Goal: Use online tool/utility: Use online tool/utility

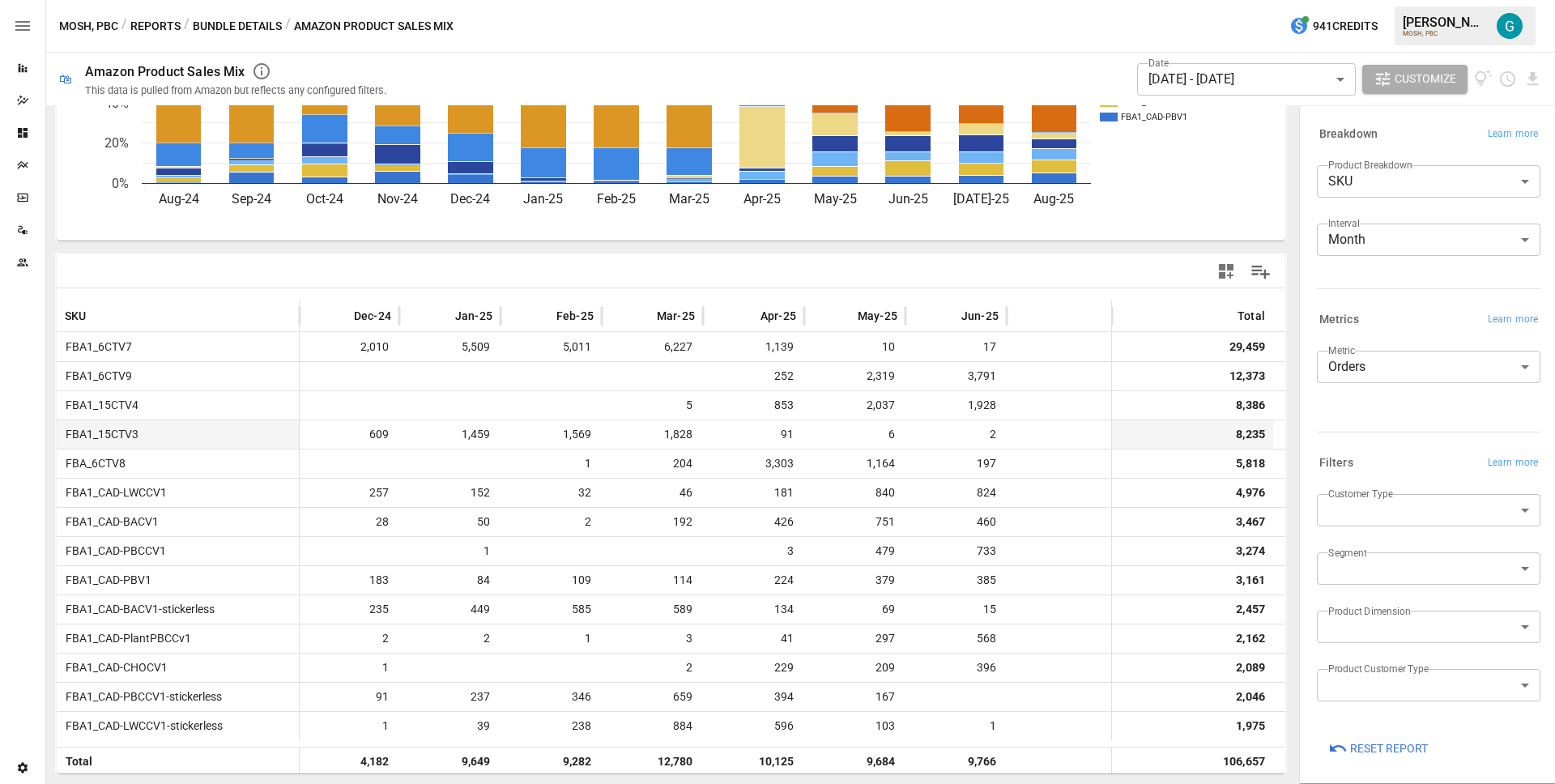
scroll to position [0, 516]
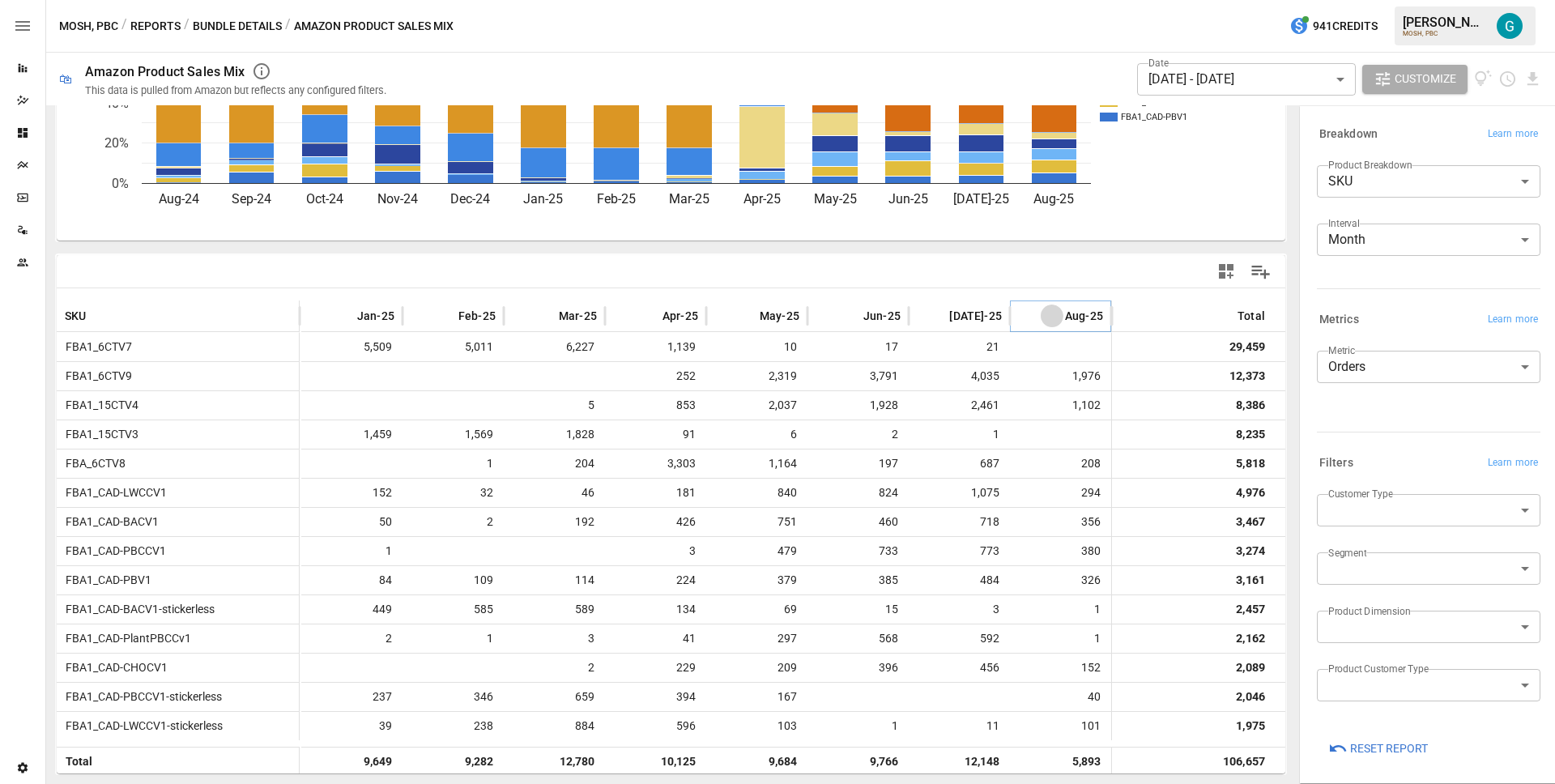
click at [1045, 321] on icon "Sort" at bounding box center [1052, 316] width 15 height 15
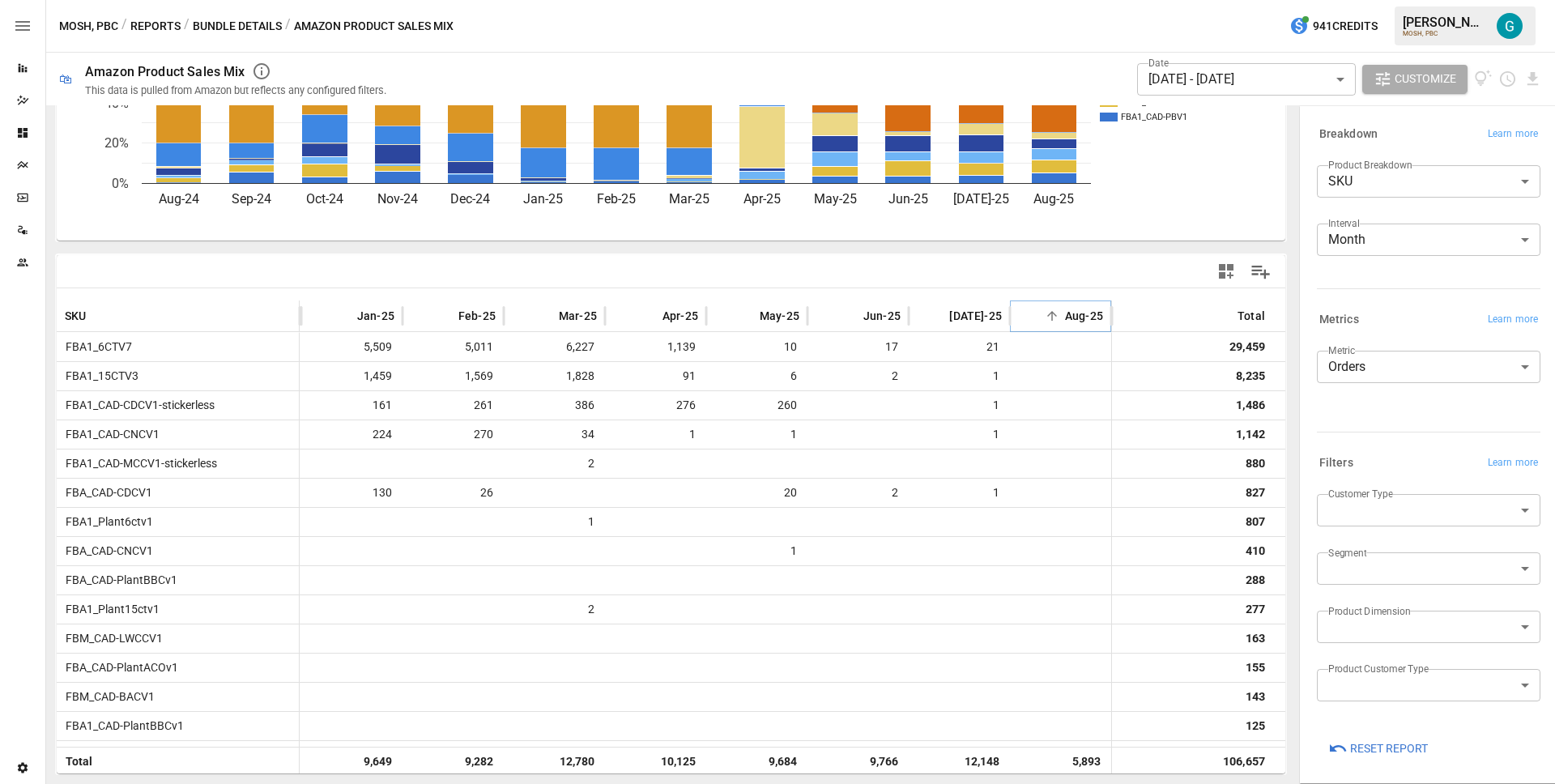
click at [1045, 321] on icon "Sort" at bounding box center [1052, 316] width 15 height 15
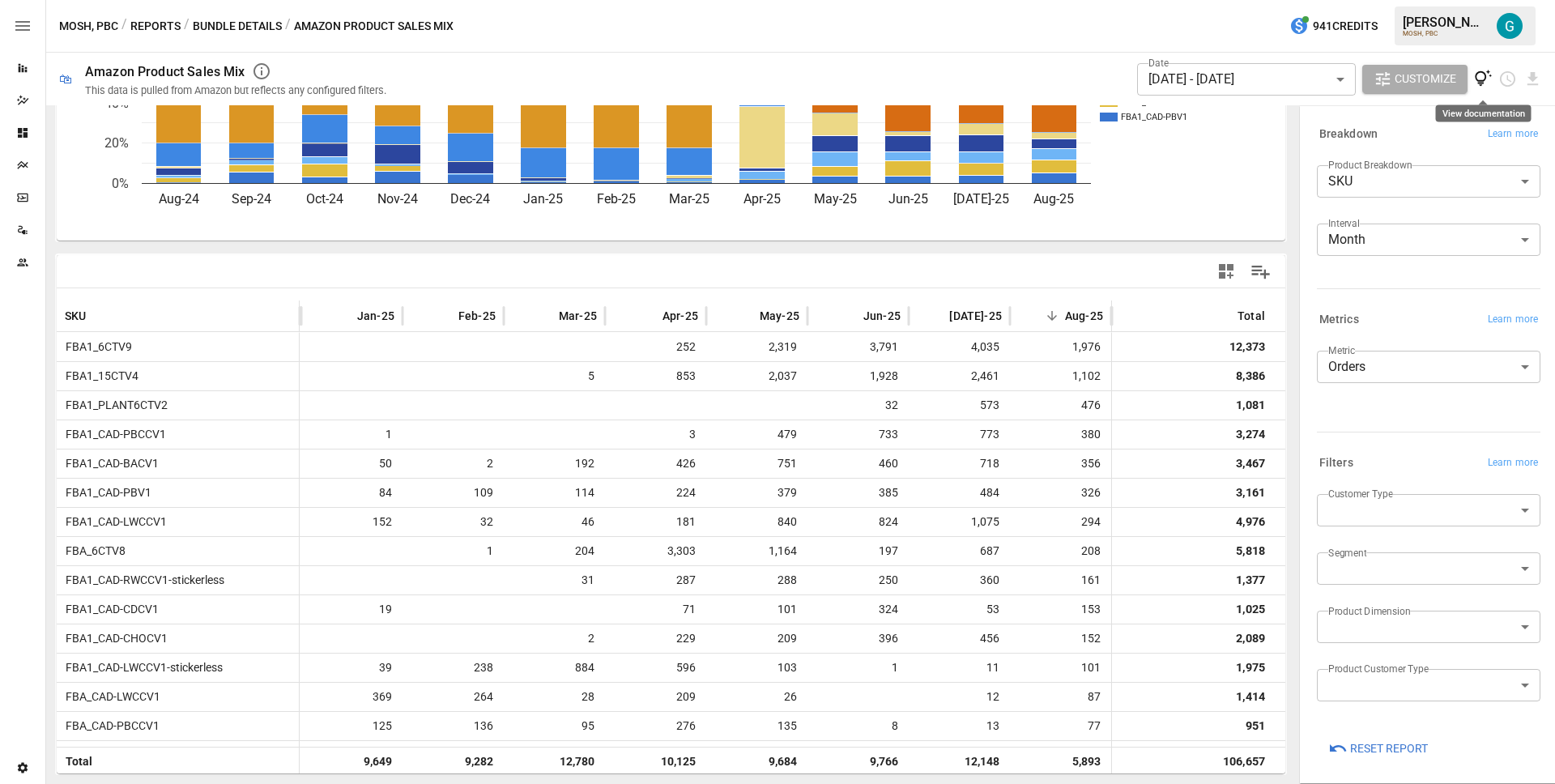
click at [1483, 84] on icon "View documentation" at bounding box center [1482, 78] width 18 height 18
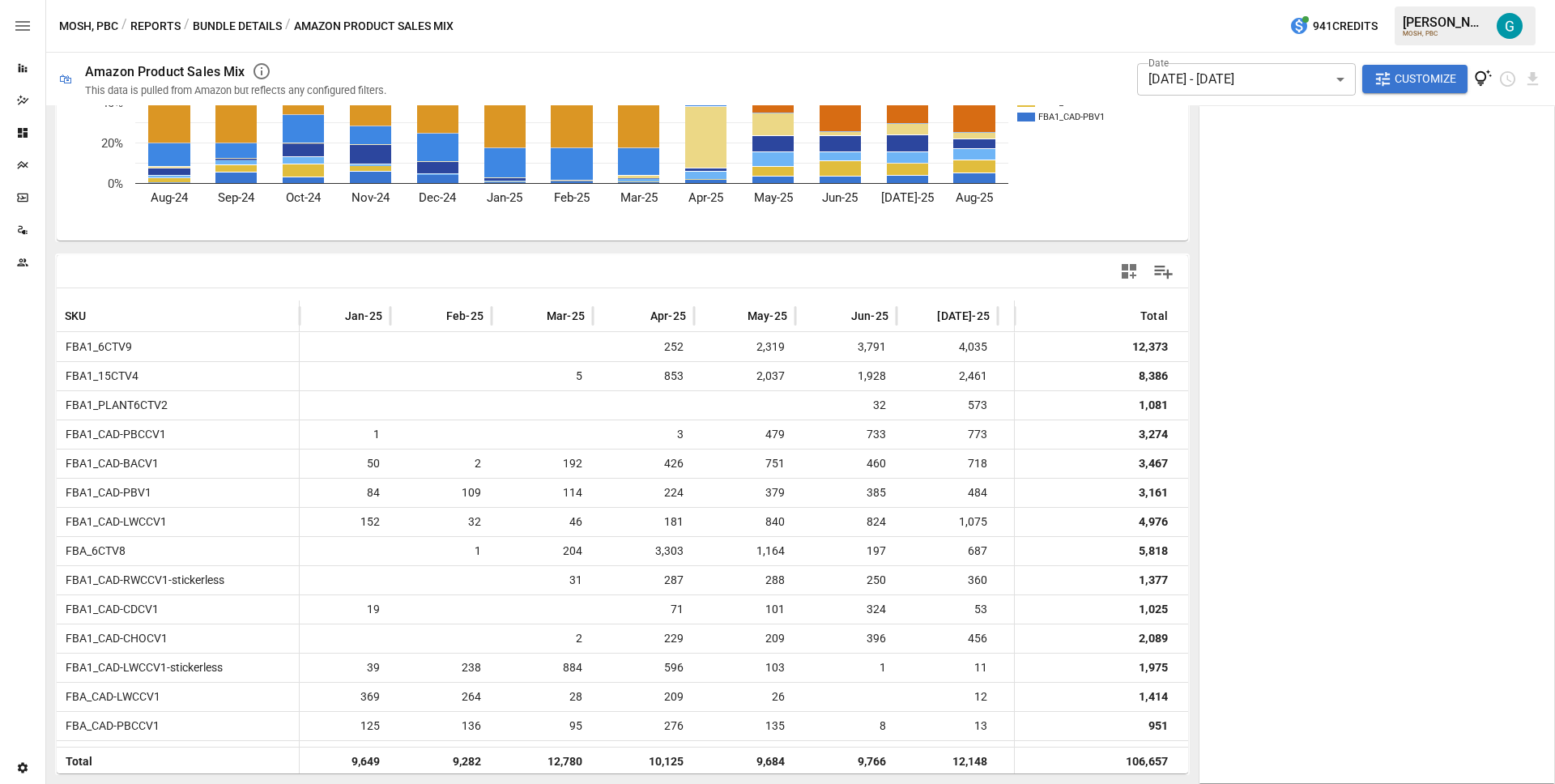
click at [1274, 0] on body "Reports Dazzler Studio Dashboards Plans SmartModel ™ Data Sources Team Settings…" at bounding box center [777, 0] width 1555 height 0
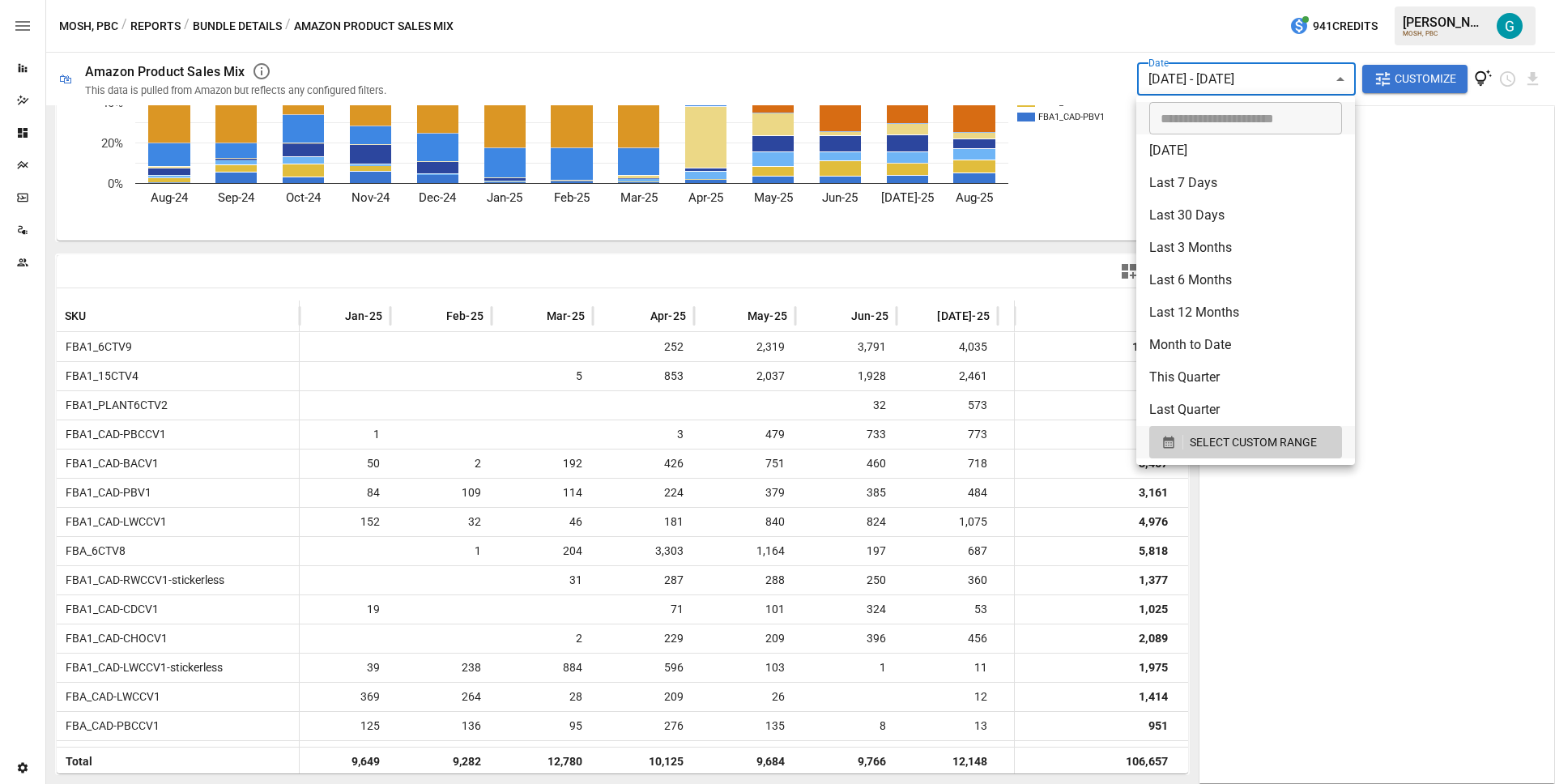
click at [1214, 249] on li "Last 3 Months" at bounding box center [1246, 247] width 219 height 32
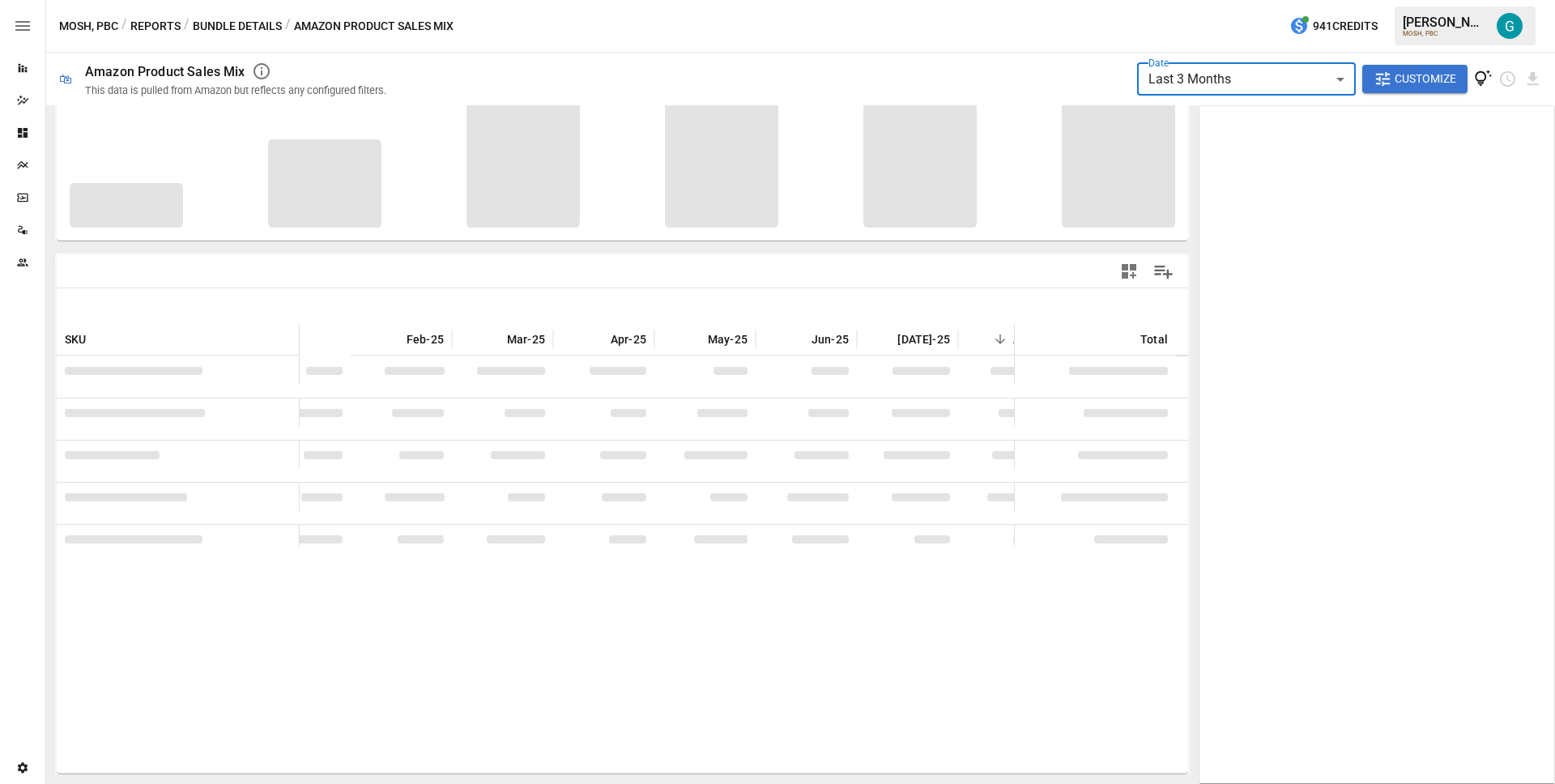
scroll to position [0, 614]
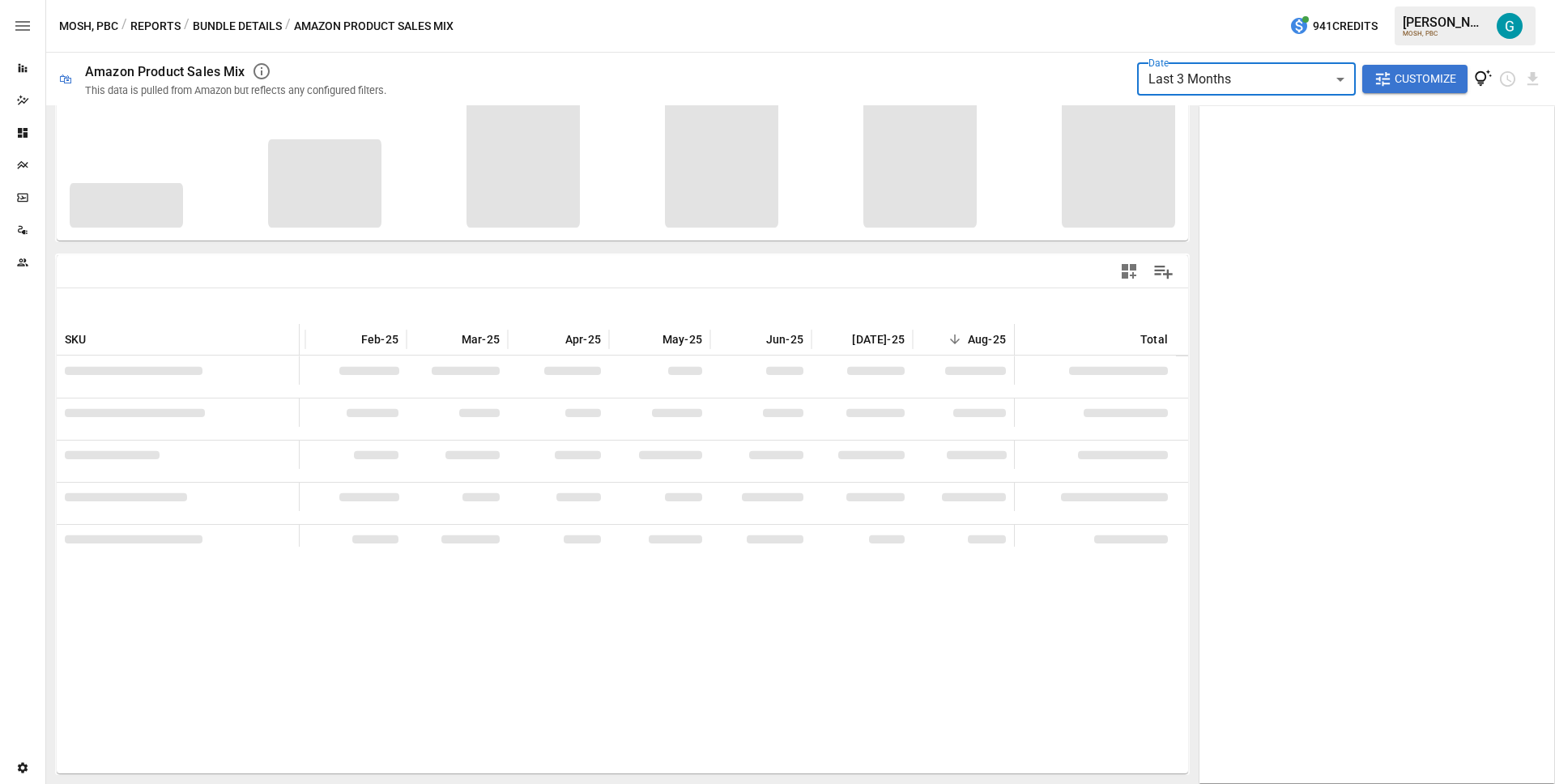
click at [1479, 74] on icon "View documentation" at bounding box center [1482, 78] width 18 height 18
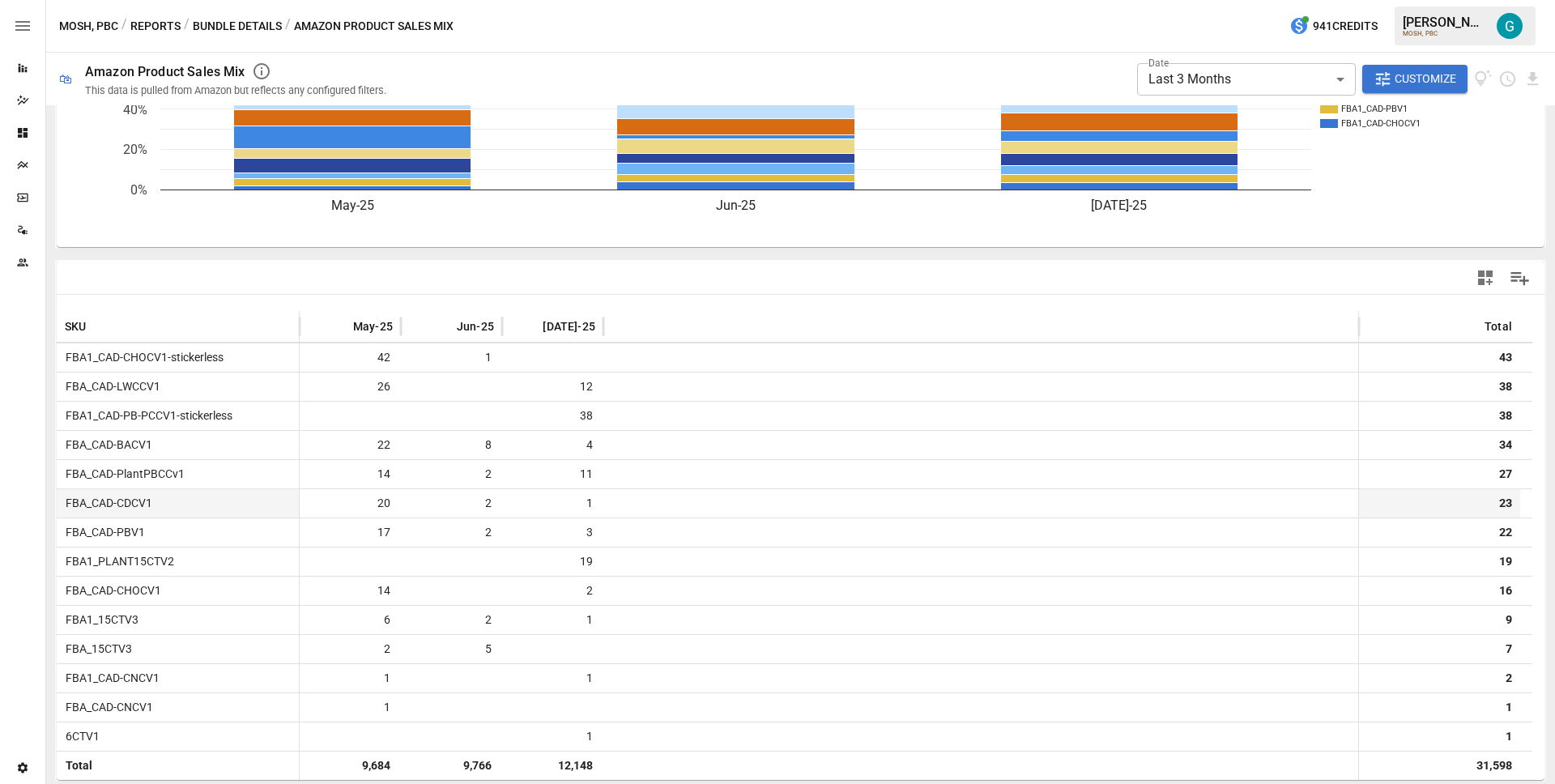
scroll to position [199, 0]
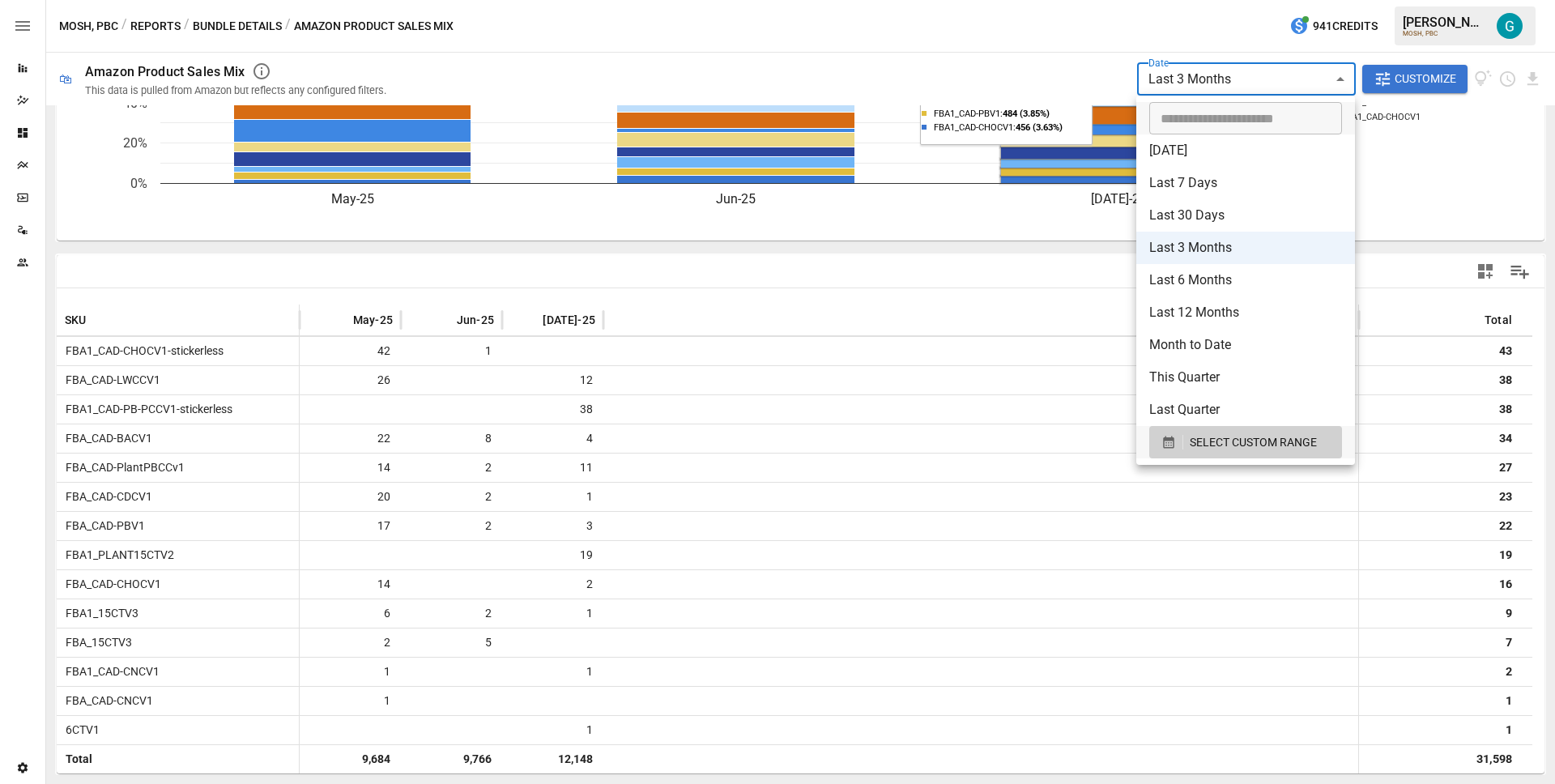
click at [1287, 0] on body "**********" at bounding box center [777, 0] width 1555 height 0
click at [1212, 282] on li "Last 6 Months" at bounding box center [1246, 280] width 219 height 32
type input "**********"
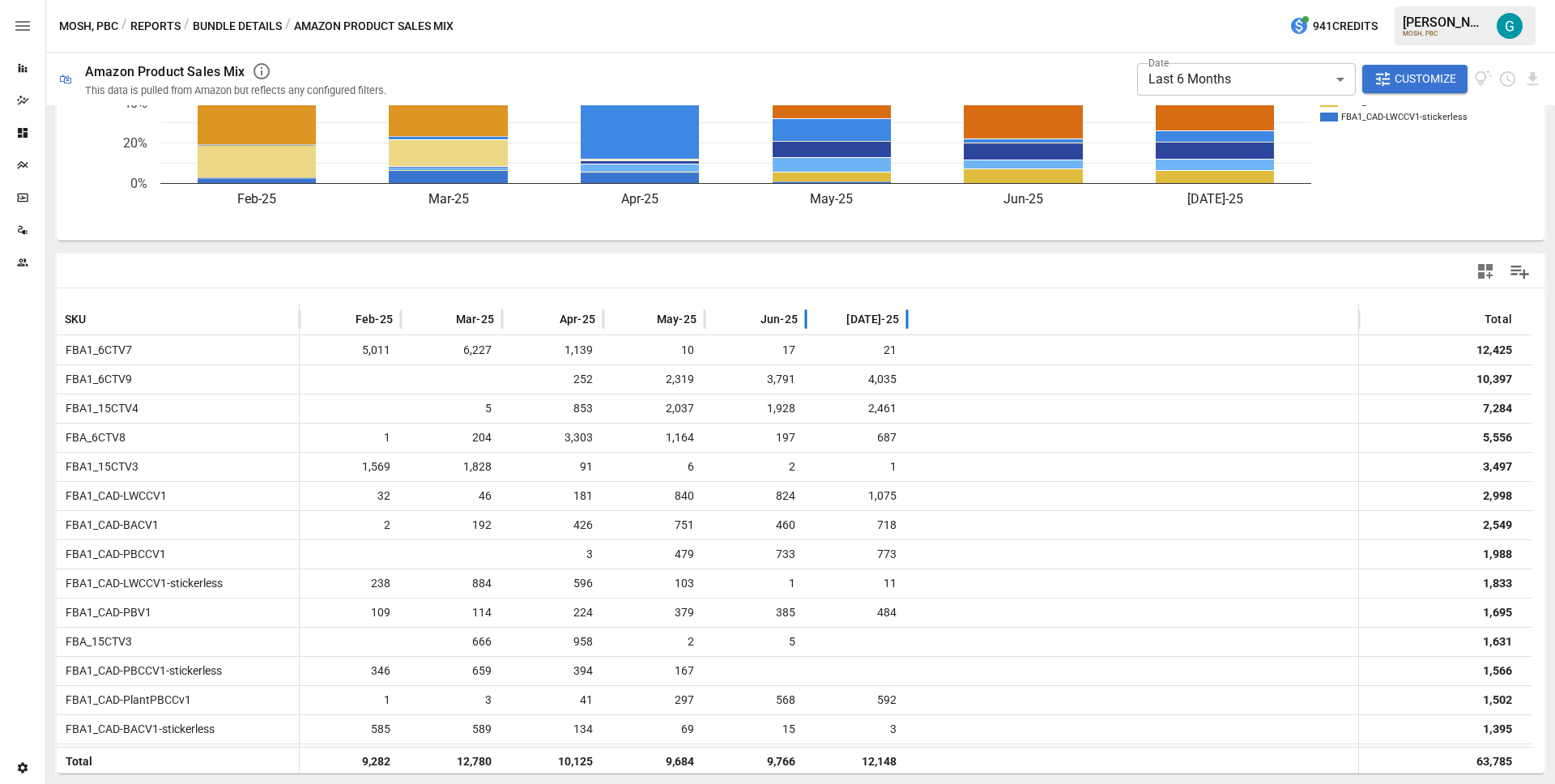
click at [869, 319] on span "[DATE]-25" at bounding box center [873, 319] width 53 height 17
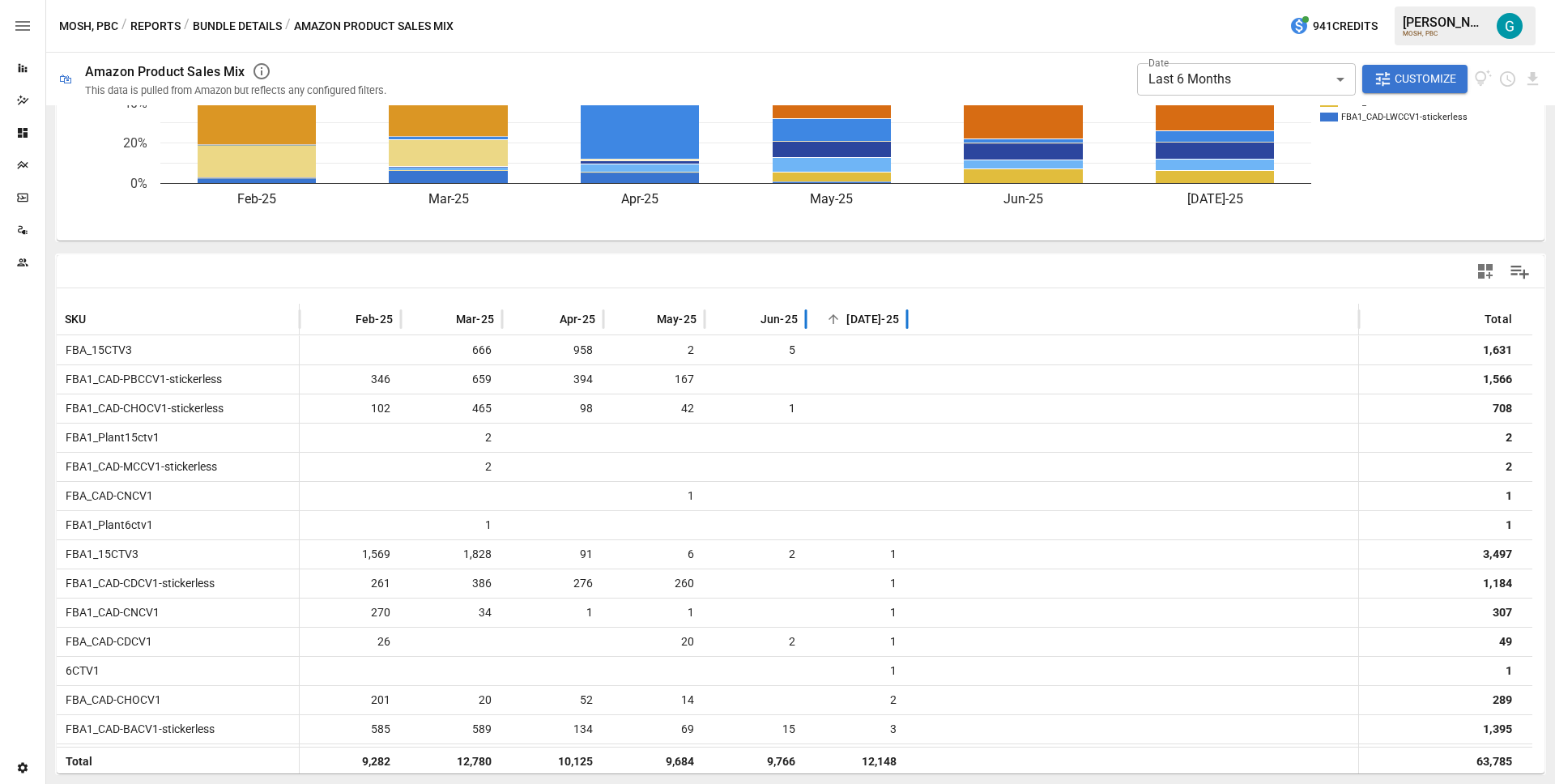
click at [864, 317] on div "[DATE]-25" at bounding box center [856, 318] width 85 height 30
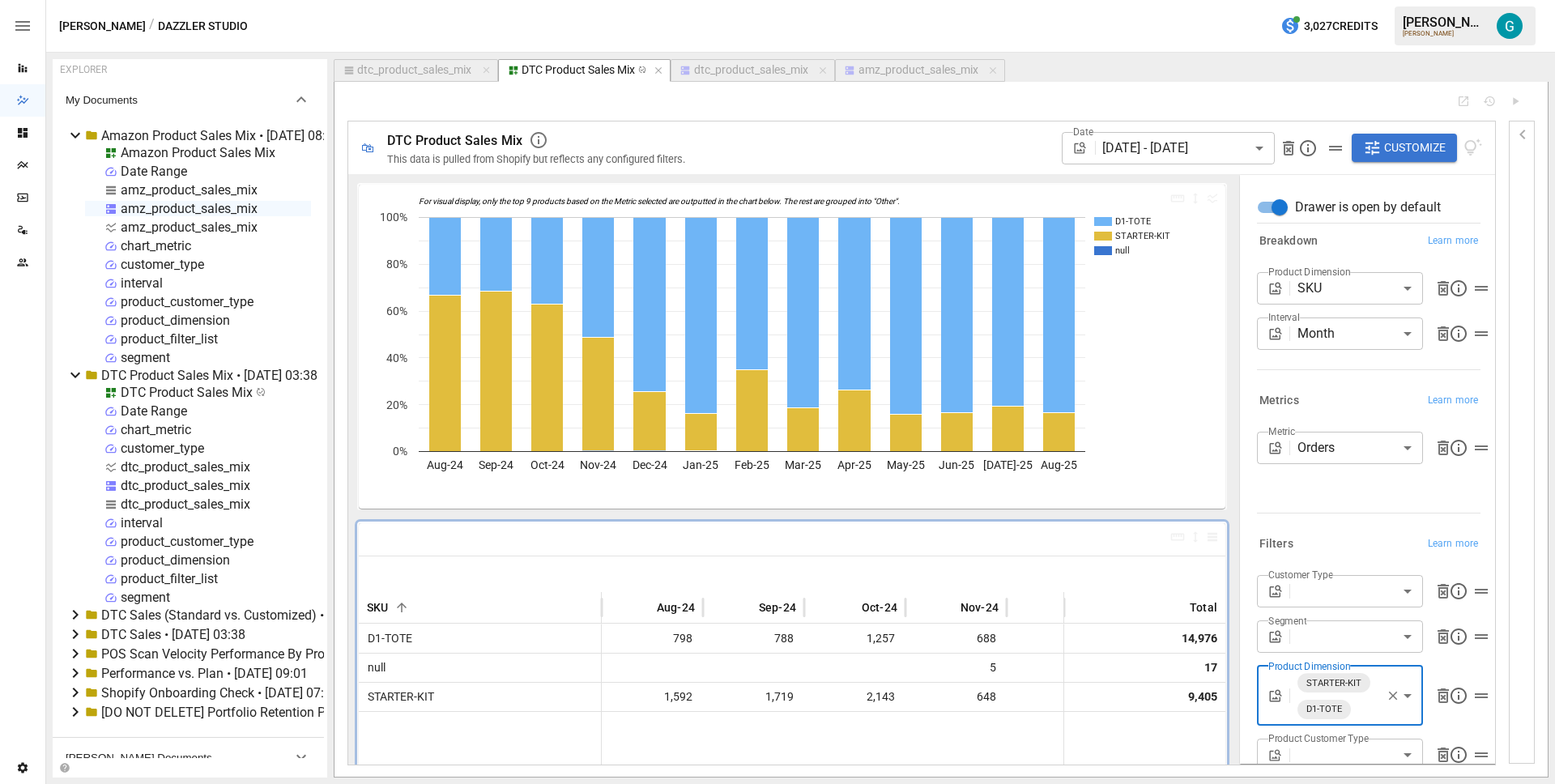
scroll to position [6, 0]
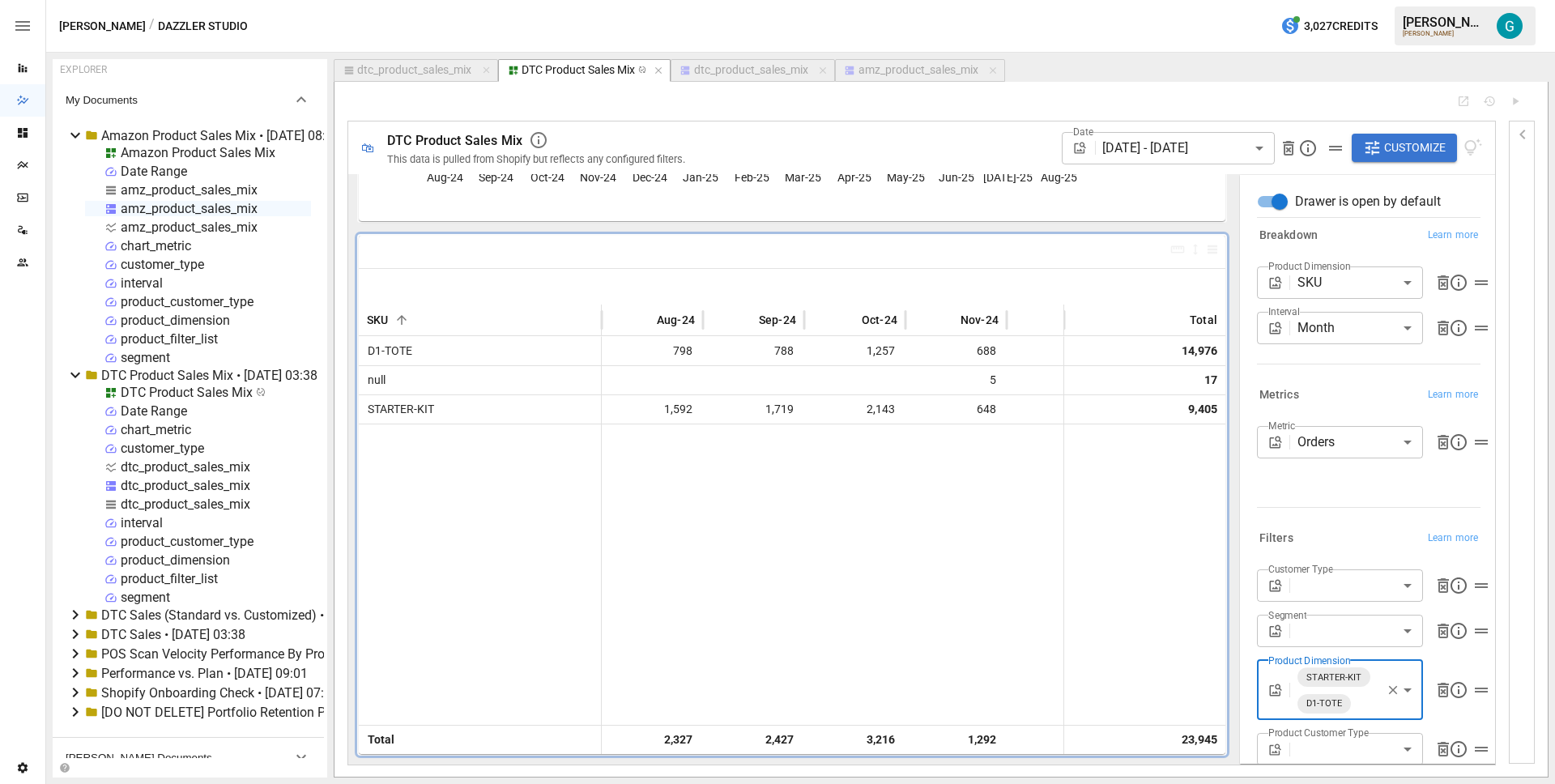
click at [1386, 693] on icon "button" at bounding box center [1392, 689] width 15 height 15
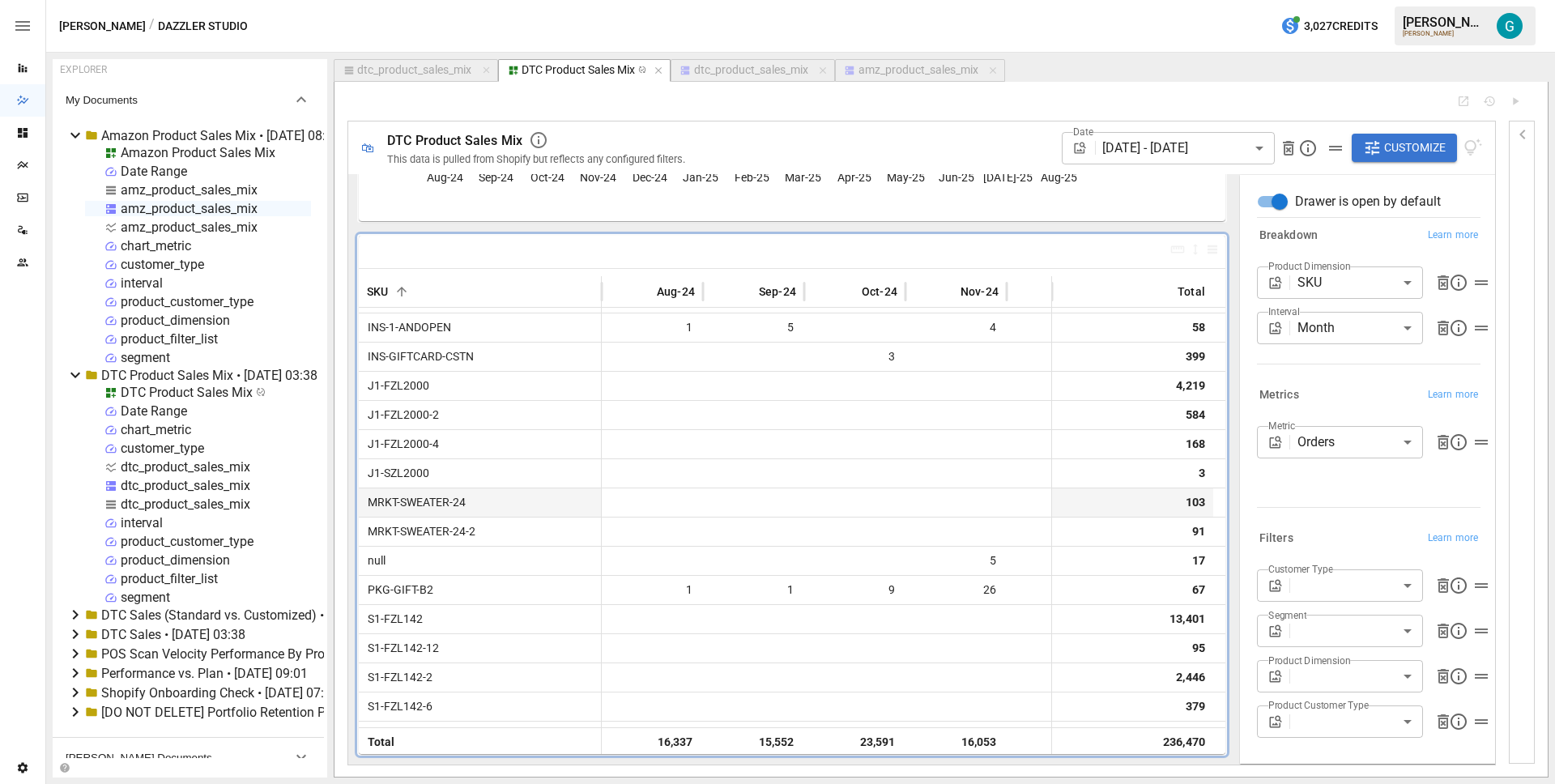
scroll to position [3183, 0]
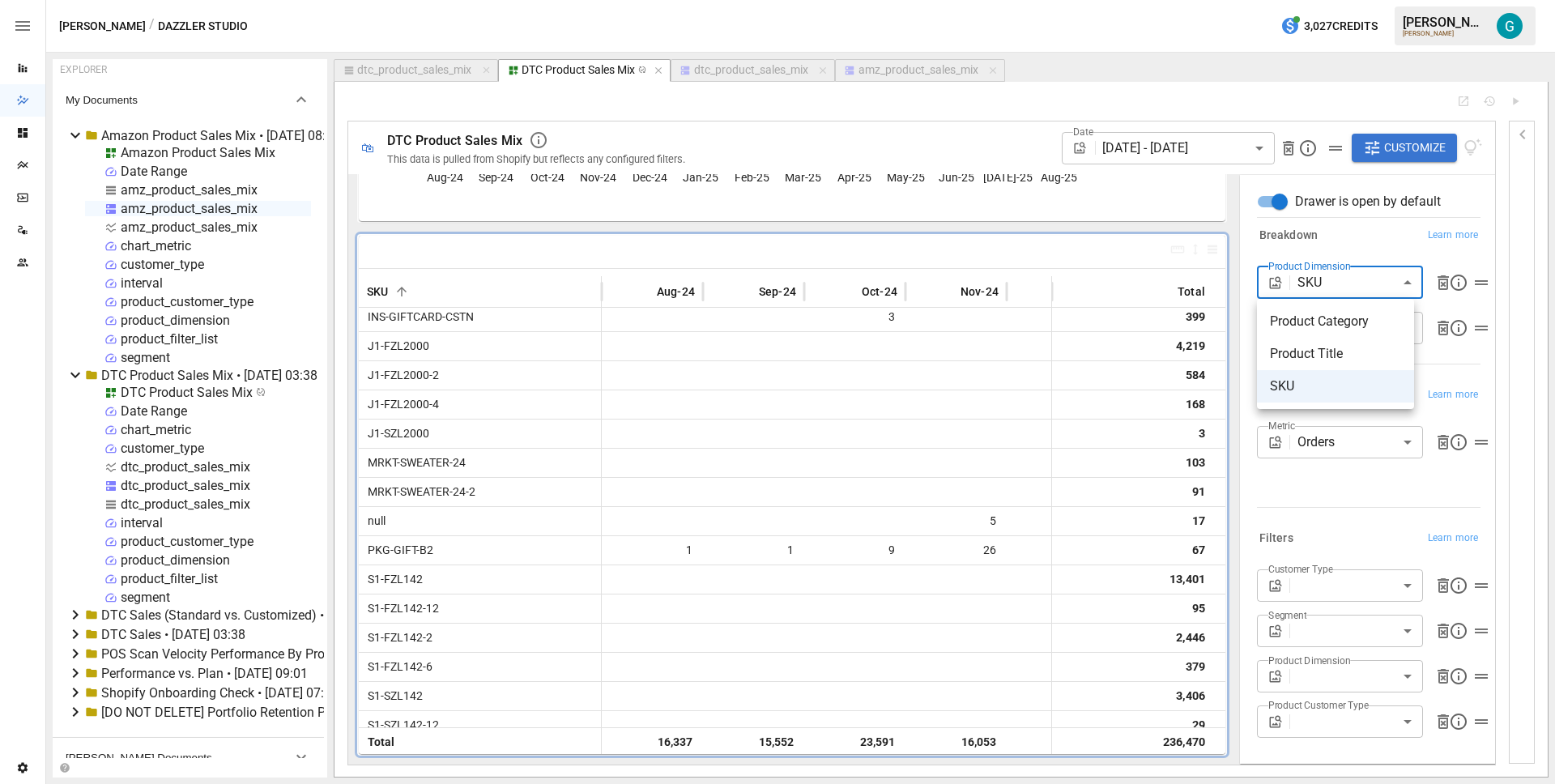
click at [1386, 0] on body "Reports Dazzler Studio Dashboards Plans SmartModel ™ Data Sources Team Settings…" at bounding box center [777, 0] width 1555 height 0
click at [1346, 349] on span "Product Title" at bounding box center [1335, 354] width 131 height 19
type input "**********"
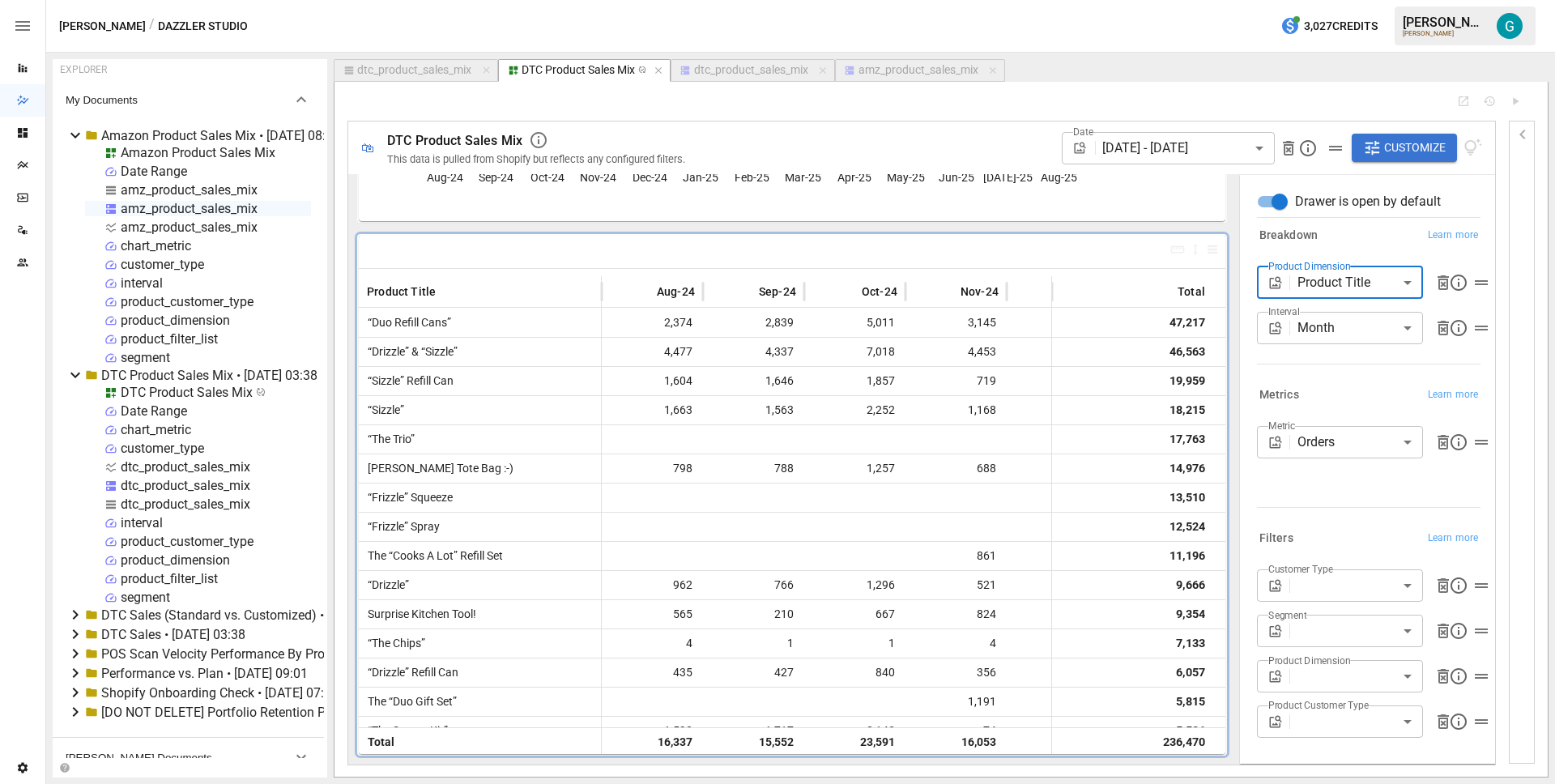
click at [1328, 0] on body "Reports Dazzler Studio Dashboards Plans SmartModel ™ Data Sources Team Settings…" at bounding box center [777, 0] width 1555 height 0
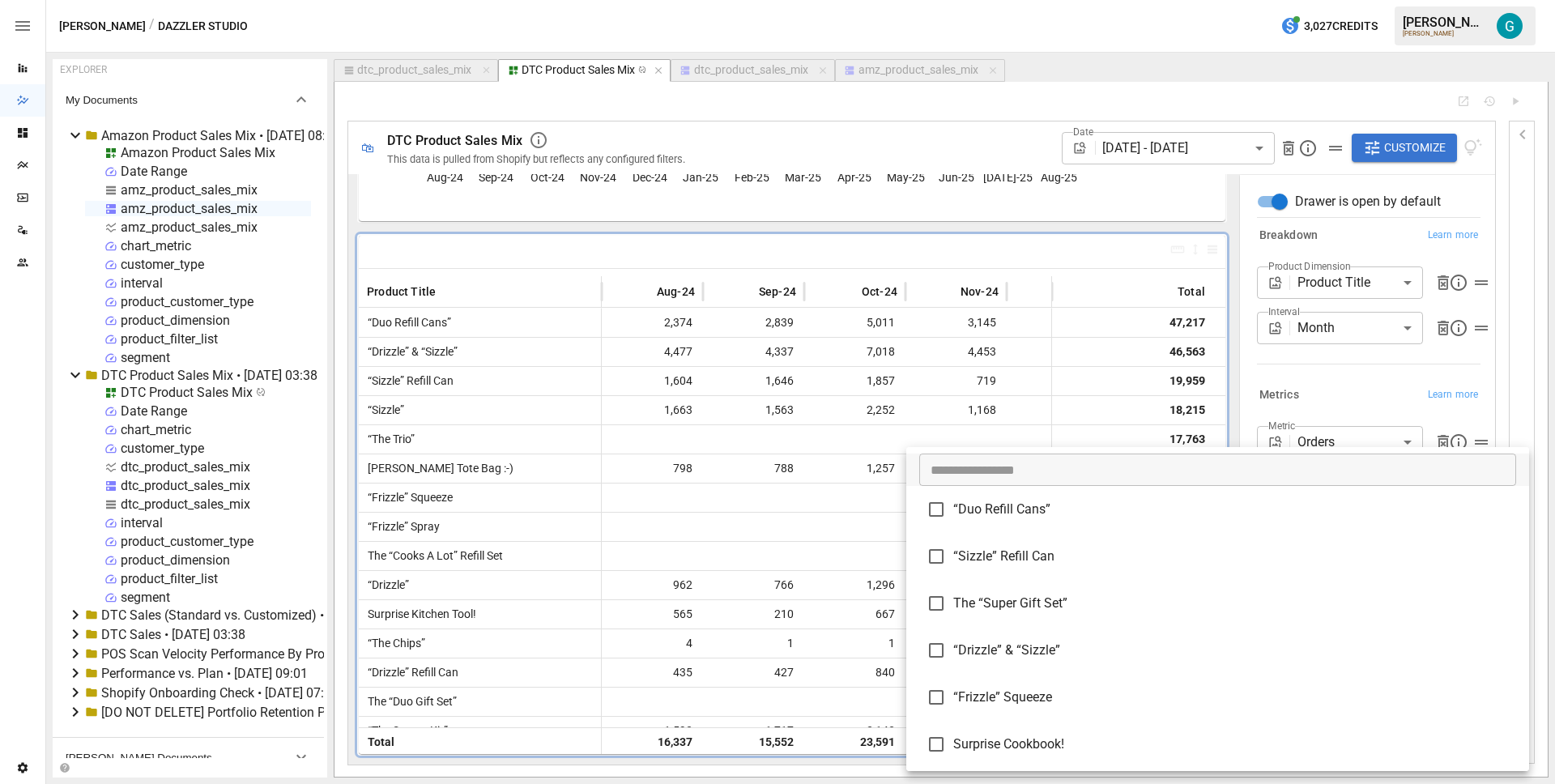
click at [1243, 522] on li "“Duo Refill Cans”" at bounding box center [1217, 509] width 622 height 47
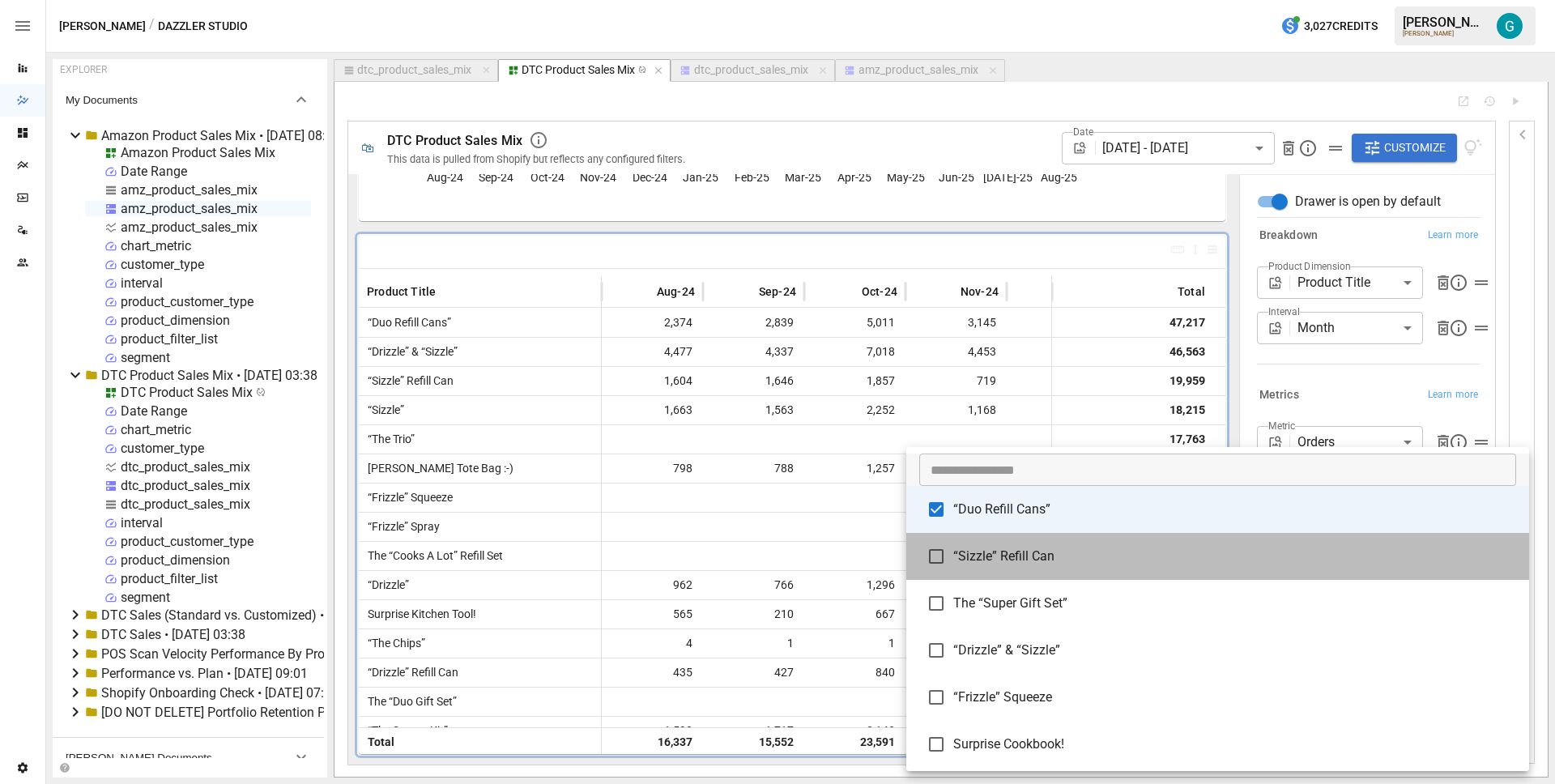
click at [1243, 564] on span "“Sizzle” Refill Can" at bounding box center [1233, 556] width 562 height 19
type input "**********"
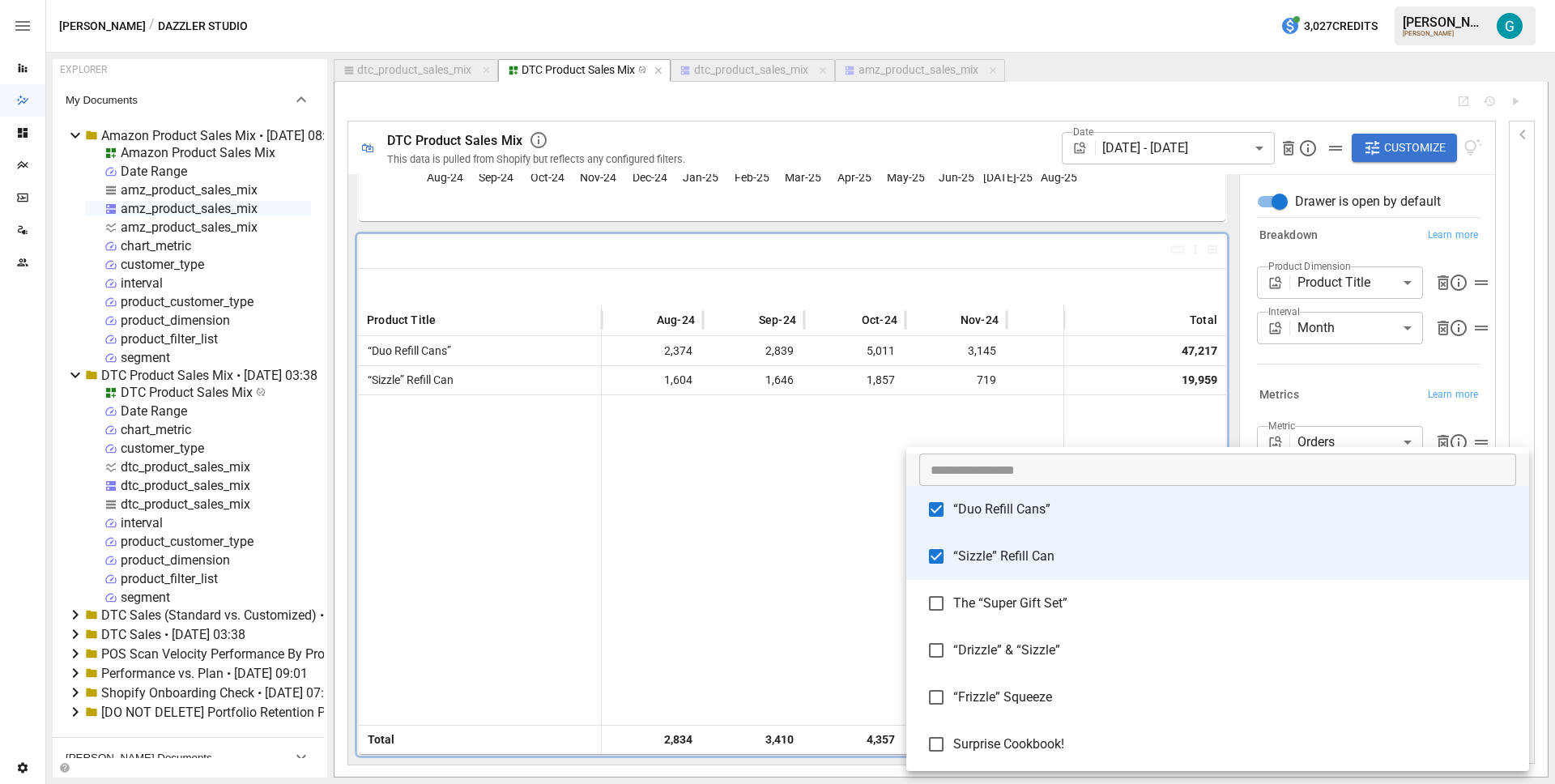
click at [1374, 370] on div at bounding box center [777, 392] width 1555 height 784
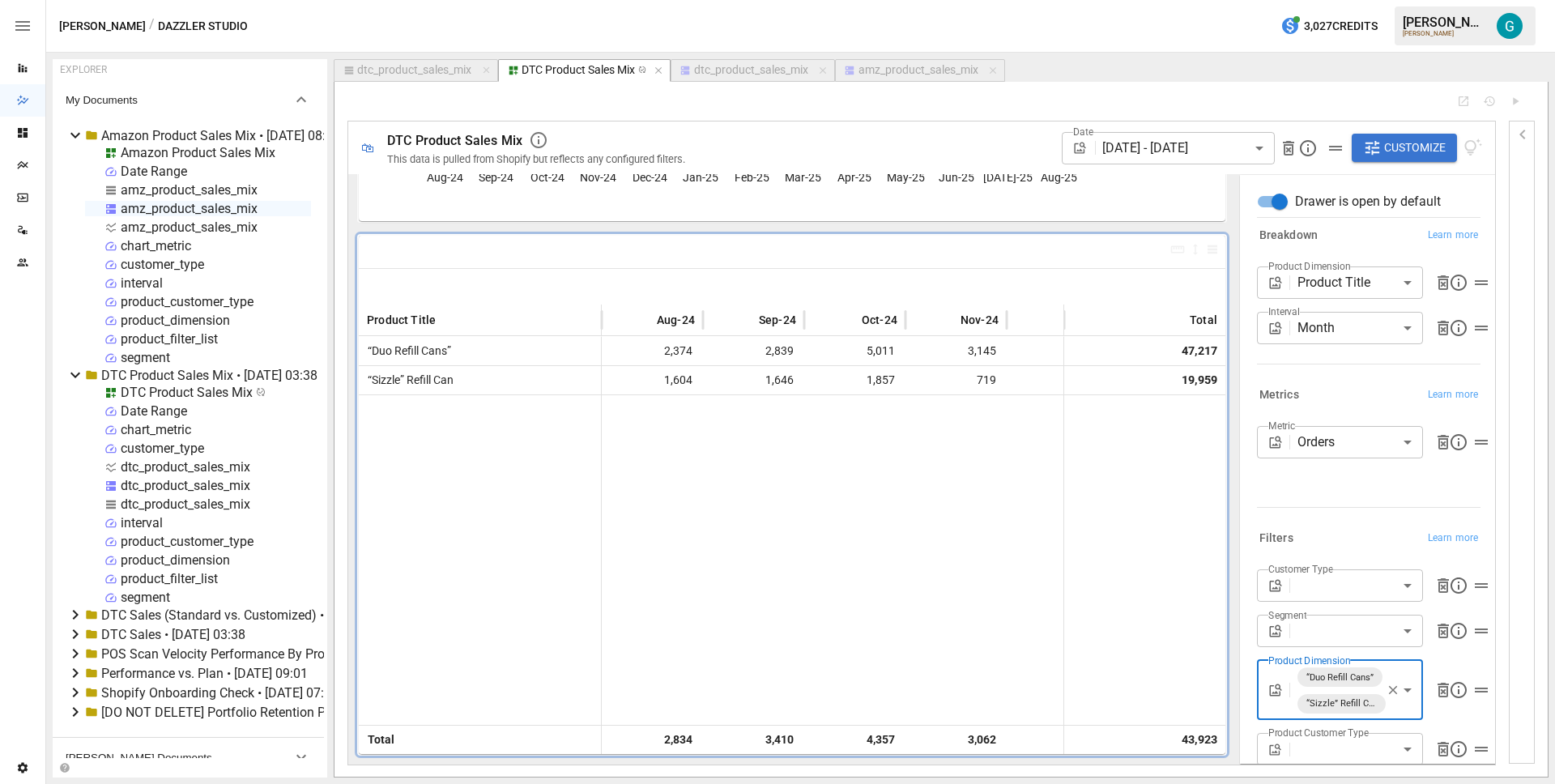
click at [1363, 400] on div "Metrics Learn more" at bounding box center [1368, 395] width 223 height 23
click at [1261, 490] on div "Metric Orders ****** ​" at bounding box center [1368, 460] width 223 height 81
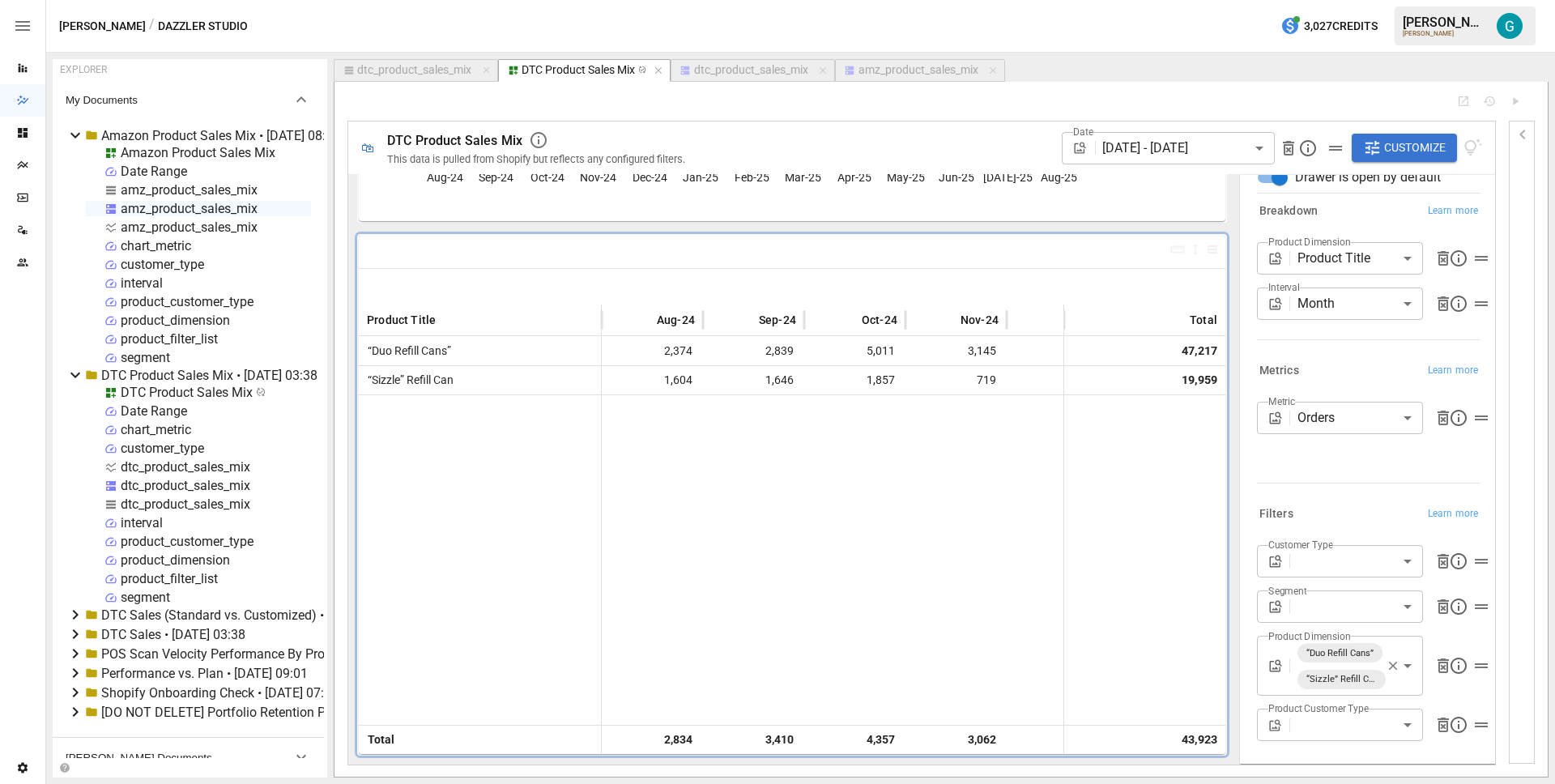
scroll to position [33, 0]
click at [1361, 0] on body "Reports Dazzler Studio Dashboards Plans SmartModel ™ Data Sources Team Settings…" at bounding box center [777, 0] width 1555 height 0
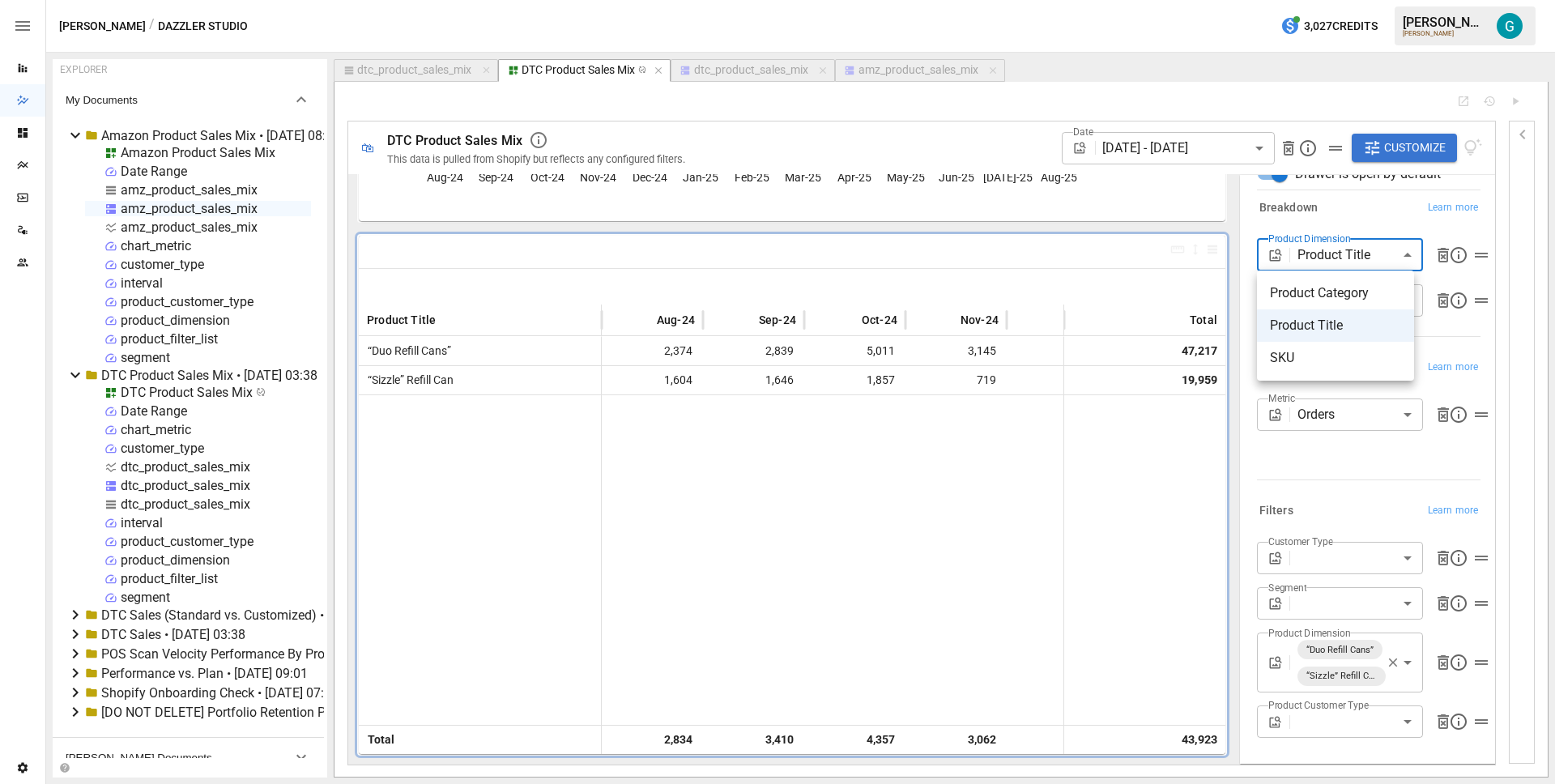
click at [1329, 359] on span "SKU" at bounding box center [1335, 358] width 131 height 19
type input "***"
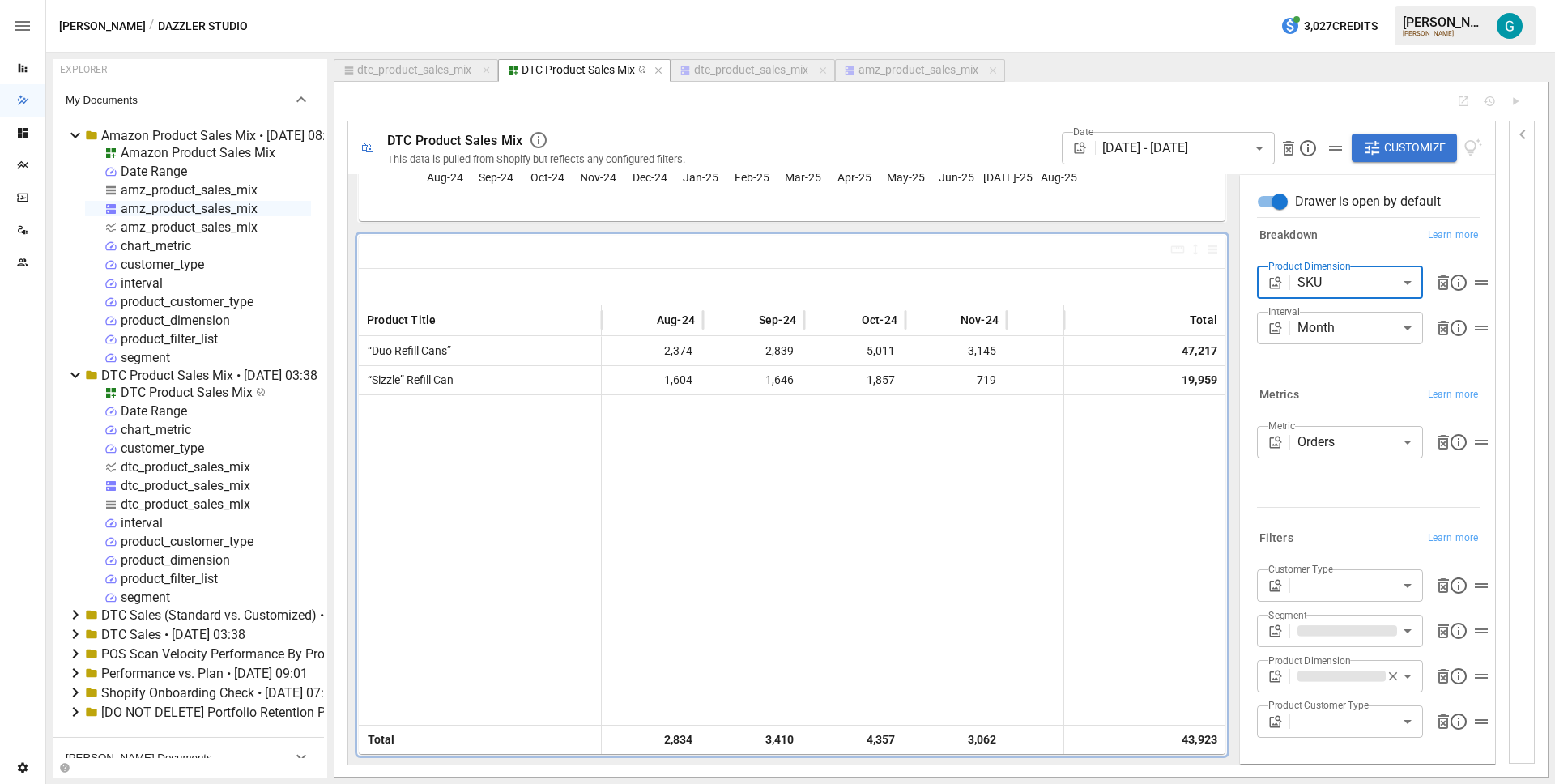
scroll to position [6, 0]
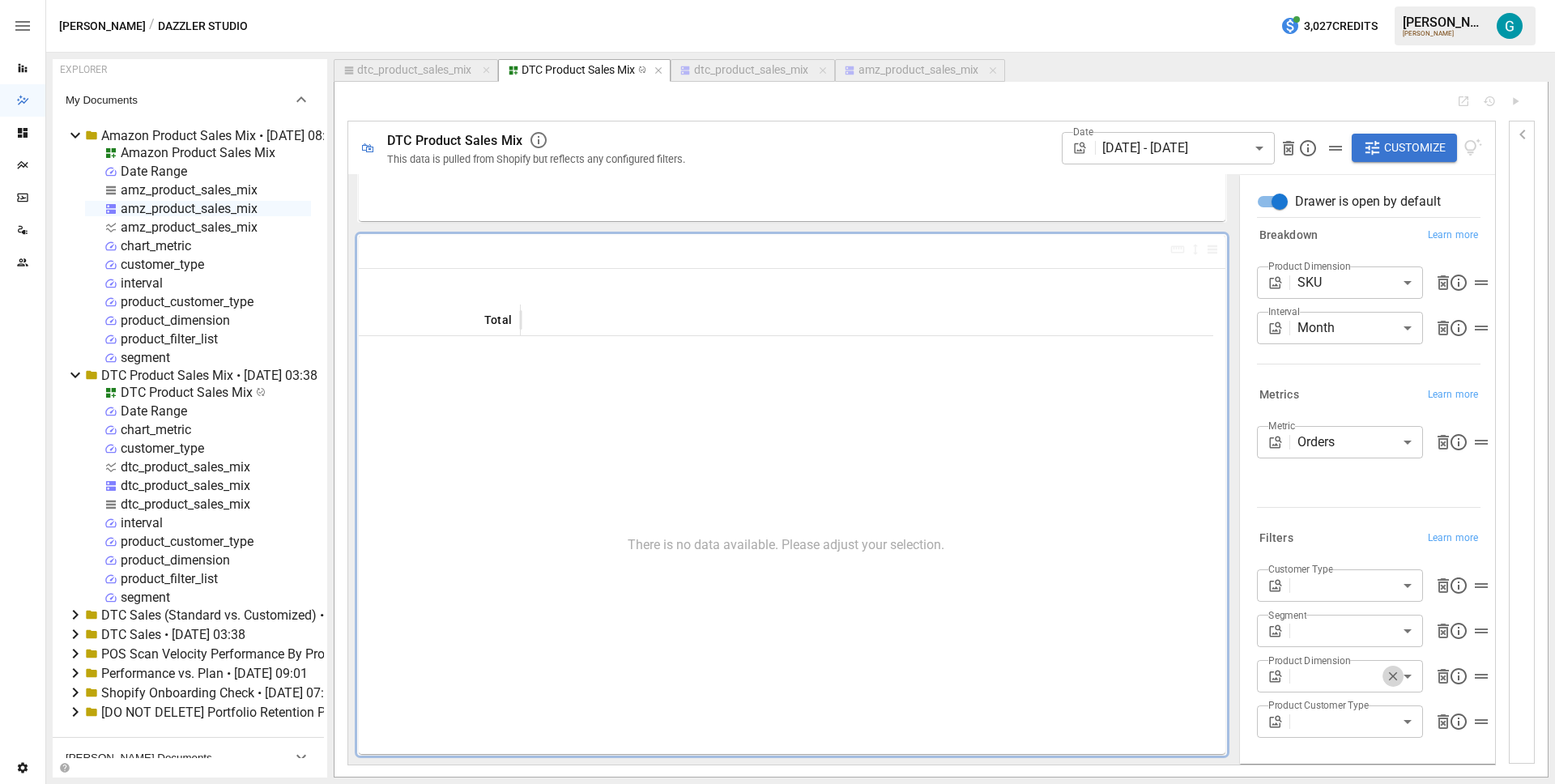
click at [1386, 671] on icon "button" at bounding box center [1392, 675] width 15 height 15
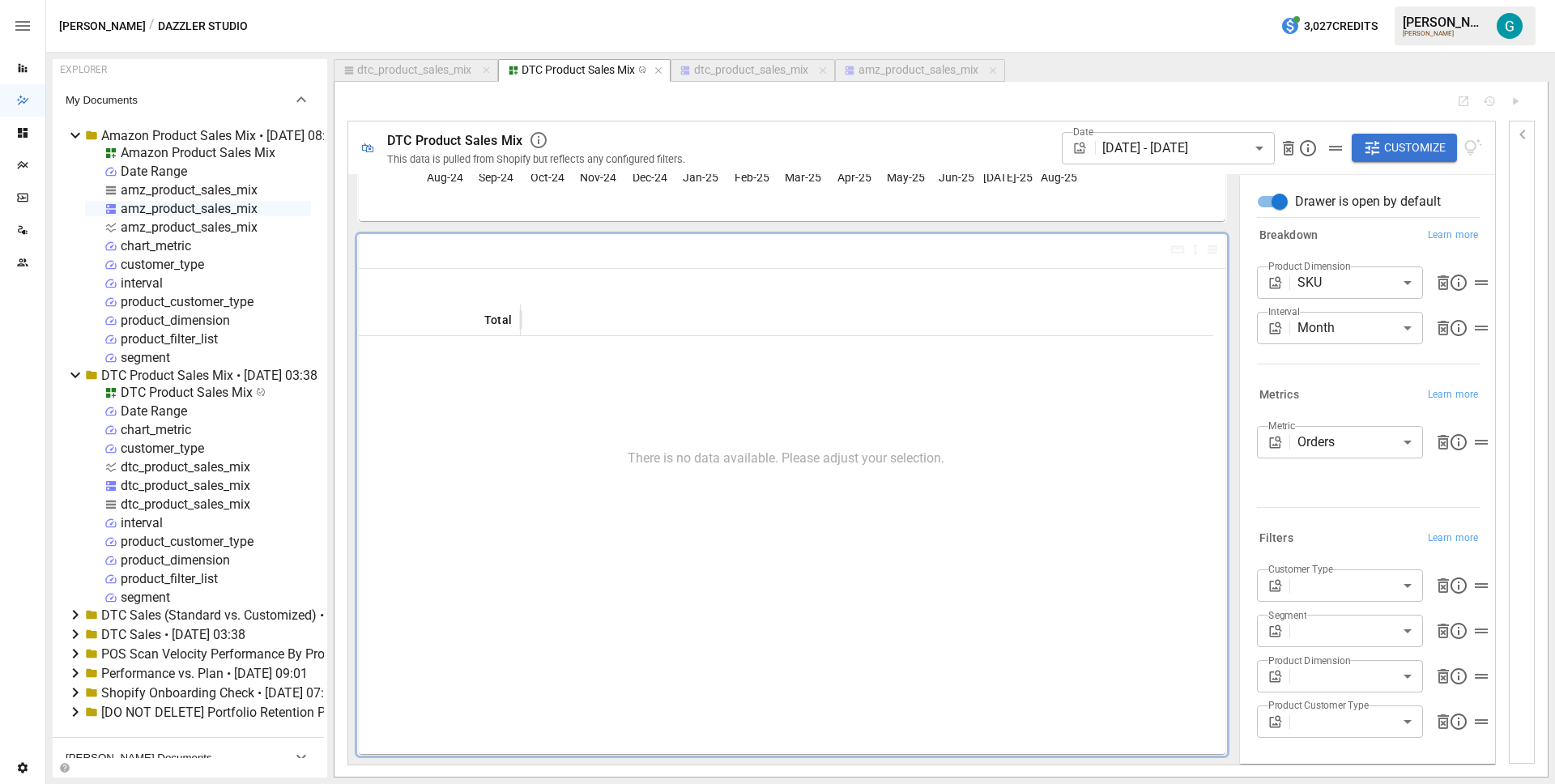
click at [1323, 0] on body "Reports Dazzler Studio Dashboards Plans SmartModel ™ Data Sources Team Settings…" at bounding box center [777, 0] width 1555 height 0
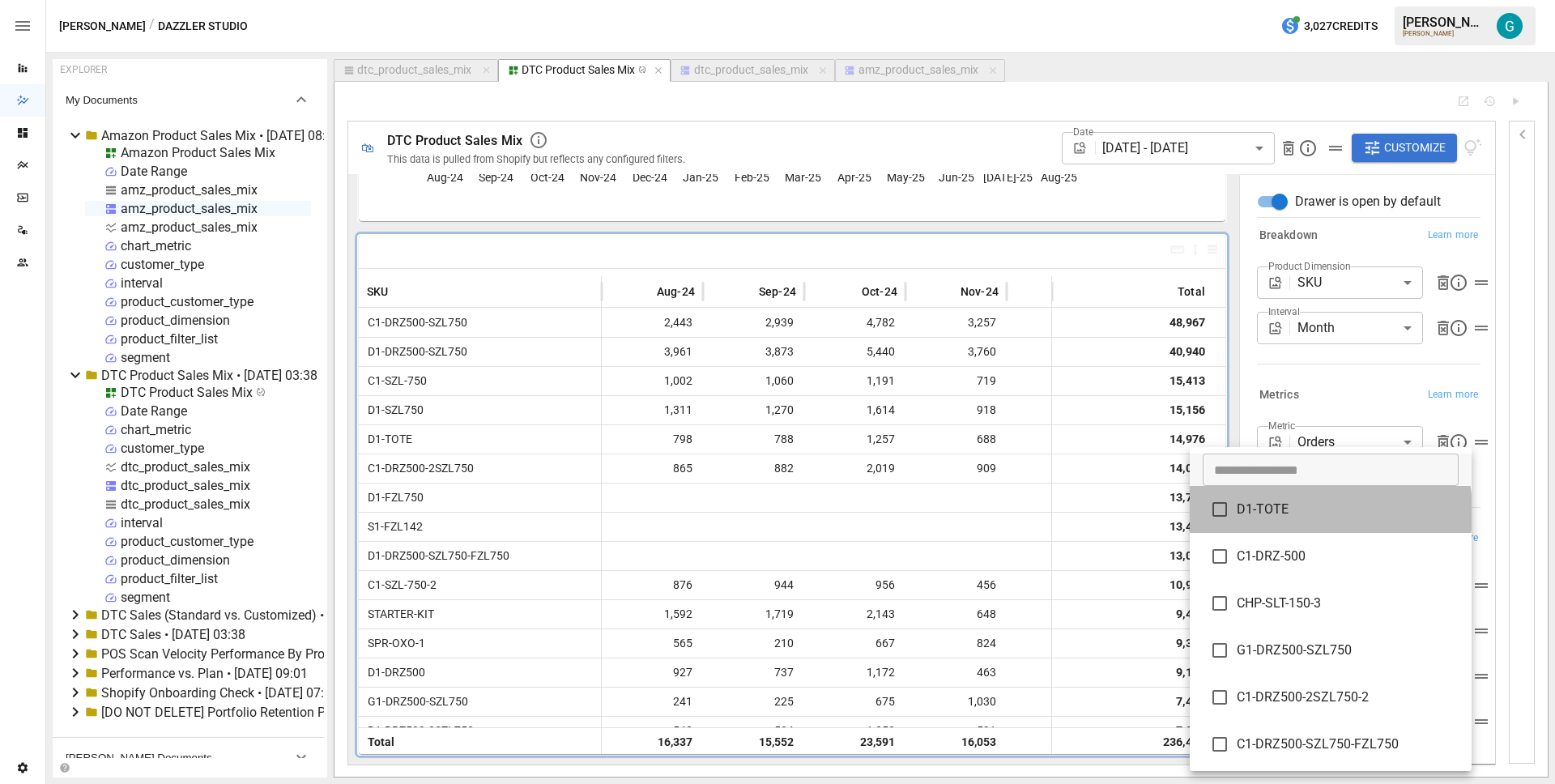
click at [1297, 512] on span "D1-TOTE" at bounding box center [1347, 509] width 222 height 19
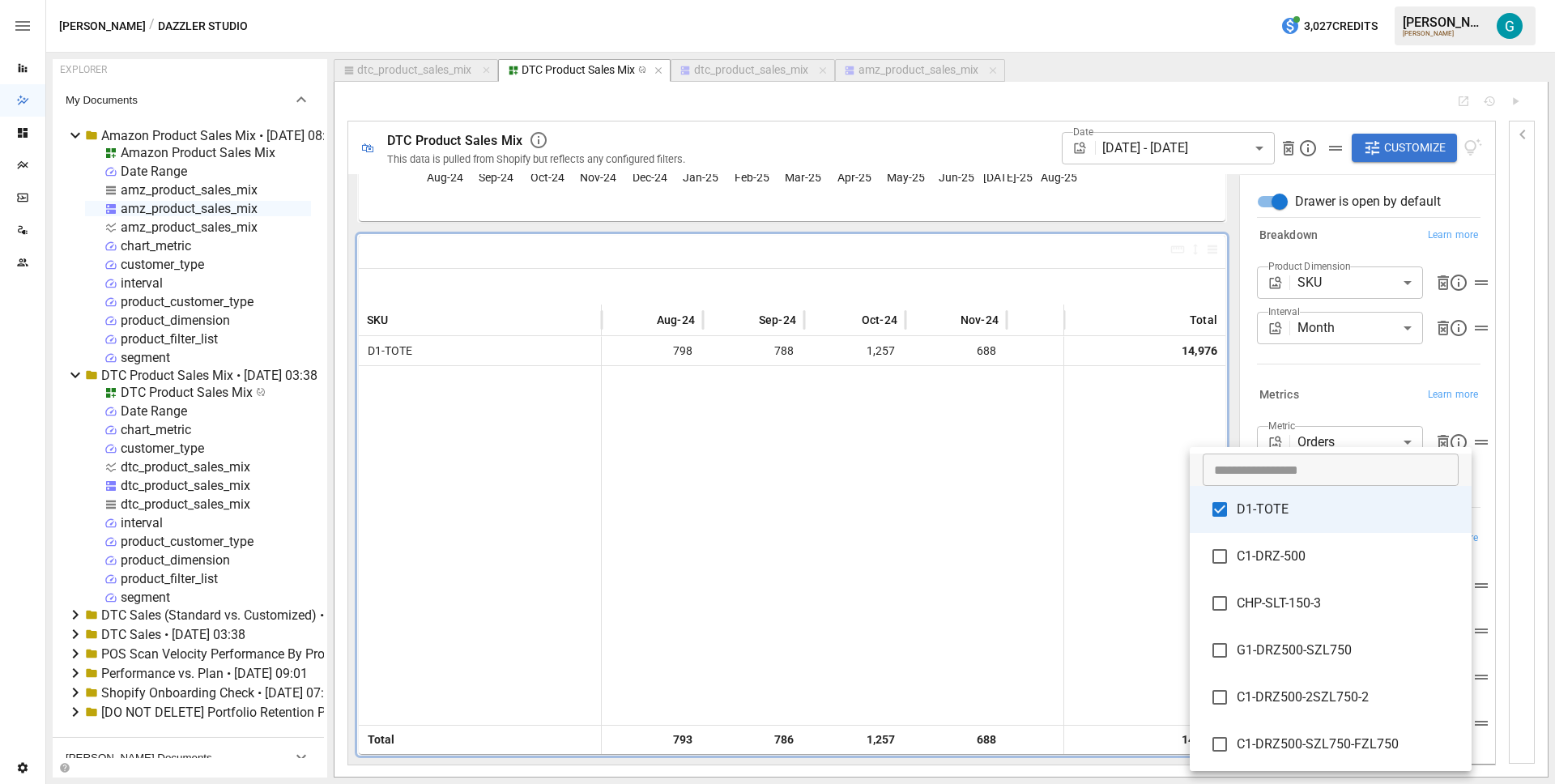
click at [1301, 556] on span "C1-DRZ-500" at bounding box center [1347, 556] width 222 height 19
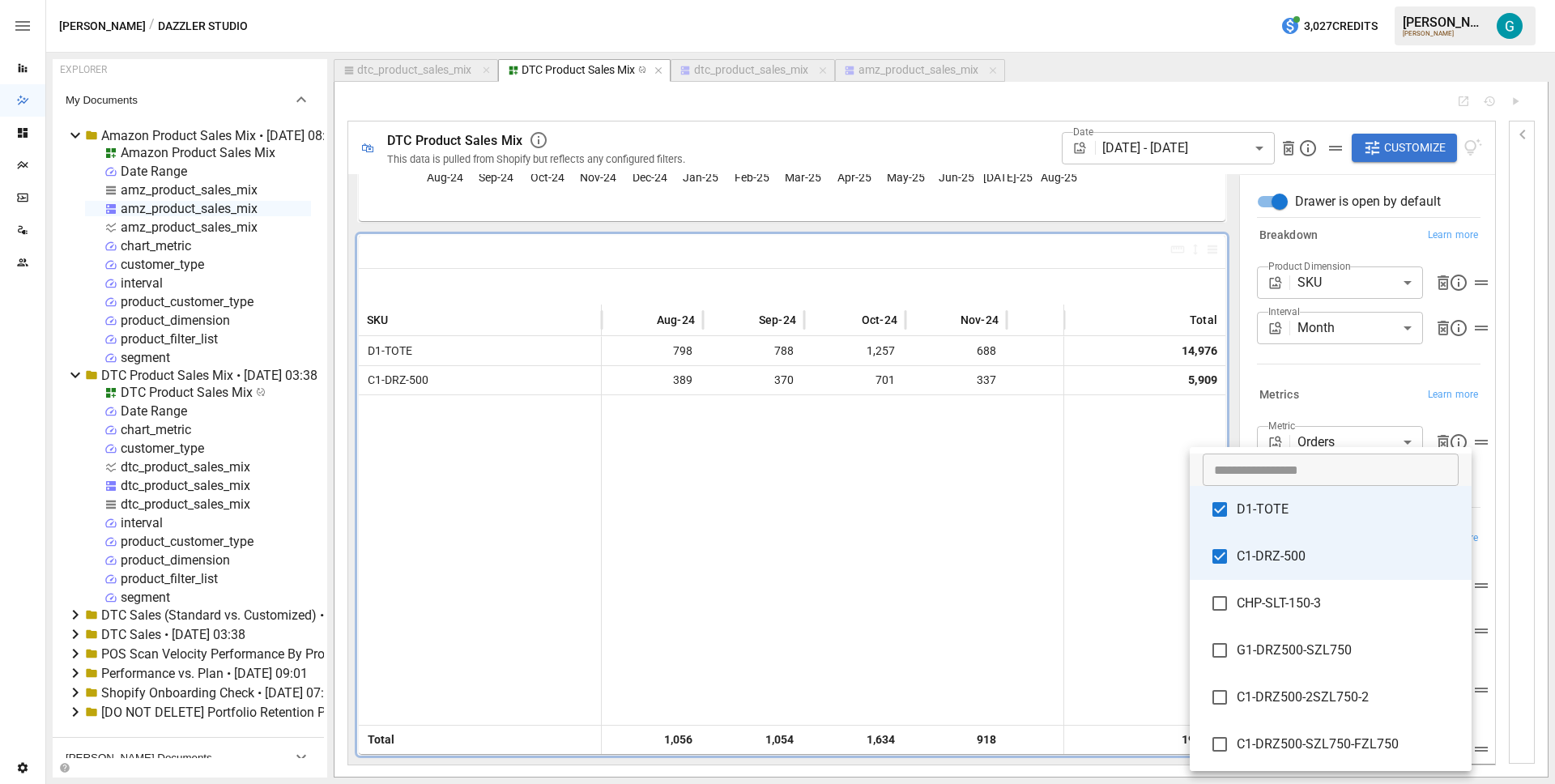
click at [1302, 515] on span "D1-TOTE" at bounding box center [1347, 509] width 222 height 19
type input "**********"
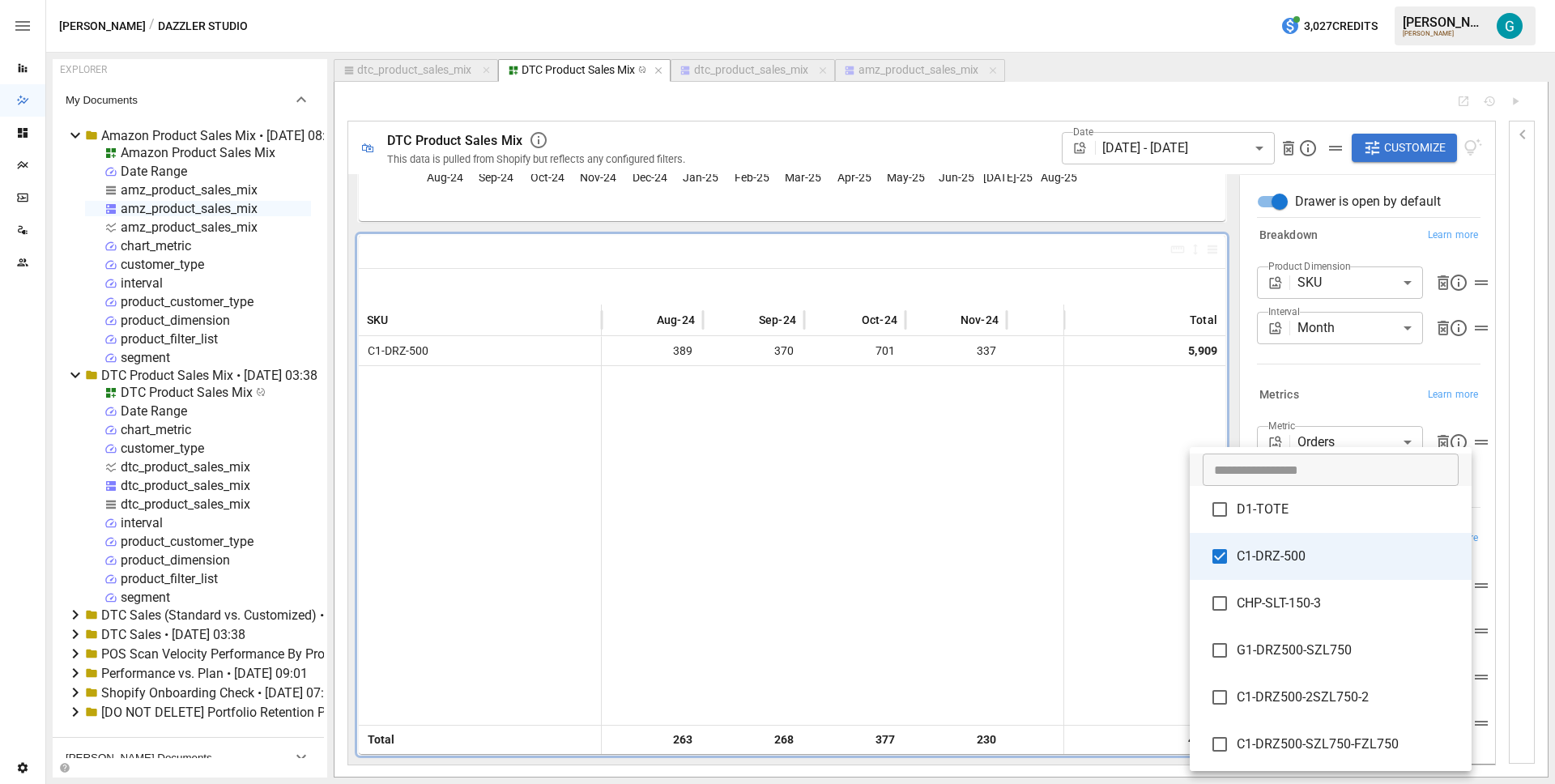
click at [1353, 371] on div at bounding box center [777, 392] width 1555 height 784
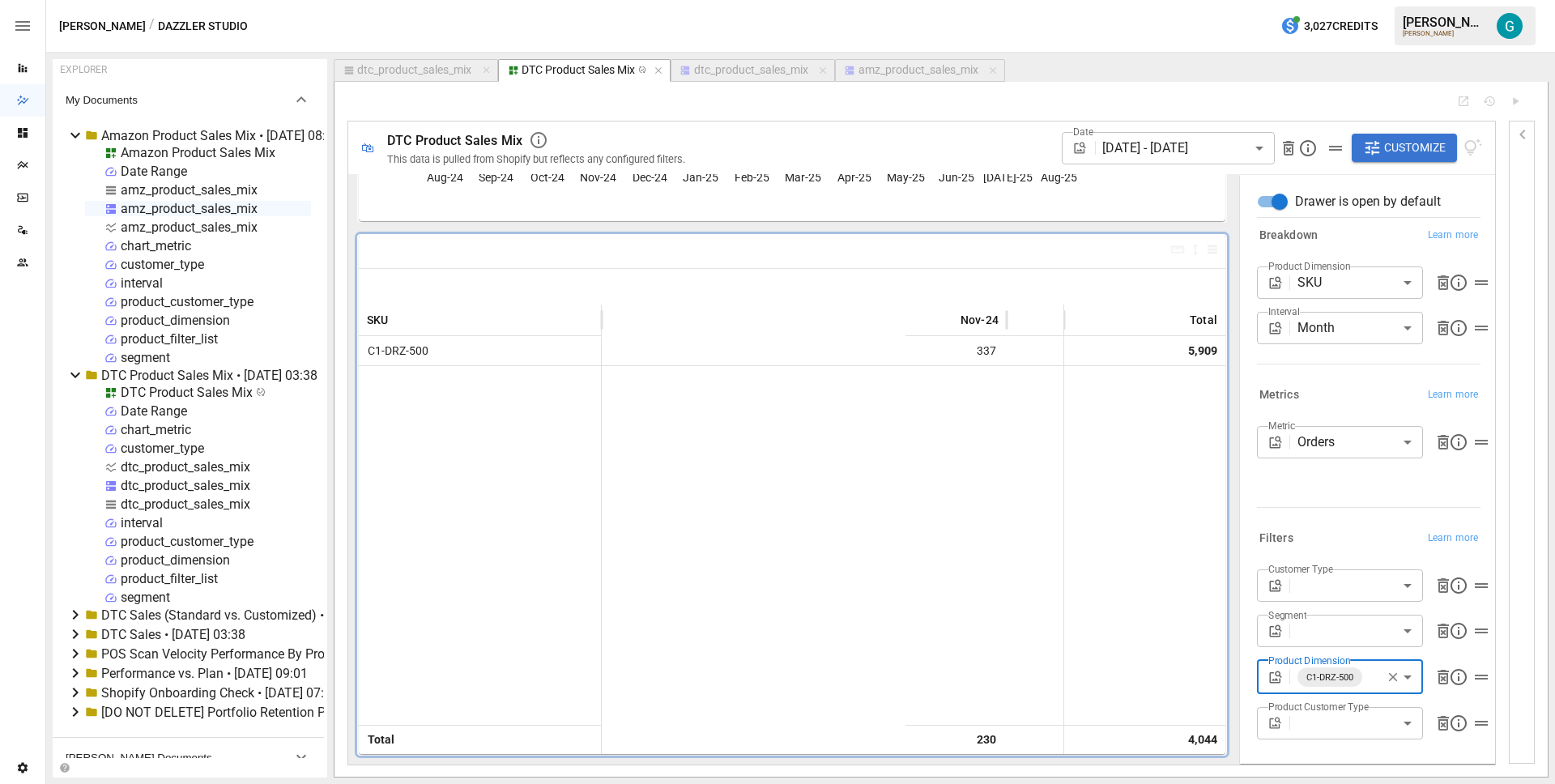
scroll to position [0, 867]
click at [409, 66] on div "dtc_product_sales_mix" at bounding box center [414, 70] width 114 height 15
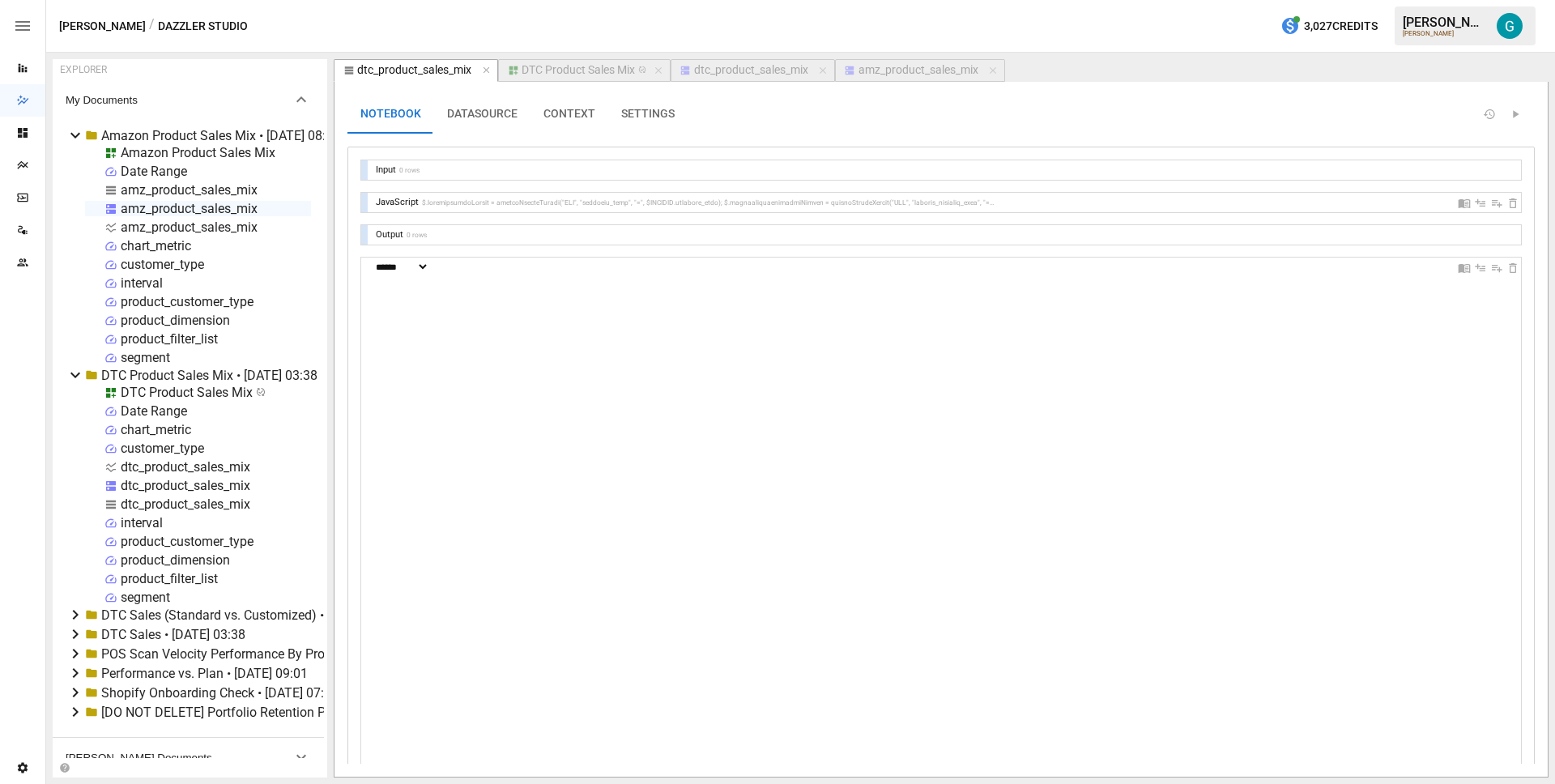
scroll to position [146, 88]
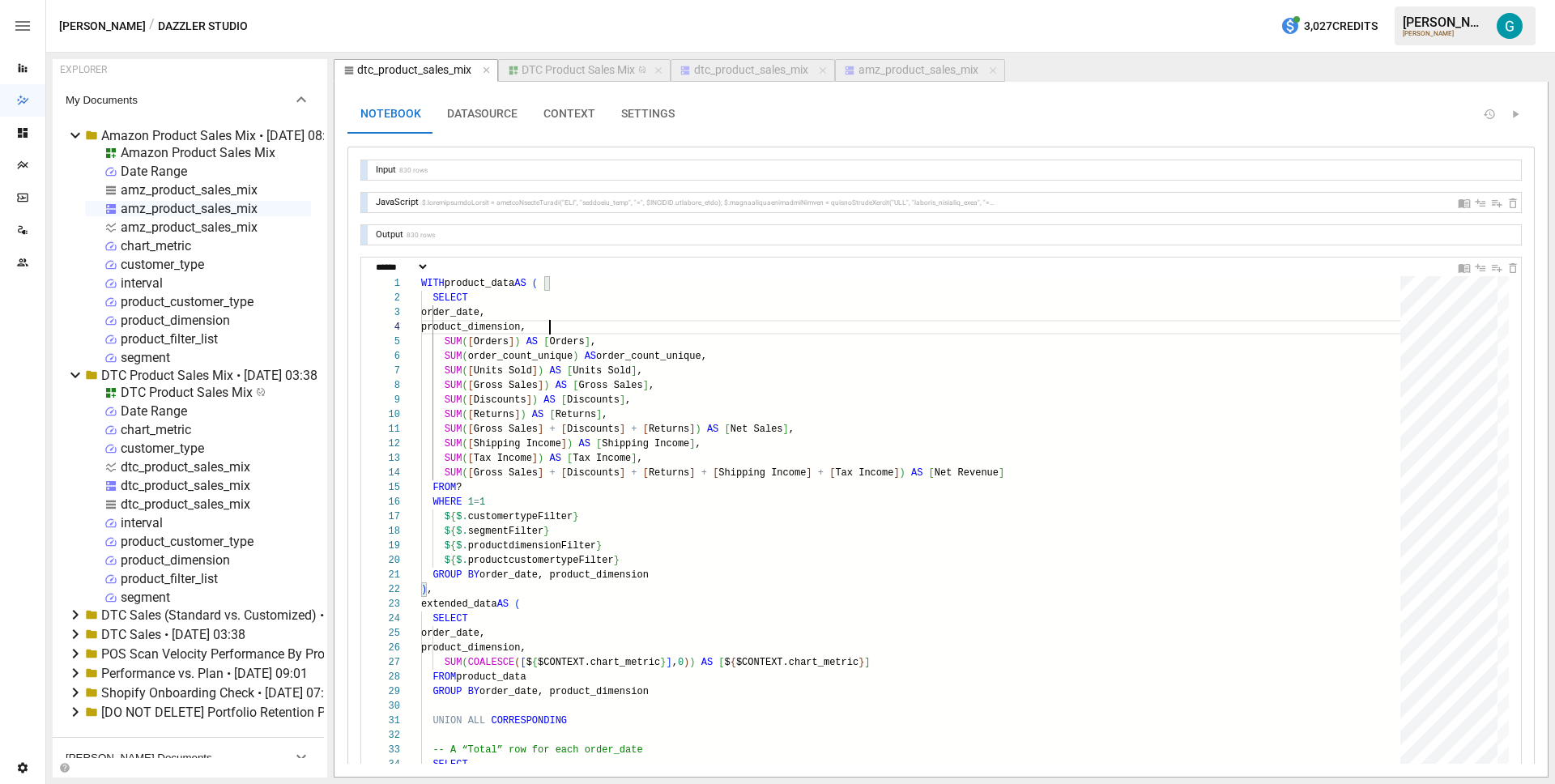
click at [761, 79] on button "dtc_product_sales_mix" at bounding box center [752, 70] width 164 height 23
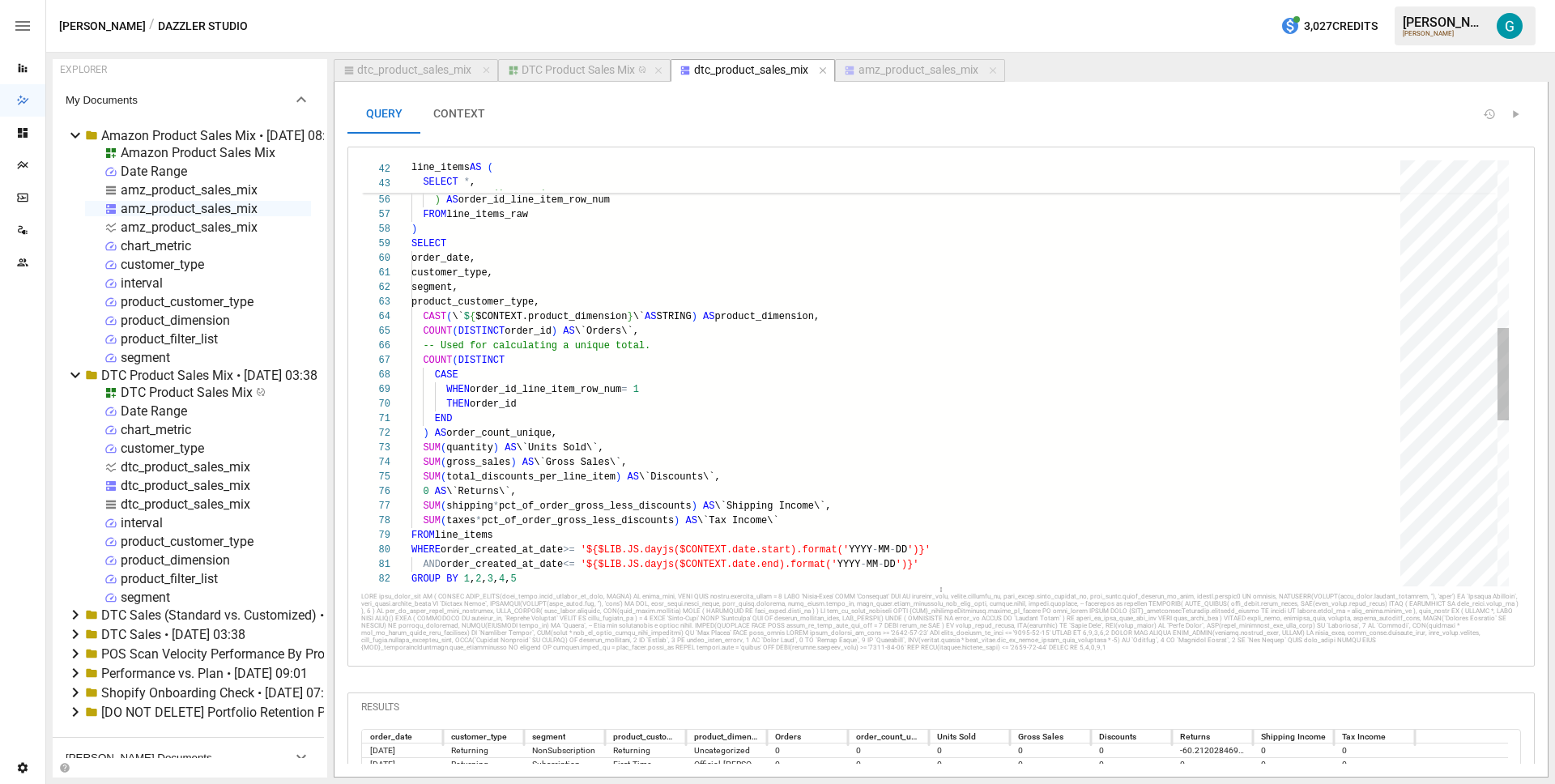
click at [663, 333] on div "segment, product_customer_type, CAST ( \` $ { $CONTEXT.product_dimension } \` A…" at bounding box center [911, 369] width 1000 height 1957
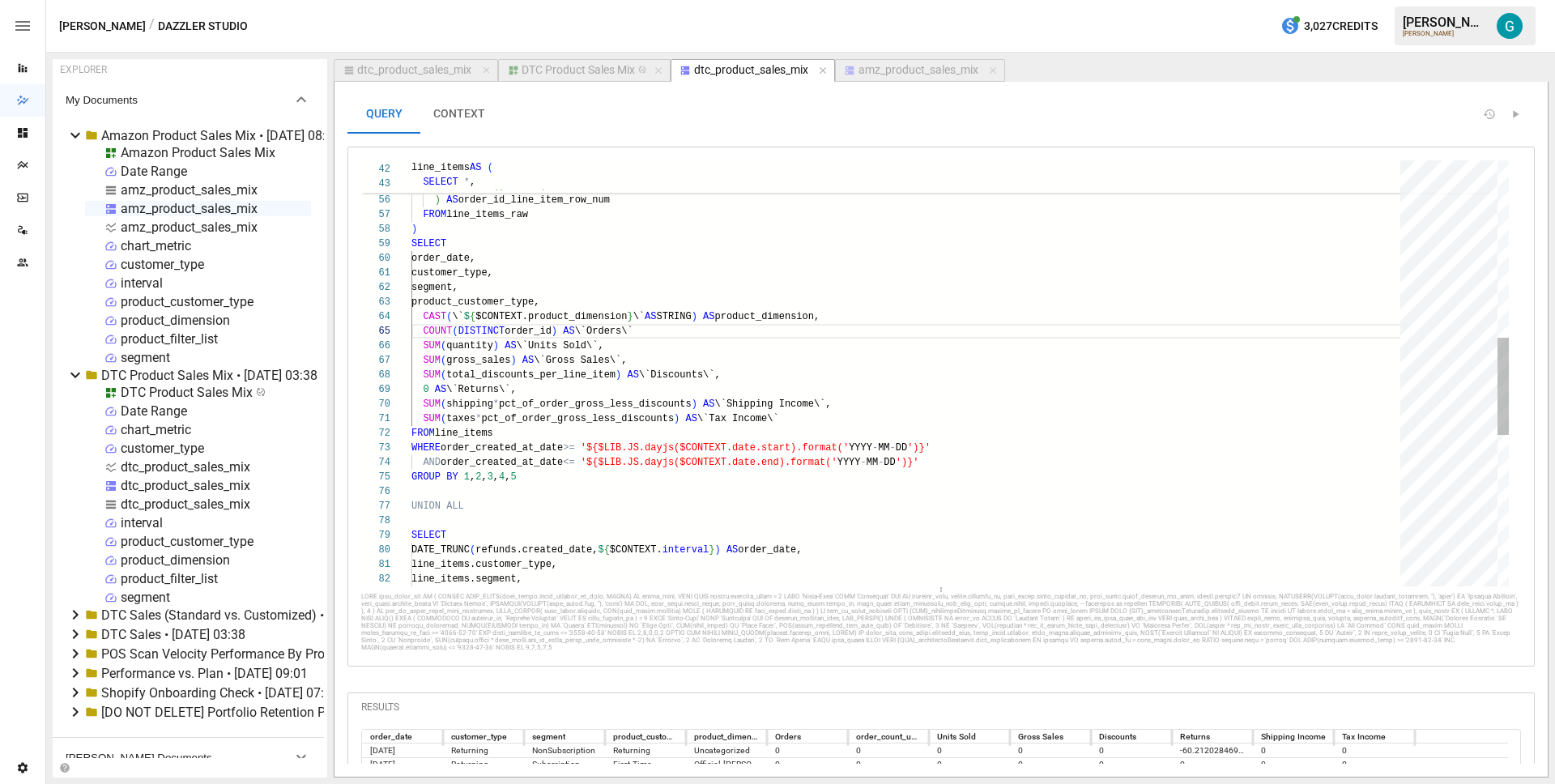
scroll to position [58, 240]
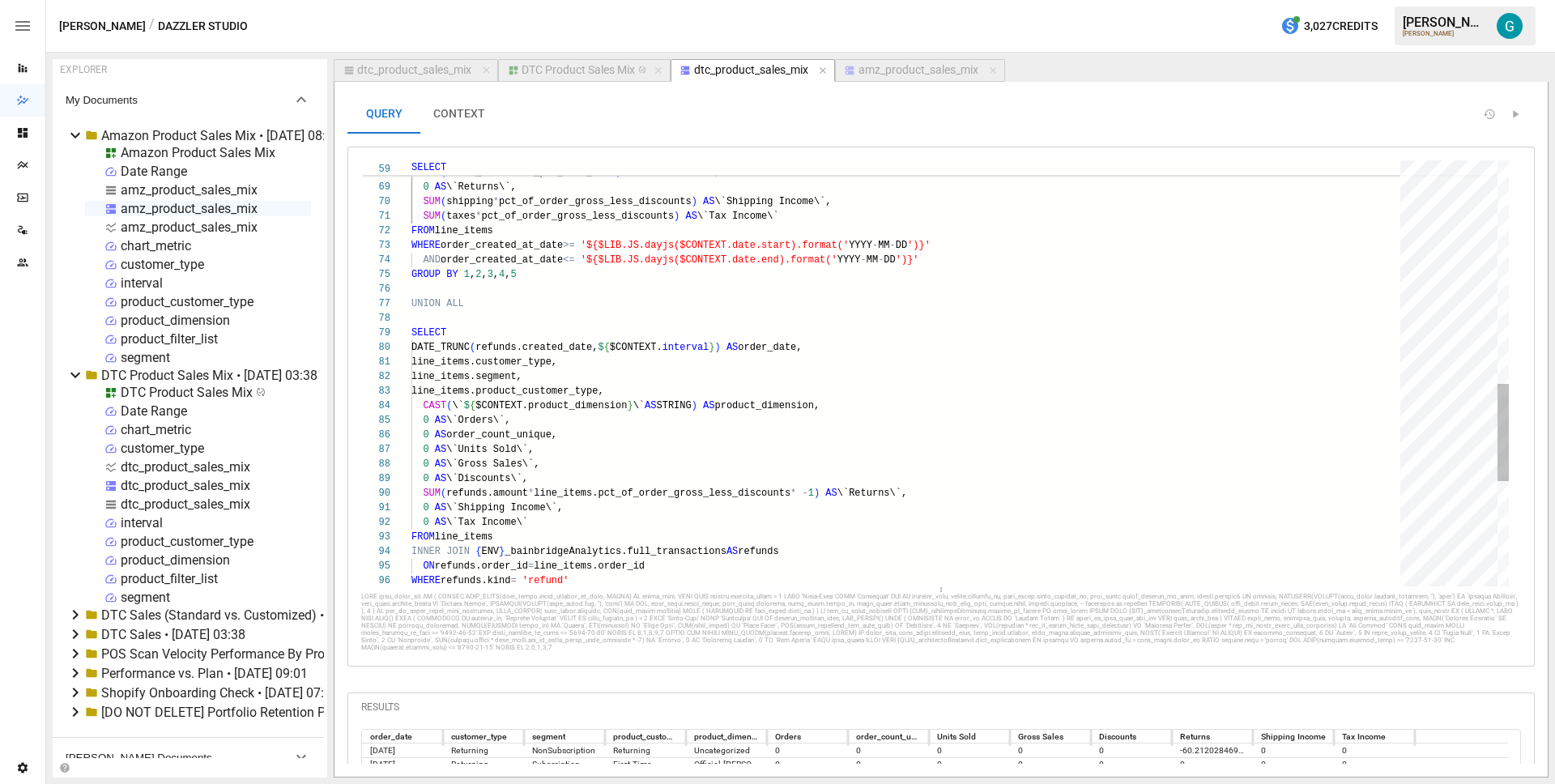
click at [837, 426] on div "SUM ( gross_sales ) AS \`Gross Sales\`, SUM ( total_discounts_per_line_item ) A…" at bounding box center [911, 116] width 1000 height 1854
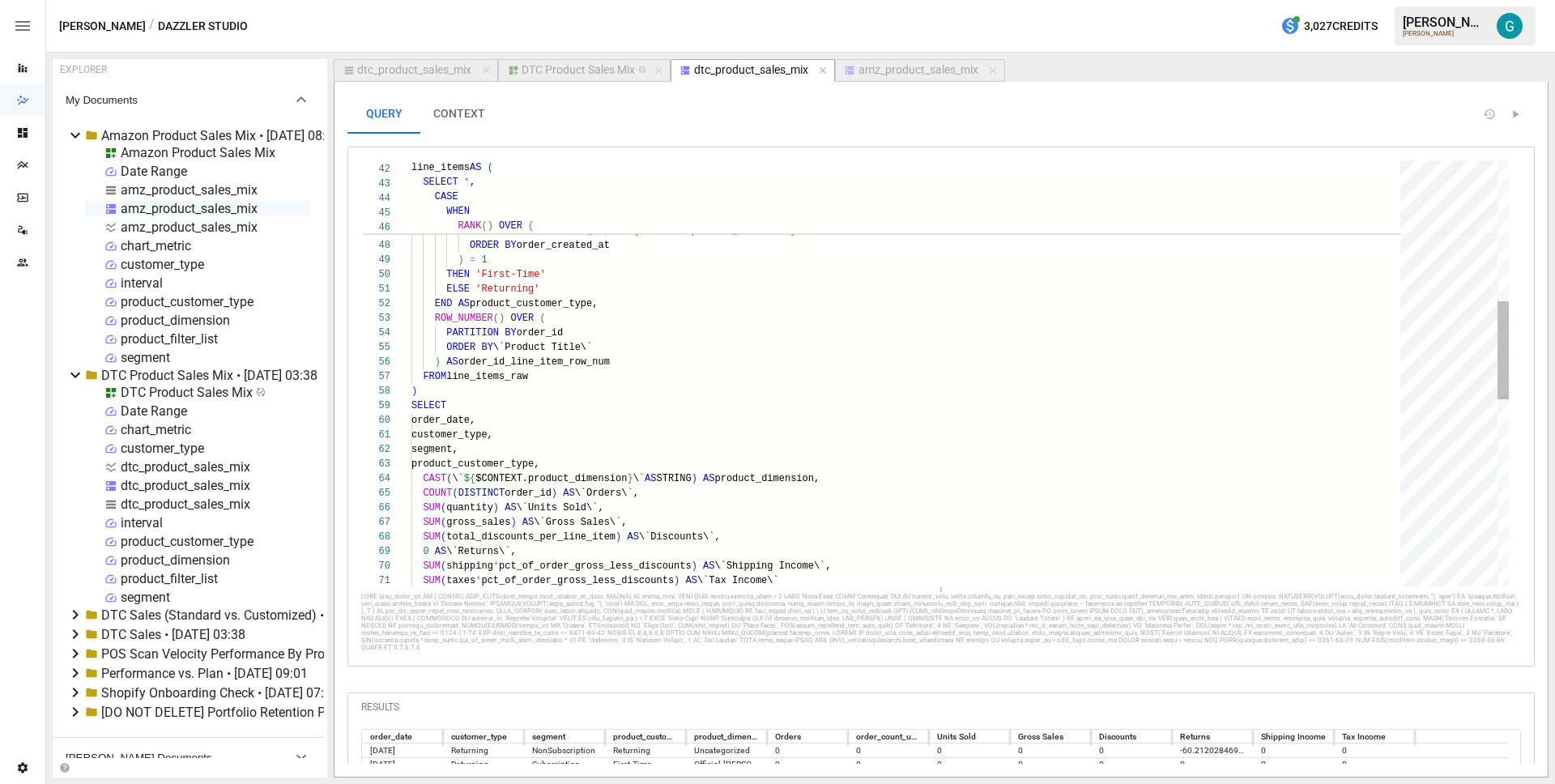
click at [744, 416] on div "SUM ( shipping * pct_of_order_gross_less_discounts ) AS \`Shipping Income\`, SU…" at bounding box center [911, 473] width 1000 height 1840
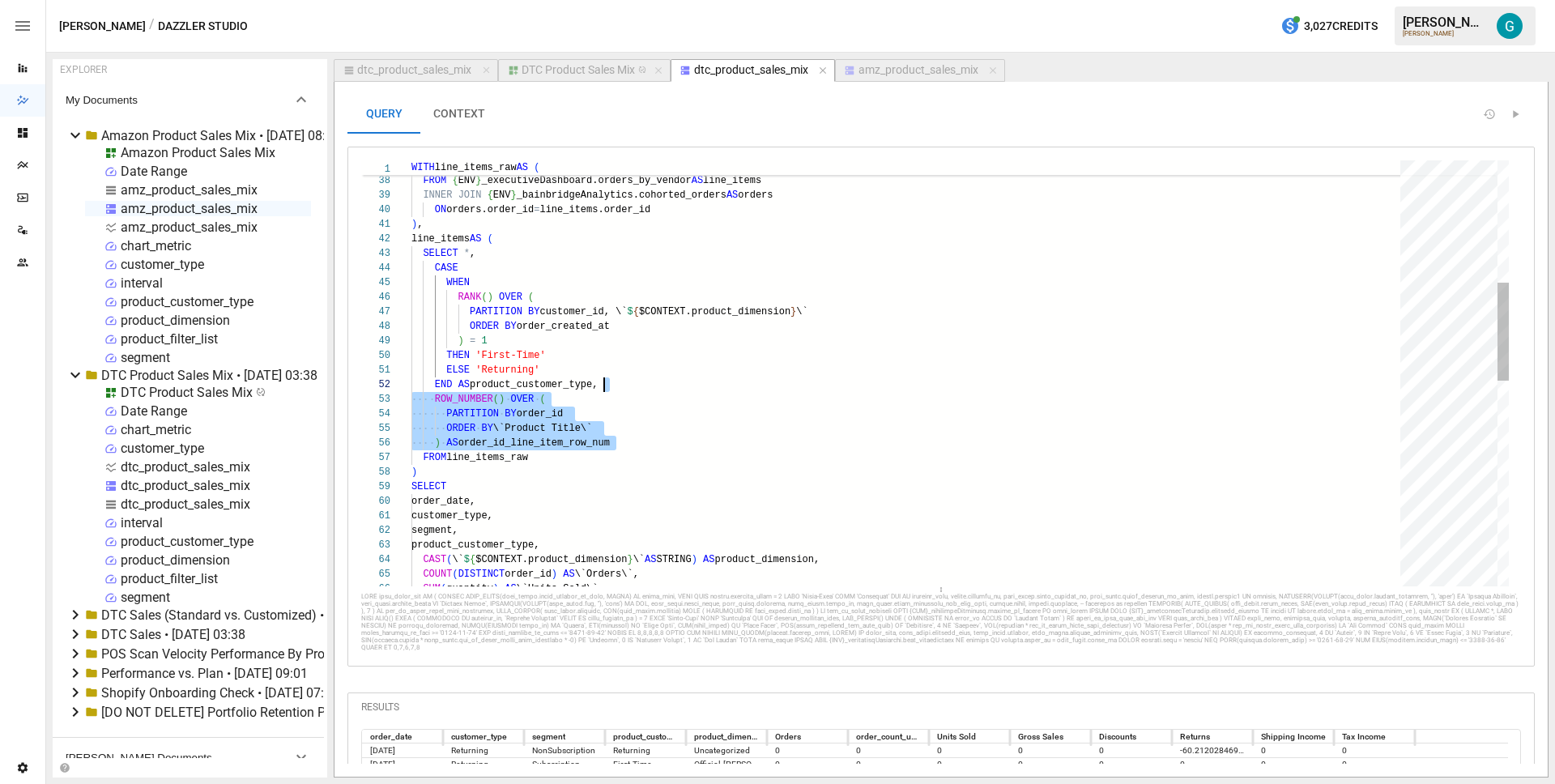
scroll to position [15, 187]
drag, startPoint x: 647, startPoint y: 439, endPoint x: 600, endPoint y: 382, distance: 73.9
click at [600, 382] on div "CAST ( \` $ { $CONTEXT.product_dimension } \` AS STRING ) AS product_dimension,…" at bounding box center [911, 554] width 1000 height 1840
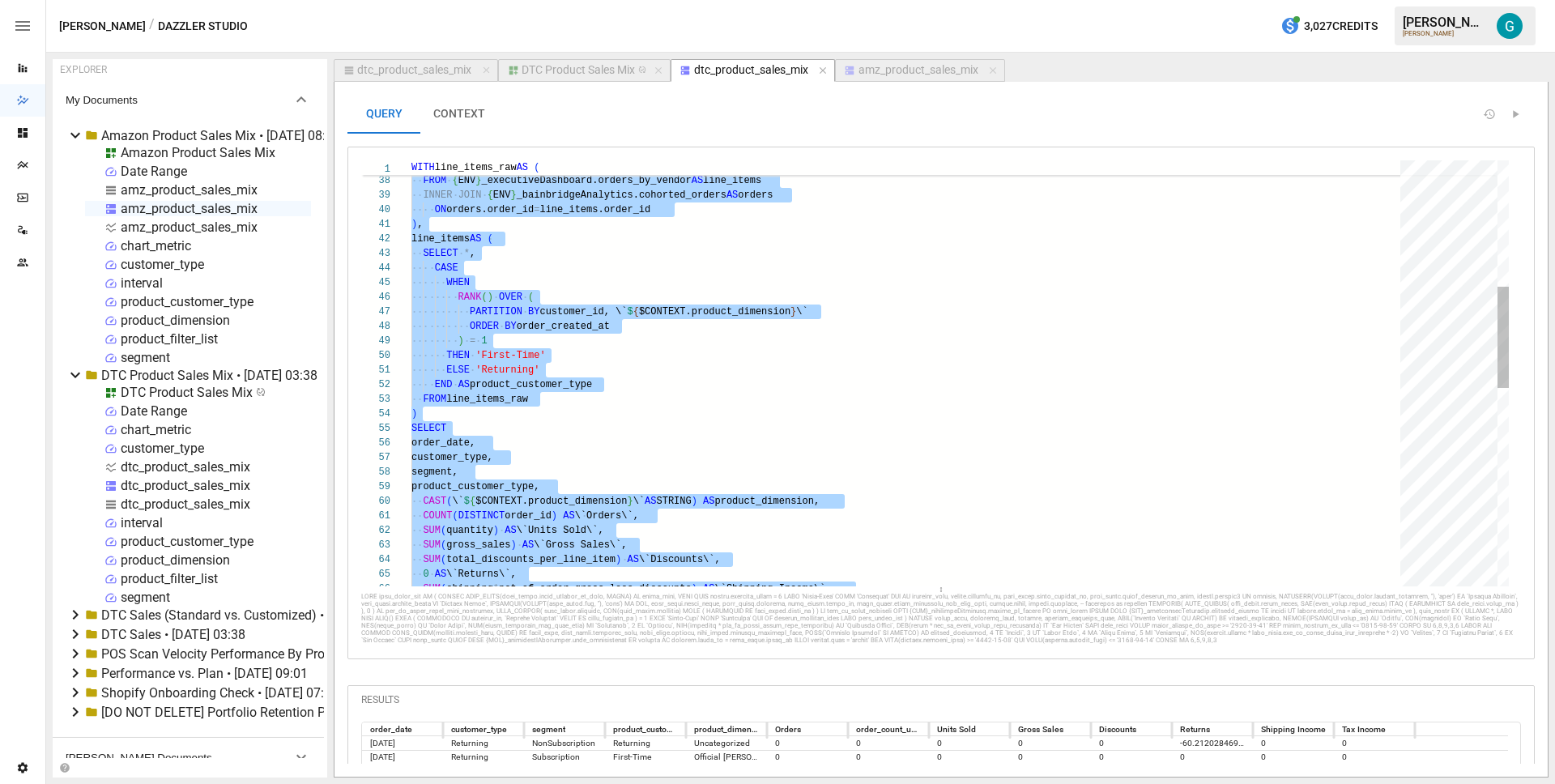
click at [573, 375] on div "CAST ( \` $ { $CONTEXT.product_dimension } \` AS STRING ) AS product_dimension,…" at bounding box center [911, 524] width 1000 height 1781
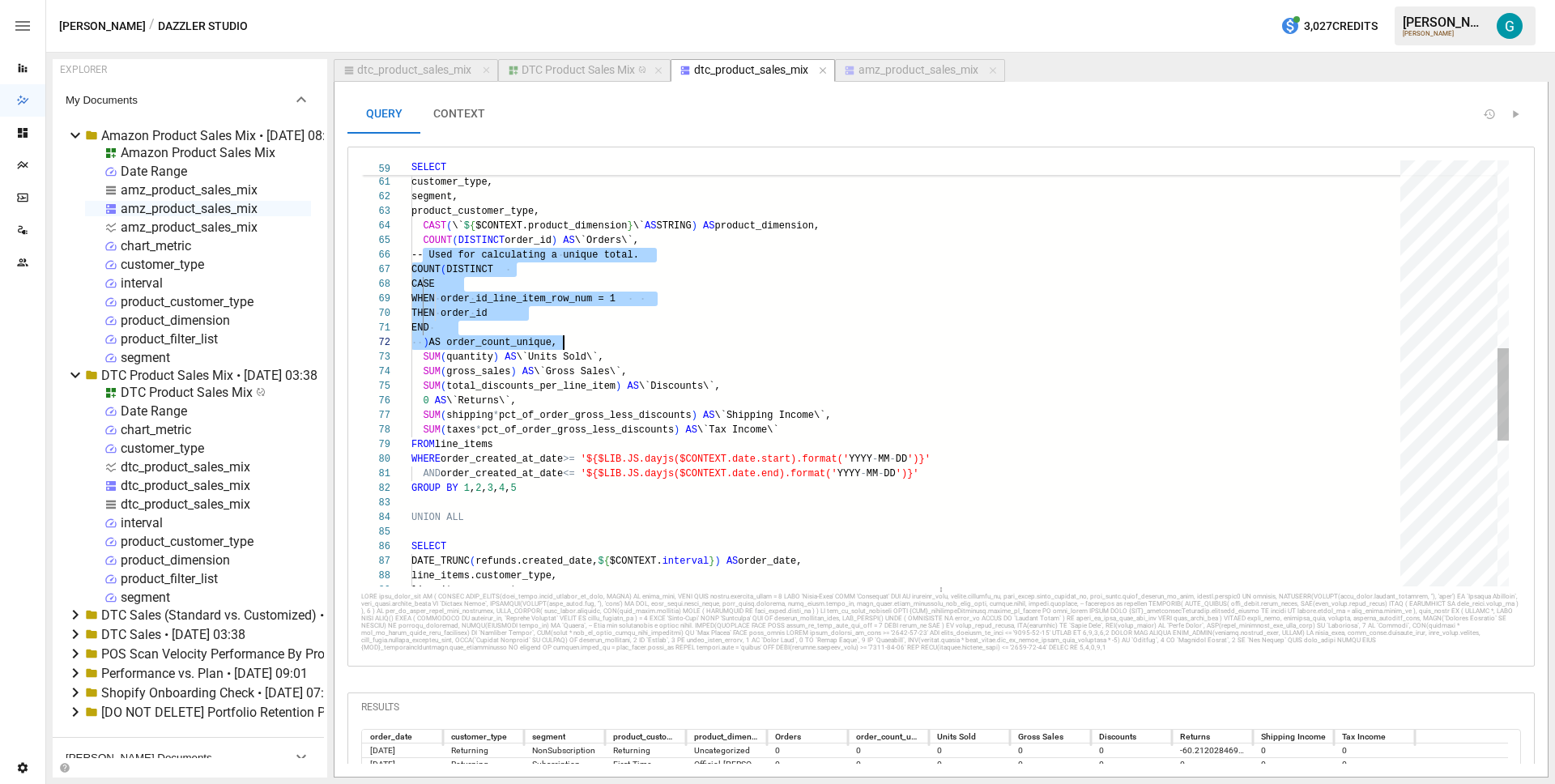
scroll to position [73, 152]
click at [739, 355] on div "CAST ( \` $ { $CONTEXT.product_dimension } \` AS STRING ) AS product_dimension,…" at bounding box center [911, 278] width 1000 height 1957
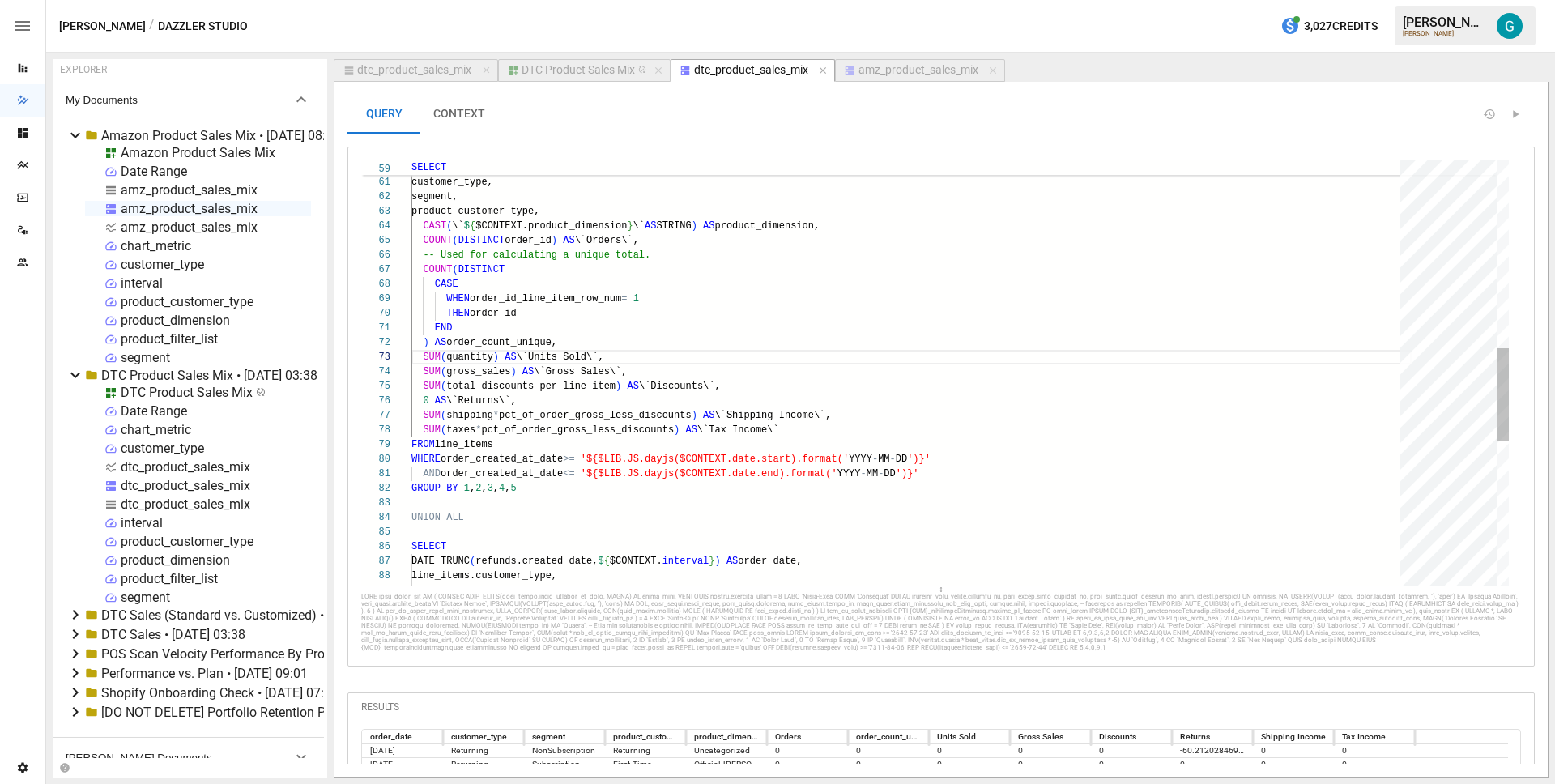
click at [742, 296] on div "CAST ( \` $ { $CONTEXT.product_dimension } \` AS STRING ) AS product_dimension,…" at bounding box center [911, 278] width 1000 height 1957
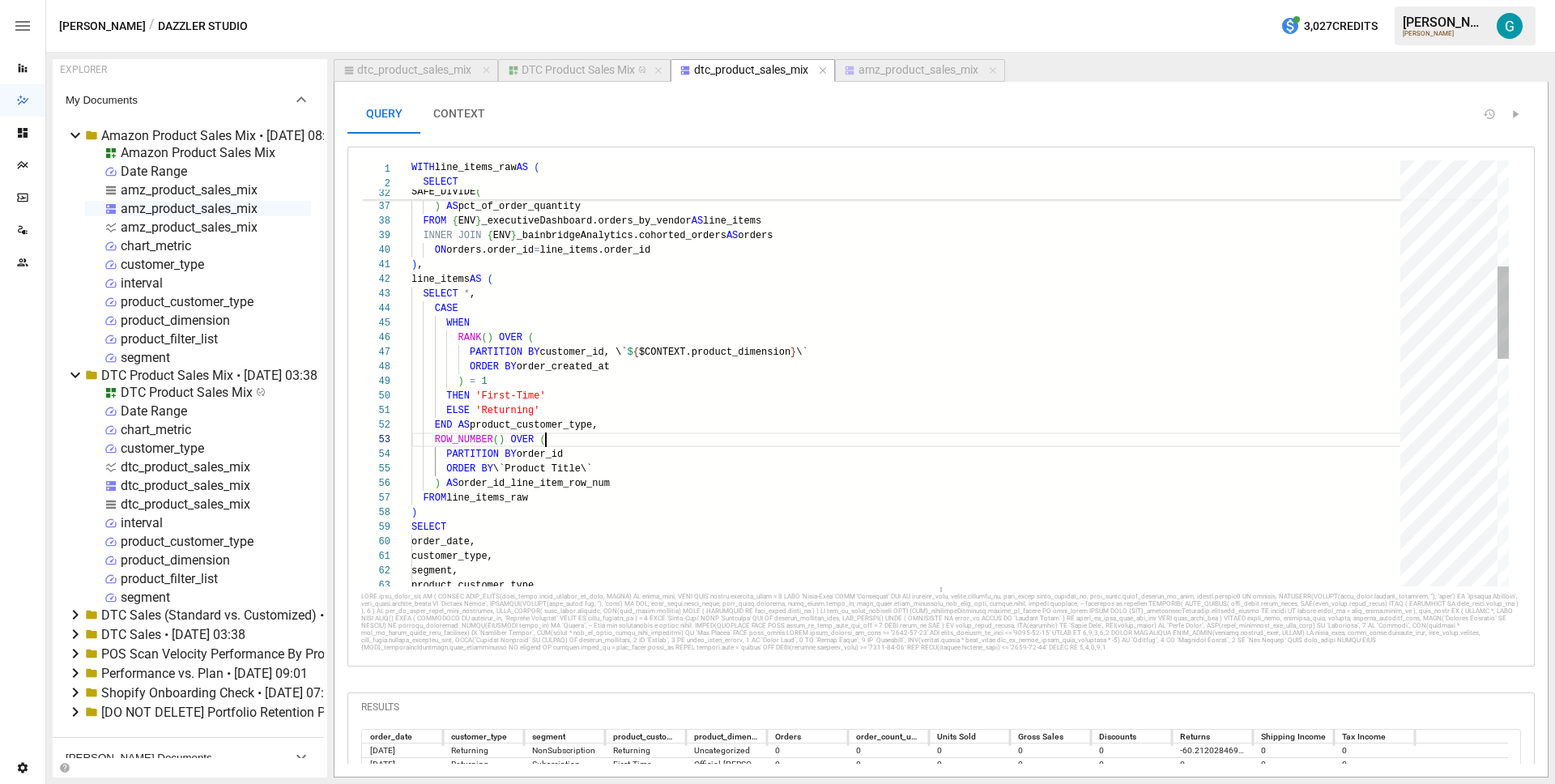
click at [635, 445] on div "SUM ( line_items.quantity ) OVER ( PARTITION BY line_items.order_id ) ) AS pct_…" at bounding box center [911, 653] width 1000 height 1957
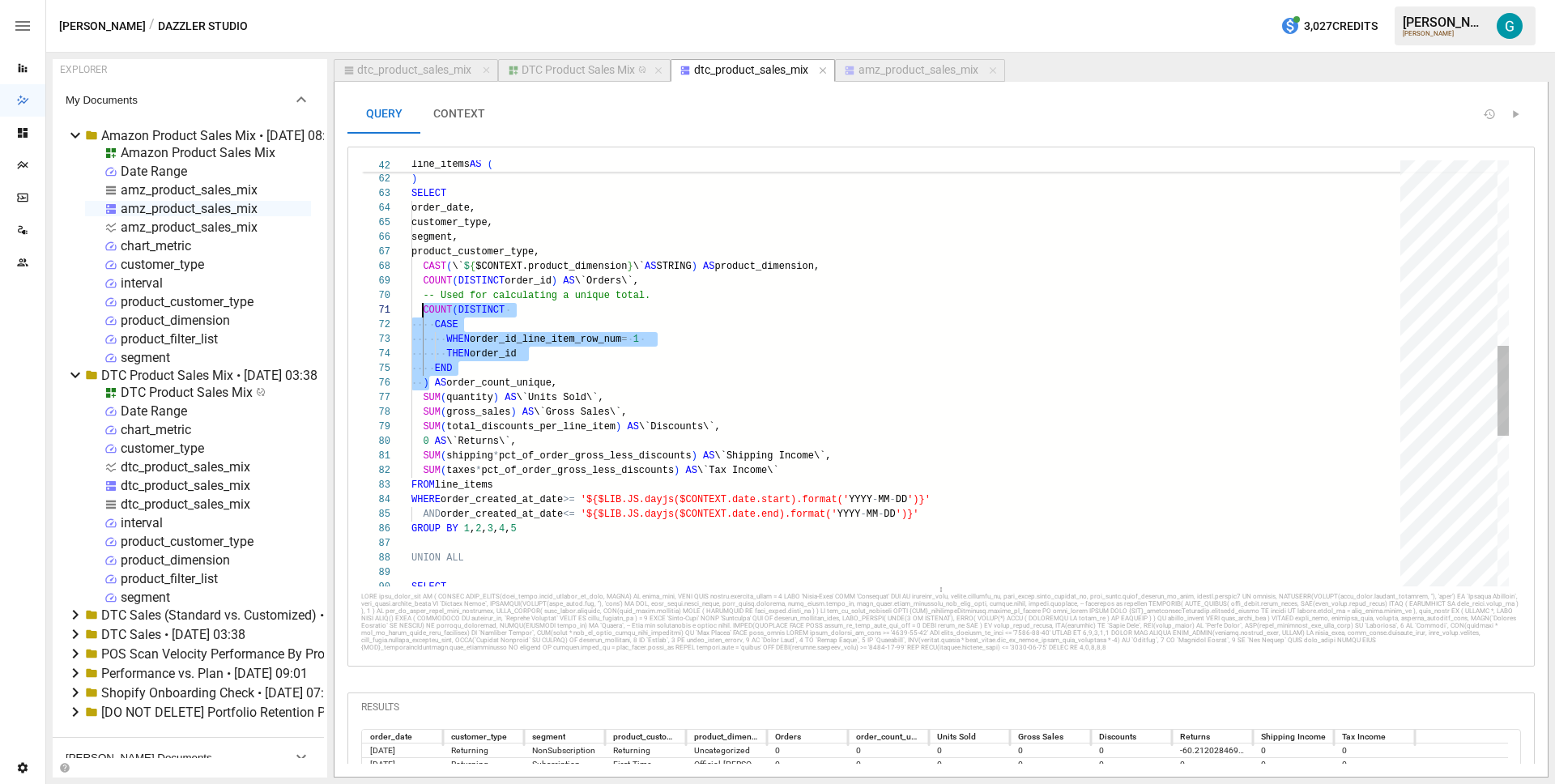
scroll to position [0, 11]
drag, startPoint x: 429, startPoint y: 381, endPoint x: 422, endPoint y: 310, distance: 71.3
click at [422, 310] on div "SUM ( quantity ) AS \`Units Sold\`, SUM ( gross_sales ) AS \`Gross Sales\`, SUM…" at bounding box center [911, 290] width 1000 height 2015
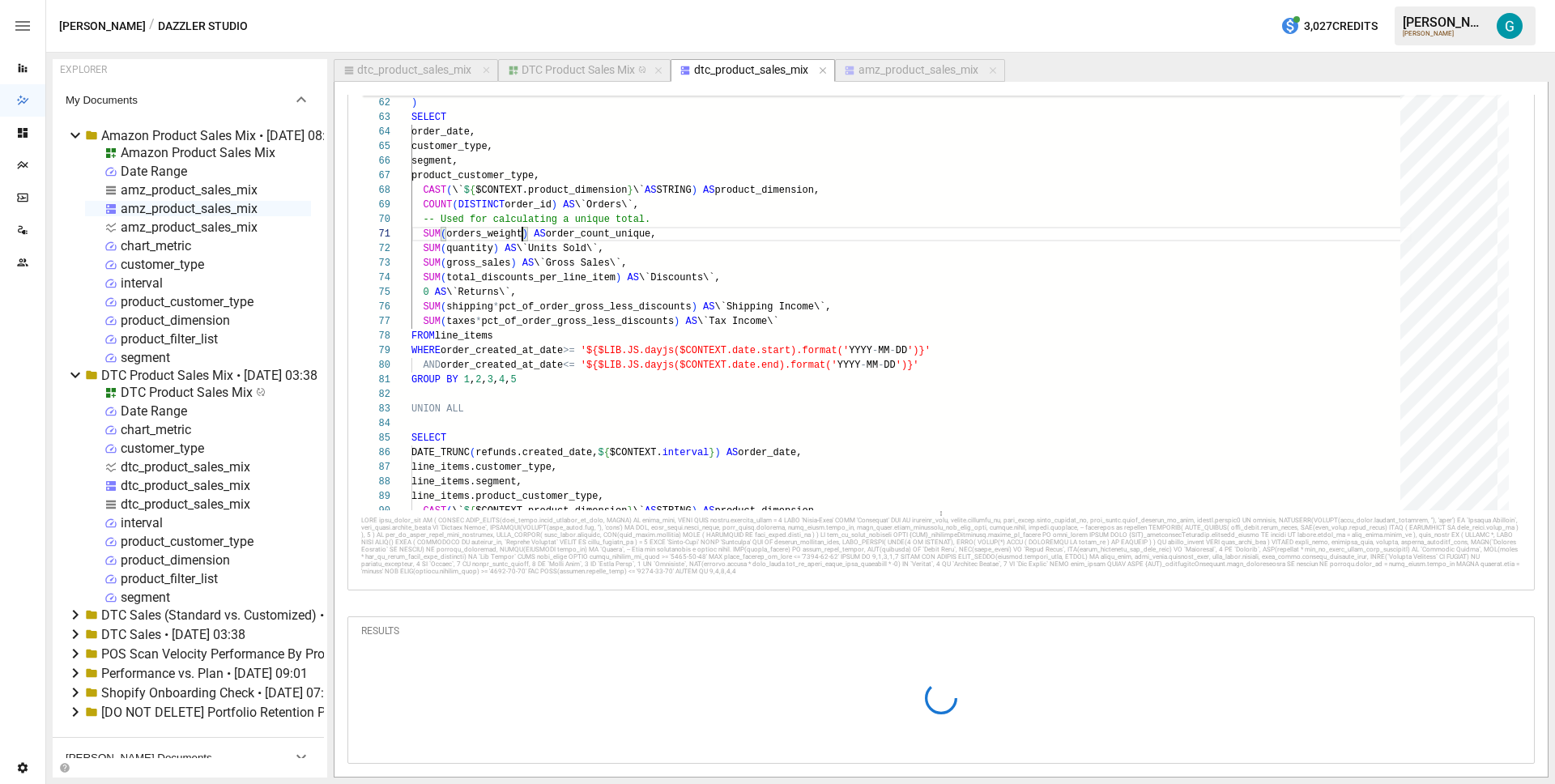
scroll to position [94, 0]
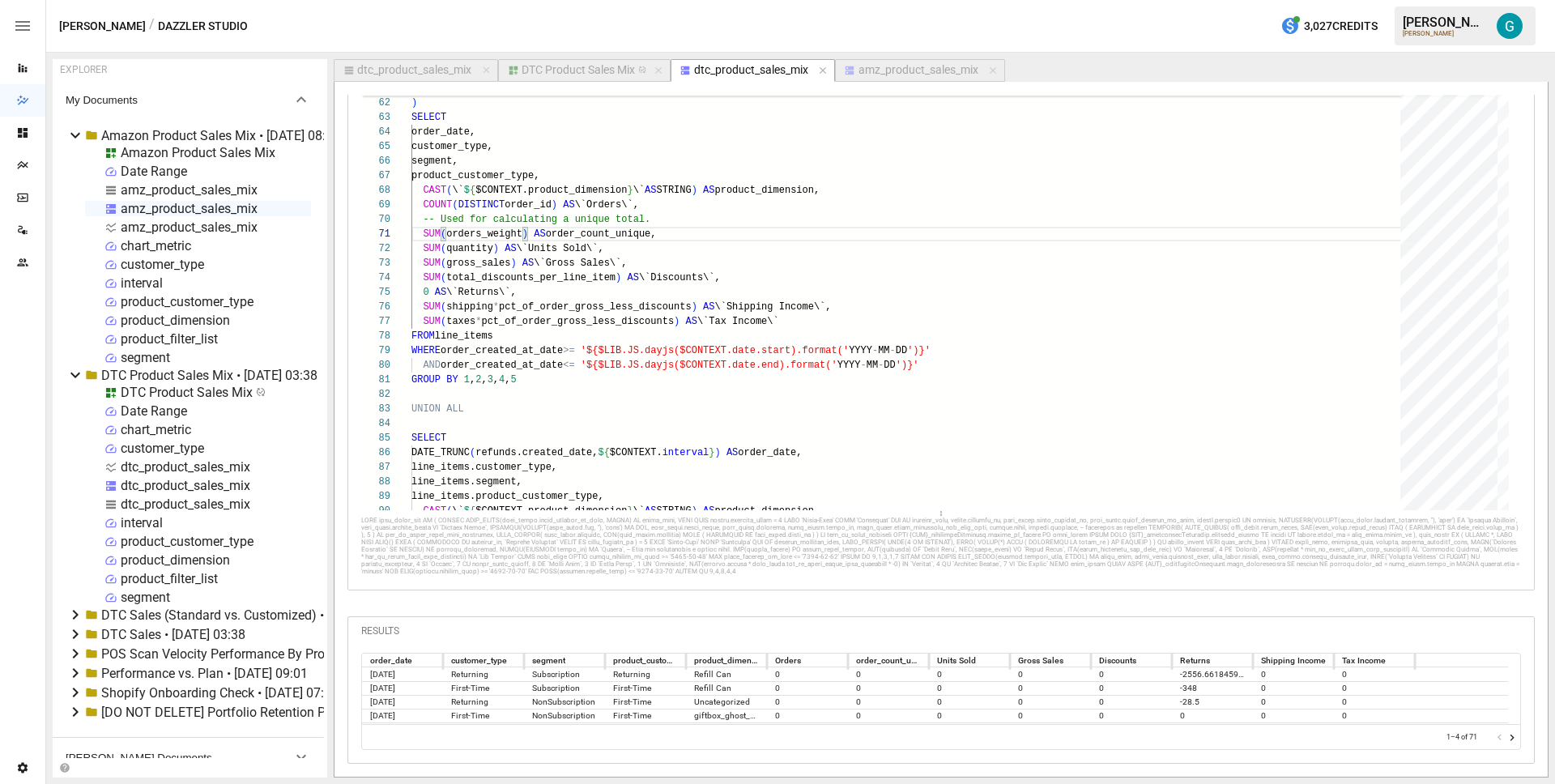
type textarea "**********"
click at [1505, 734] on icon "Go to next page" at bounding box center [1512, 737] width 13 height 13
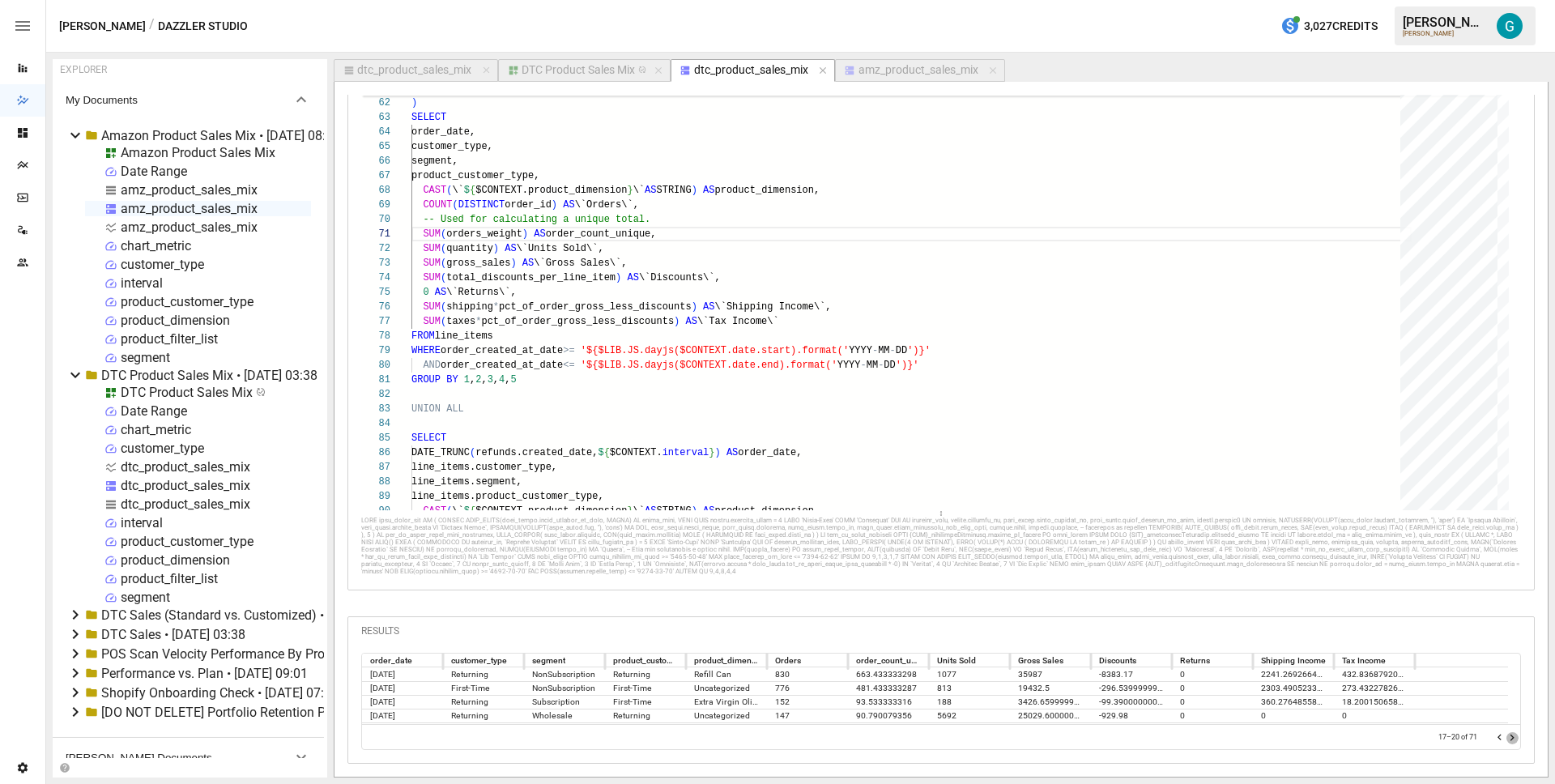
click at [1505, 734] on icon "Go to next page" at bounding box center [1512, 737] width 13 height 13
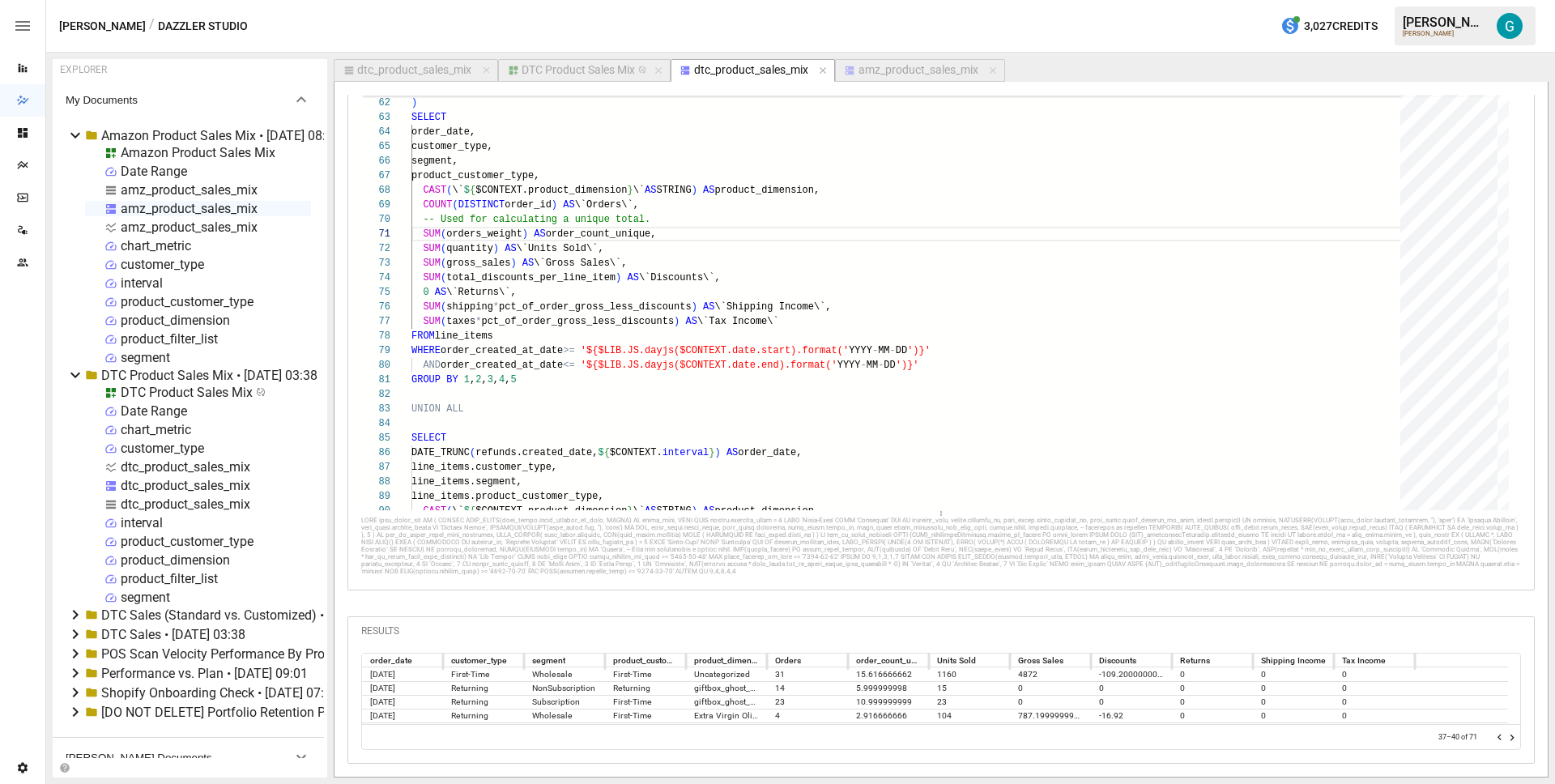
click at [1505, 734] on icon "Go to next page" at bounding box center [1512, 737] width 13 height 13
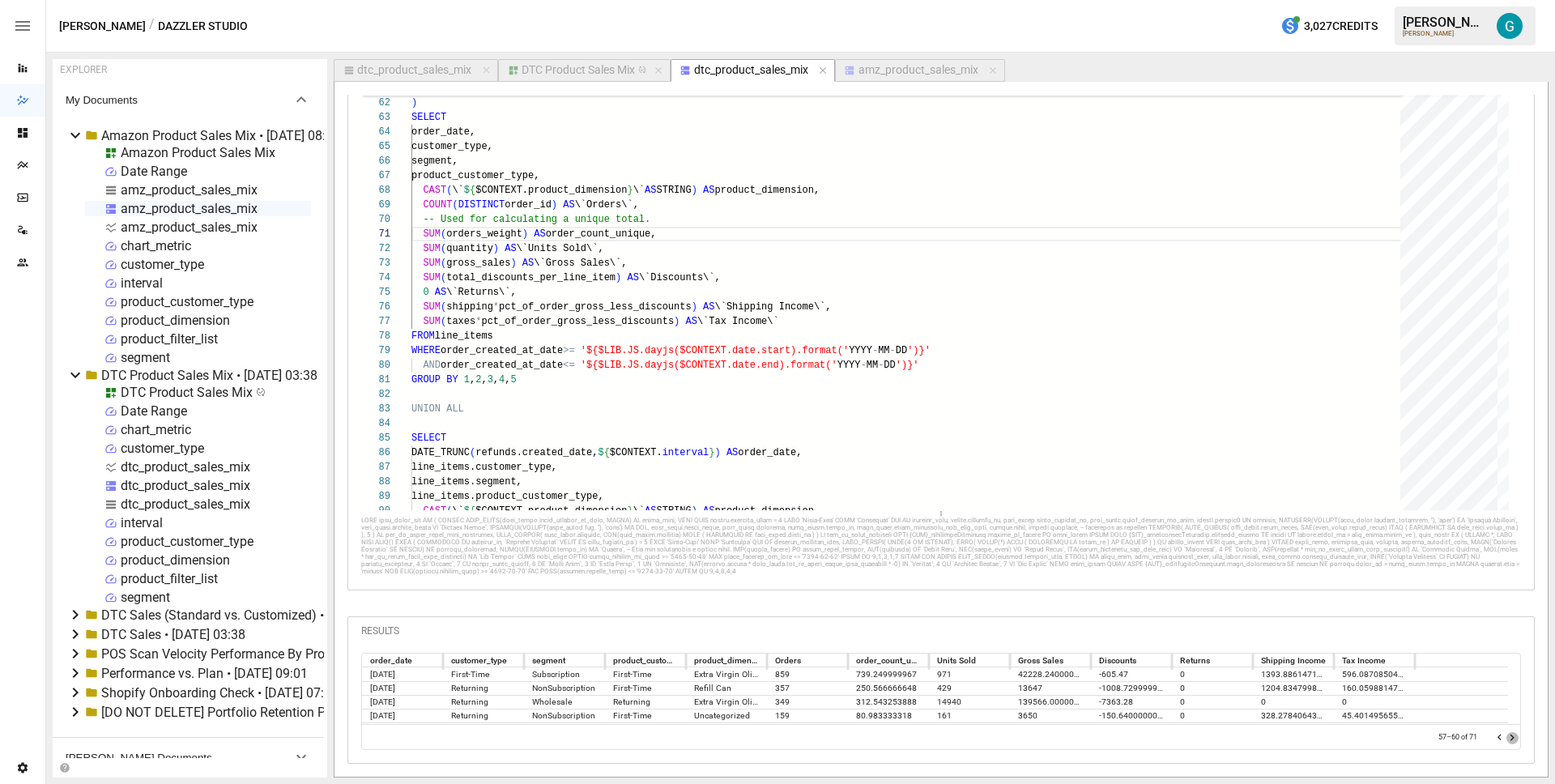
click at [1505, 734] on icon "Go to next page" at bounding box center [1512, 737] width 13 height 13
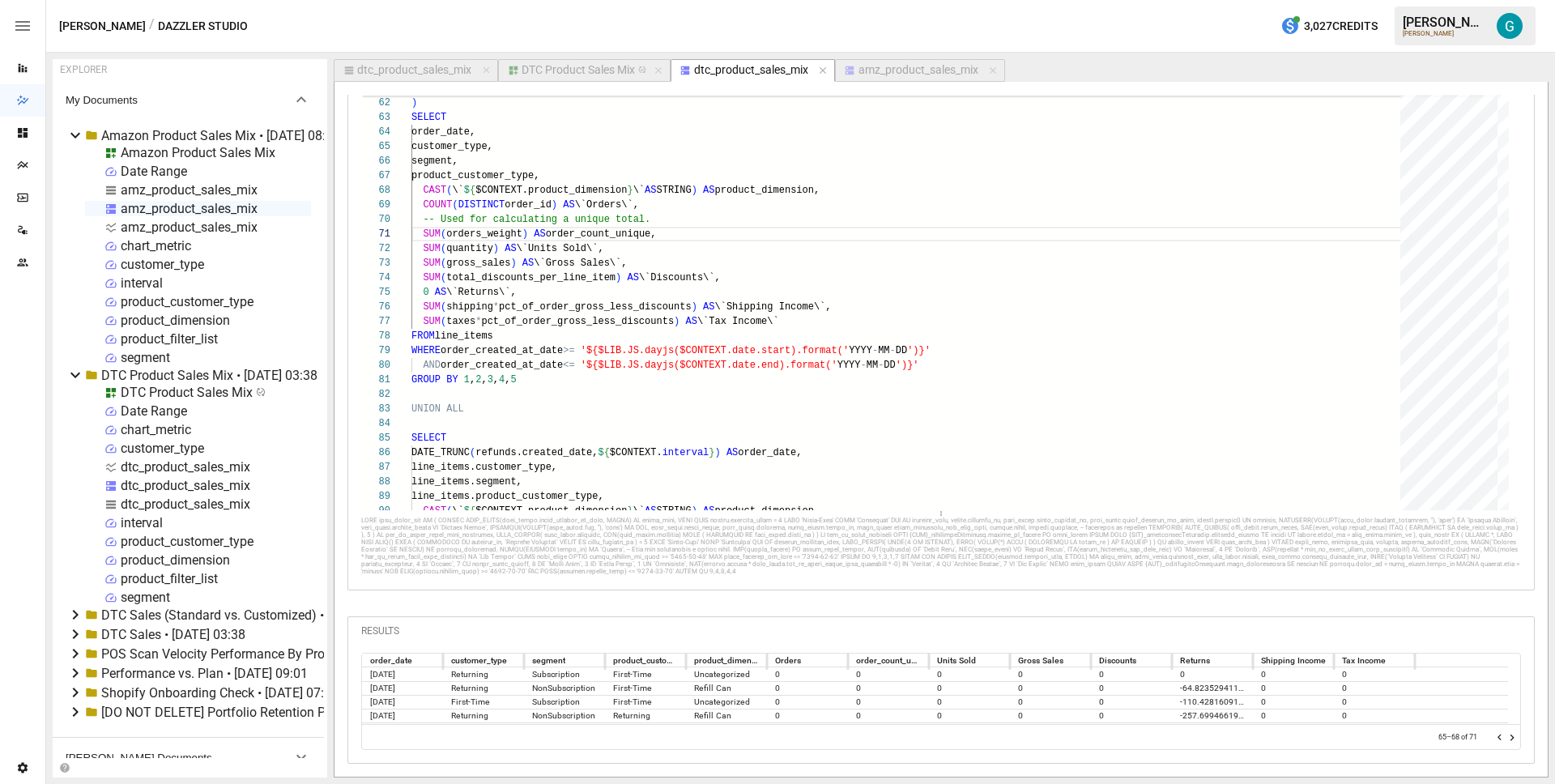
click at [1505, 734] on icon "Go to next page" at bounding box center [1512, 737] width 13 height 13
click at [1499, 734] on div at bounding box center [1505, 736] width 25 height 17
click at [1493, 731] on icon "Go to previous page" at bounding box center [1499, 737] width 13 height 13
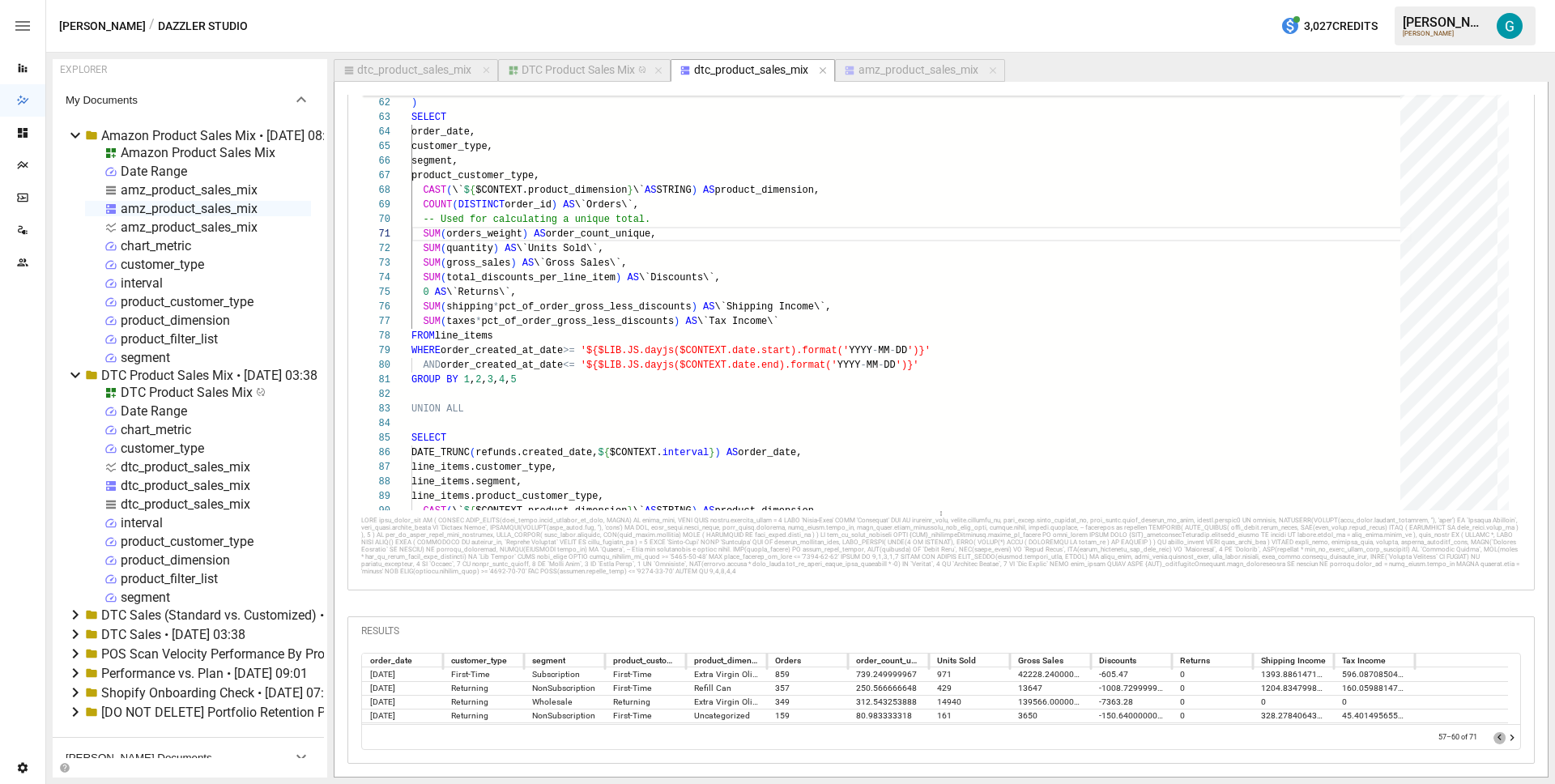
click at [1493, 731] on icon "Go to previous page" at bounding box center [1499, 737] width 13 height 13
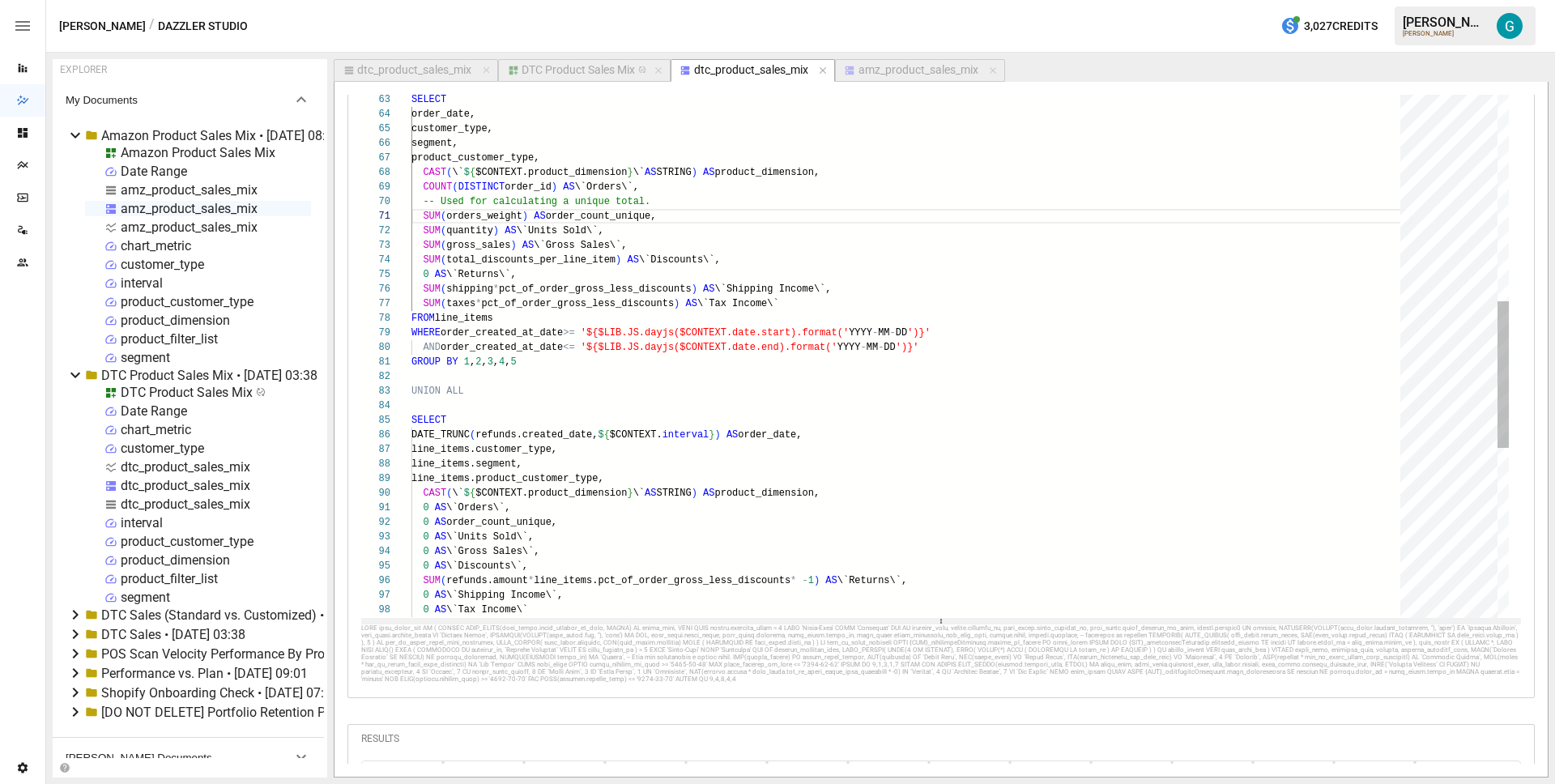
drag, startPoint x: 913, startPoint y: 497, endPoint x: 912, endPoint y: 620, distance: 123.0
click at [912, 620] on div at bounding box center [940, 621] width 1160 height 6
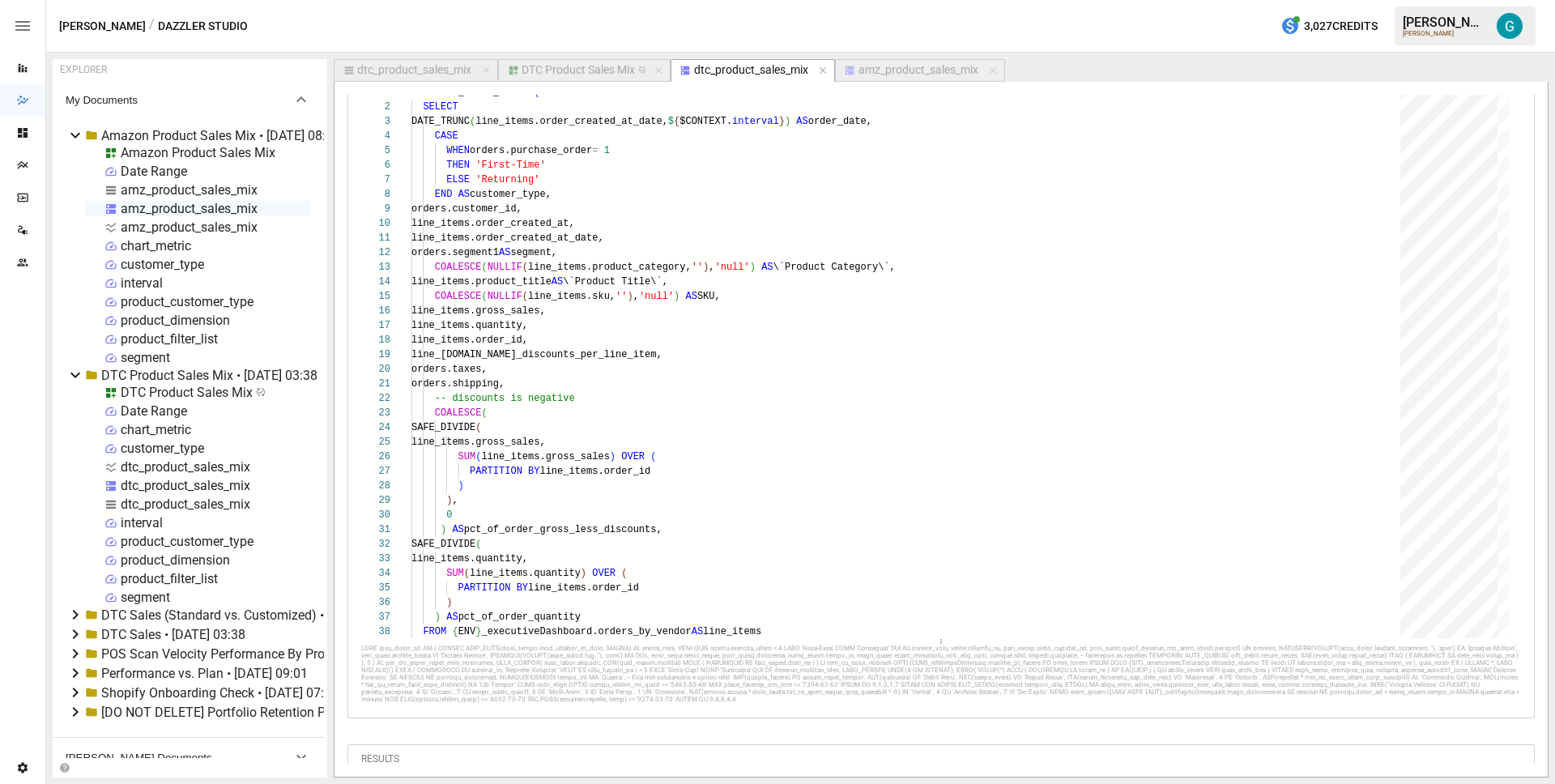
scroll to position [55, 0]
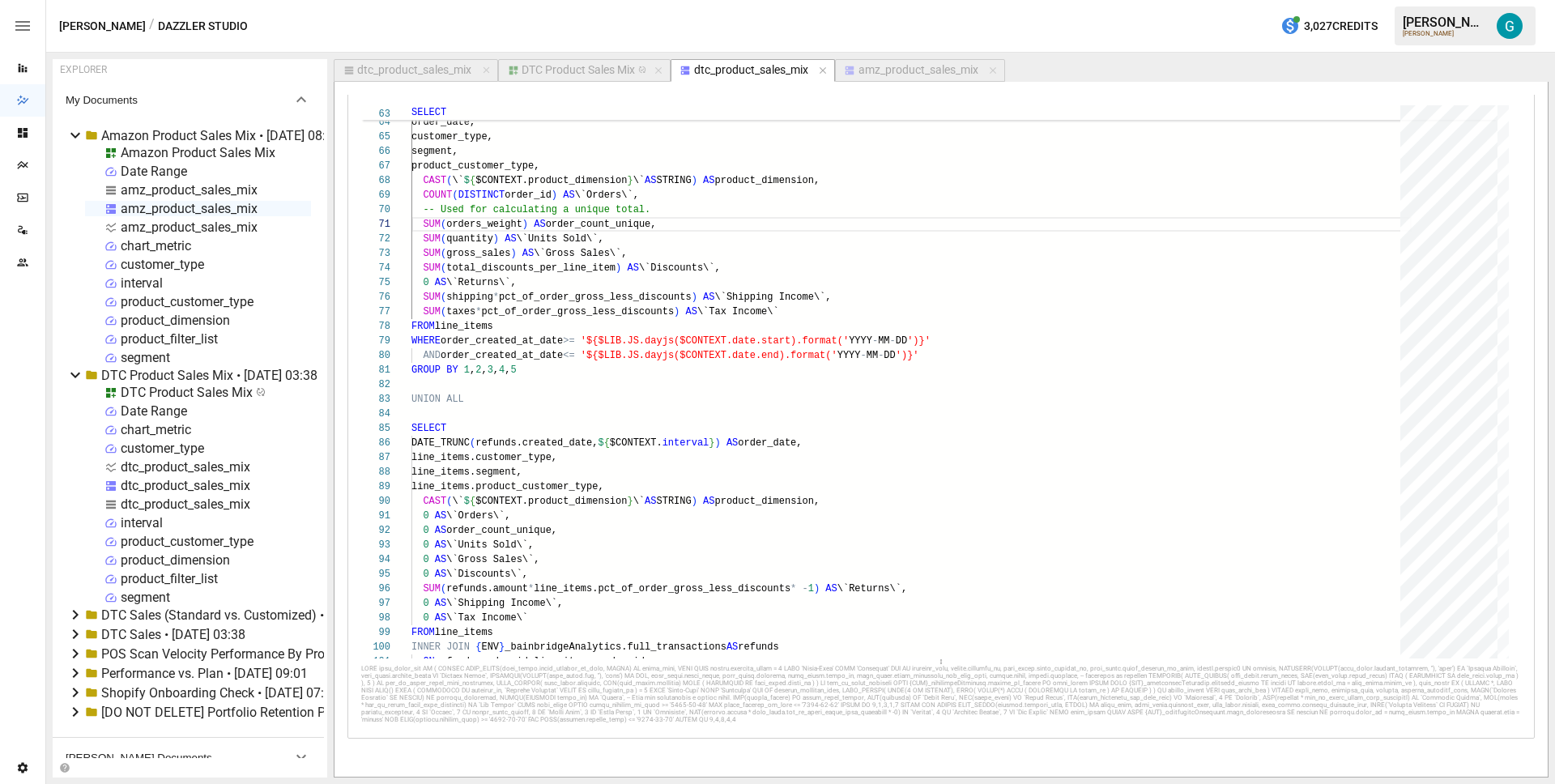
click at [443, 74] on div "dtc_product_sales_mix" at bounding box center [414, 70] width 114 height 15
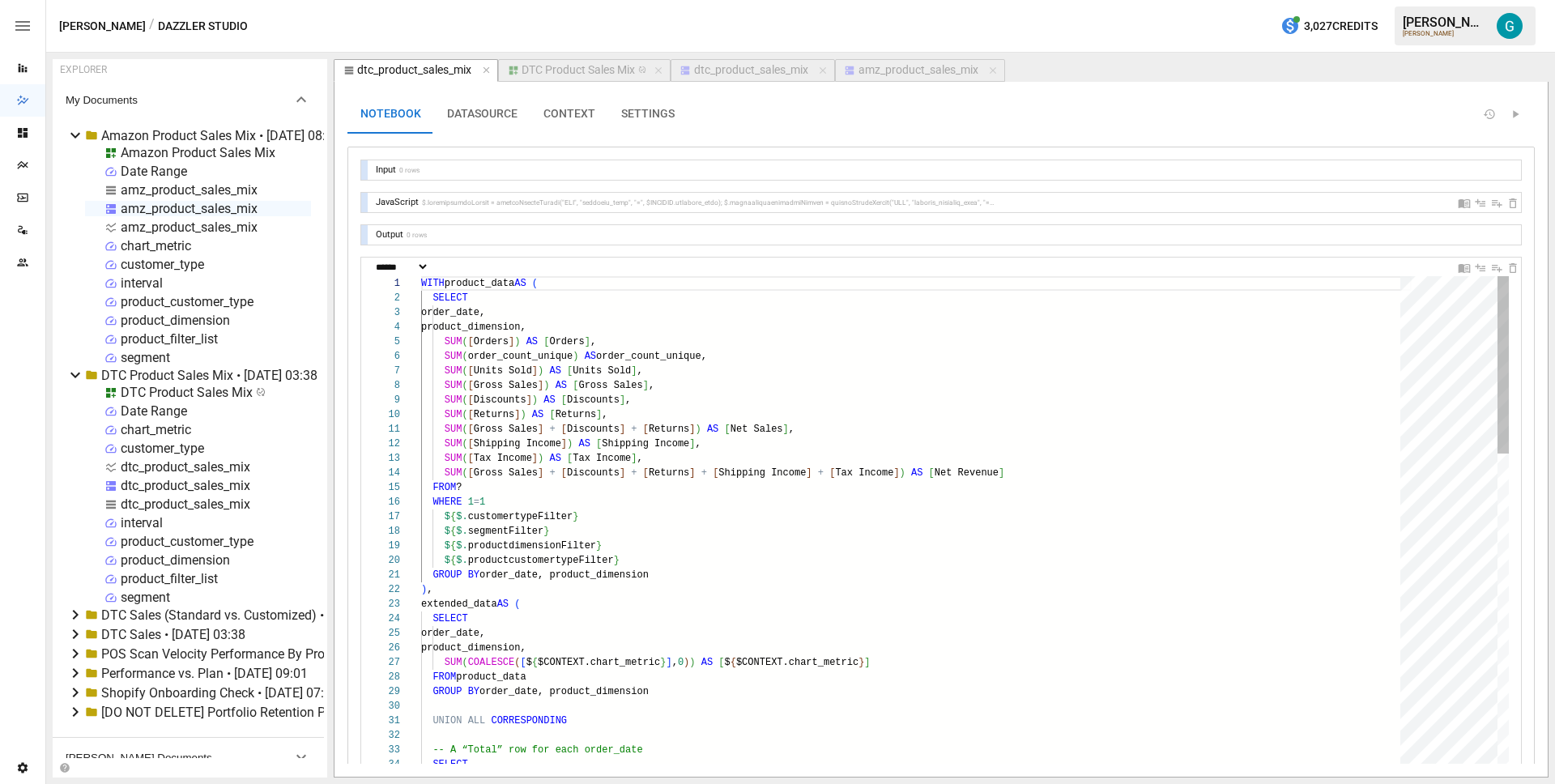
scroll to position [146, 88]
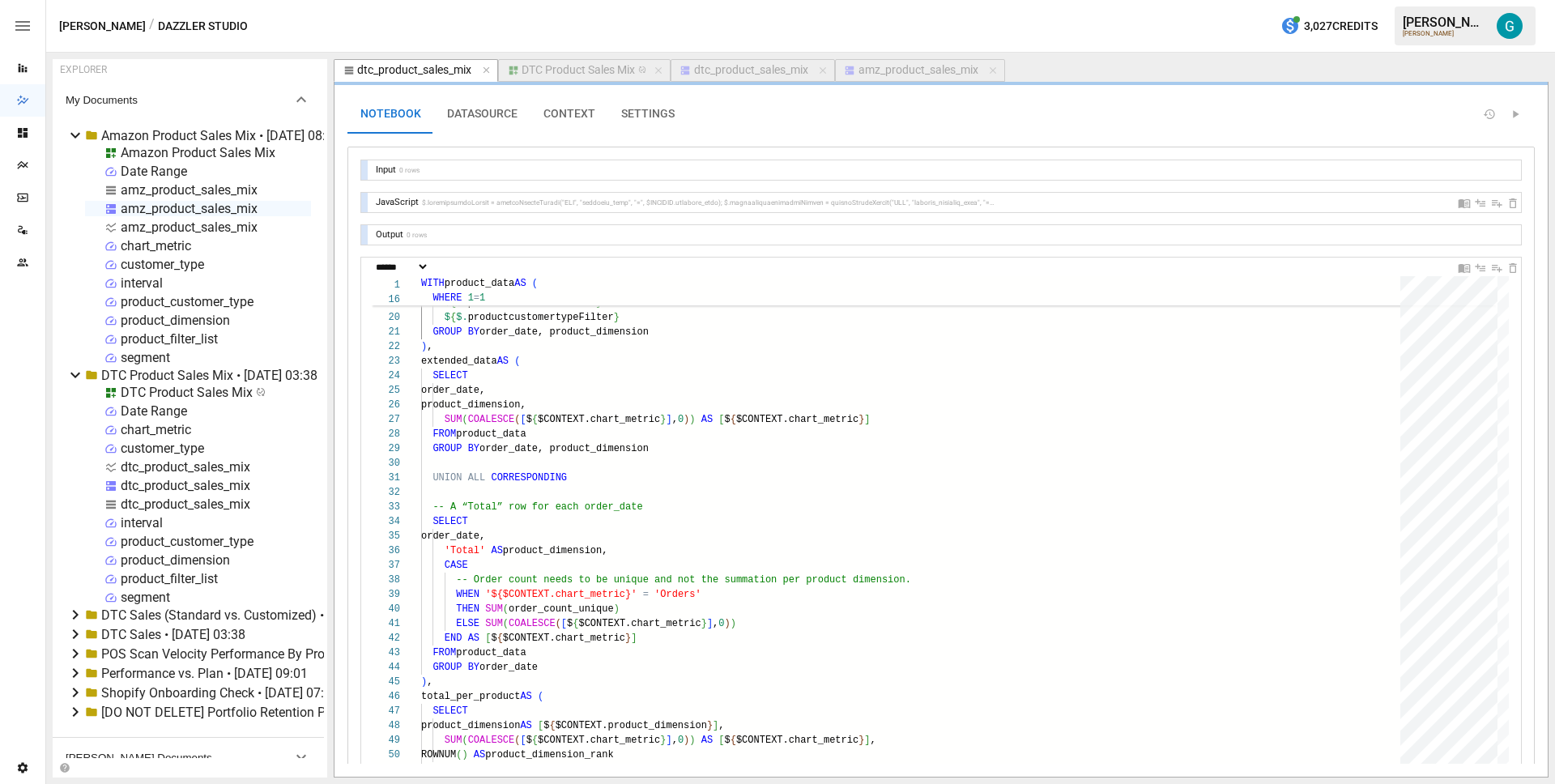
click at [582, 70] on div "DTC Product Sales Mix" at bounding box center [578, 70] width 113 height 15
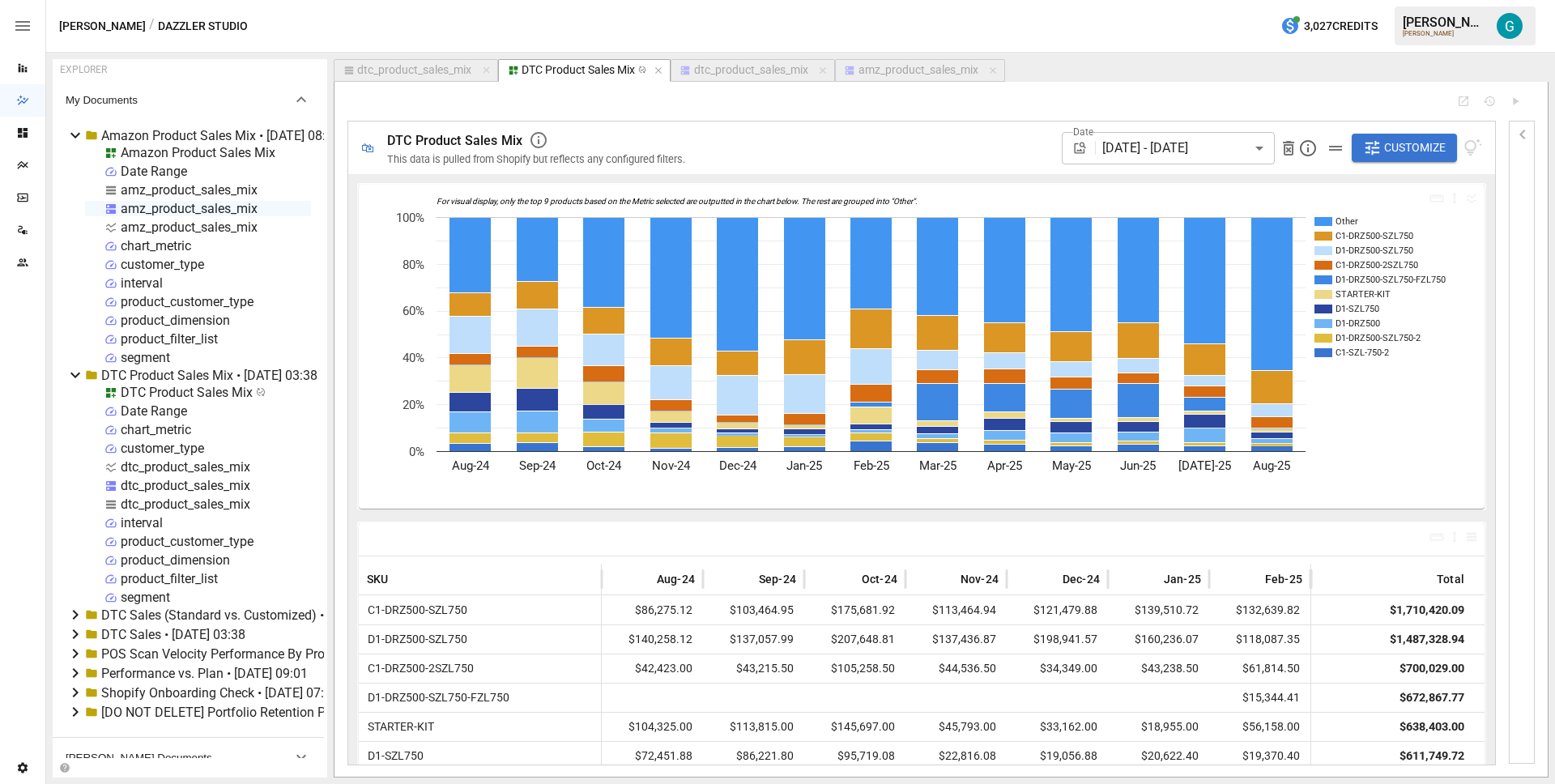
click at [1380, 148] on icon "button" at bounding box center [1372, 147] width 18 height 18
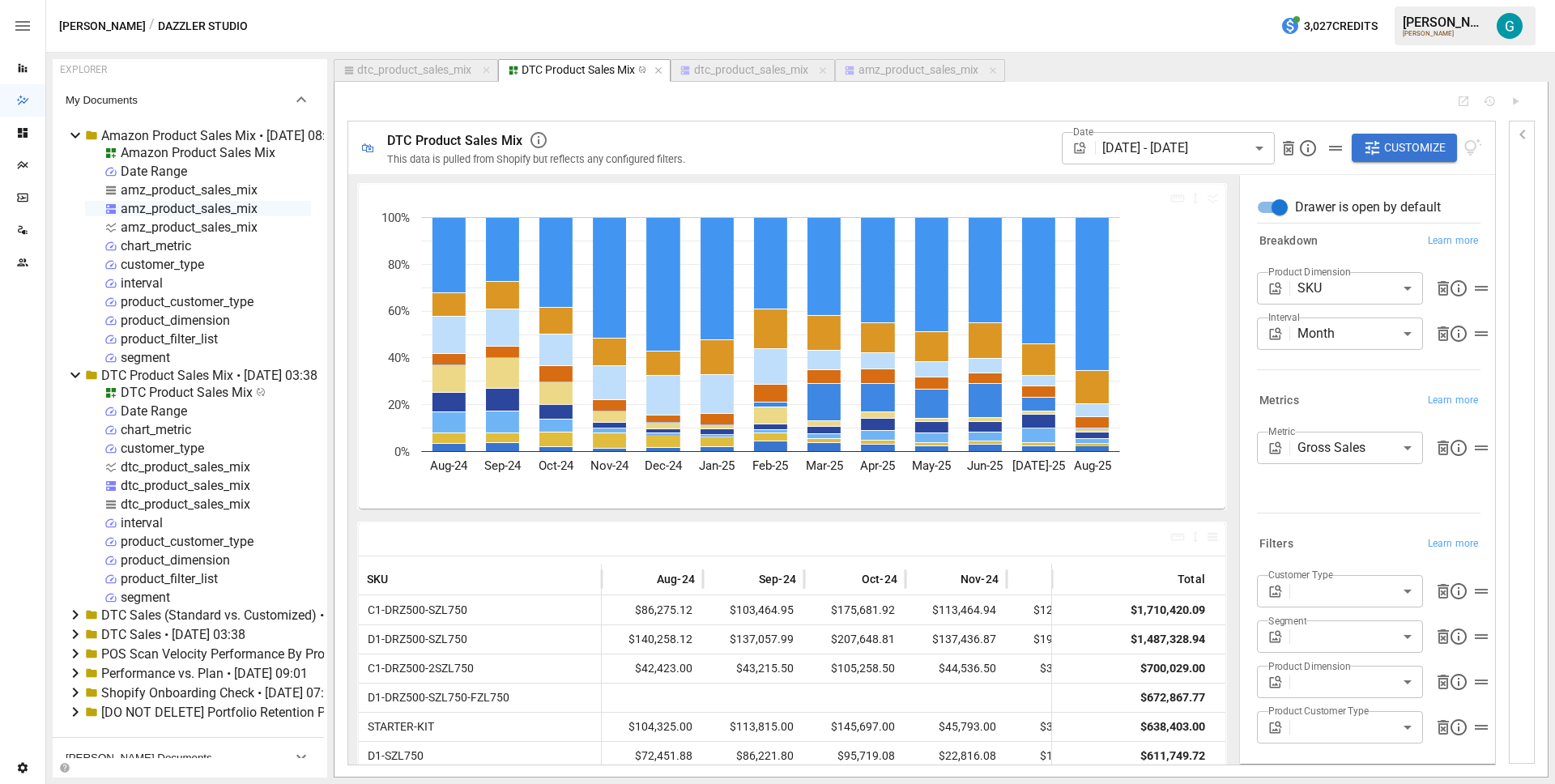
click at [1332, 463] on div "**********" at bounding box center [1368, 465] width 223 height 81
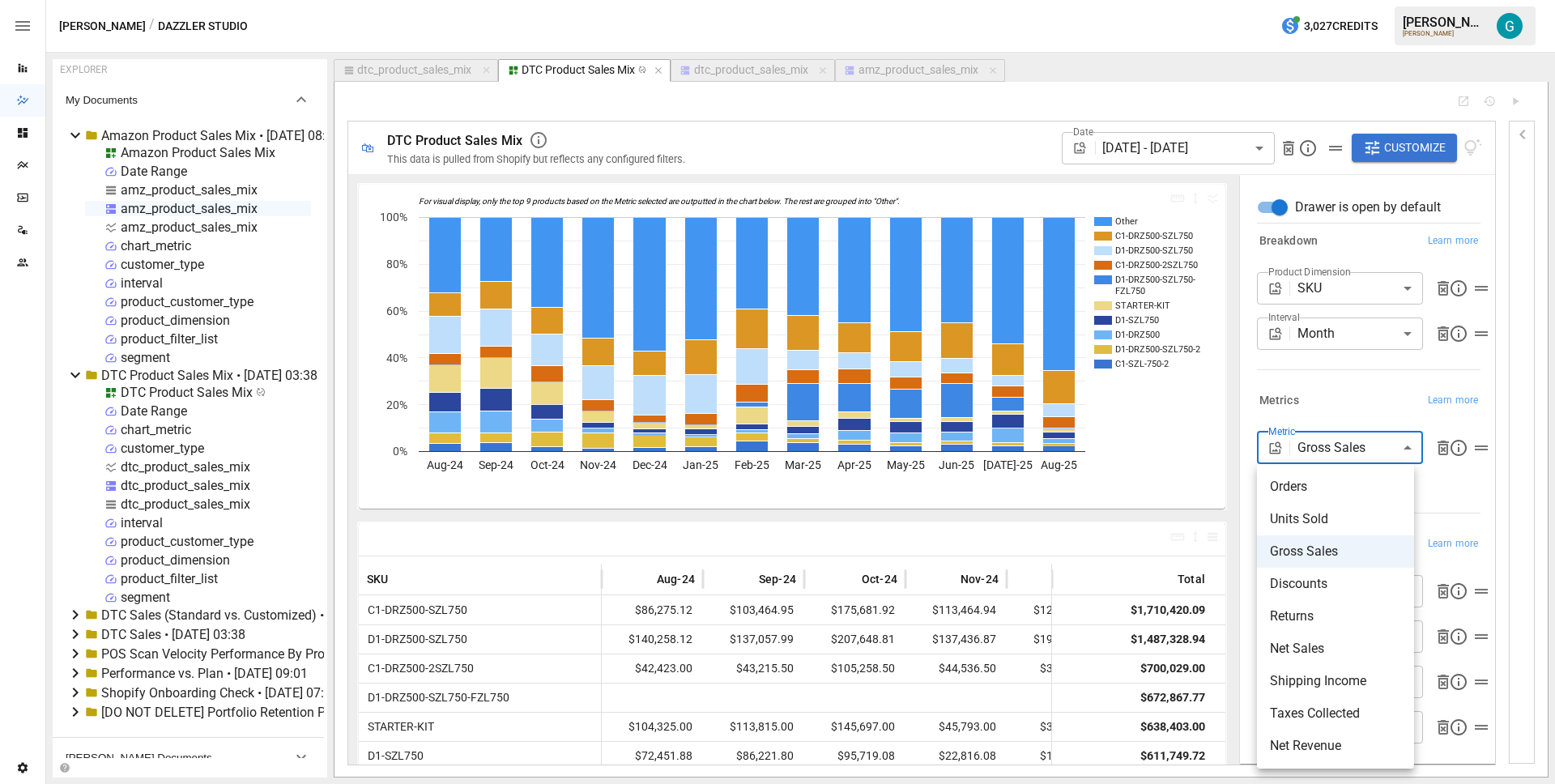
click at [1331, 0] on body "Reports Dazzler Studio Dashboards Plans SmartModel ™ Data Sources Team Settings…" at bounding box center [777, 0] width 1555 height 0
drag, startPoint x: 1308, startPoint y: 491, endPoint x: 1306, endPoint y: 479, distance: 12.2
click at [1308, 491] on span "Orders" at bounding box center [1335, 487] width 131 height 19
type input "******"
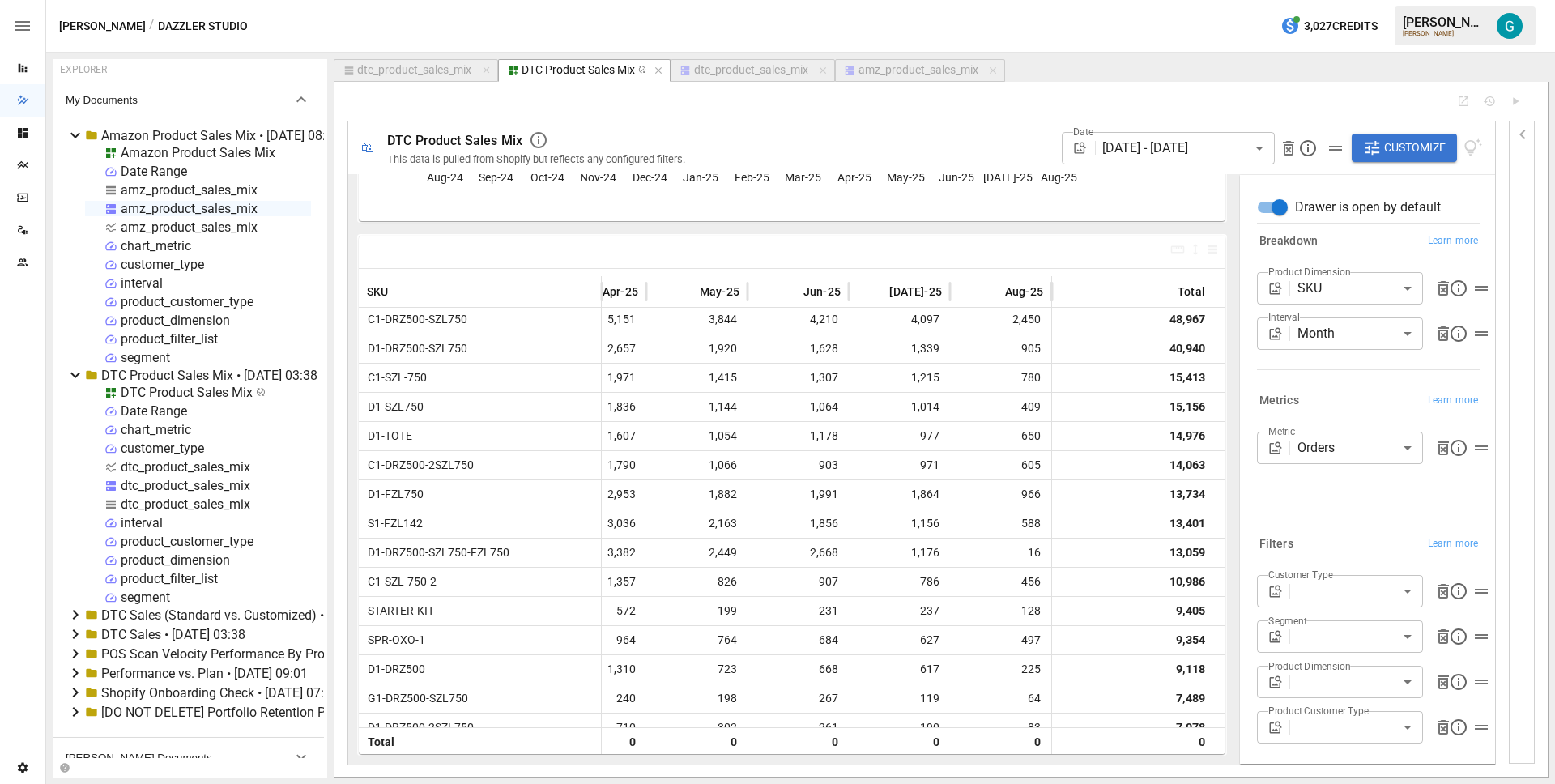
scroll to position [0, 879]
click at [449, 65] on div "dtc_product_sales_mix" at bounding box center [414, 70] width 114 height 15
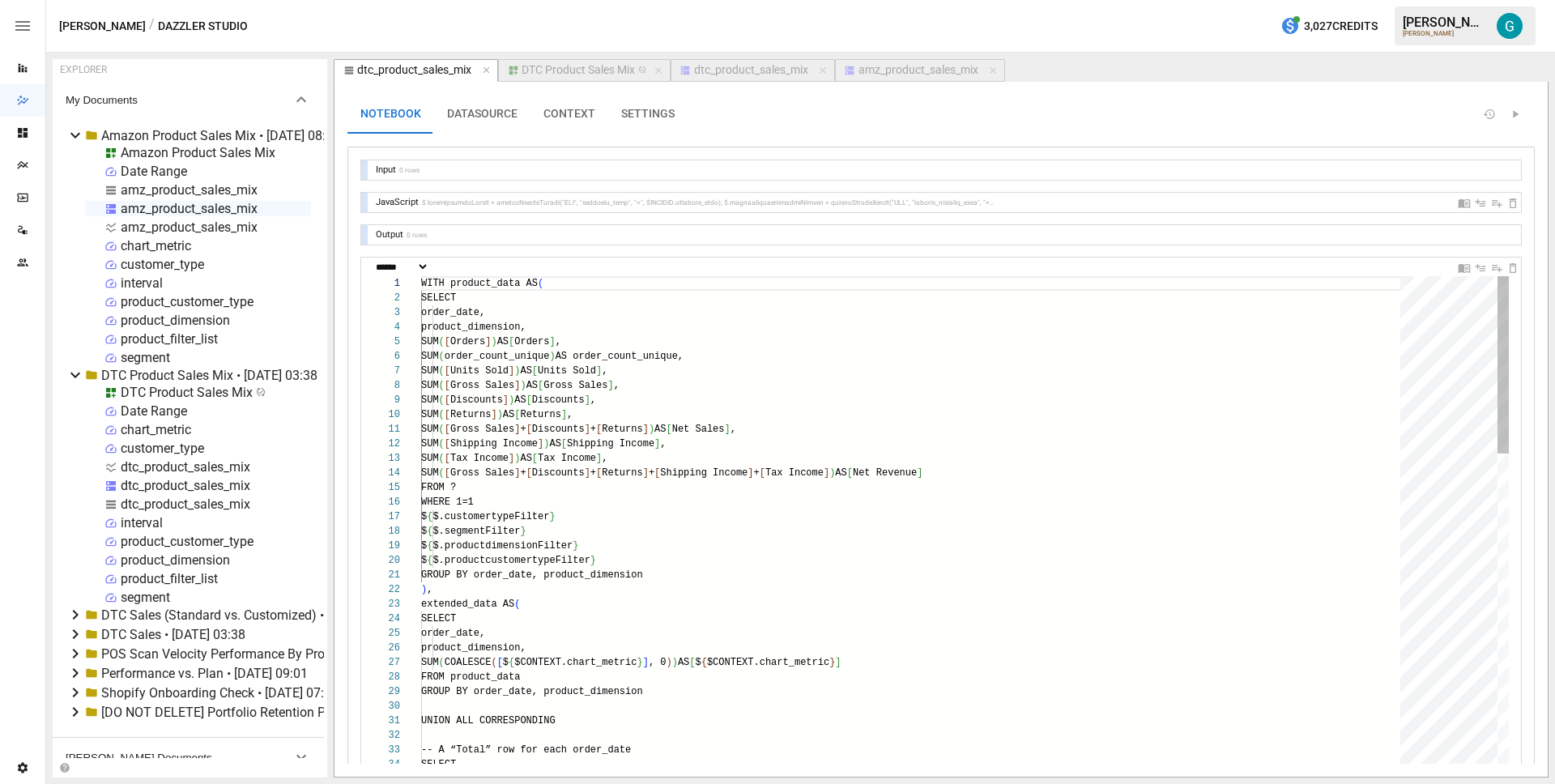
scroll to position [146, 88]
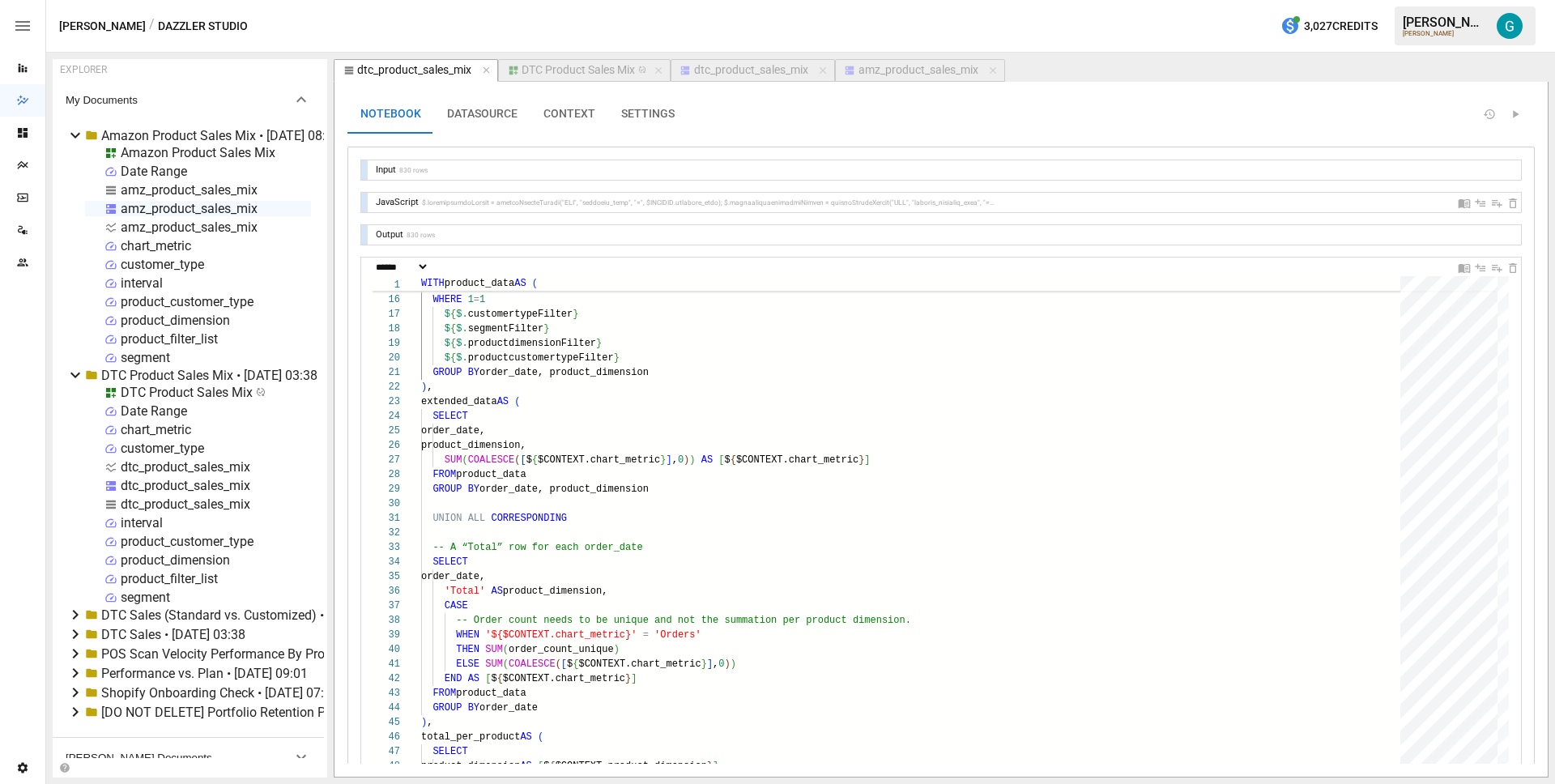
click at [364, 171] on div at bounding box center [363, 169] width 6 height 19
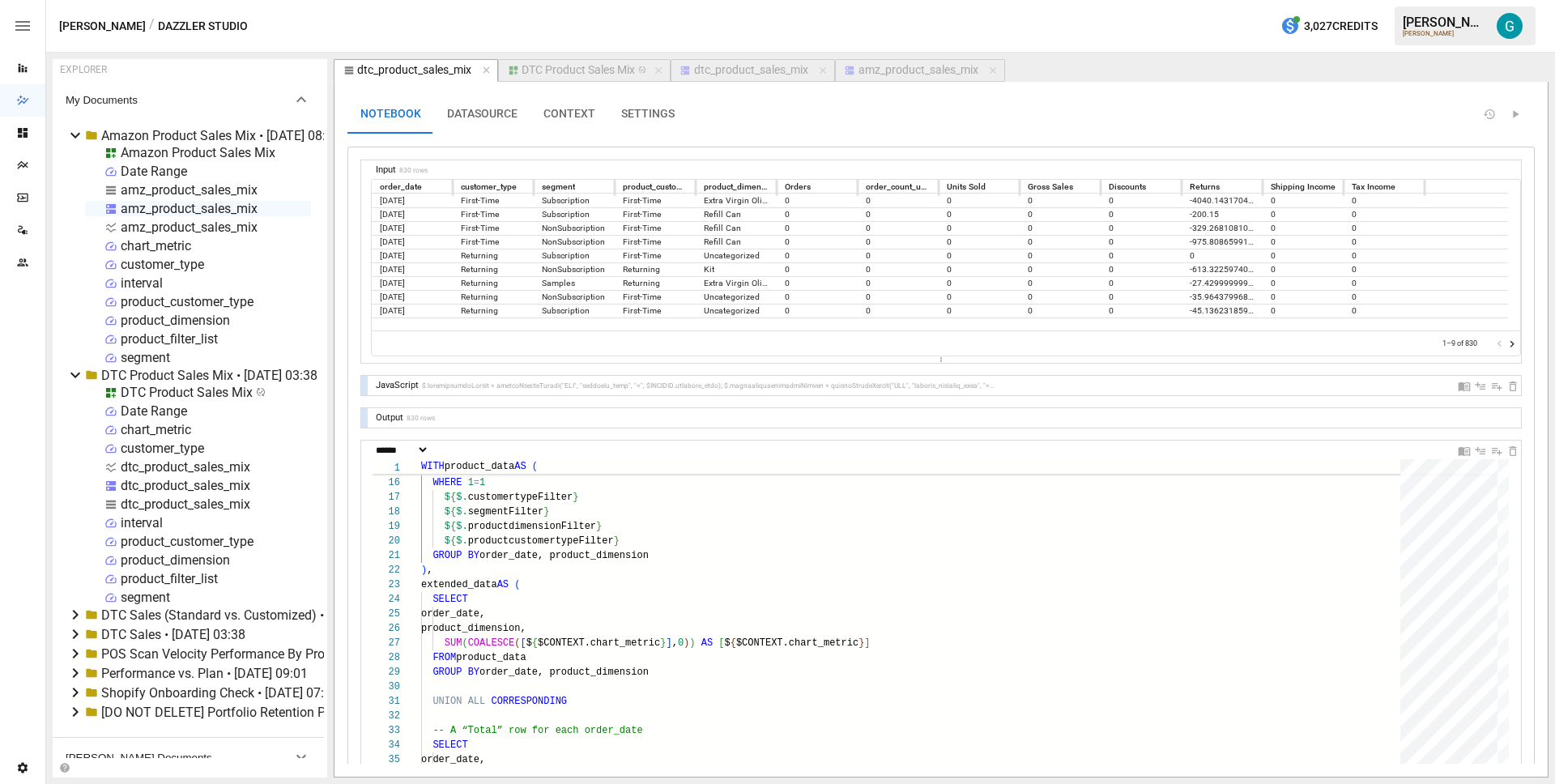
click at [1510, 341] on icon "Go to next page" at bounding box center [1512, 343] width 4 height 6
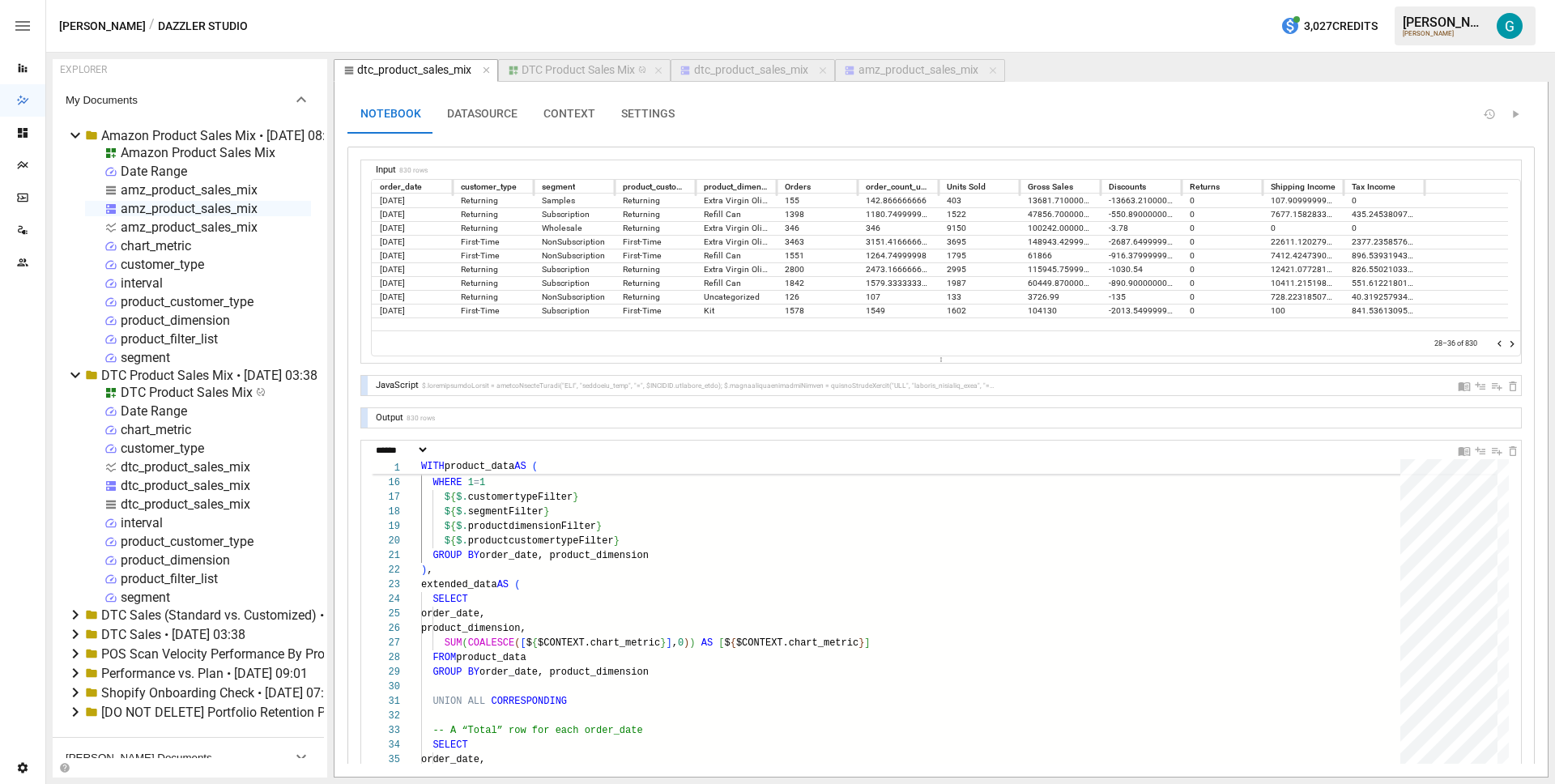
click at [1510, 341] on icon "Go to next page" at bounding box center [1512, 343] width 4 height 6
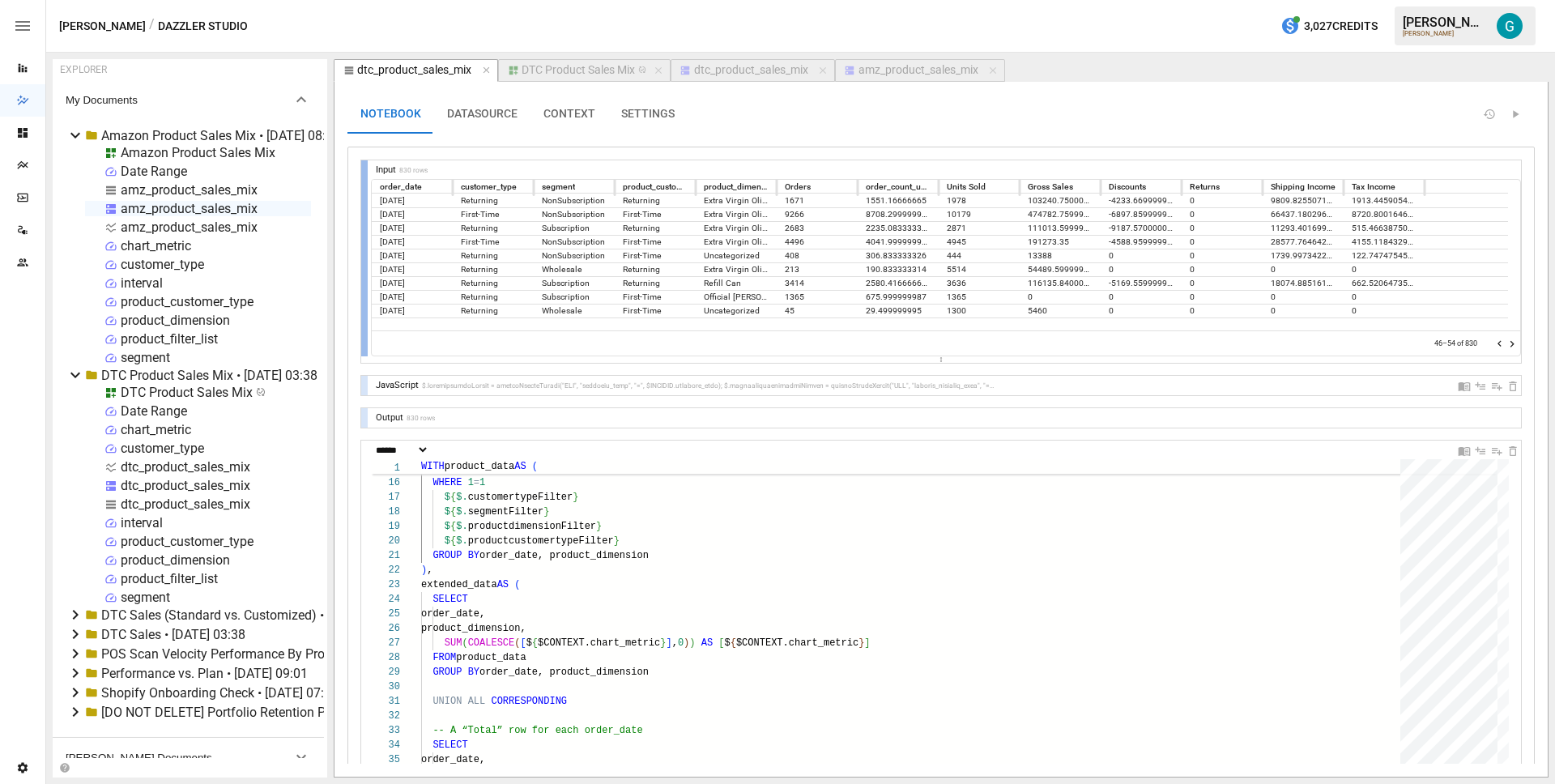
click at [362, 168] on div at bounding box center [363, 257] width 6 height 196
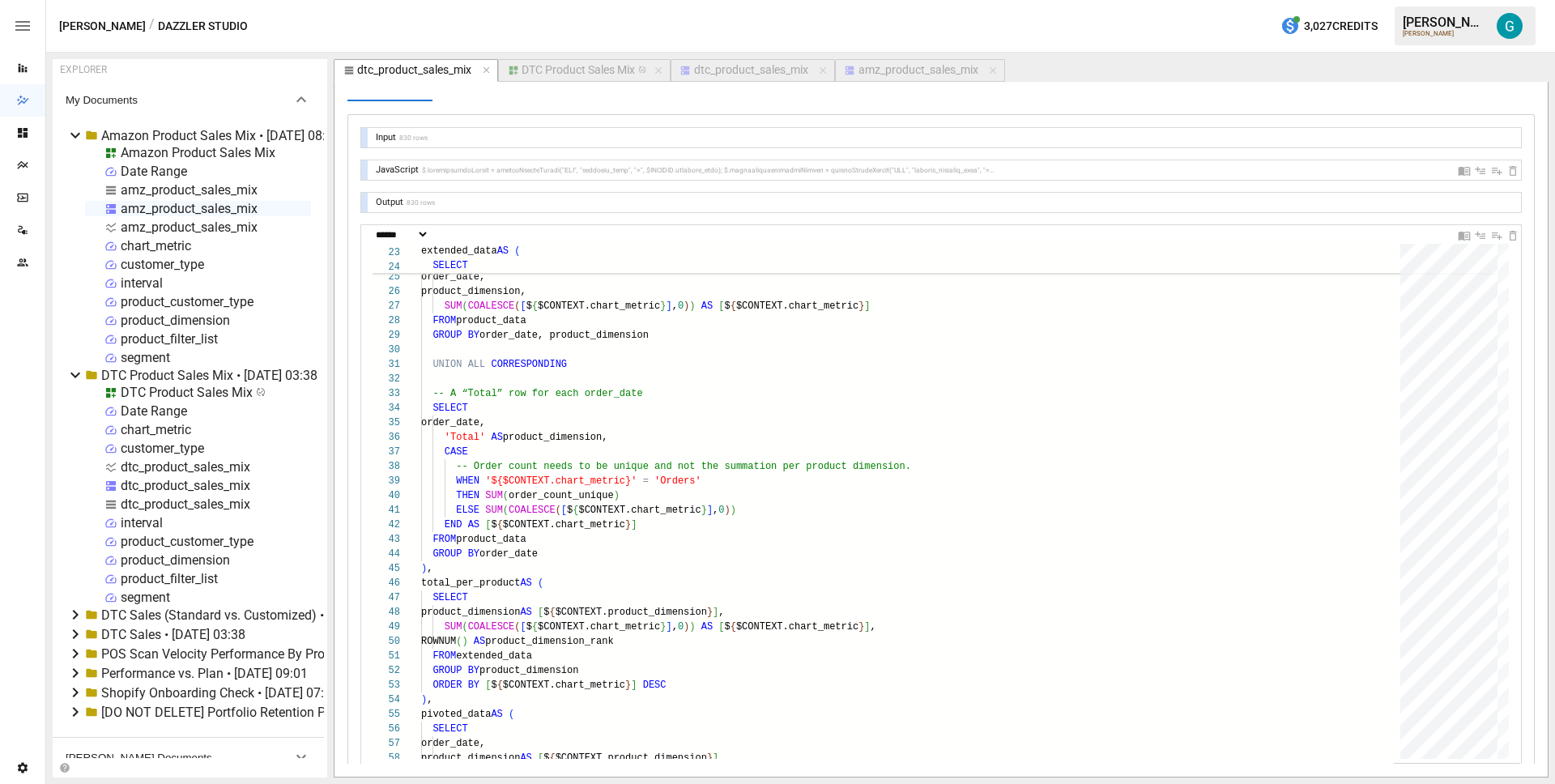
scroll to position [0, 0]
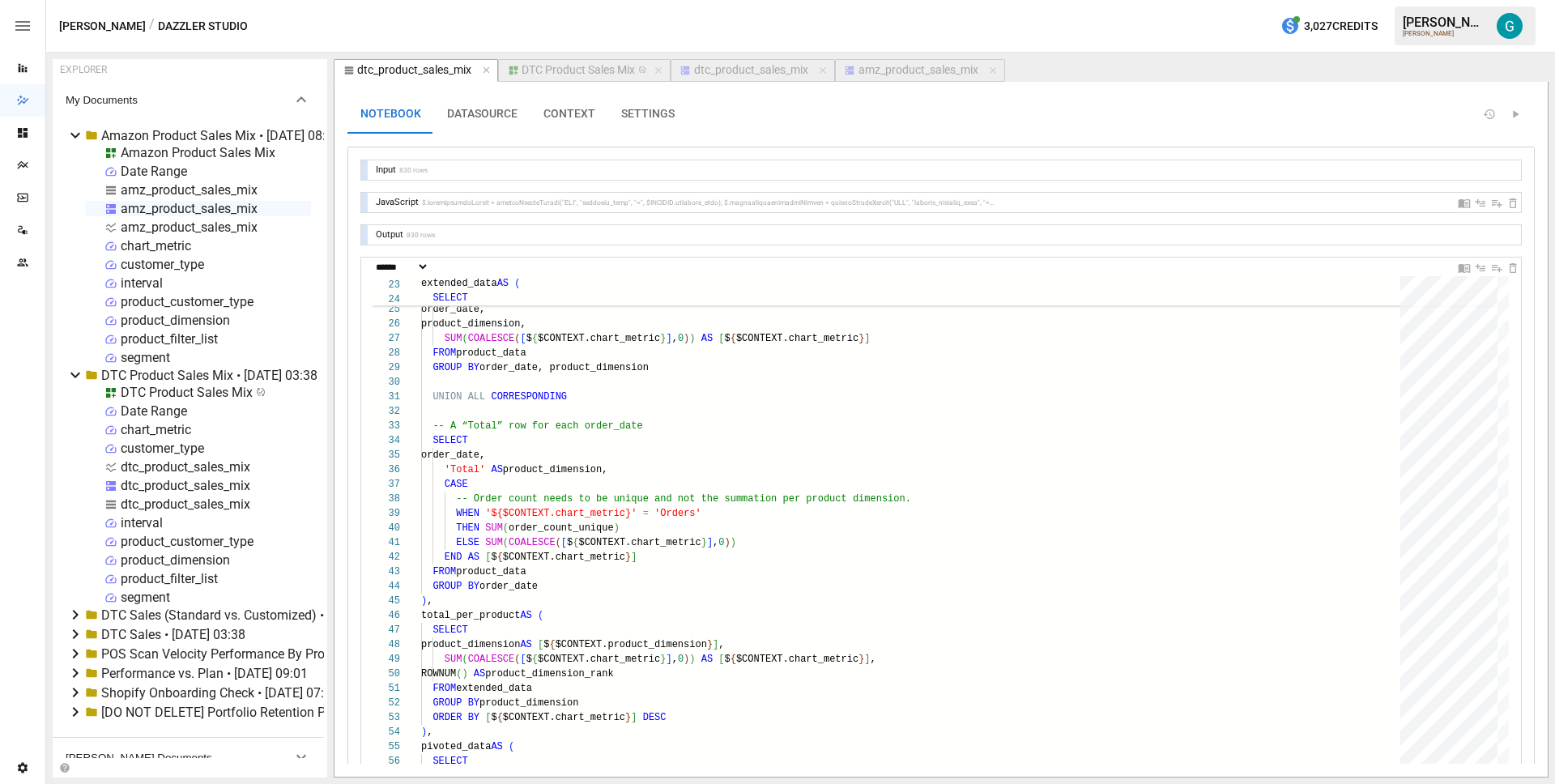
click at [363, 169] on div at bounding box center [363, 169] width 6 height 19
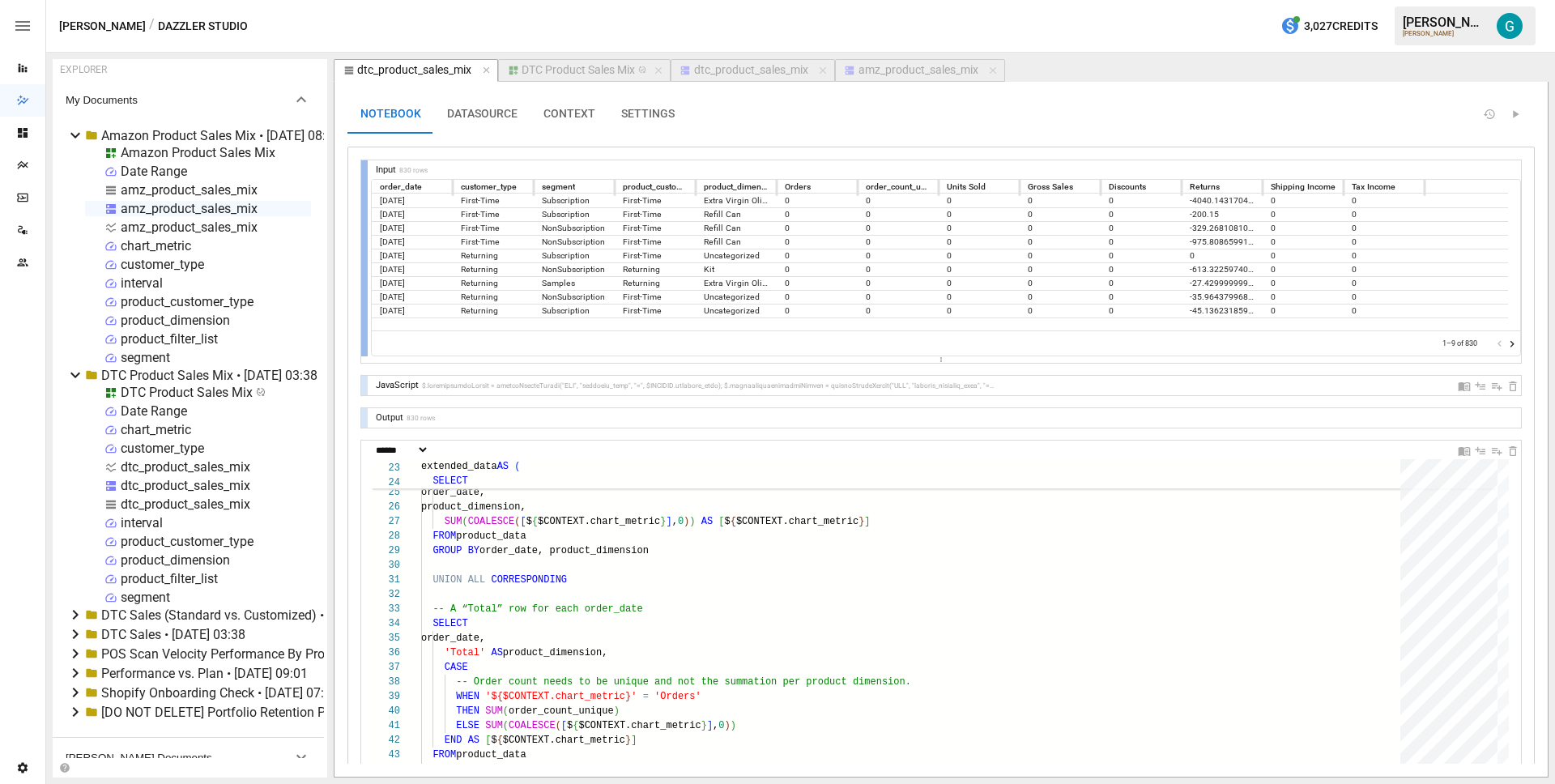
click at [363, 169] on div at bounding box center [363, 257] width 6 height 196
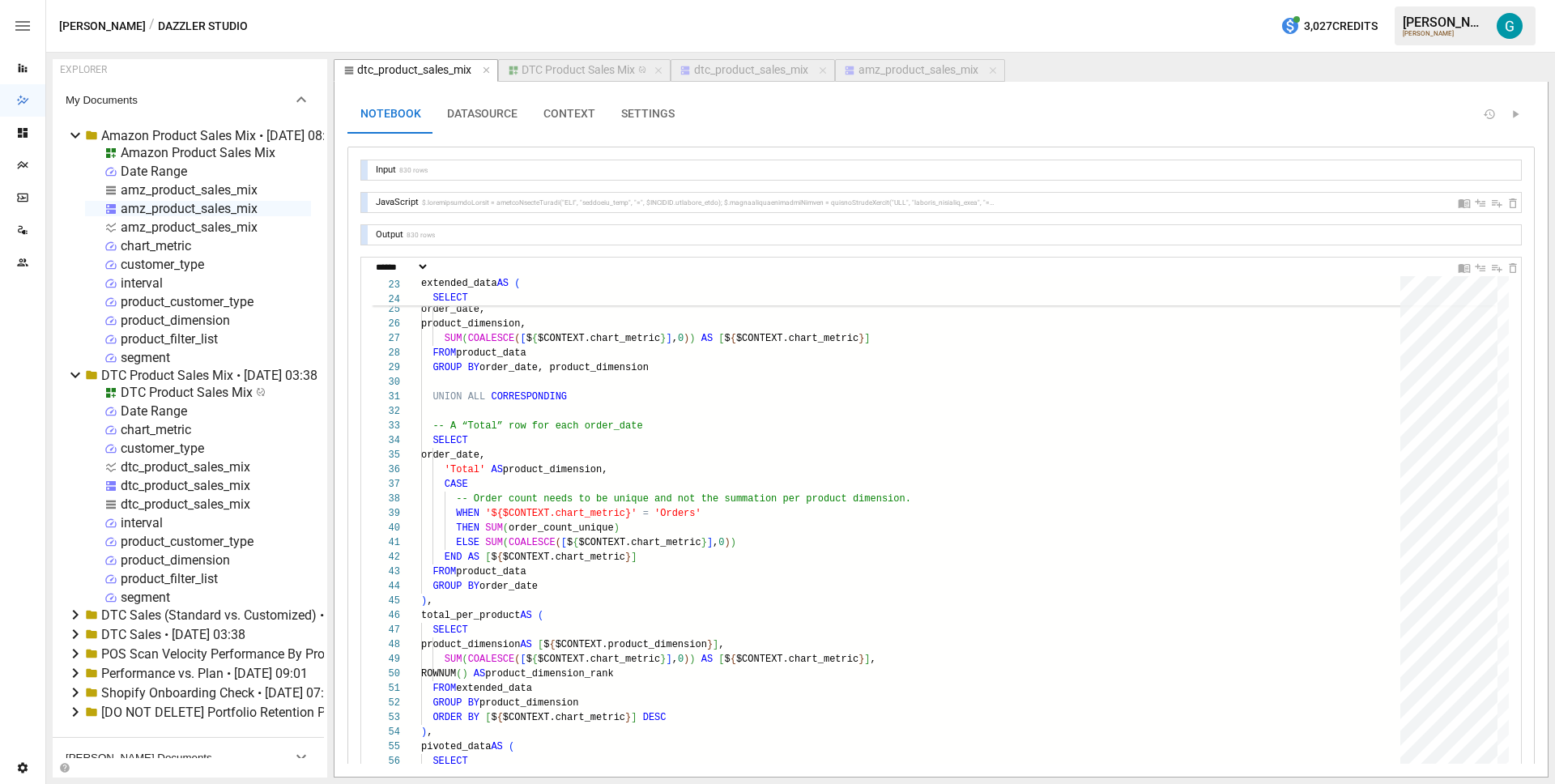
click at [361, 198] on div at bounding box center [363, 203] width 6 height 19
select select "**********"
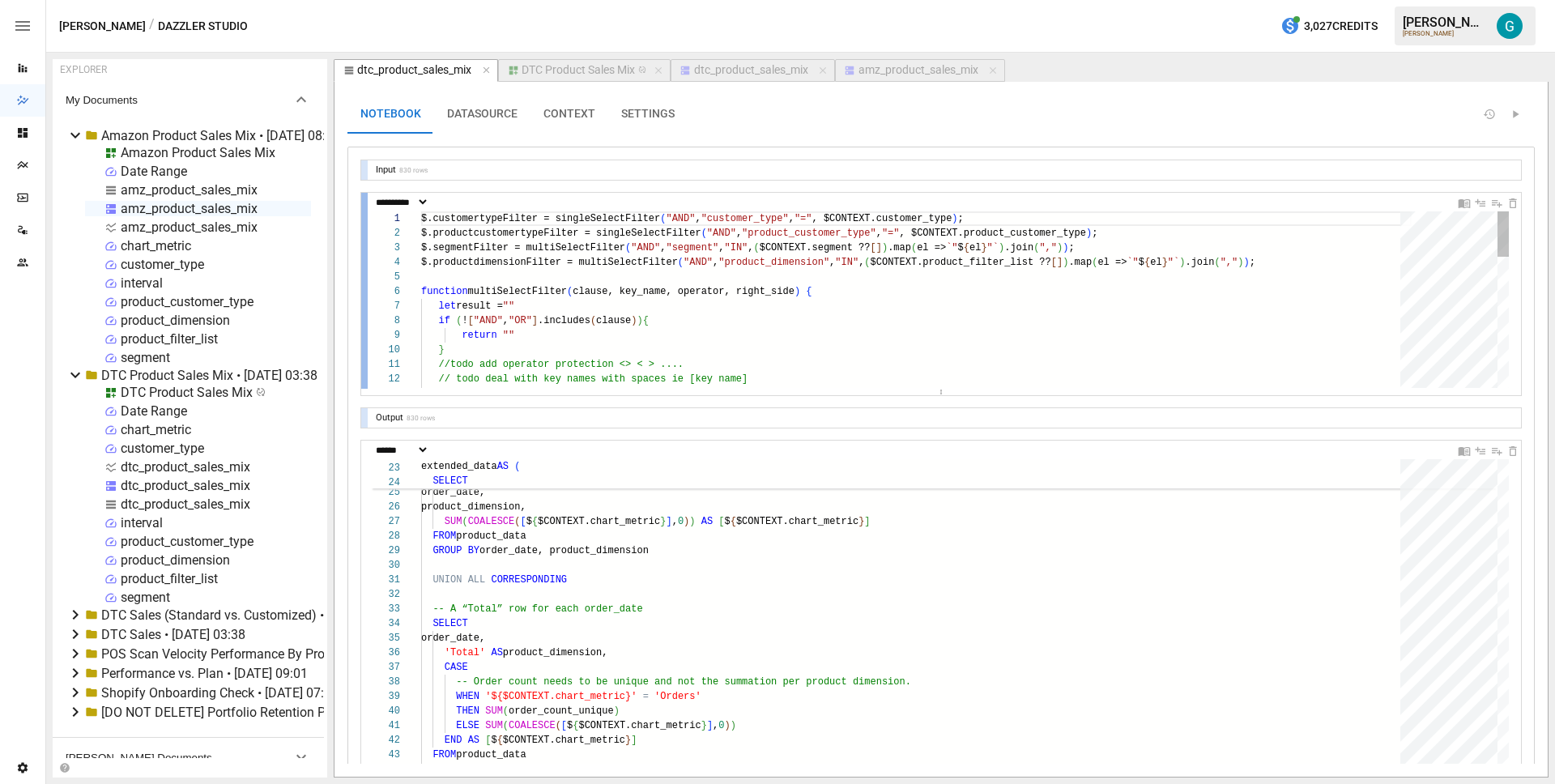
scroll to position [73, 88]
click at [361, 198] on div at bounding box center [363, 290] width 6 height 196
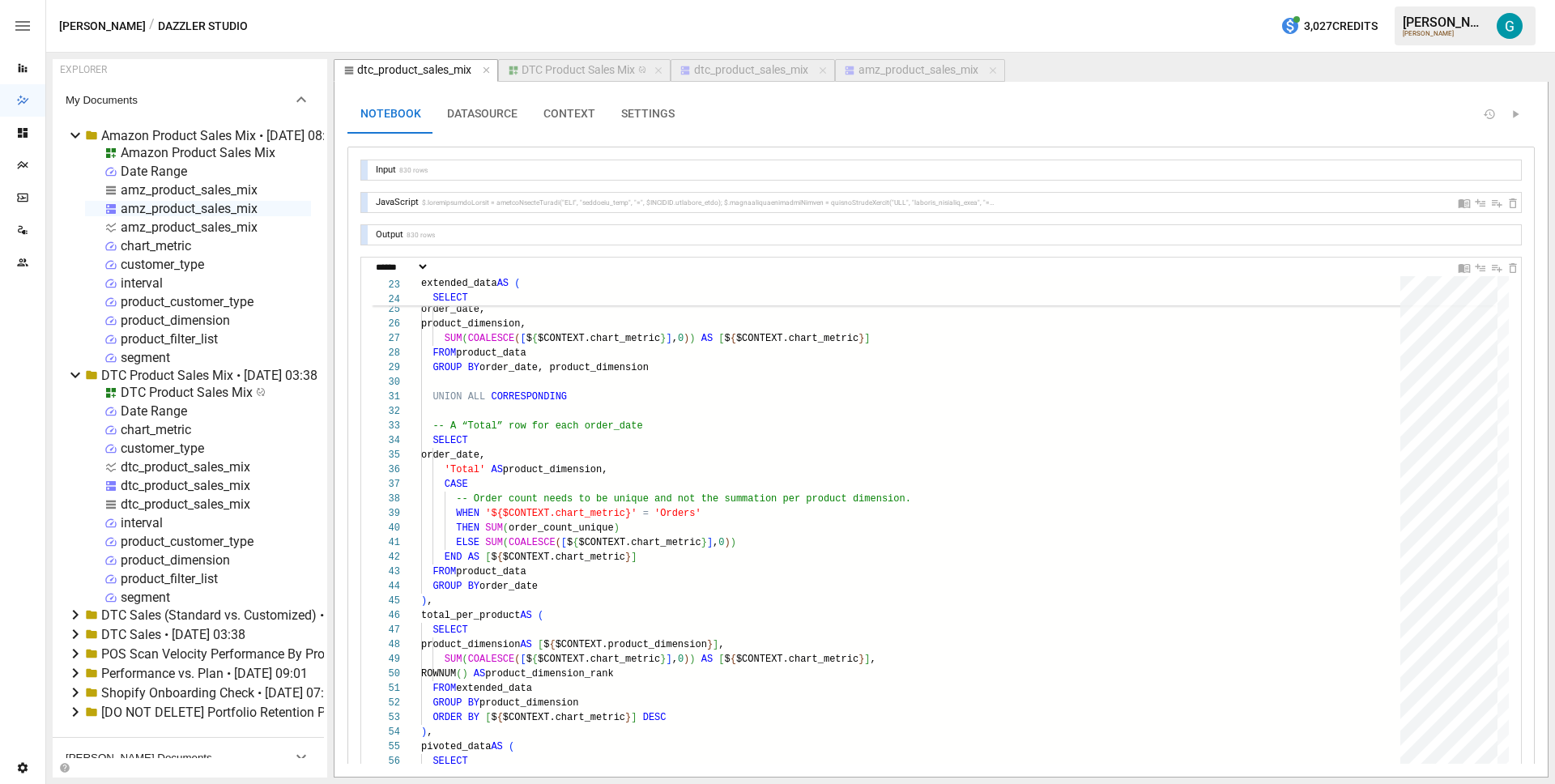
click at [361, 241] on div "**********" at bounding box center [941, 541] width 1187 height 788
click at [361, 239] on div at bounding box center [363, 235] width 6 height 19
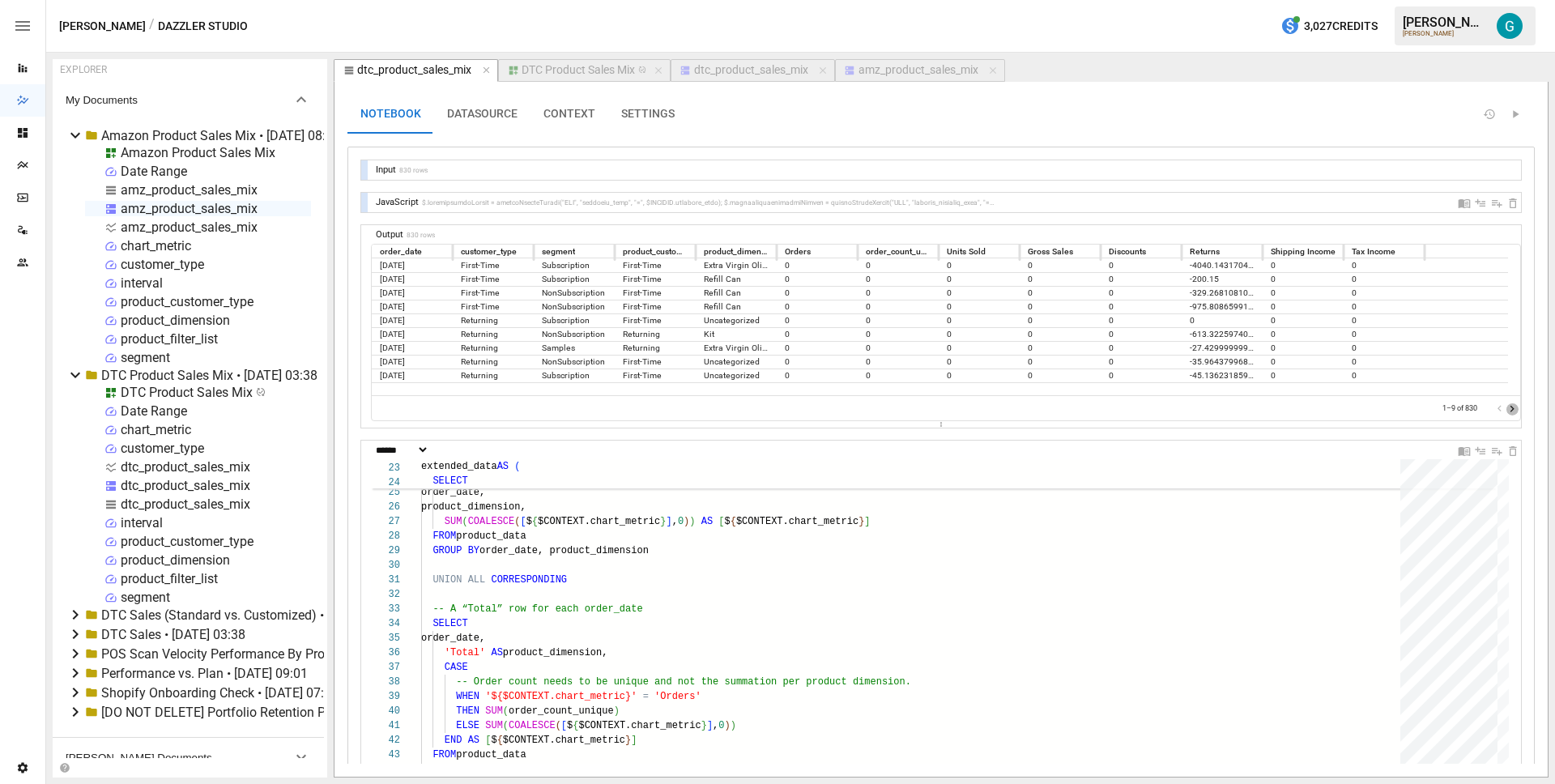
click at [1505, 409] on icon "Go to next page" at bounding box center [1512, 409] width 13 height 13
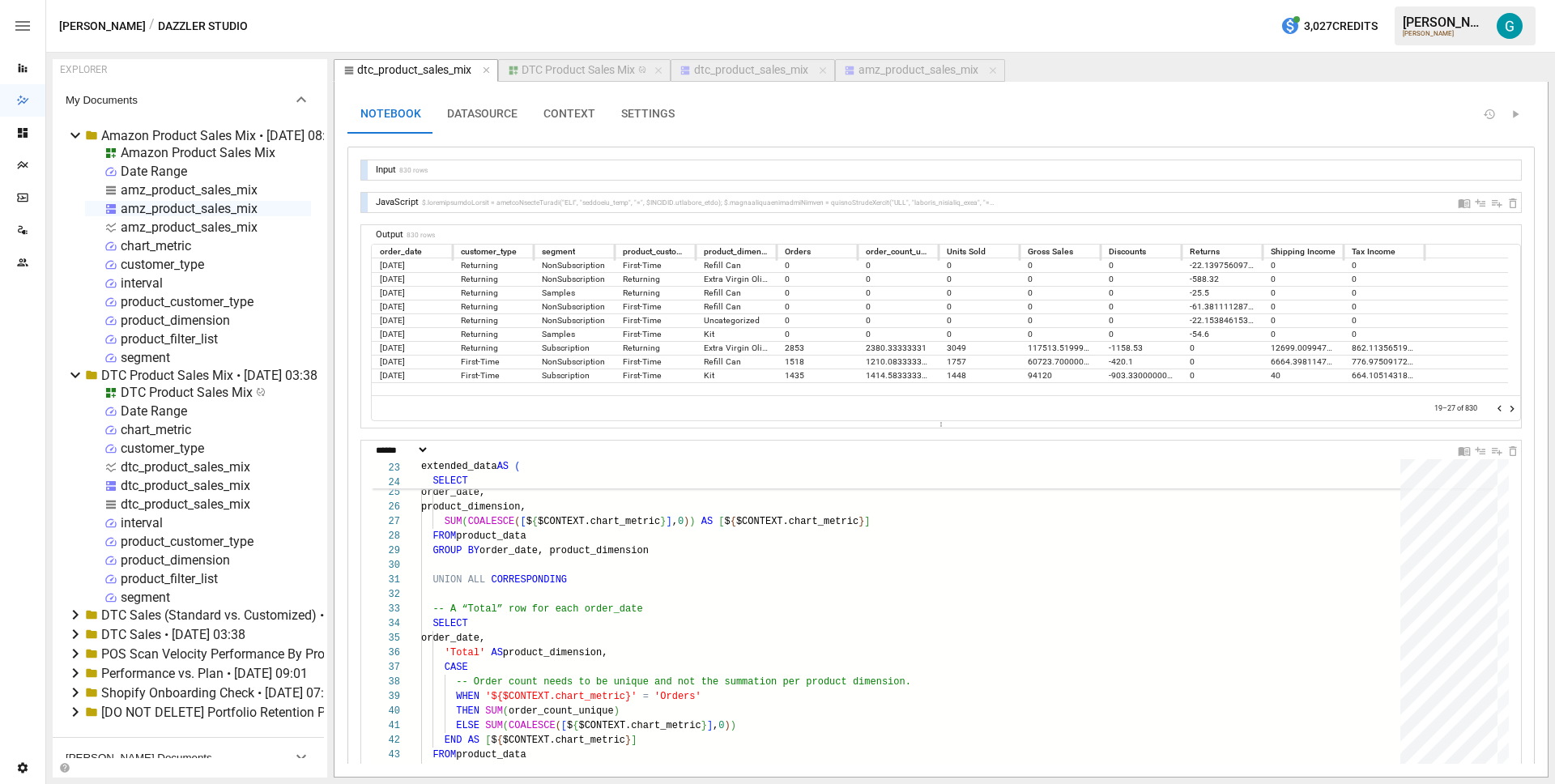
click at [1505, 409] on icon "Go to next page" at bounding box center [1512, 409] width 13 height 13
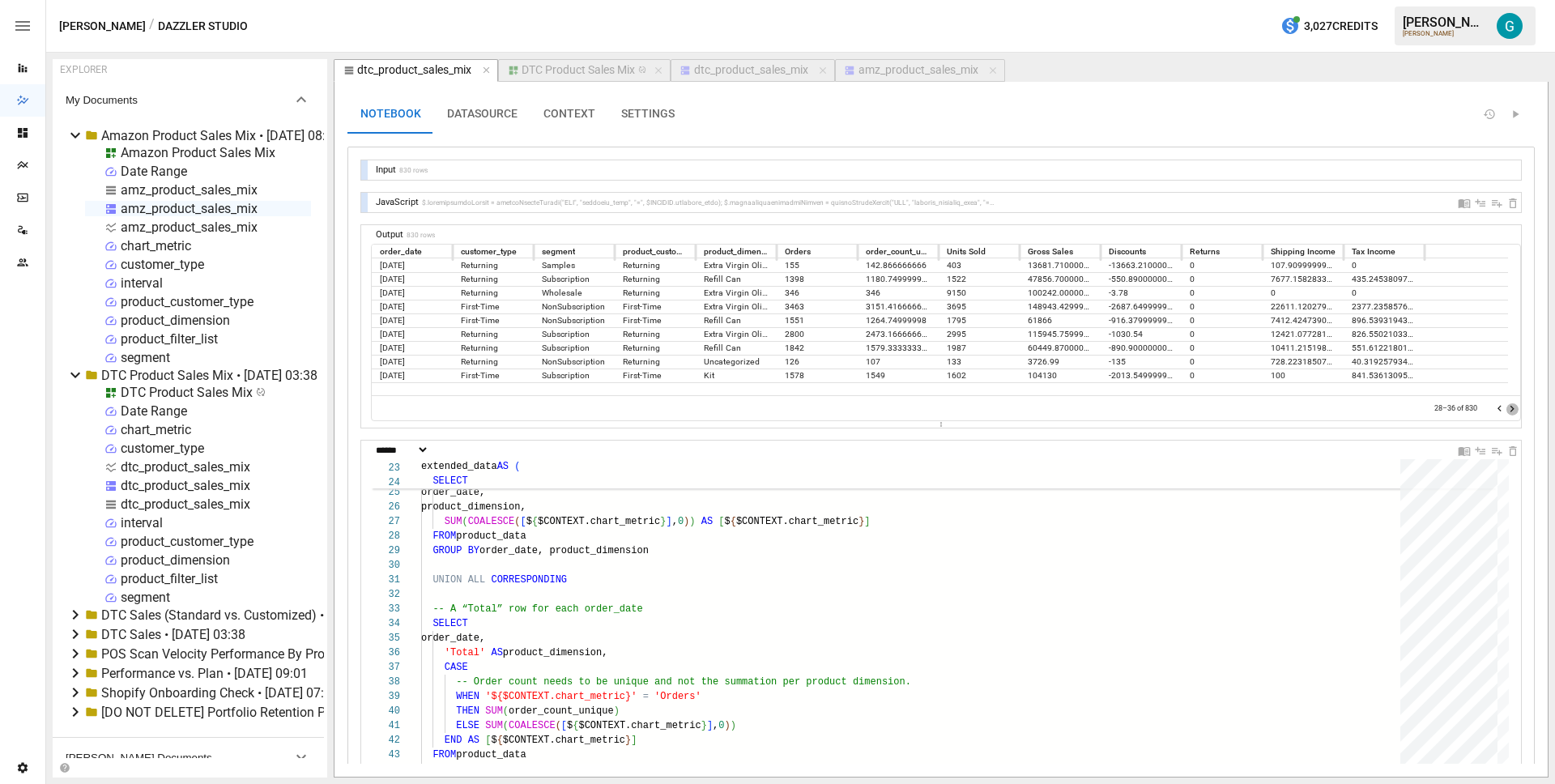
click at [1505, 409] on icon "Go to next page" at bounding box center [1512, 409] width 13 height 13
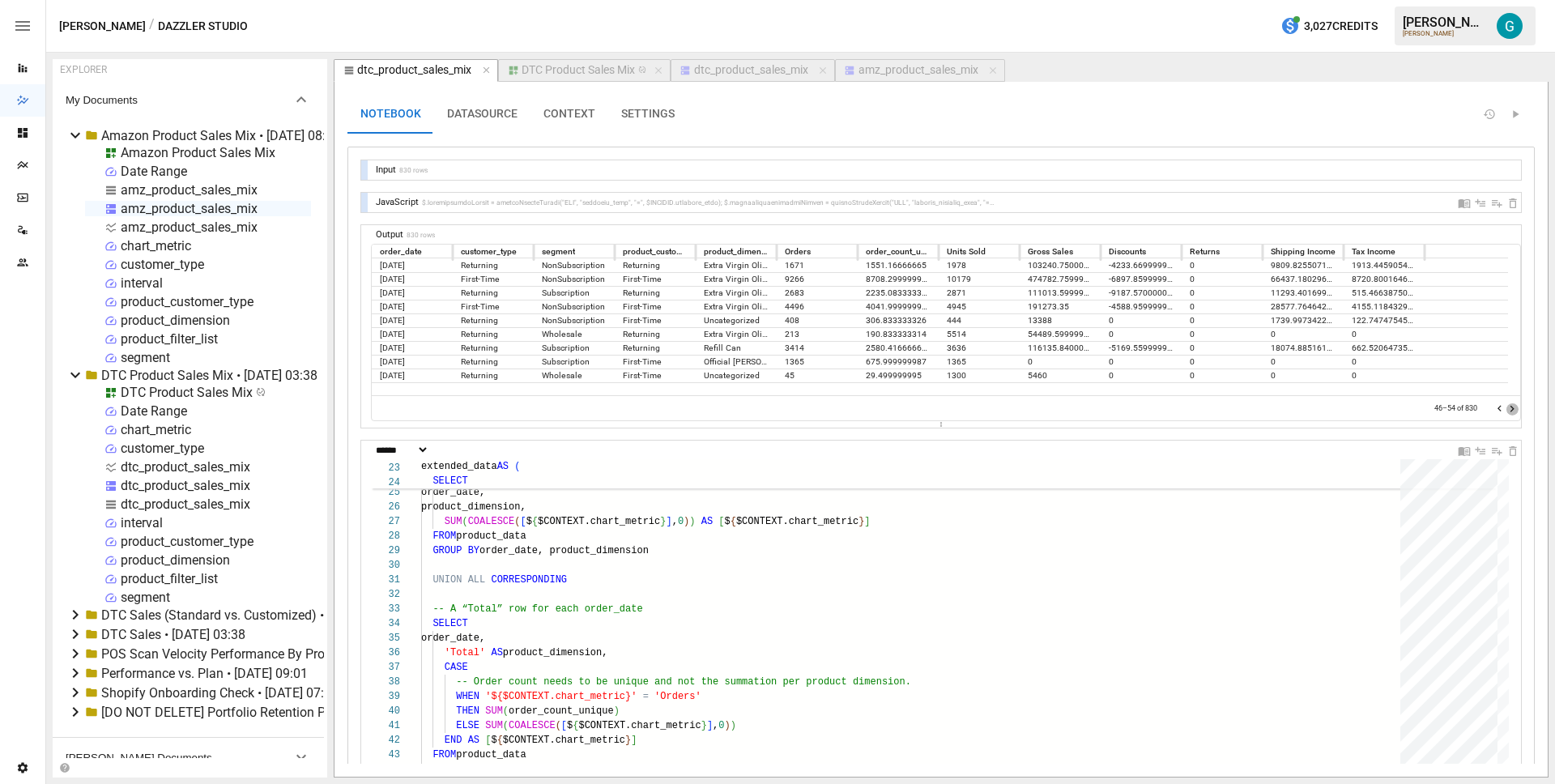
click at [1505, 409] on icon "Go to next page" at bounding box center [1512, 409] width 13 height 13
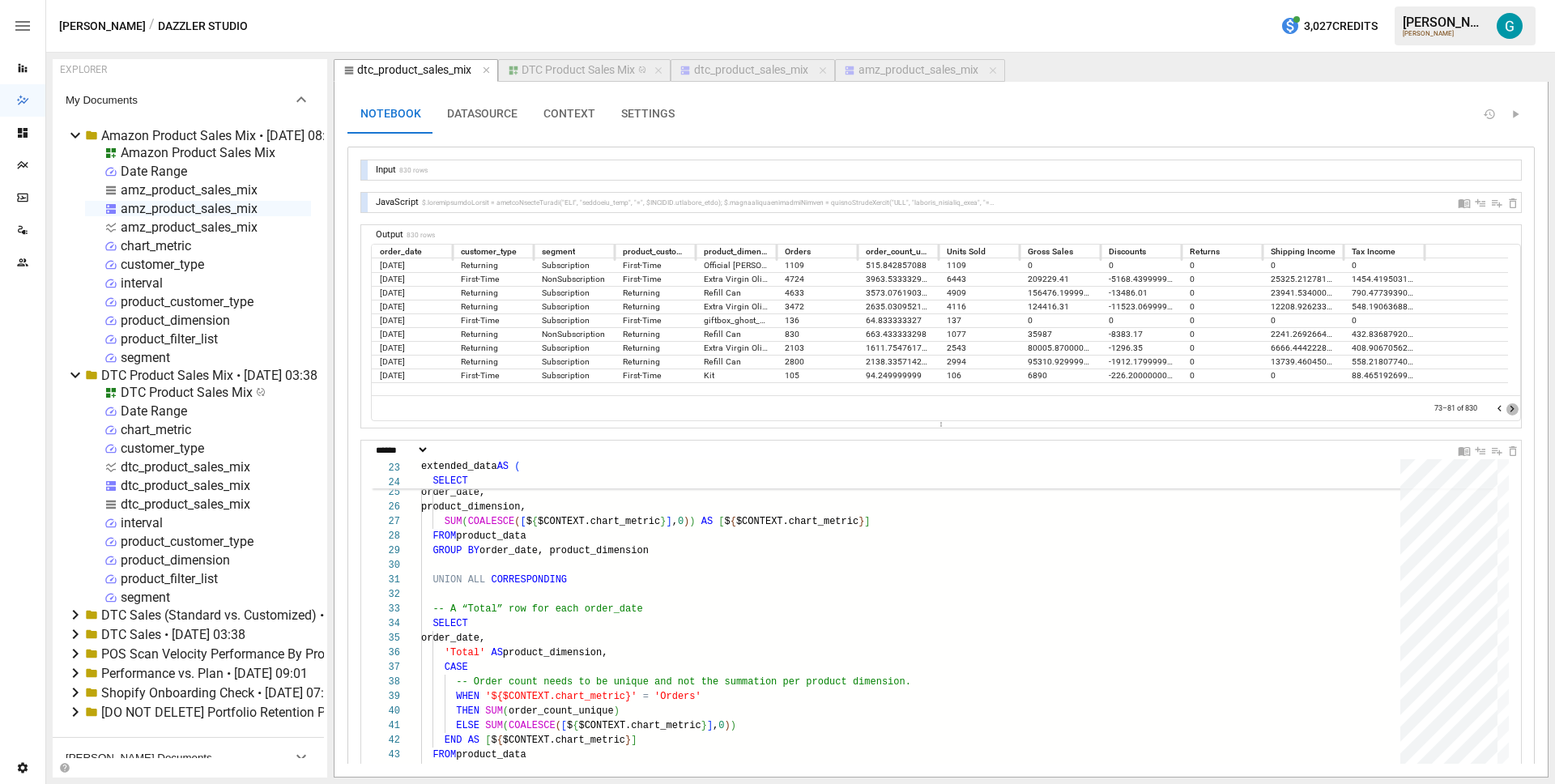
click at [1505, 409] on icon "Go to next page" at bounding box center [1512, 409] width 13 height 13
click at [361, 250] on div at bounding box center [363, 322] width 6 height 196
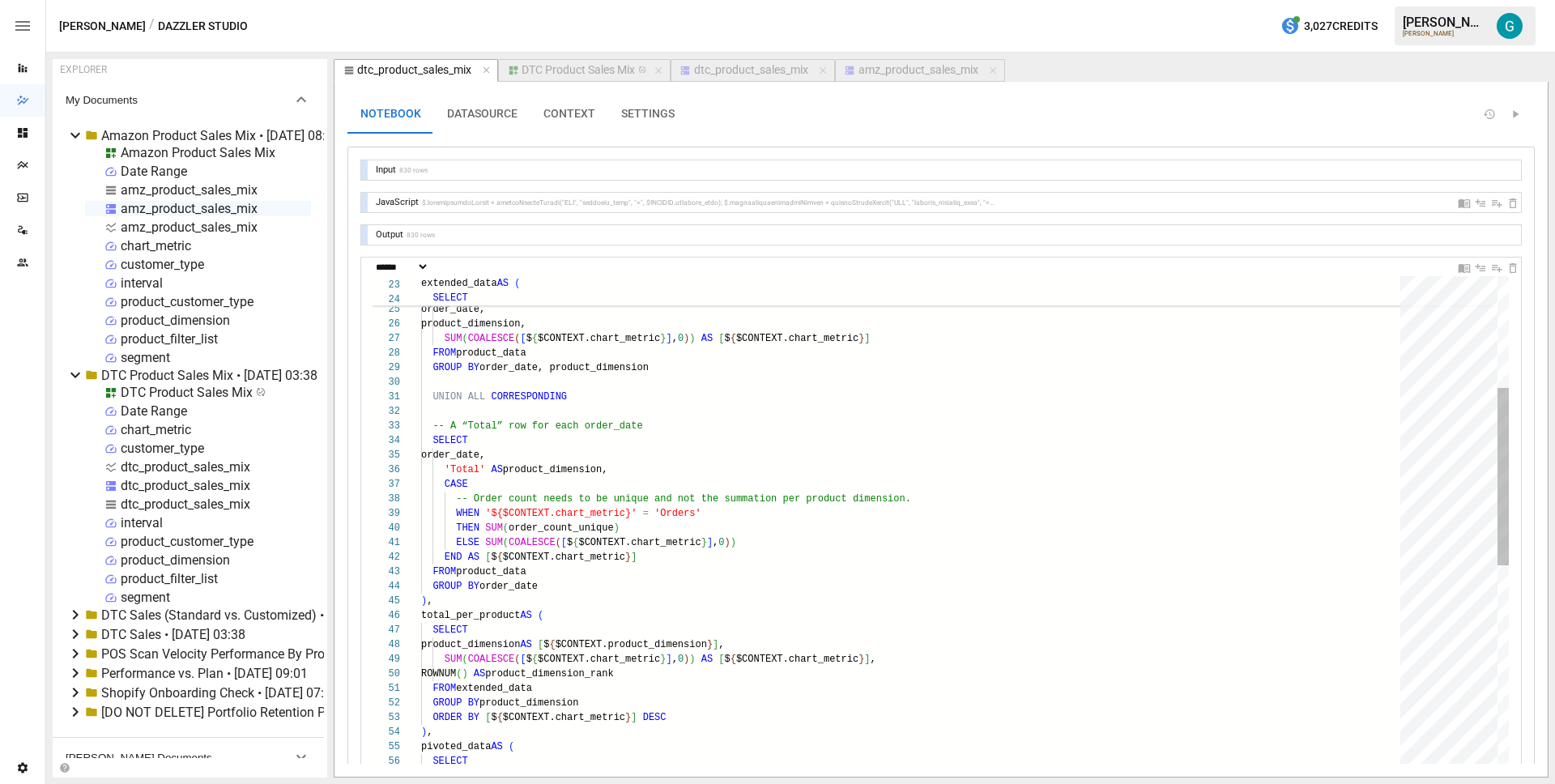
type textarea "**********"
click at [842, 409] on div "WHEN '${$CONTEXT.chart_metric}' = 'Orders' THEN SUM ( order_count_unique ) ELSE…" at bounding box center [915, 698] width 990 height 1492
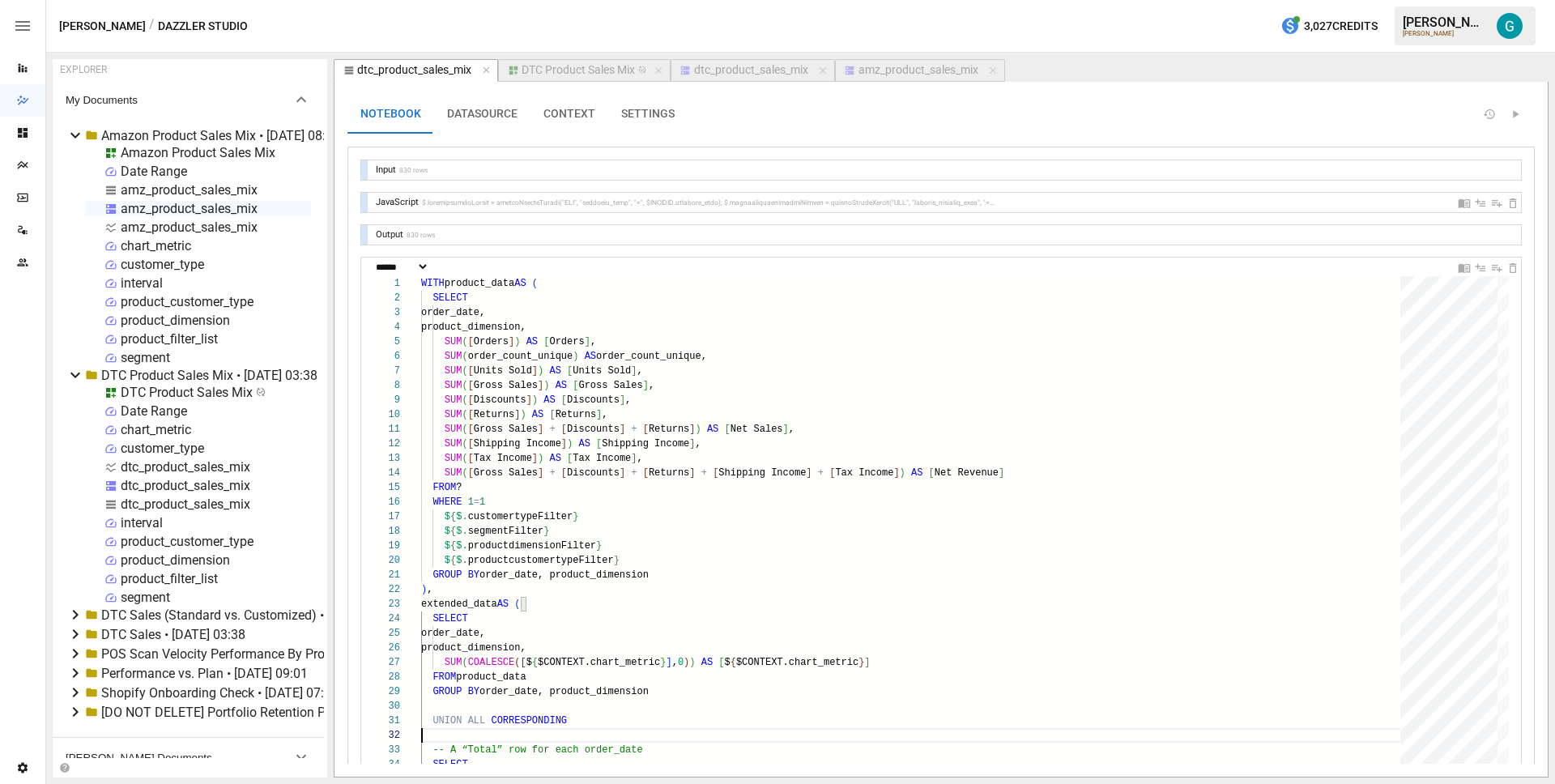
click at [724, 75] on div "dtc_product_sales_mix" at bounding box center [750, 70] width 114 height 15
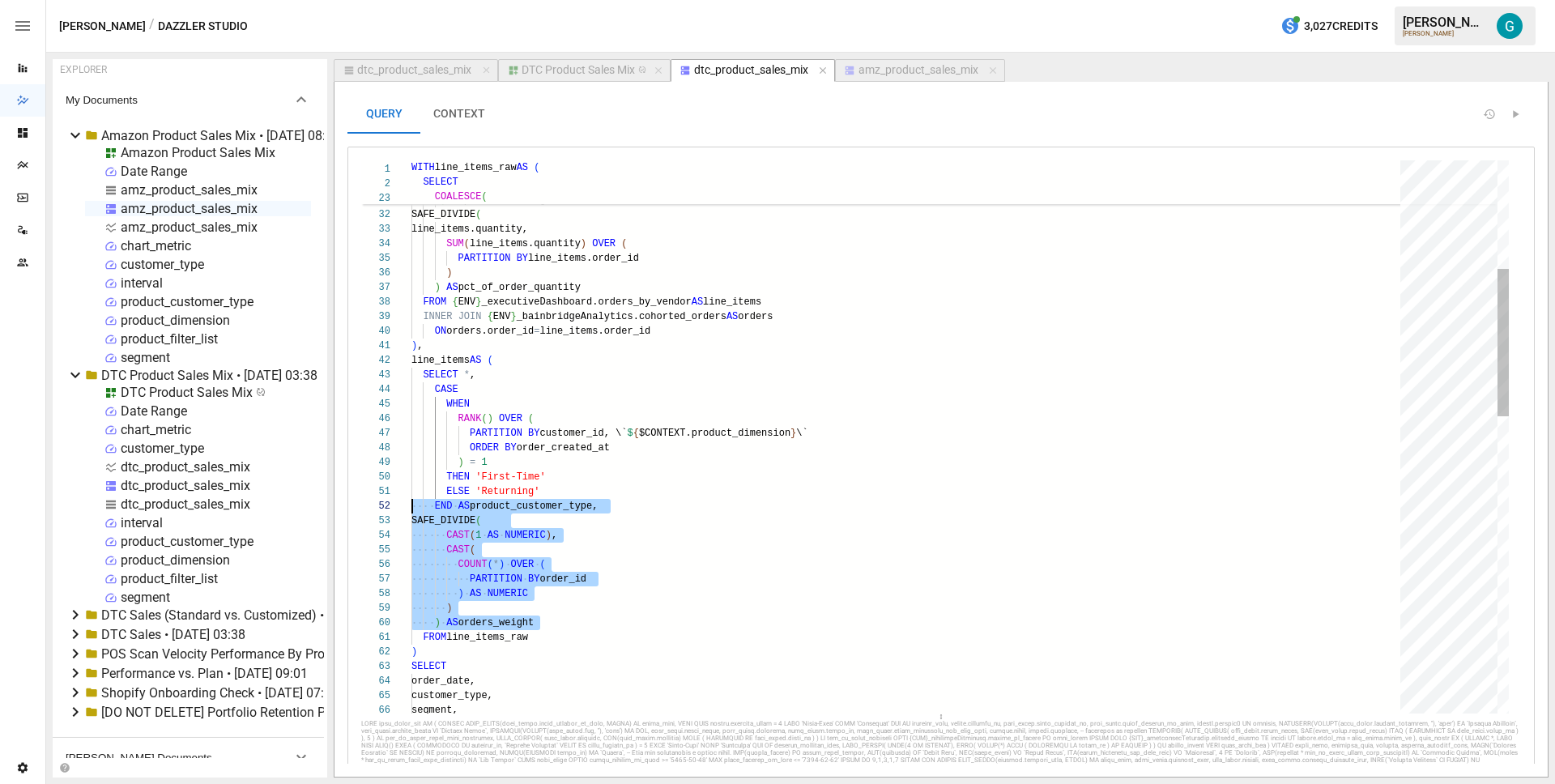
scroll to position [30, 0]
drag, startPoint x: 586, startPoint y: 621, endPoint x: 336, endPoint y: 521, distance: 269.3
click at [411, 521] on div ") ) , 0 ) AS pct_of_order_gross_less_discounts, SAFE_DIVIDE ( line_items.quanti…" at bounding box center [911, 790] width 1000 height 2069
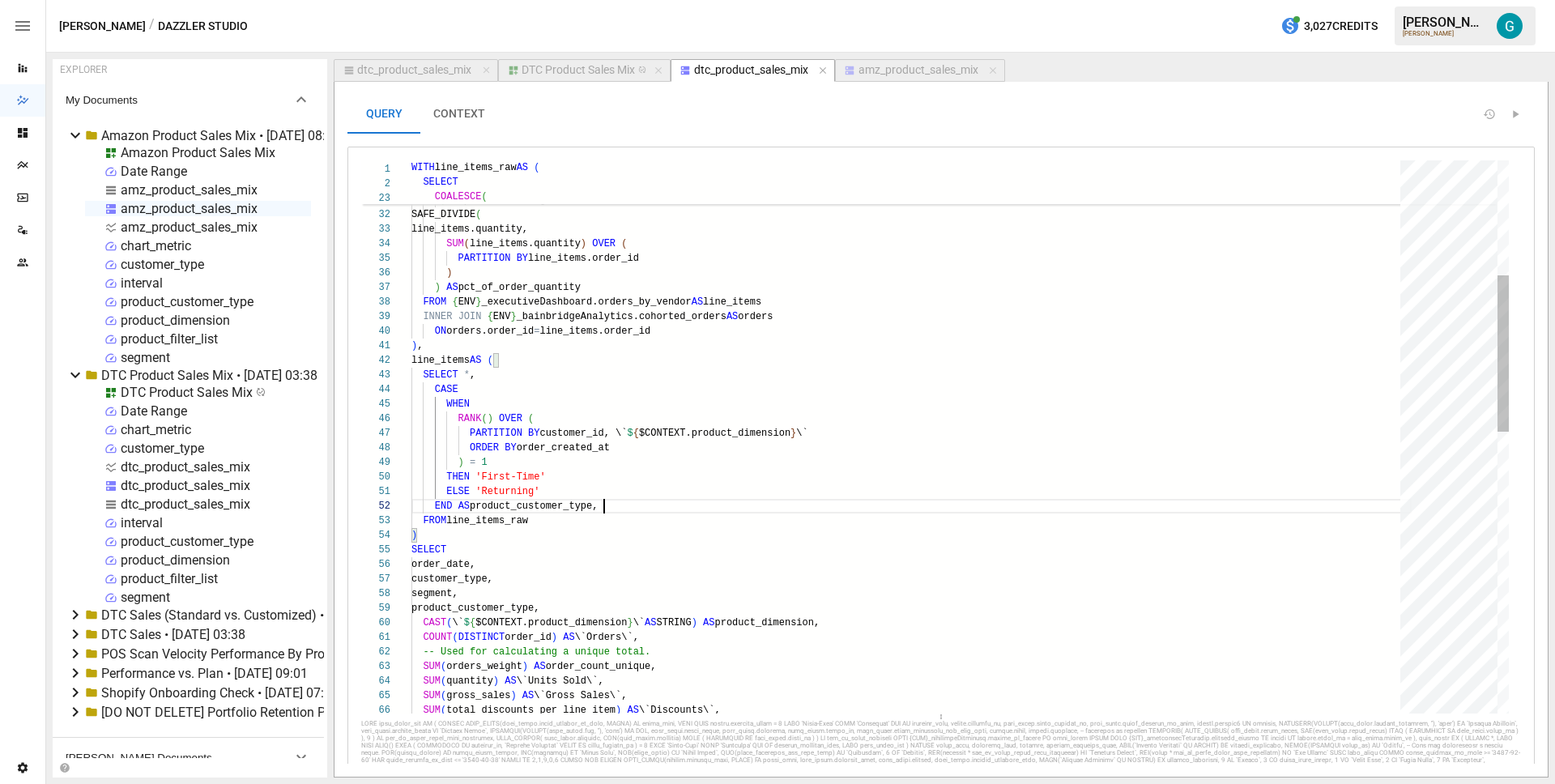
scroll to position [15, 187]
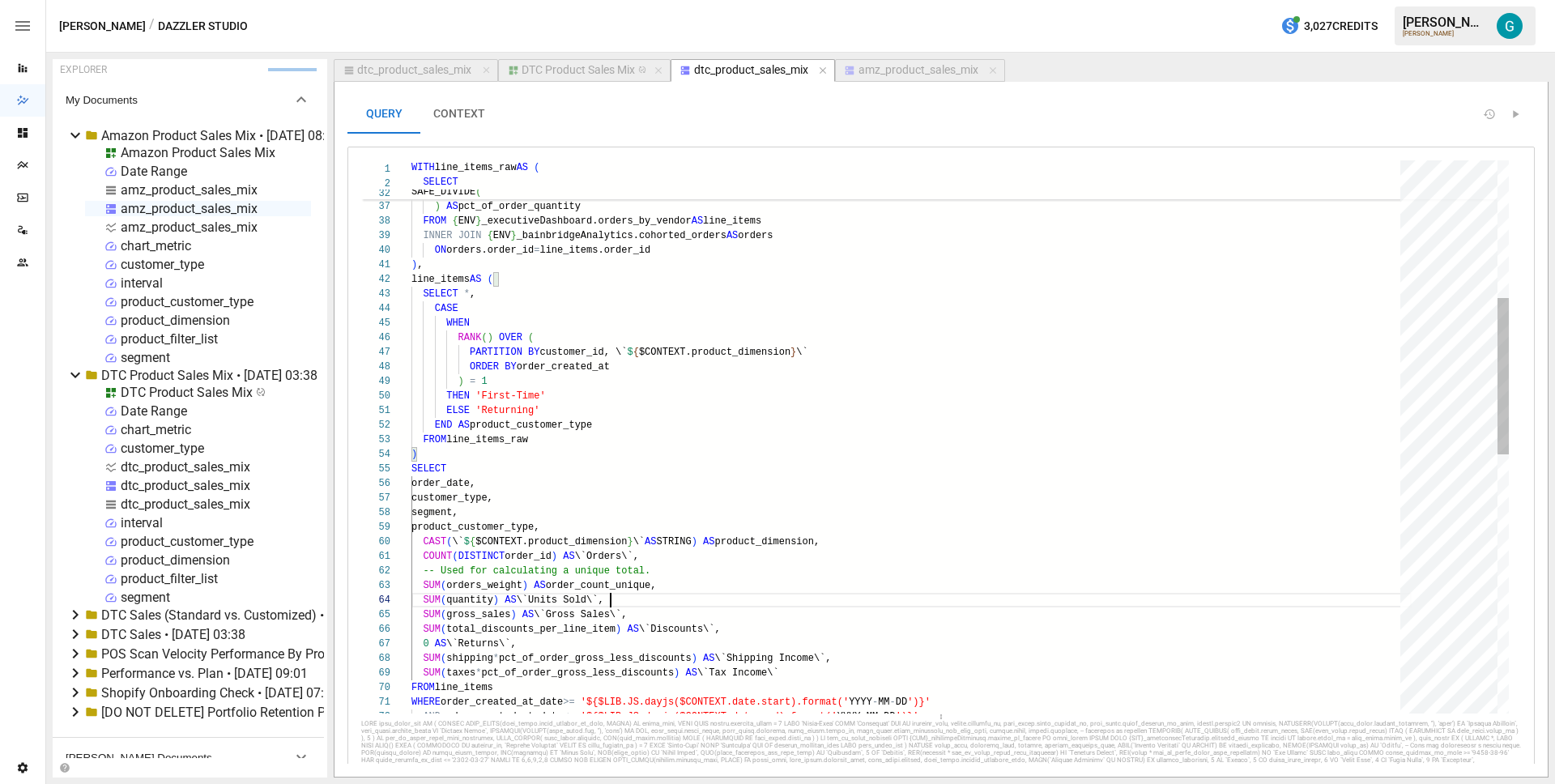
click at [762, 595] on div "SUM ( line_items.quantity ) OVER ( PARTITION BY line_items.order_id ) ) AS pct_…" at bounding box center [911, 651] width 1000 height 1952
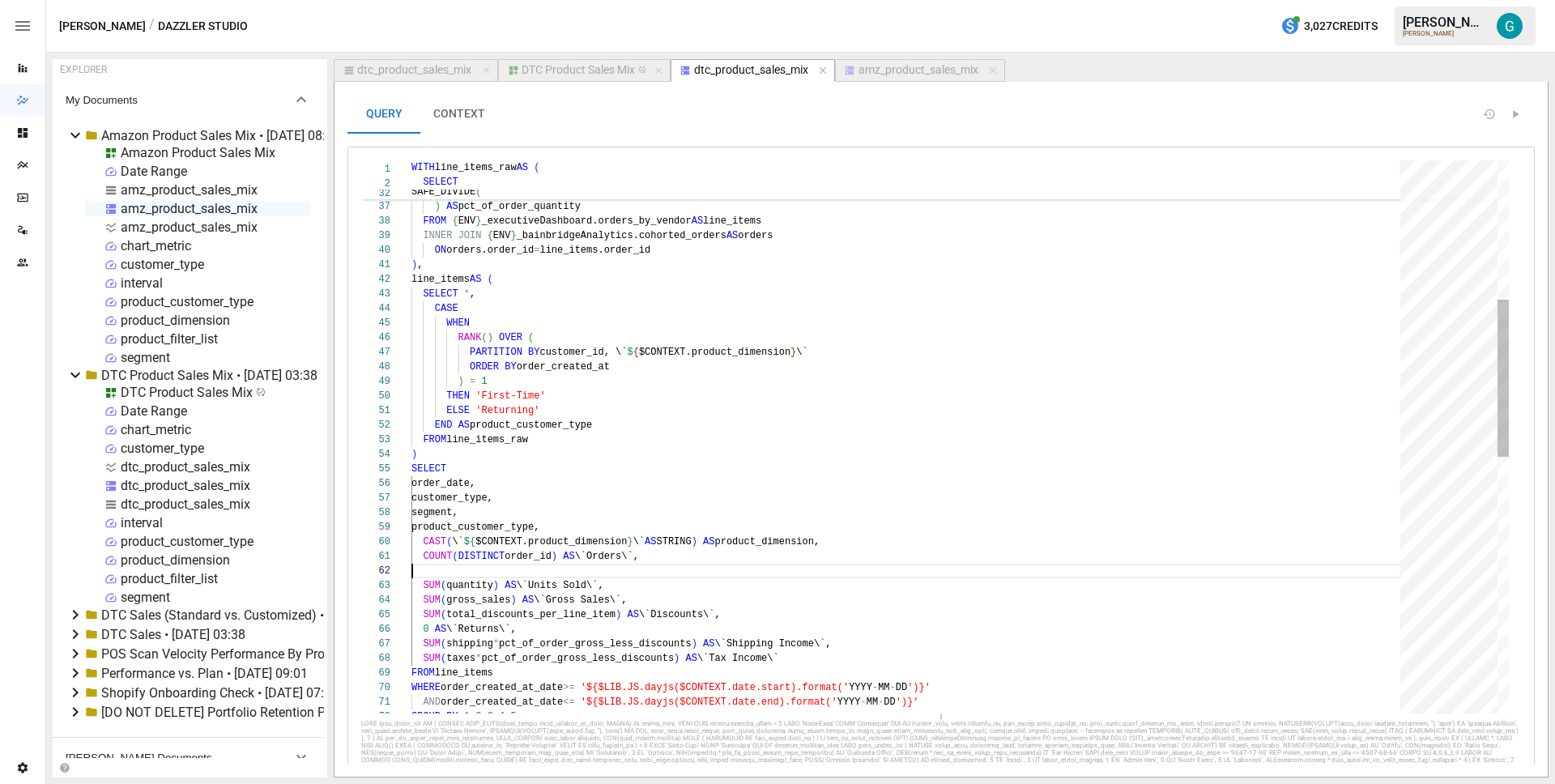
scroll to position [0, 240]
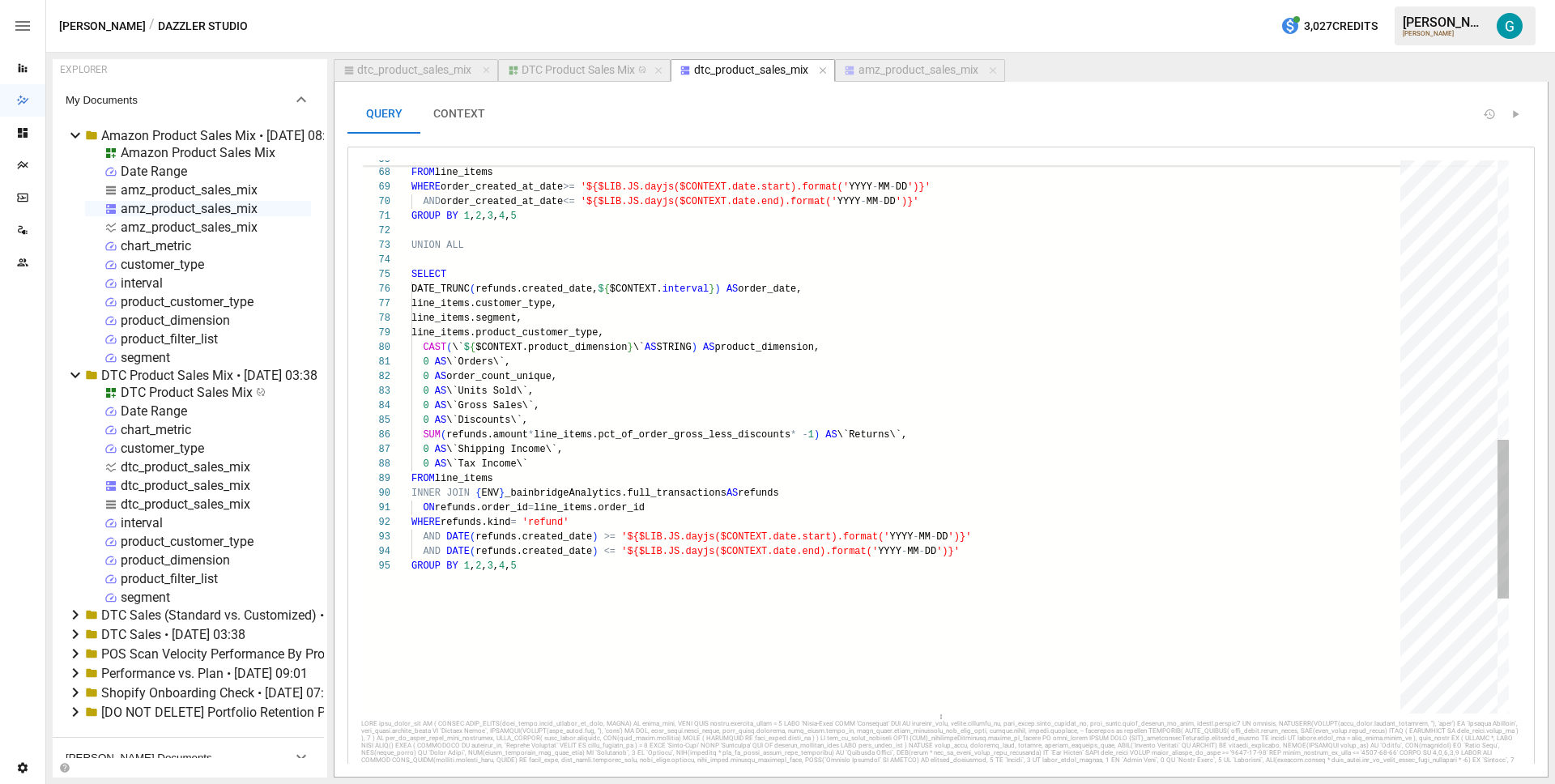
click at [665, 374] on div "SUM ( taxes * pct_of_order_gross_less_discounts ) AS \`Tax Income\` FROM line_i…" at bounding box center [911, 150] width 1000 height 1923
type textarea "**********"
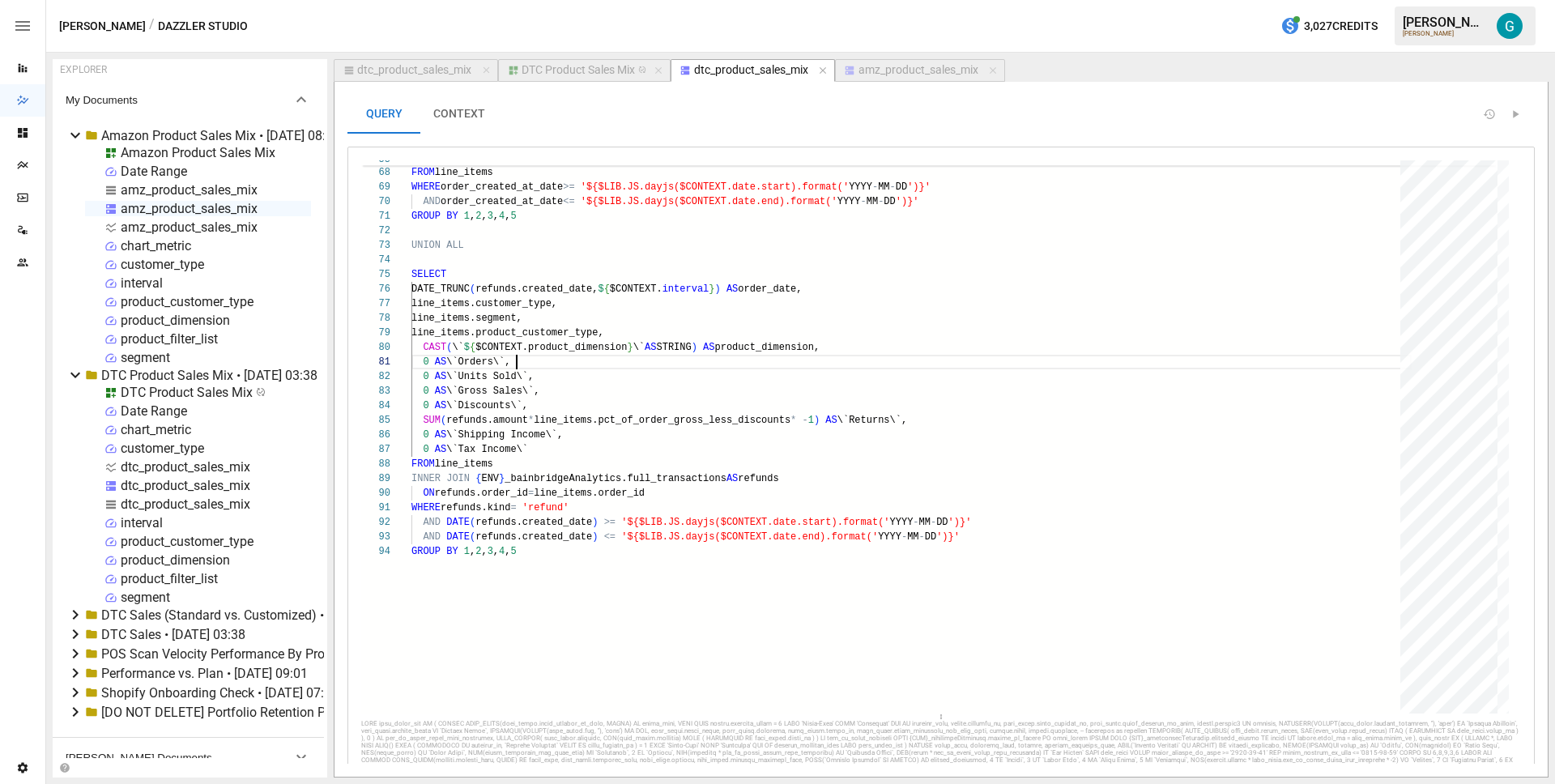
click at [410, 70] on div "dtc_product_sales_mix" at bounding box center [414, 70] width 114 height 15
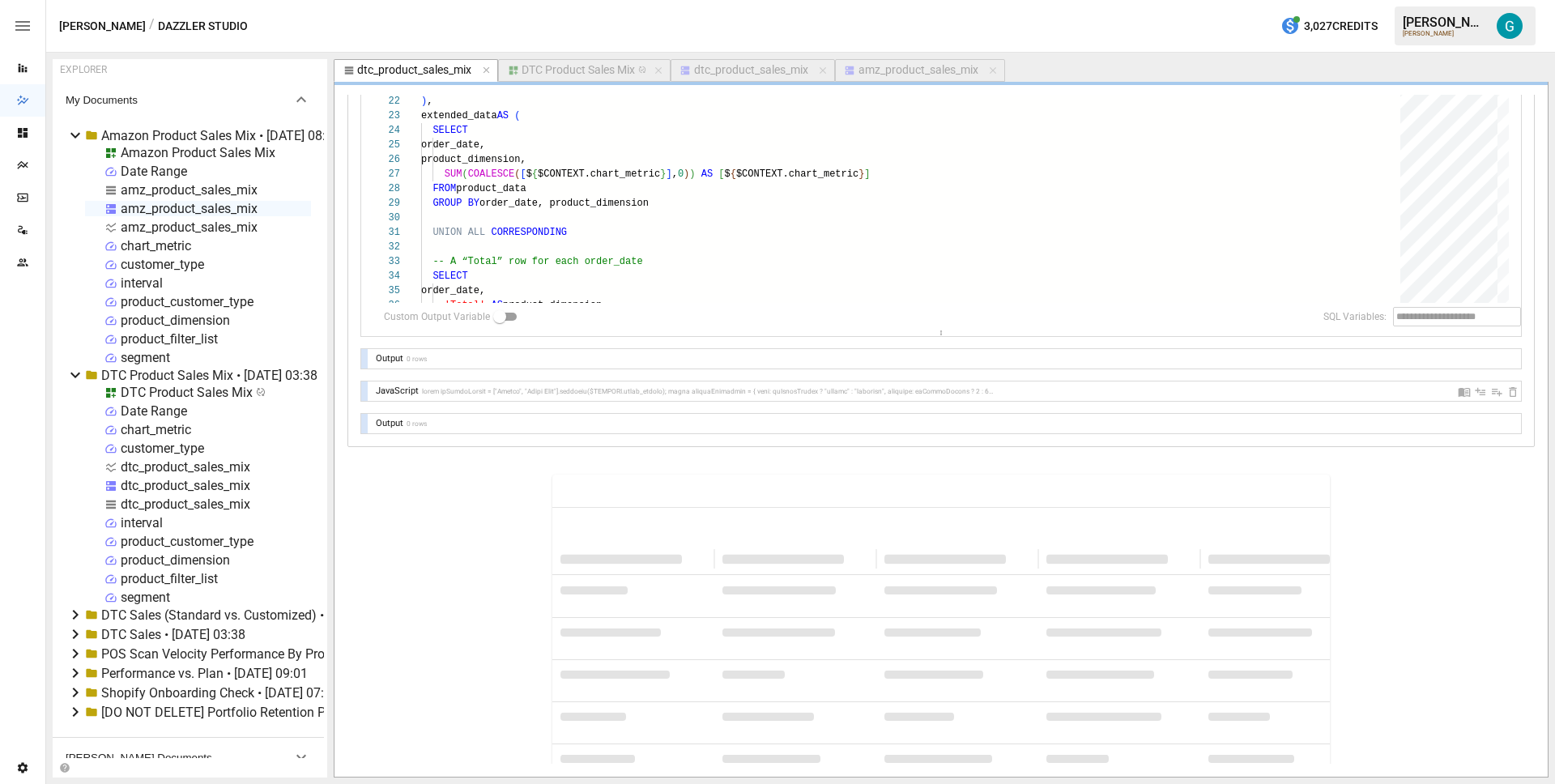
scroll to position [301, 0]
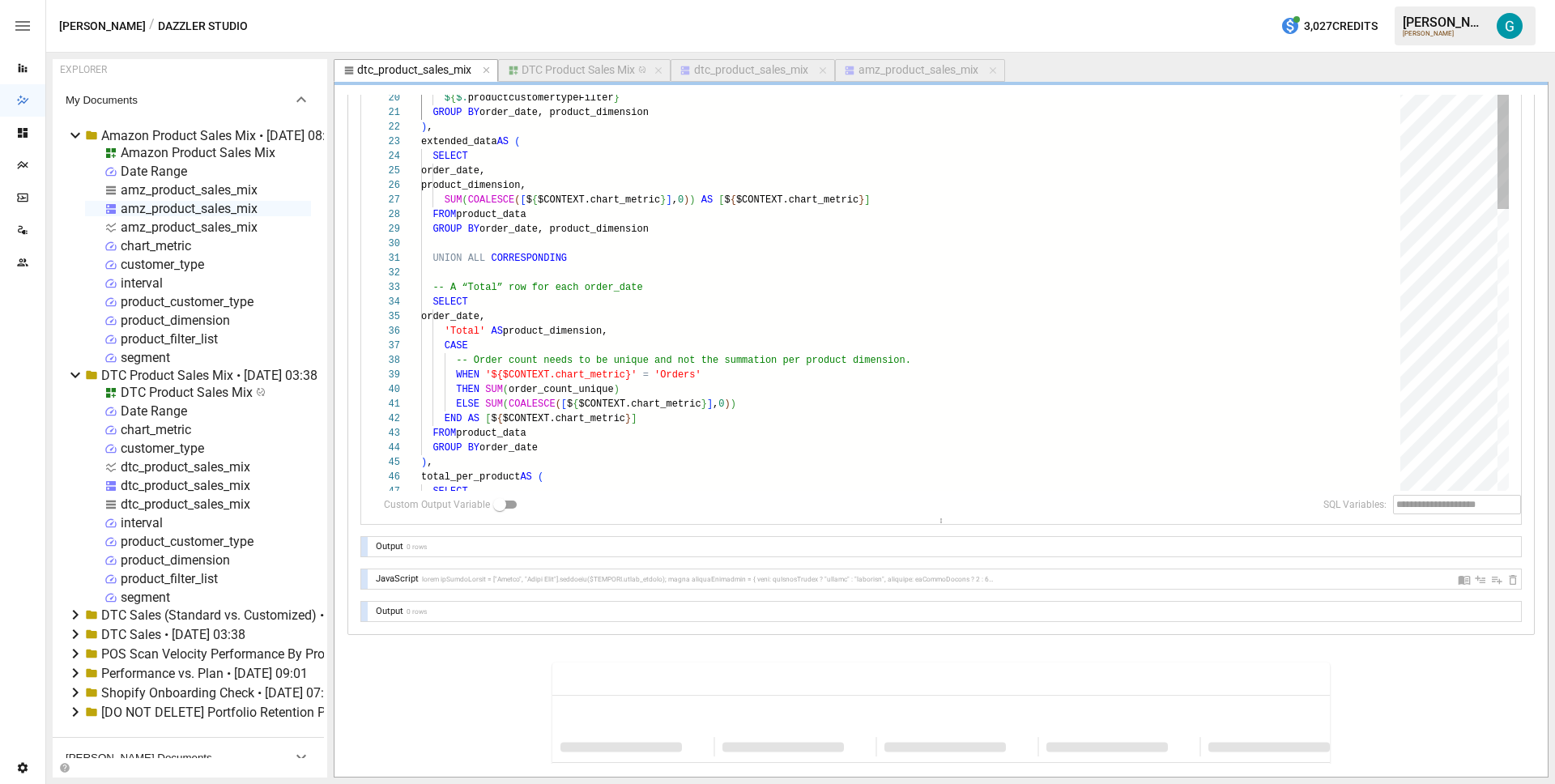
click at [811, 367] on div "SUM ( [ Shipping Income ] ) AS [ Shipping Income ] , SUM ( [ Tax Income ] ) AS …" at bounding box center [915, 560] width 990 height 1492
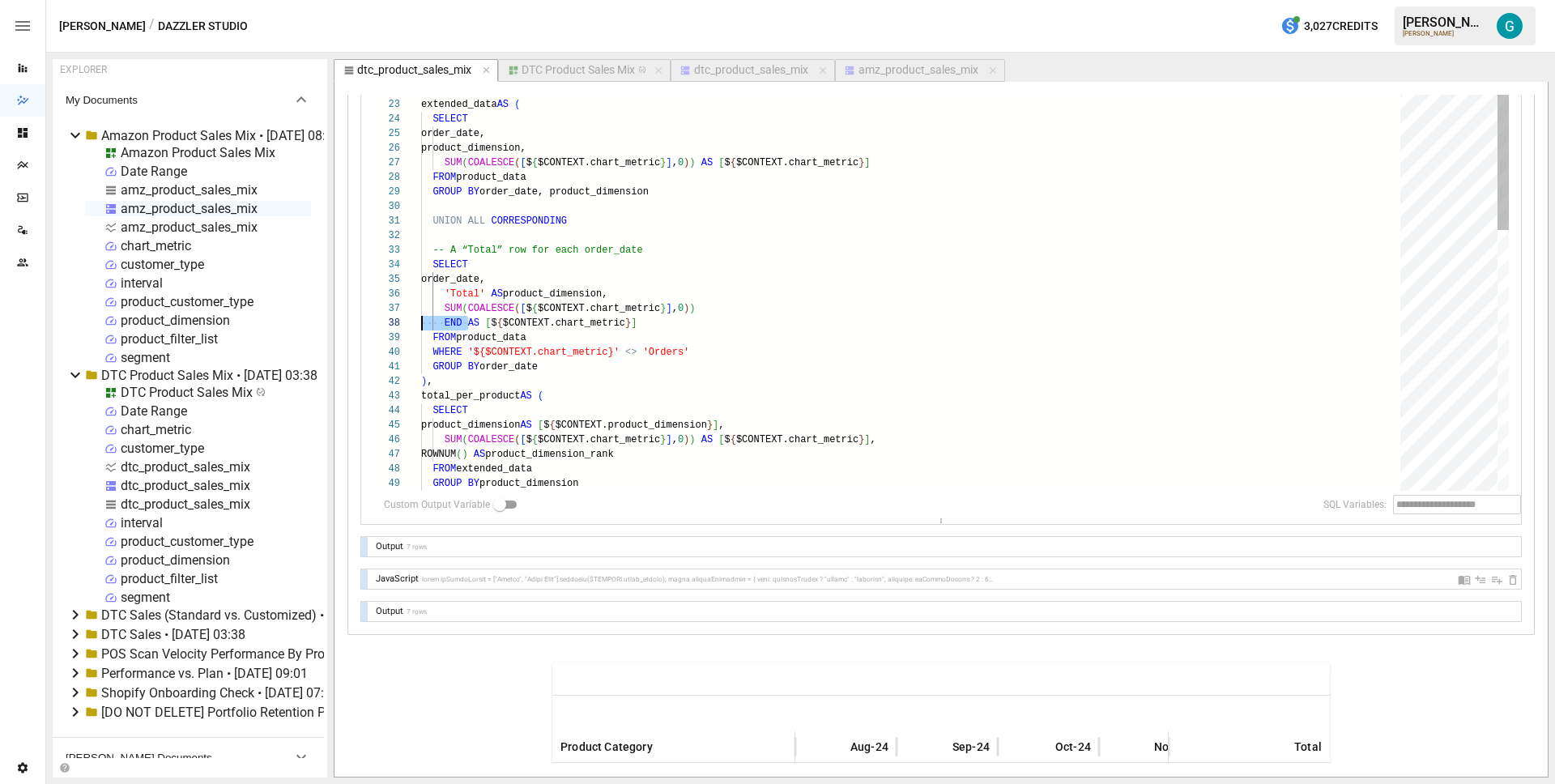
scroll to position [102, 0]
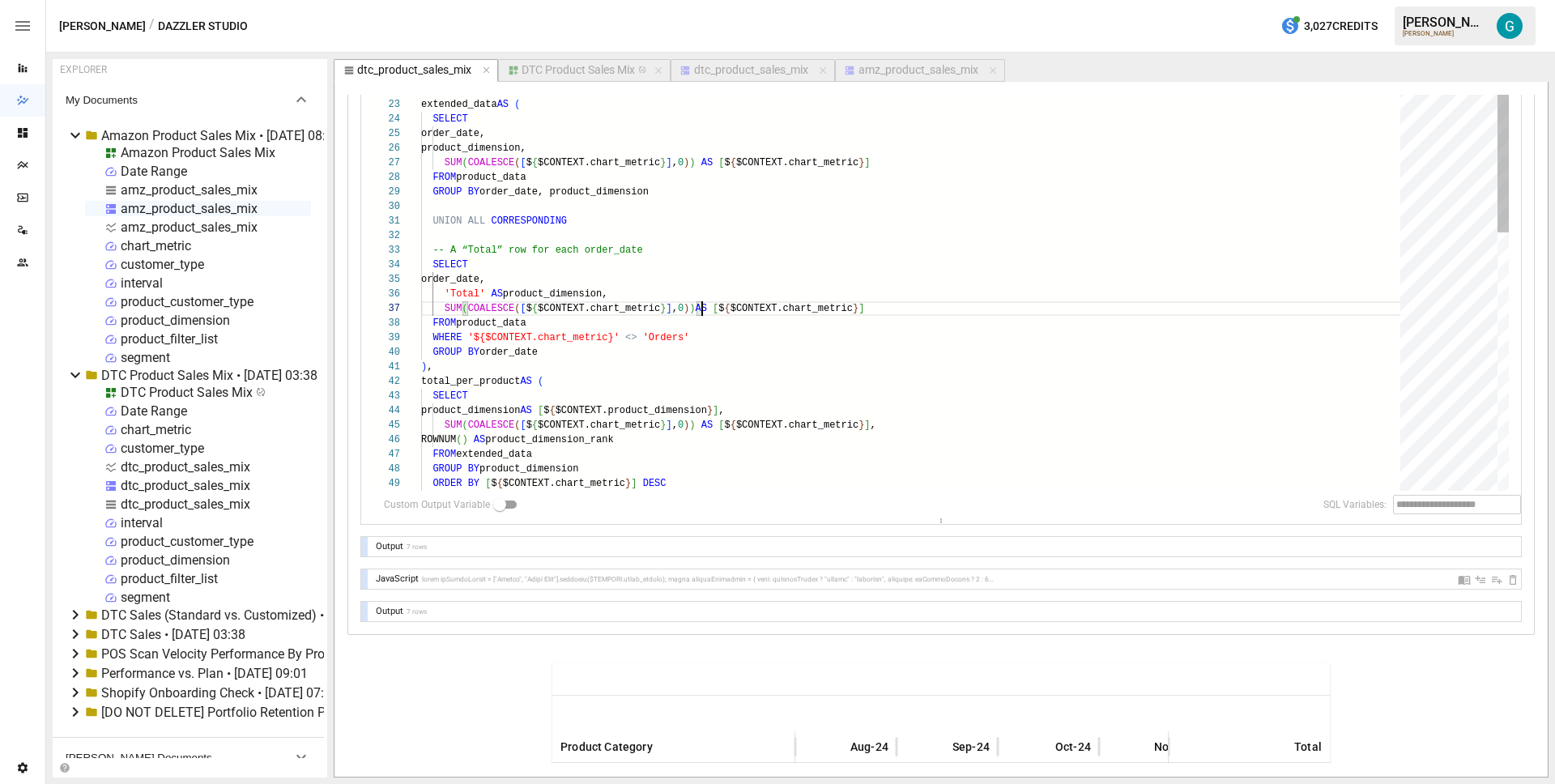
type textarea "**********"
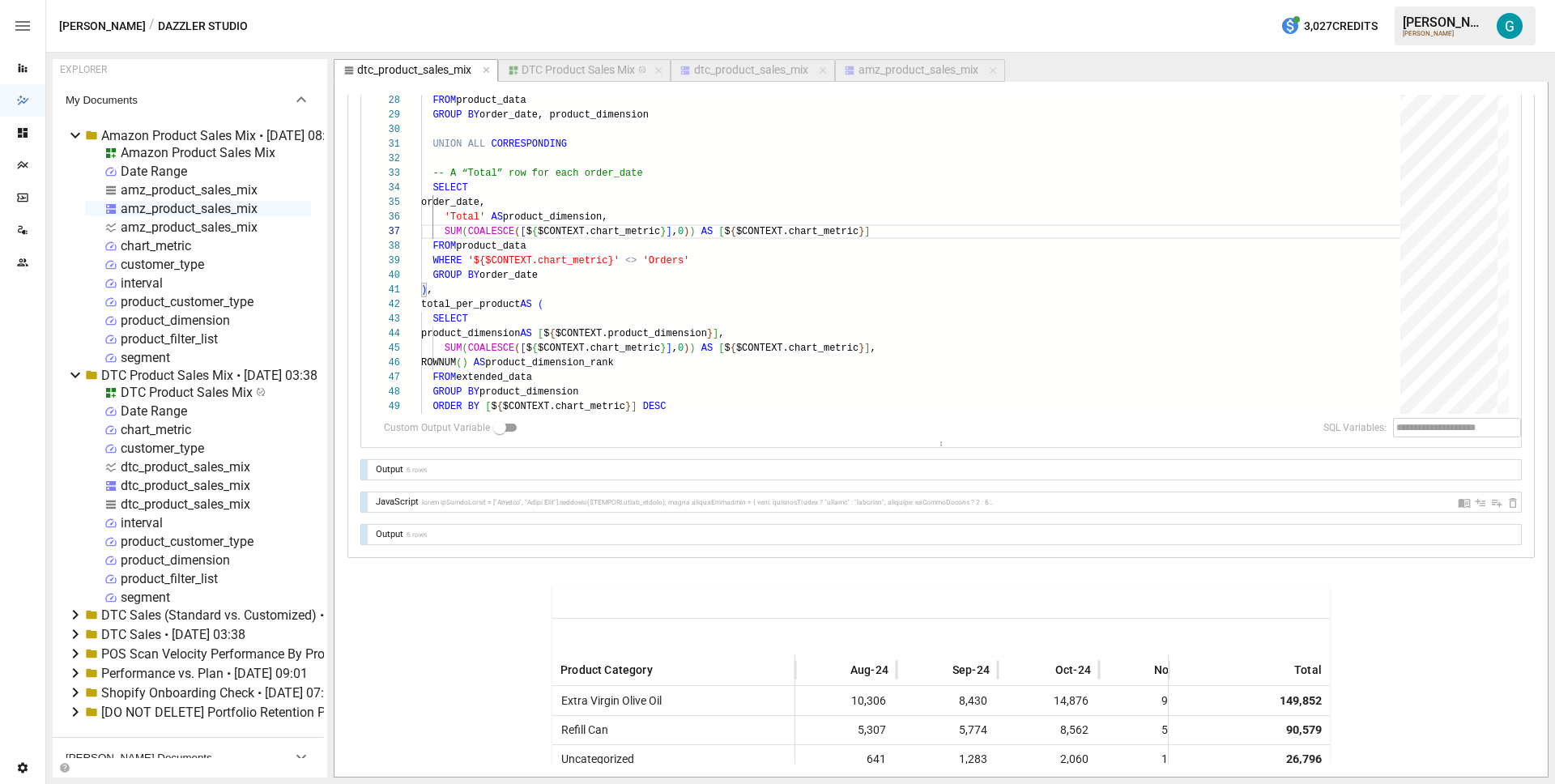
scroll to position [286, 0]
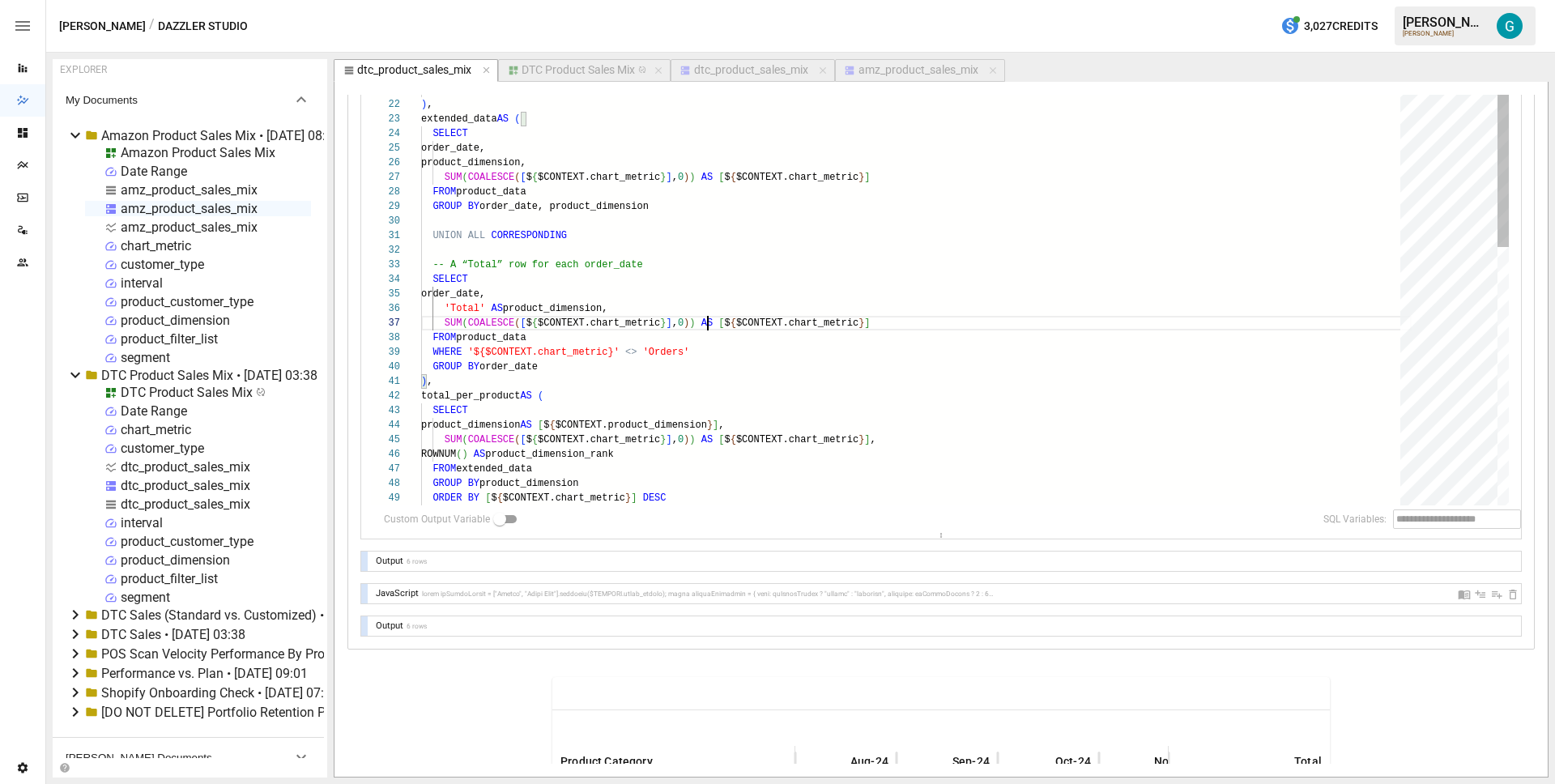
click at [660, 325] on div "SUM ( [ Gross Sales ] + [ Discounts ] + [ Returns ] + [ Shipping Income ] + [ T…" at bounding box center [915, 508] width 990 height 1433
click at [776, 290] on div "SUM ( [ Gross Sales ] + [ Discounts ] + [ Returns ] + [ Shipping Income ] + [ T…" at bounding box center [915, 508] width 990 height 1433
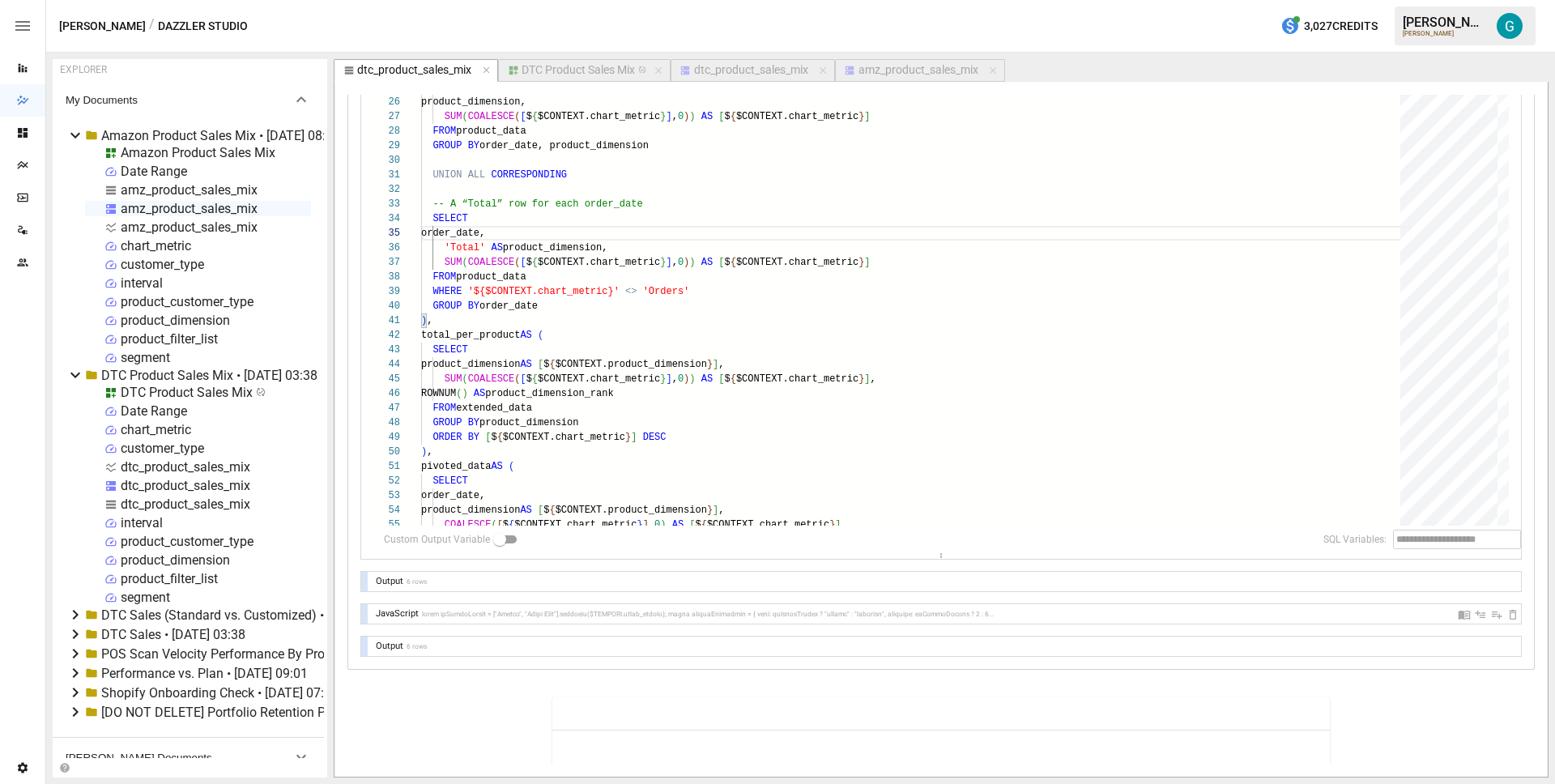
scroll to position [108, 0]
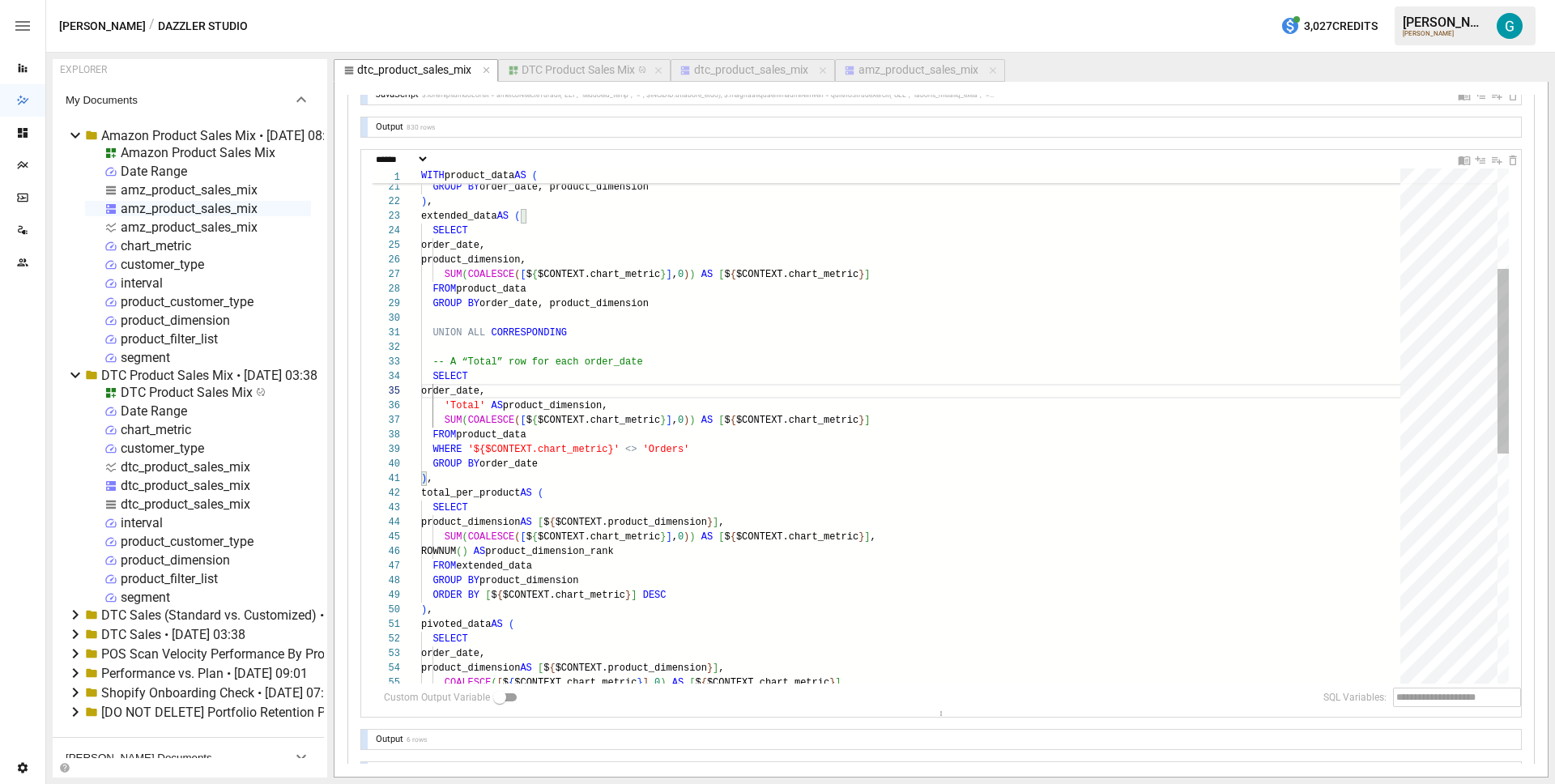
click at [724, 433] on div "$ { $. productcustomertypeFilter } GROUP BY order_date, product_dimension ) , e…" at bounding box center [915, 604] width 990 height 1433
click at [588, 70] on div "DTC Product Sales Mix" at bounding box center [578, 70] width 113 height 15
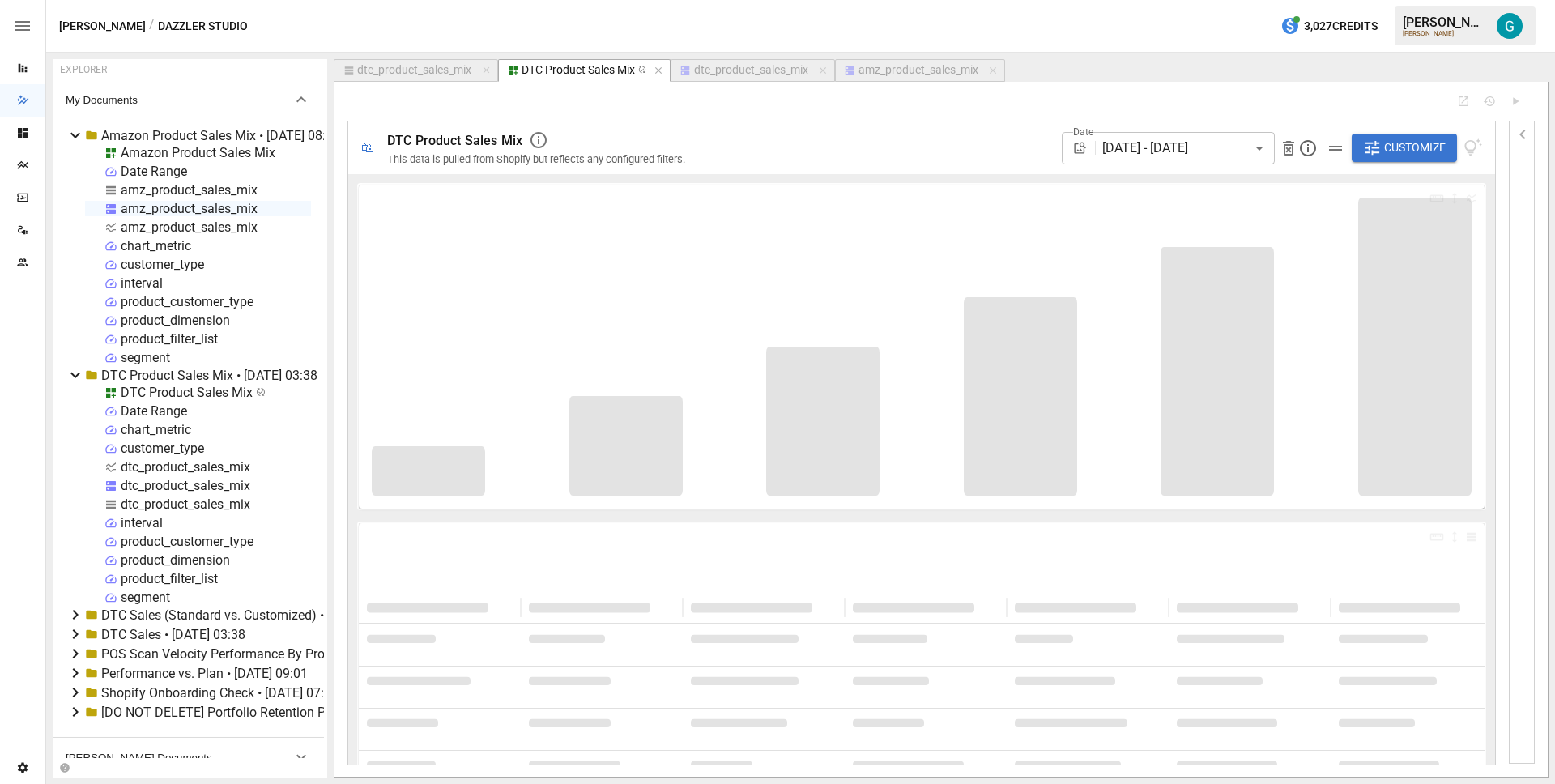
click at [1387, 148] on span "Customize" at bounding box center [1414, 147] width 62 height 20
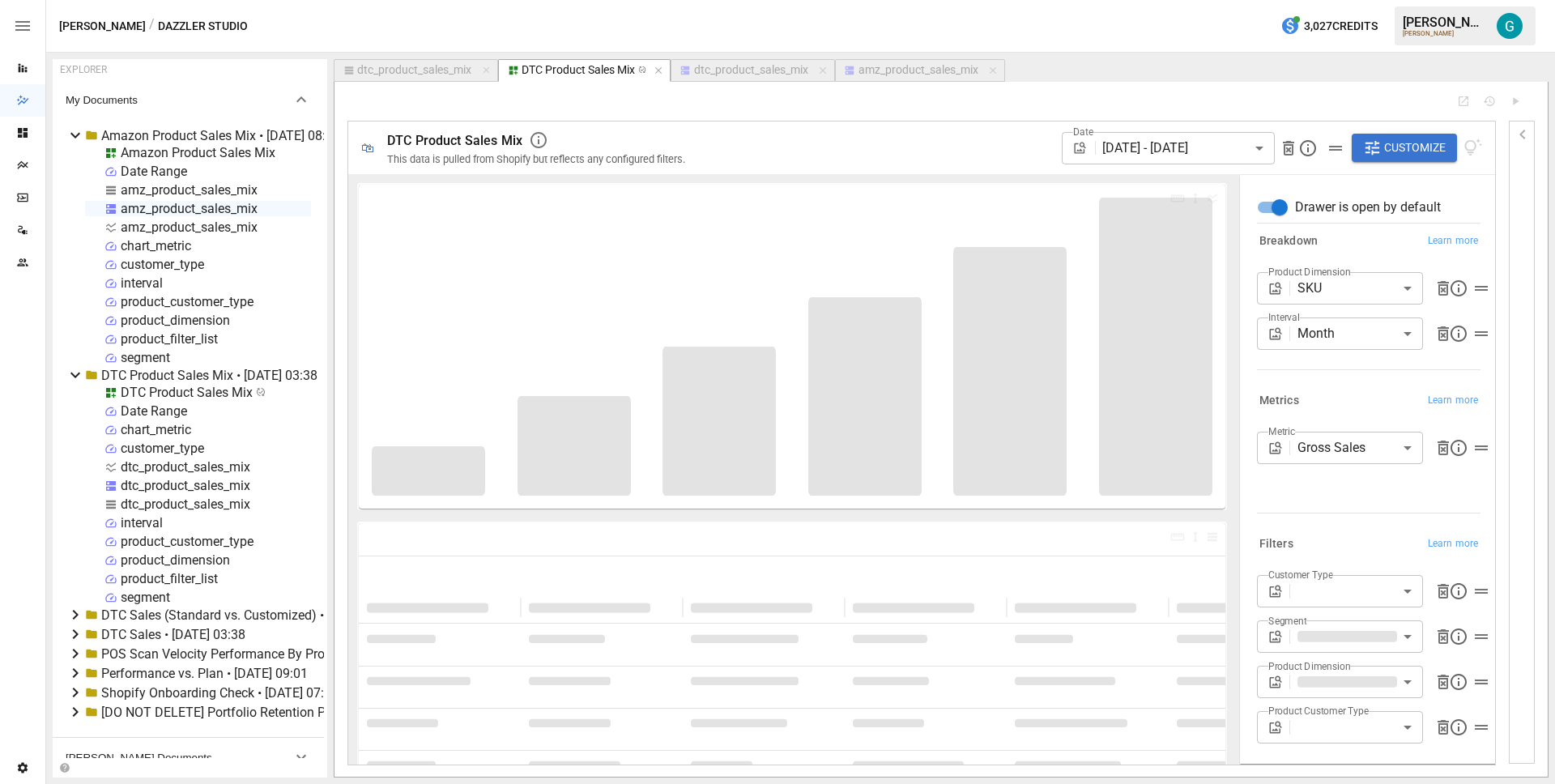
click at [1310, 0] on body "Reports Dazzler Studio Dashboards Plans SmartModel ™ Data Sources Team Settings…" at bounding box center [777, 0] width 1555 height 0
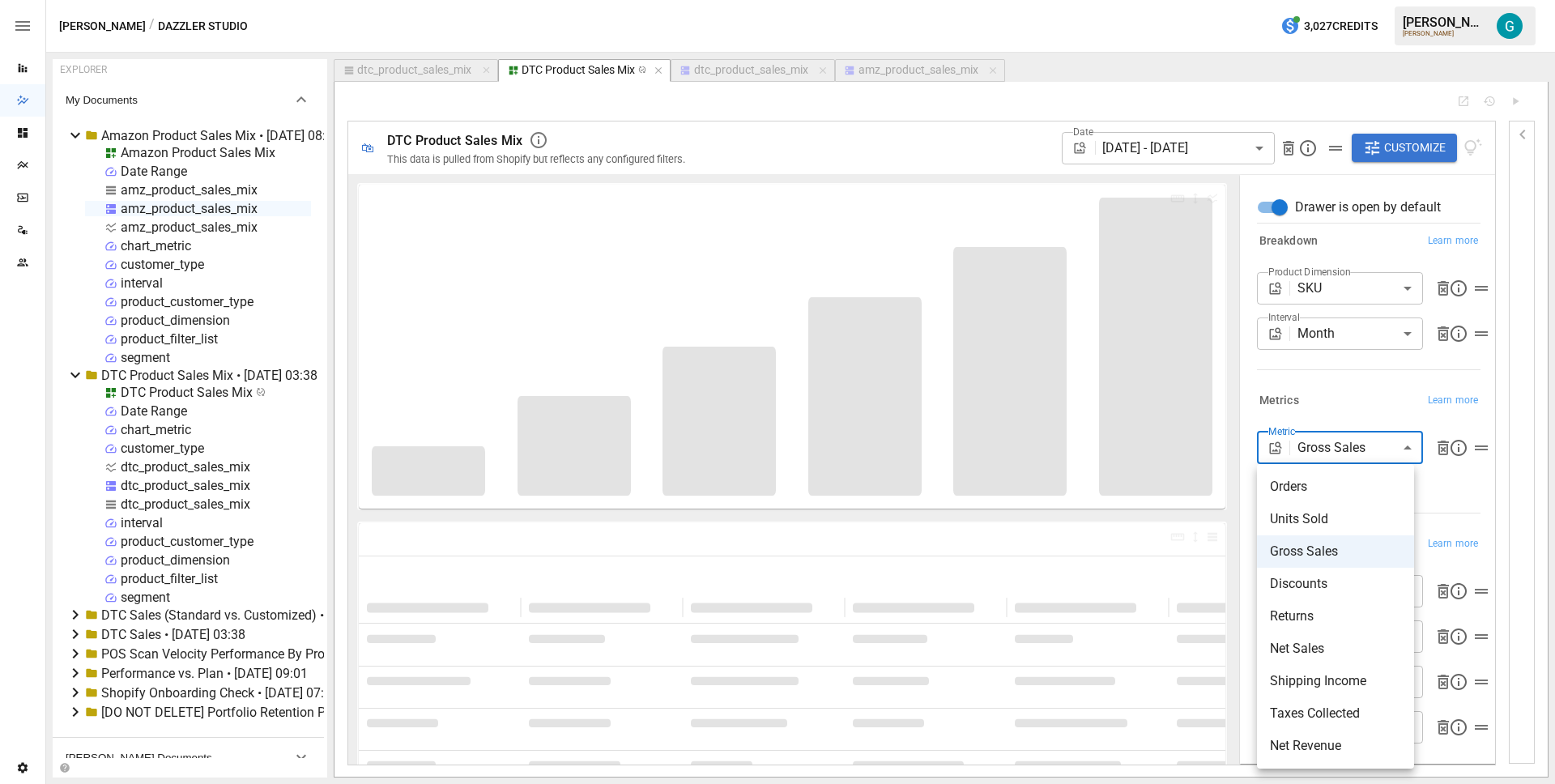
click at [1319, 474] on li "Orders" at bounding box center [1335, 486] width 157 height 32
type input "******"
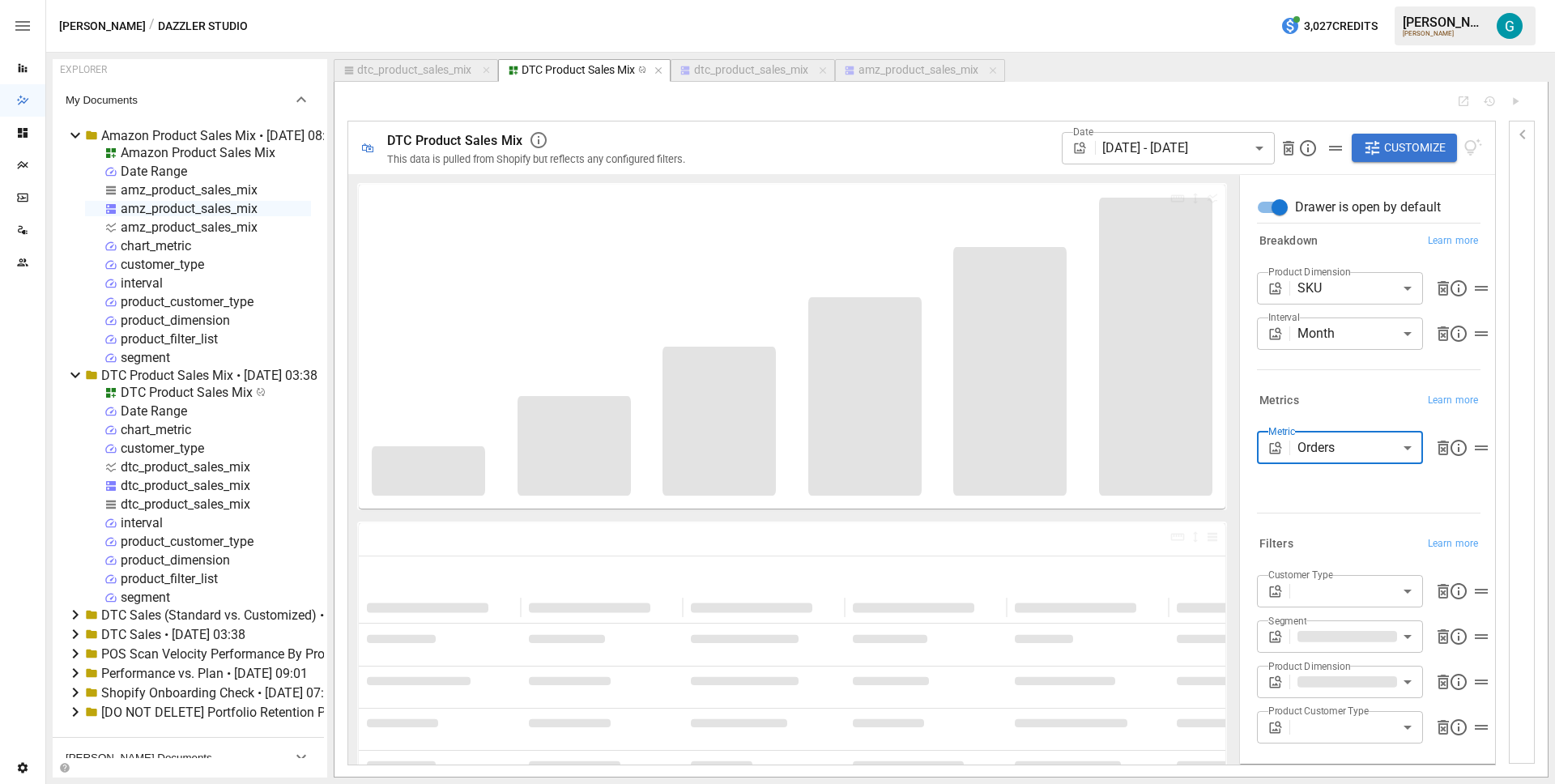
click at [1316, 407] on div "Metrics Learn more" at bounding box center [1368, 401] width 223 height 23
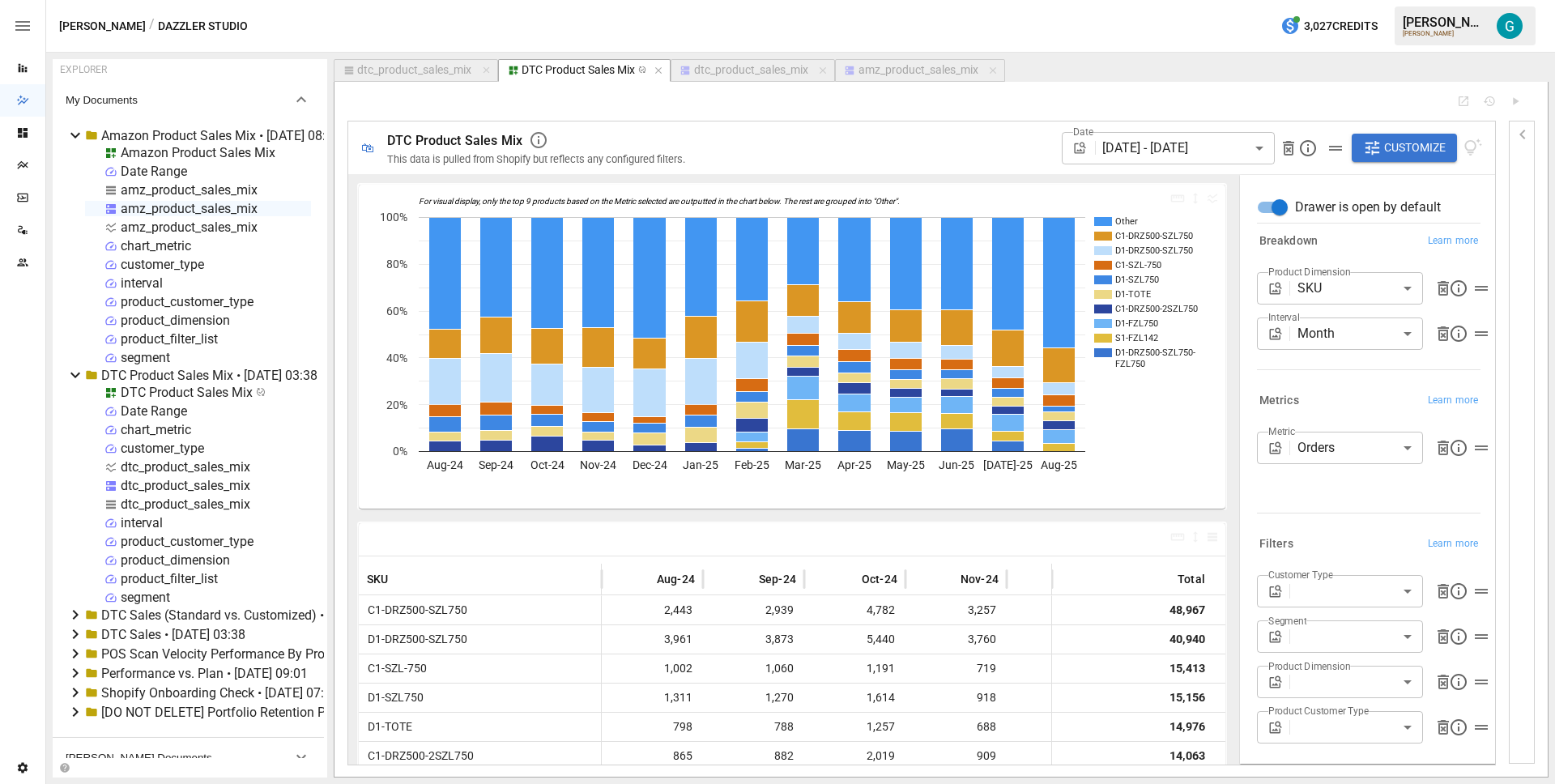
scroll to position [288, 0]
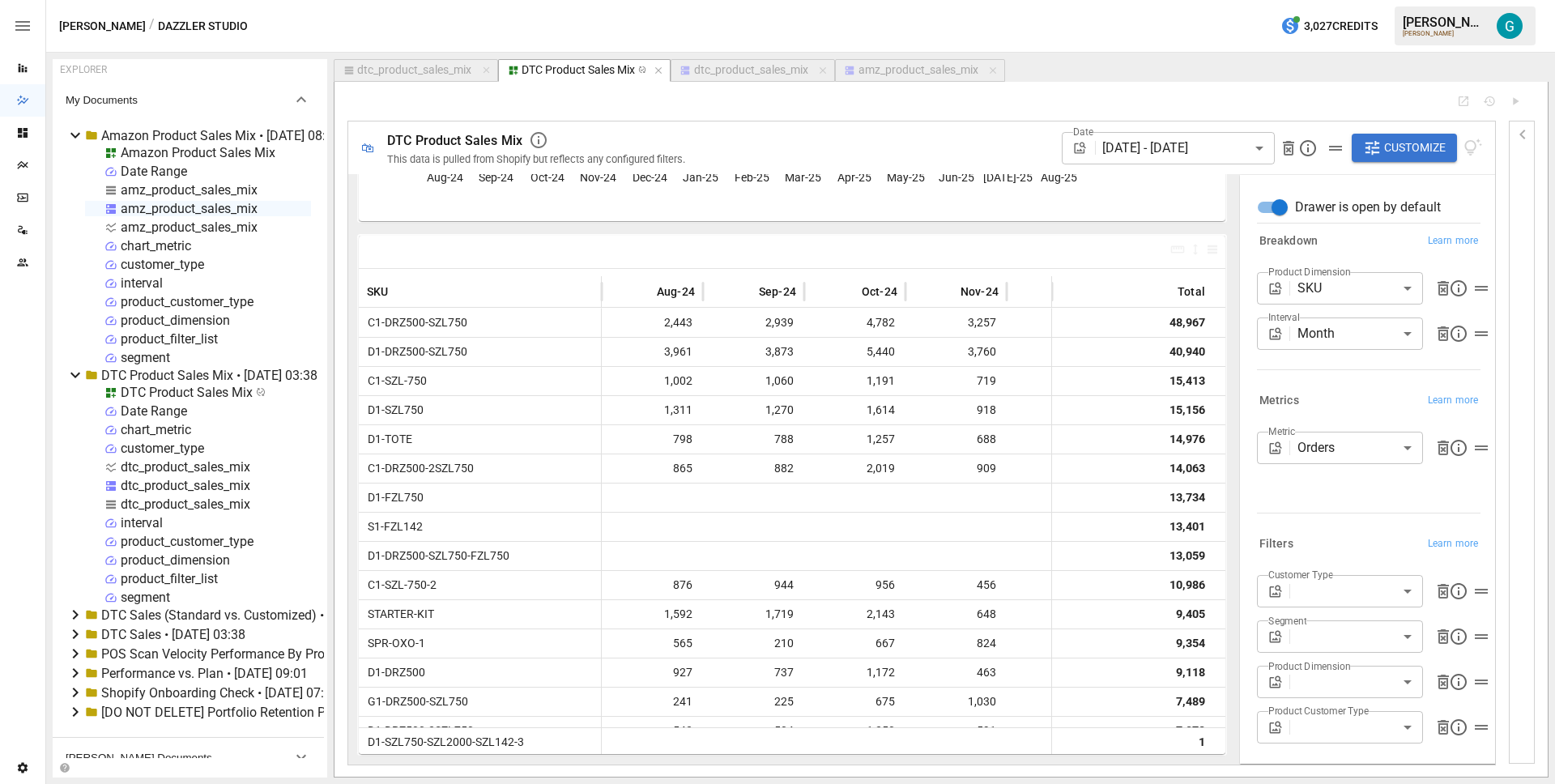
click at [414, 73] on div "dtc_product_sales_mix" at bounding box center [414, 70] width 114 height 15
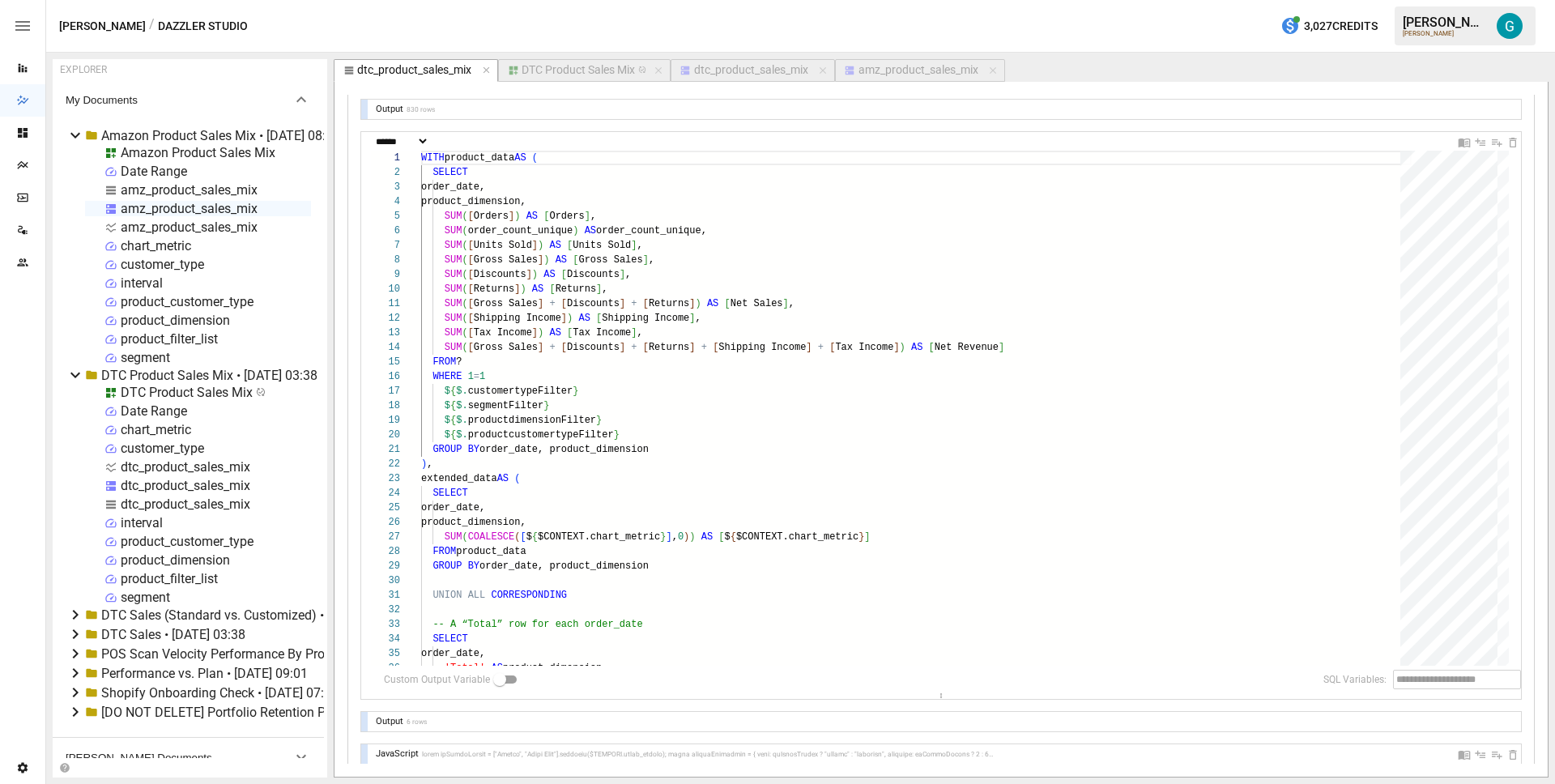
scroll to position [0, 0]
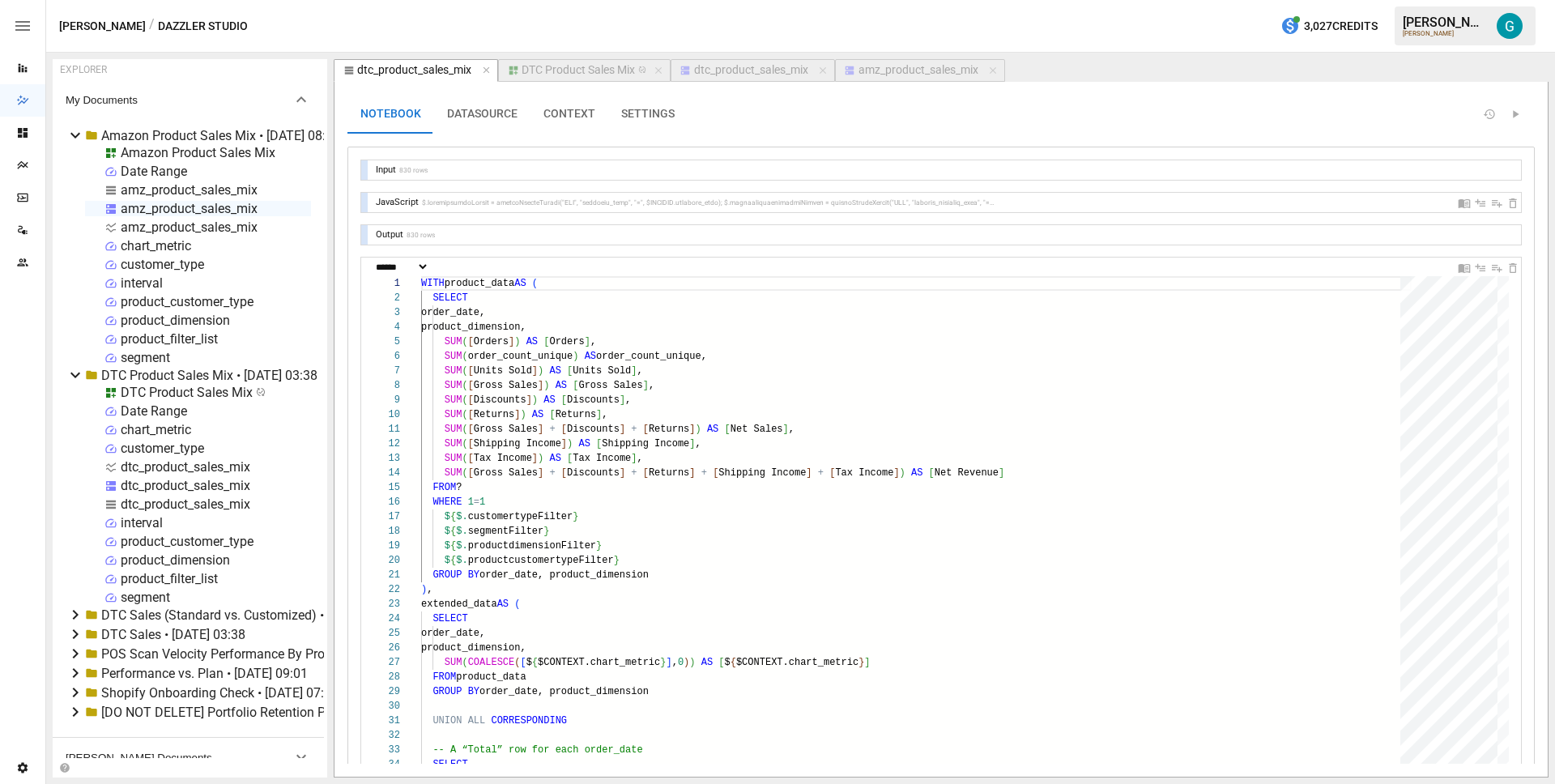
click at [748, 66] on div "dtc_product_sales_mix" at bounding box center [750, 70] width 114 height 15
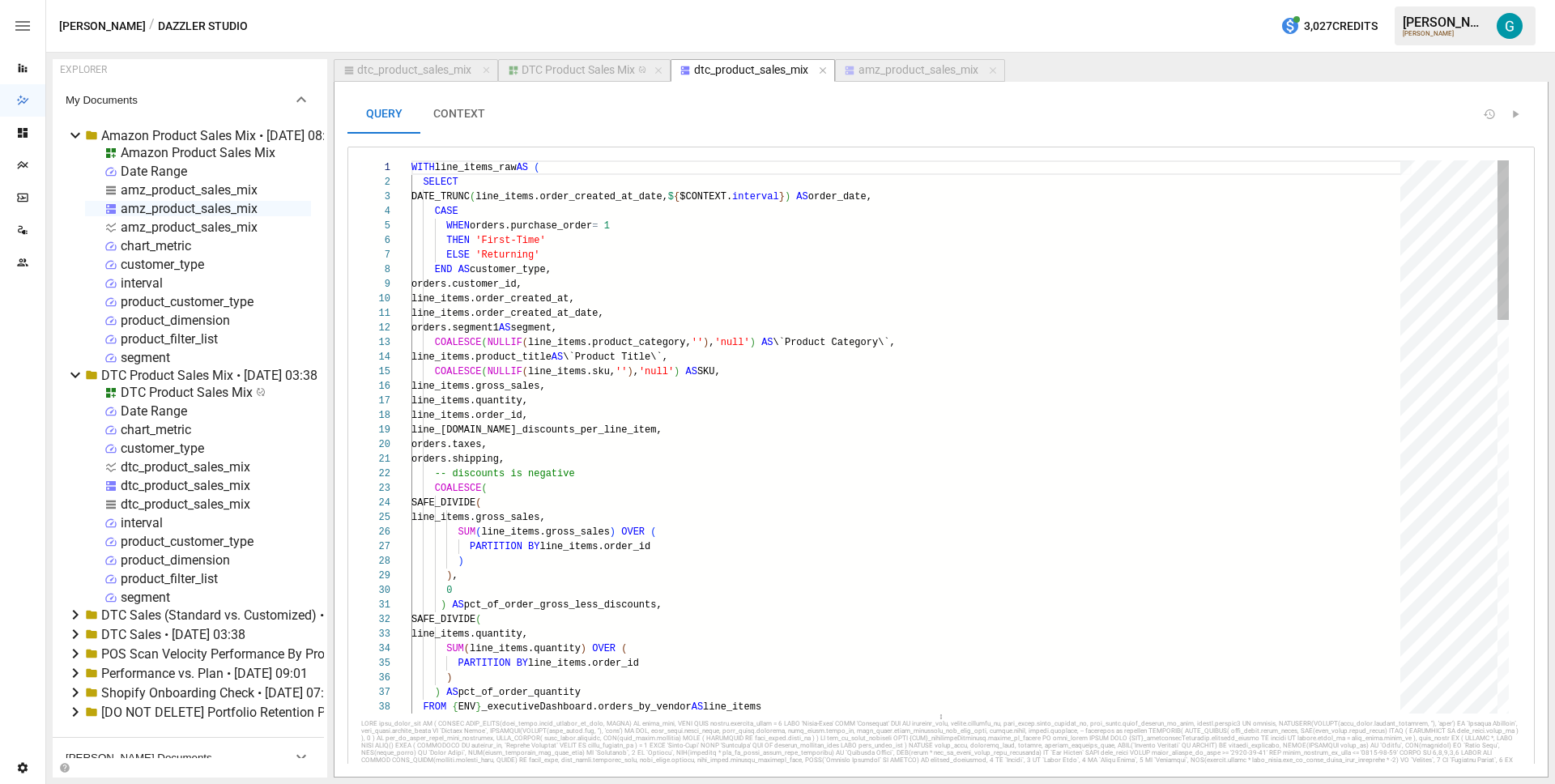
scroll to position [58, 210]
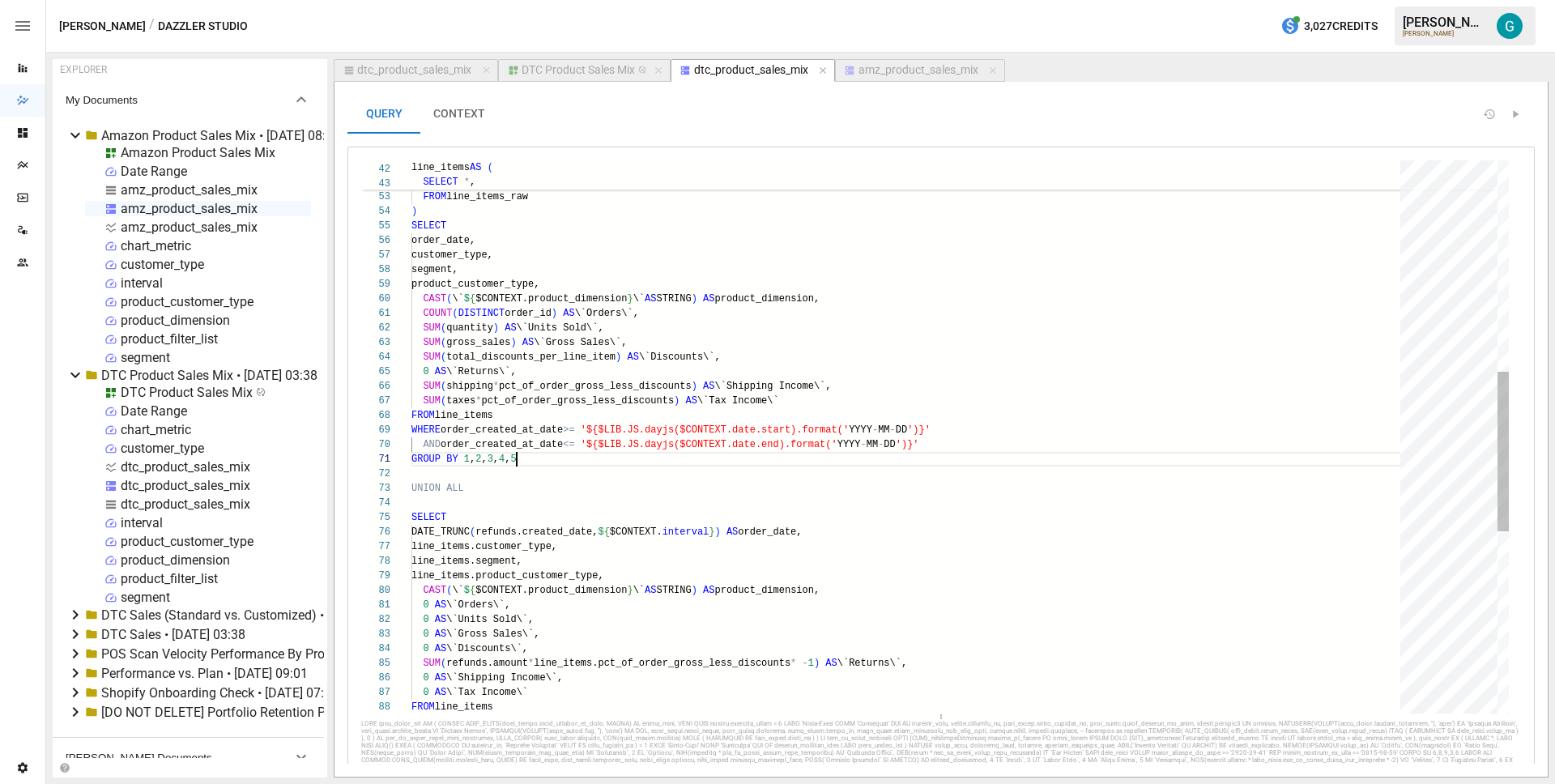
scroll to position [0, 105]
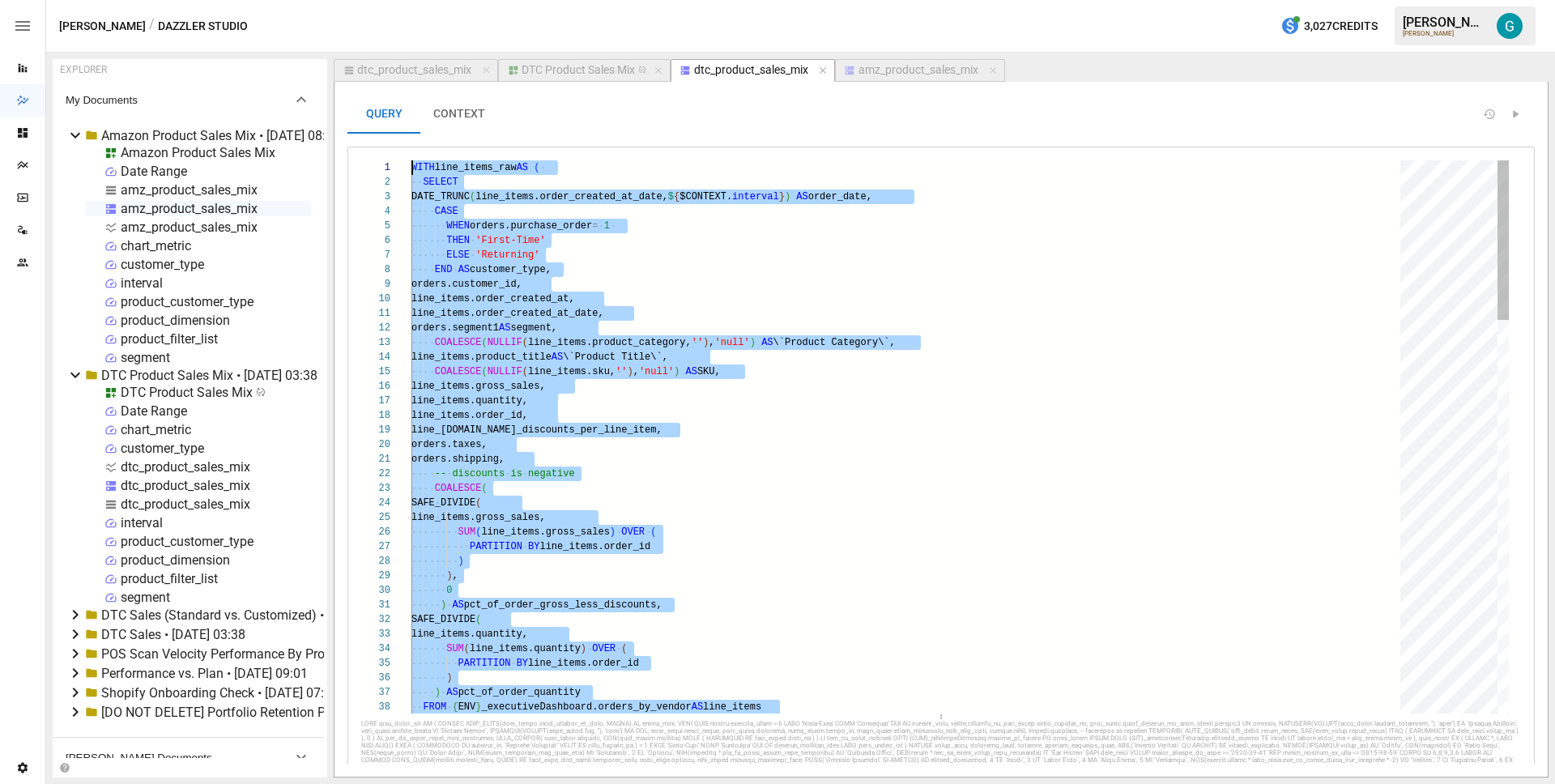
type textarea "**********"
drag, startPoint x: 568, startPoint y: 460, endPoint x: 284, endPoint y: -90, distance: 619.0
click at [398, 64] on div "dtc_product_sales_mix" at bounding box center [414, 70] width 114 height 15
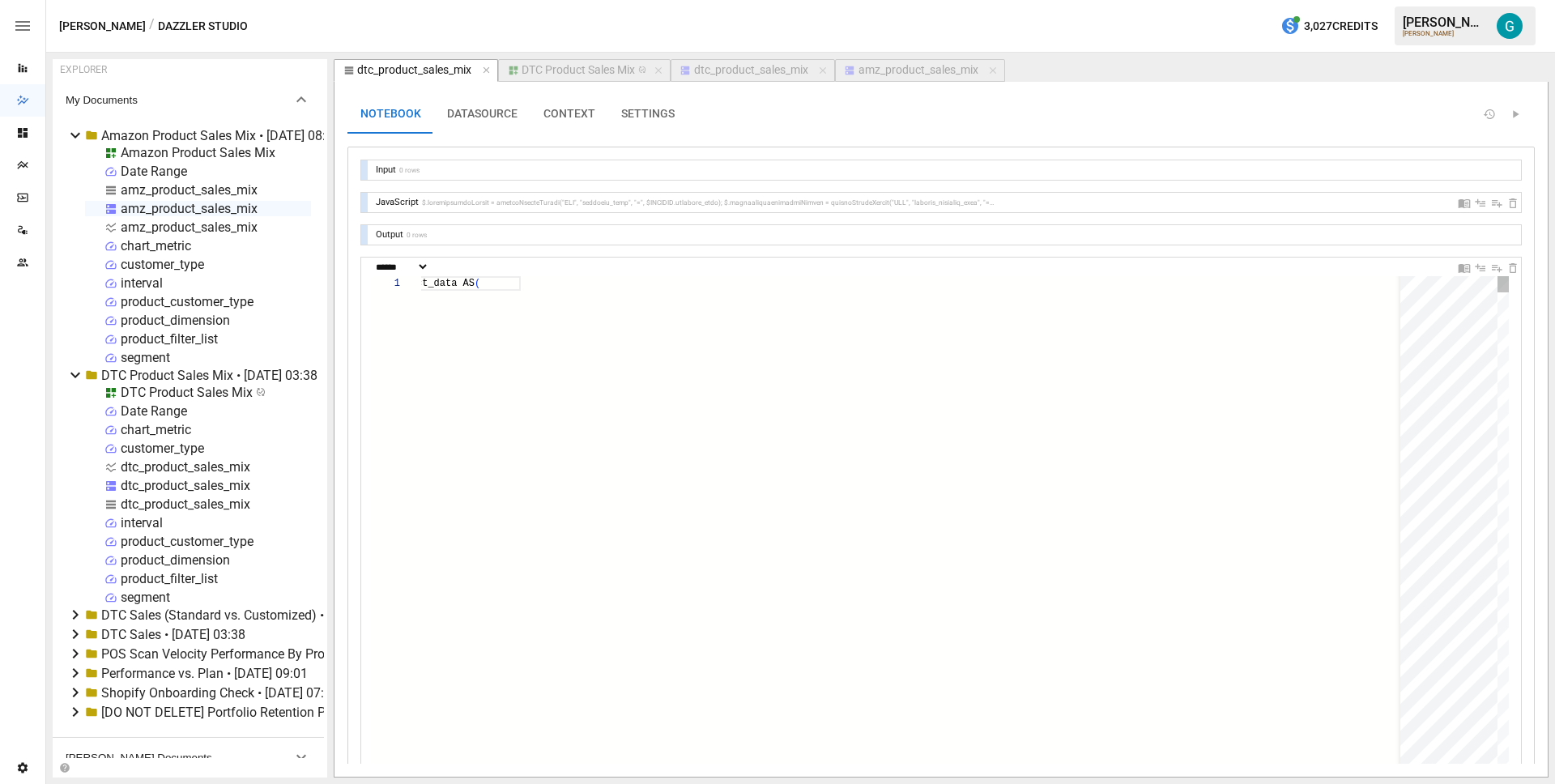
scroll to position [146, 88]
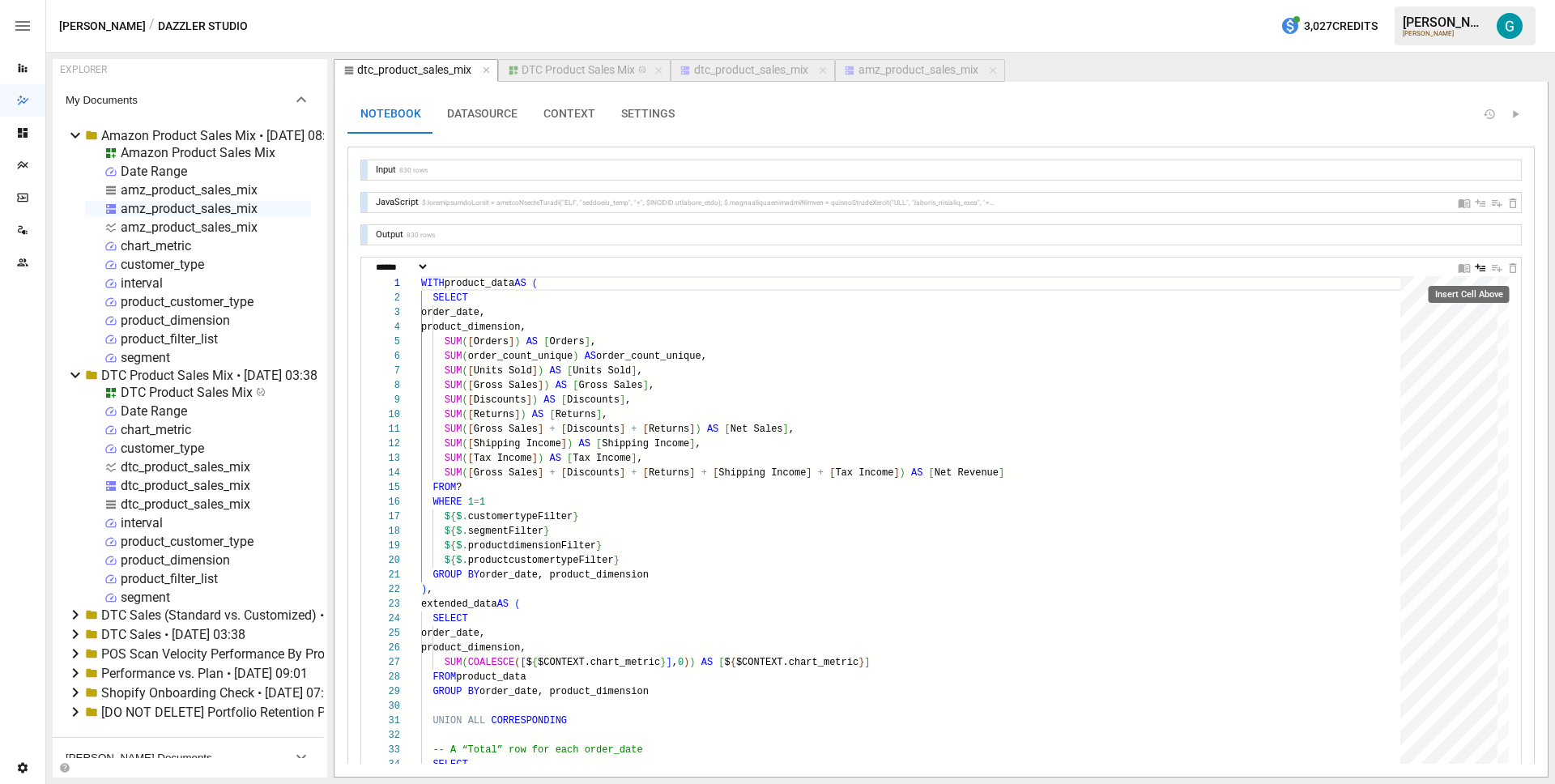
click at [1473, 269] on icon "Insert Cell Above" at bounding box center [1479, 268] width 13 height 13
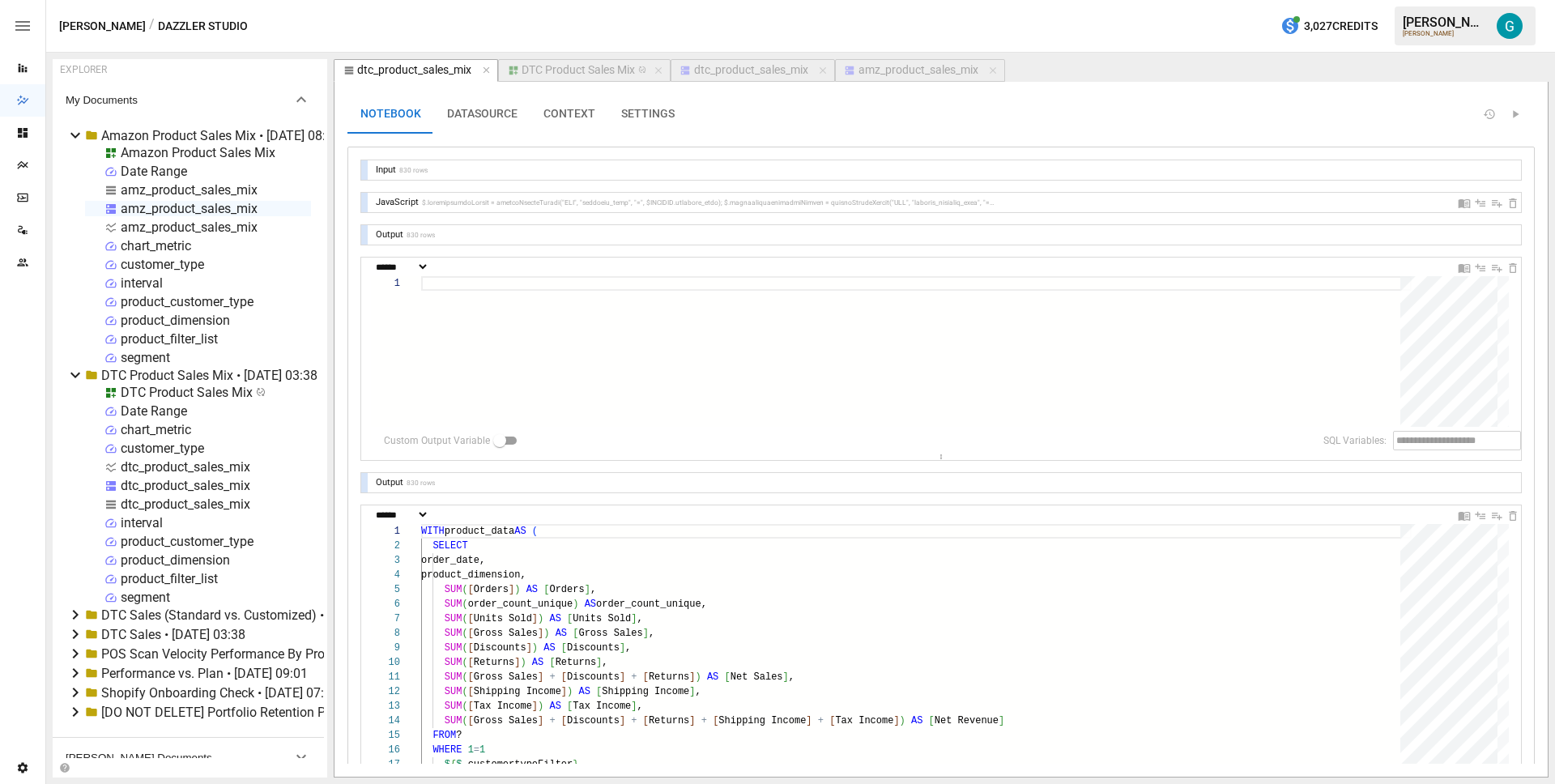
click at [473, 310] on div at bounding box center [915, 351] width 990 height 150
click at [429, 263] on select "**********" at bounding box center [401, 267] width 56 height 10
select select "********"
click at [474, 317] on div at bounding box center [915, 351] width 990 height 150
type textarea "**********"
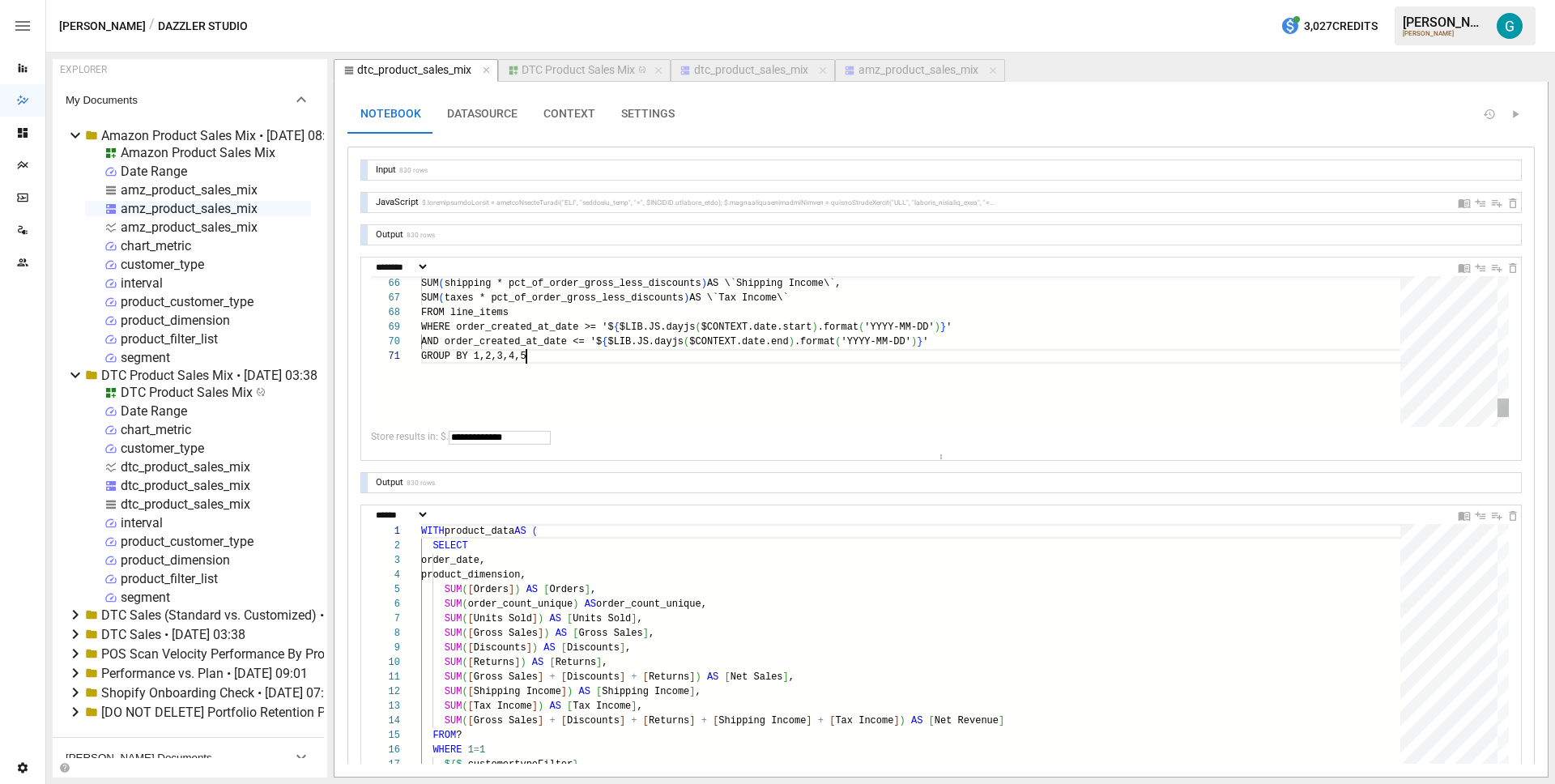
scroll to position [0, 104]
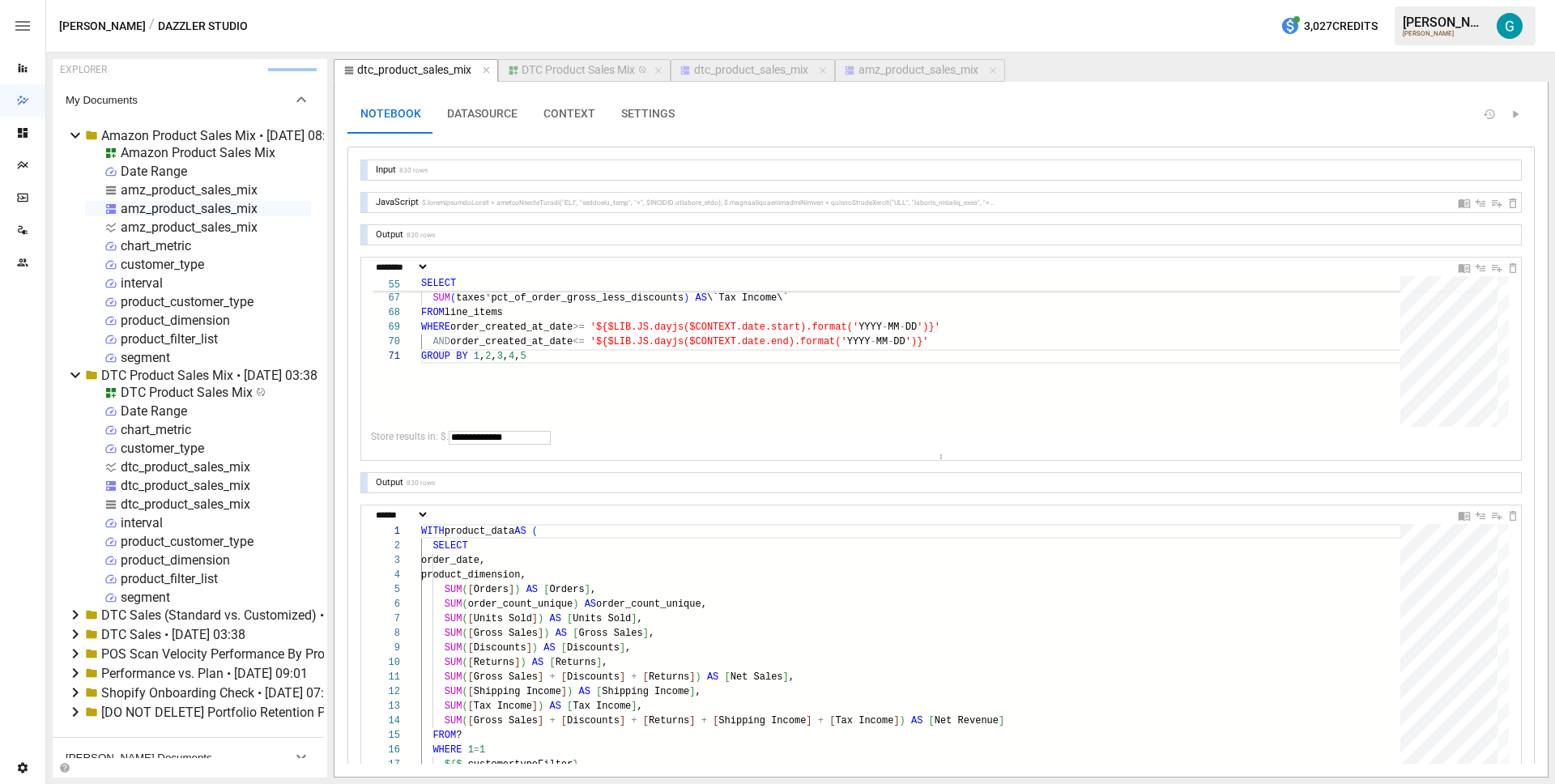
click at [539, 444] on div "**********" at bounding box center [946, 441] width 1150 height 26
click at [537, 437] on input "**********" at bounding box center [499, 438] width 102 height 14
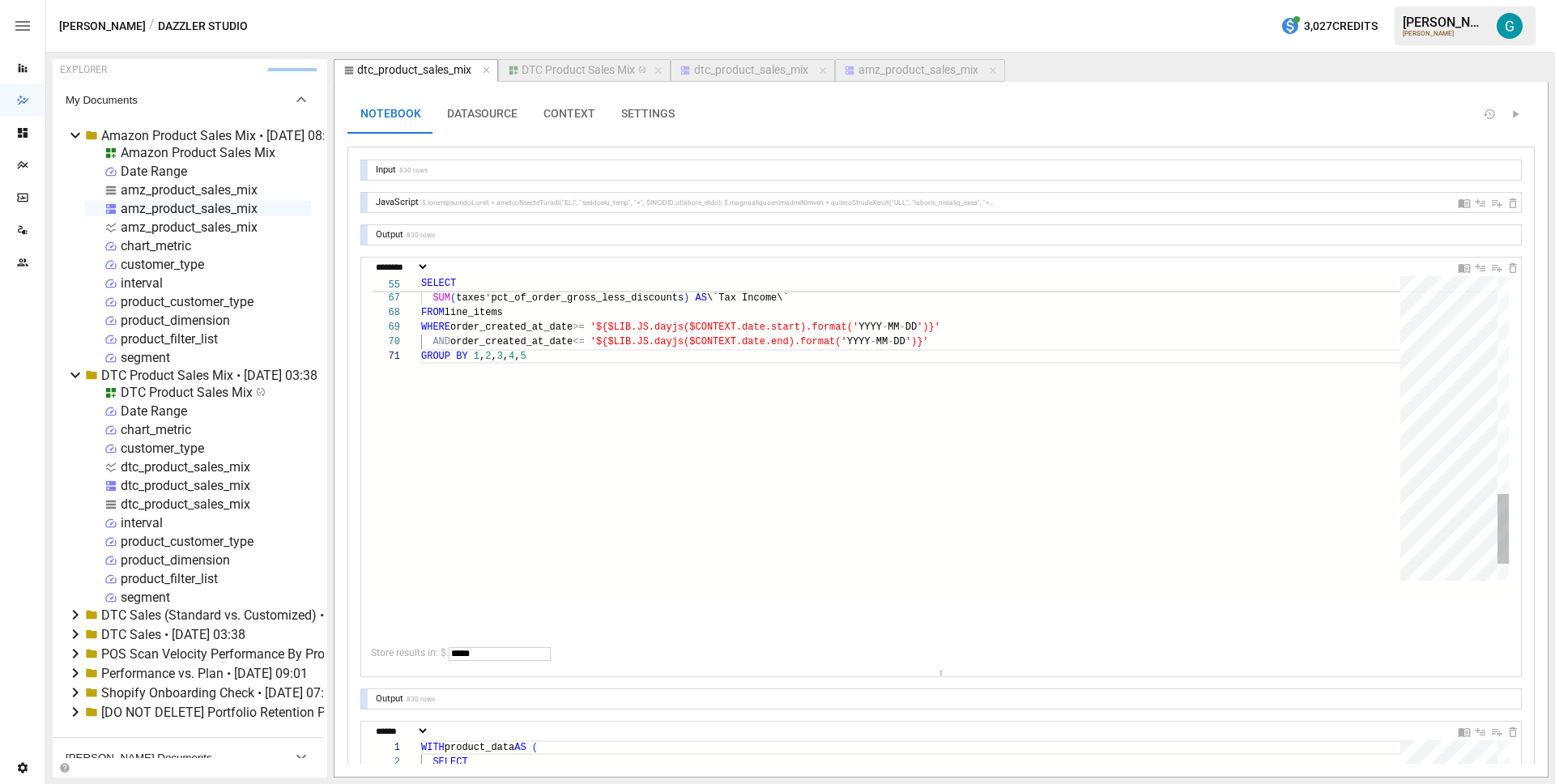
drag, startPoint x: 947, startPoint y: 521, endPoint x: 947, endPoint y: 704, distance: 183.0
click at [947, 704] on div "**********" at bounding box center [940, 772] width 1160 height 1225
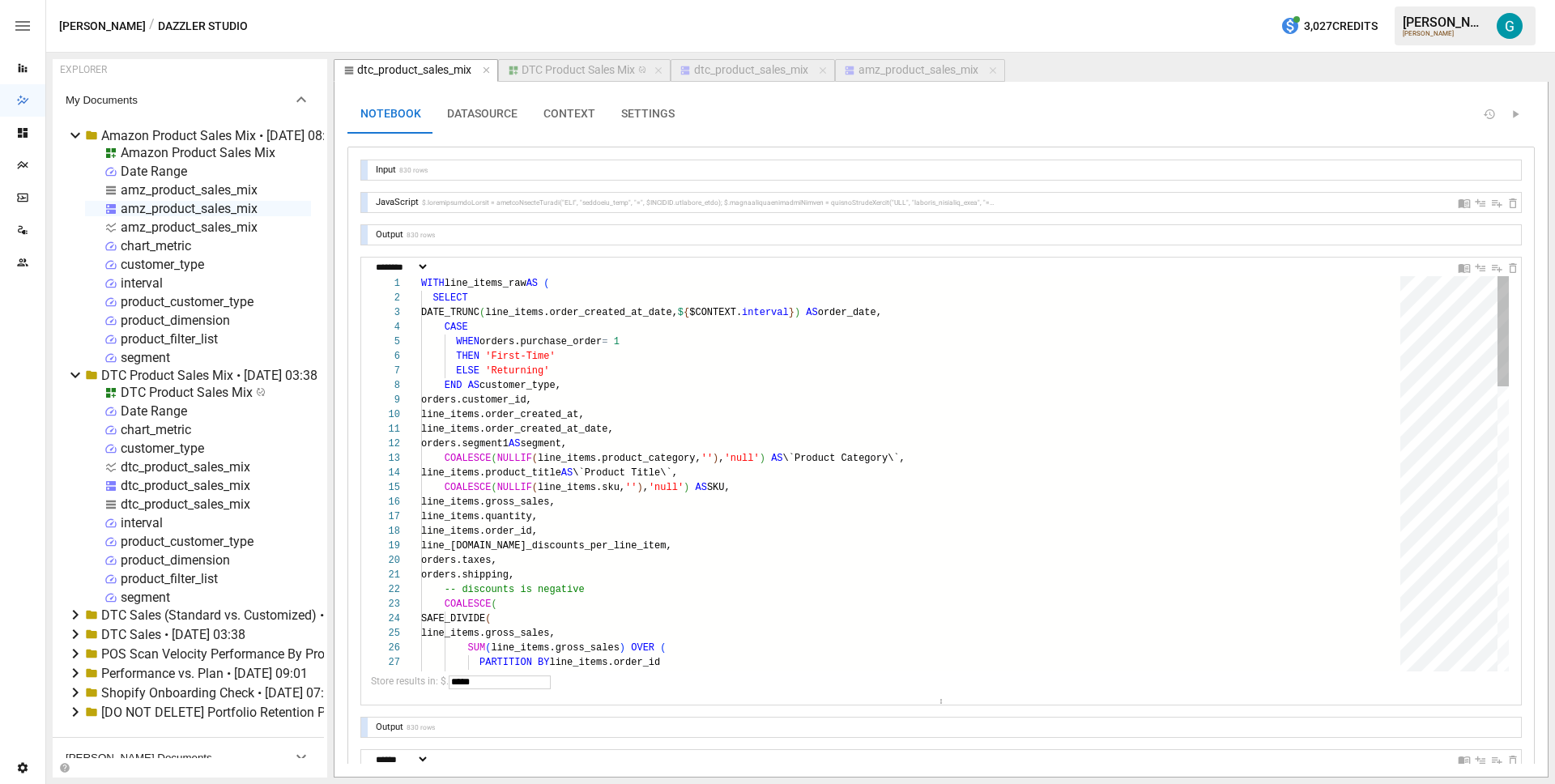
type input "*****"
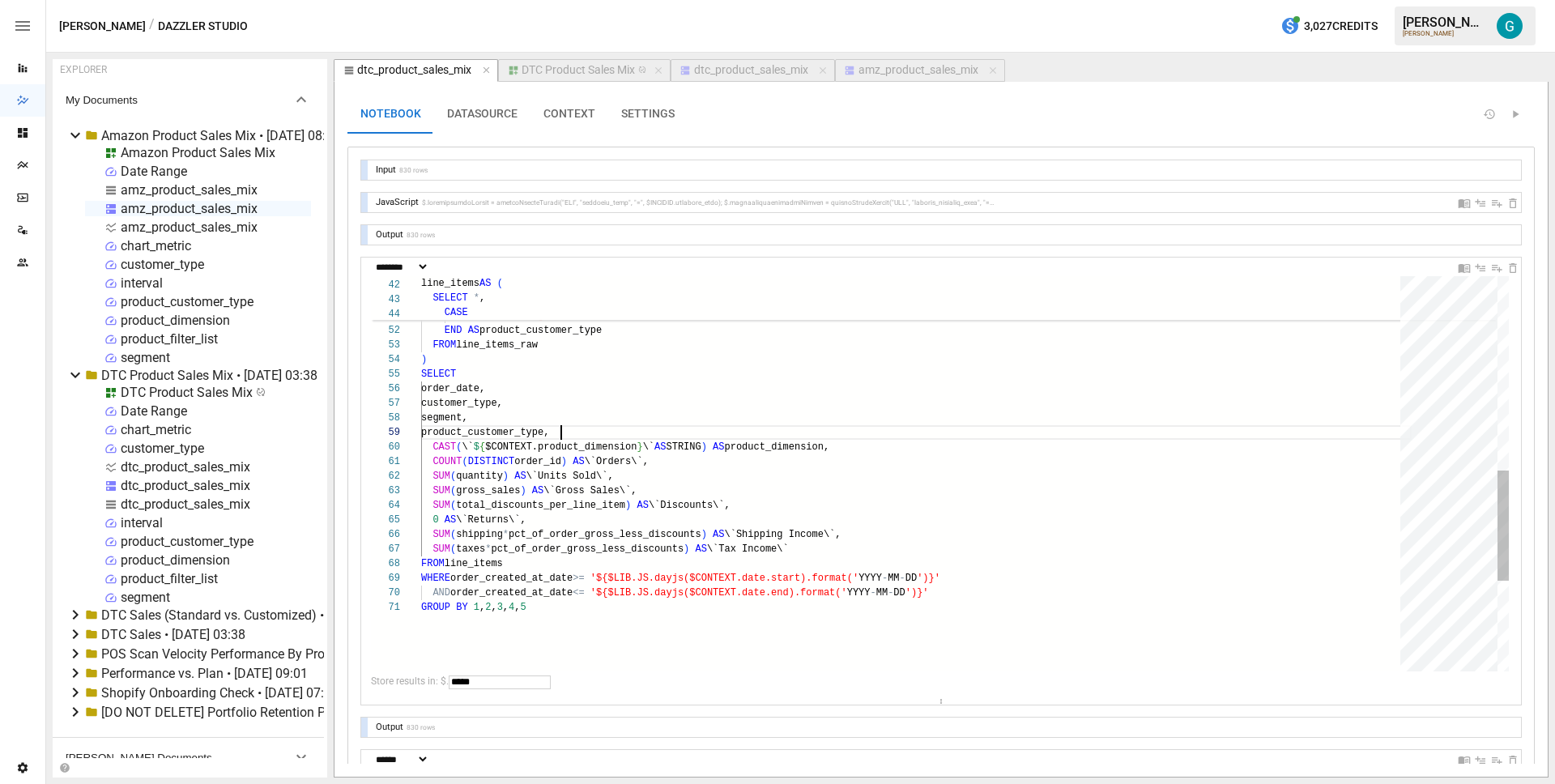
scroll to position [88, 0]
drag, startPoint x: 584, startPoint y: 432, endPoint x: 349, endPoint y: 408, distance: 236.2
click at [421, 408] on div "GROUP BY 1 , 2 , 3 , 4 , 5 FROM line_items WHERE order_created_at_date >= '${$L…" at bounding box center [915, 288] width 990 height 1415
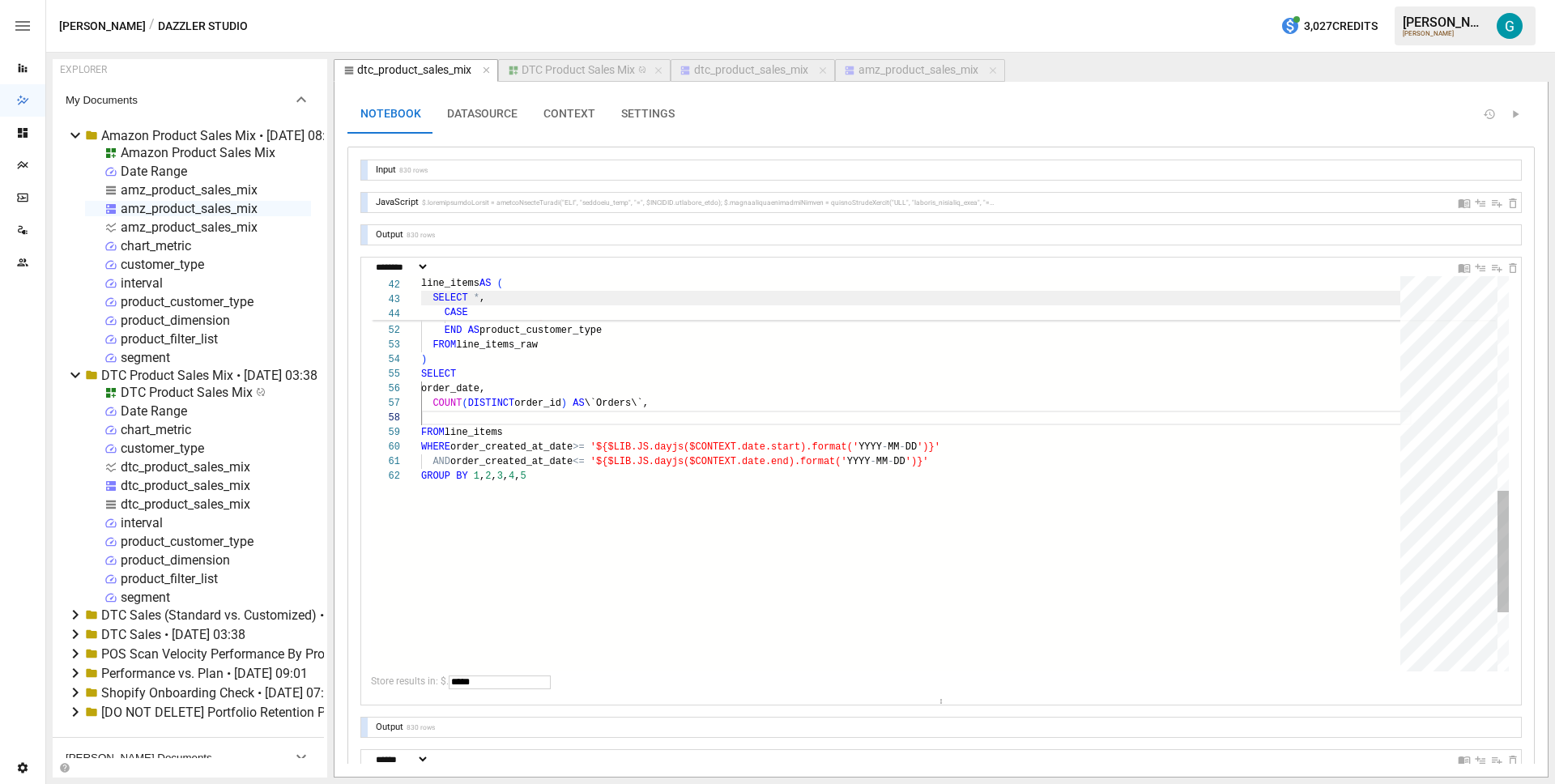
scroll to position [102, 0]
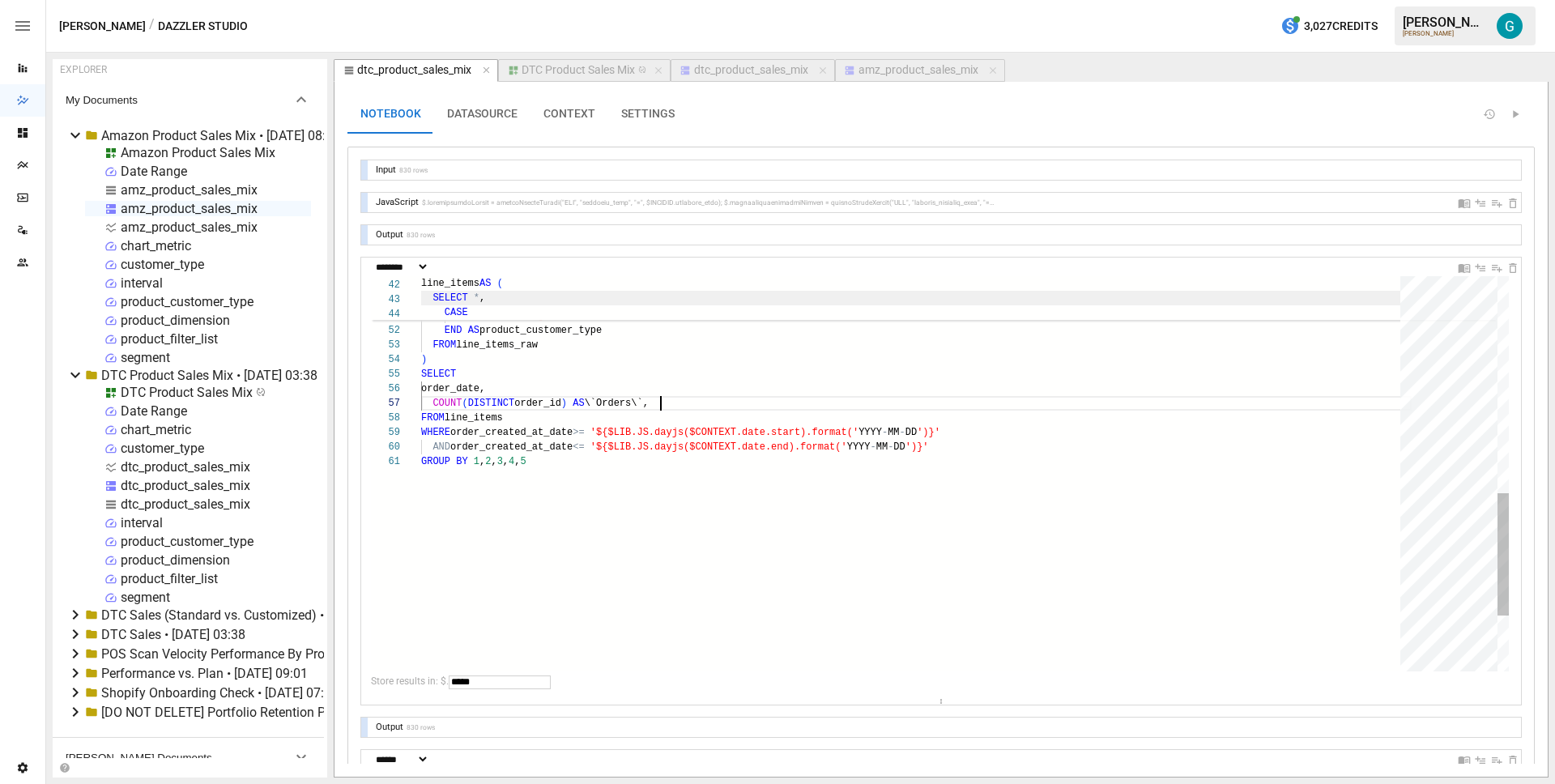
type textarea "**********"
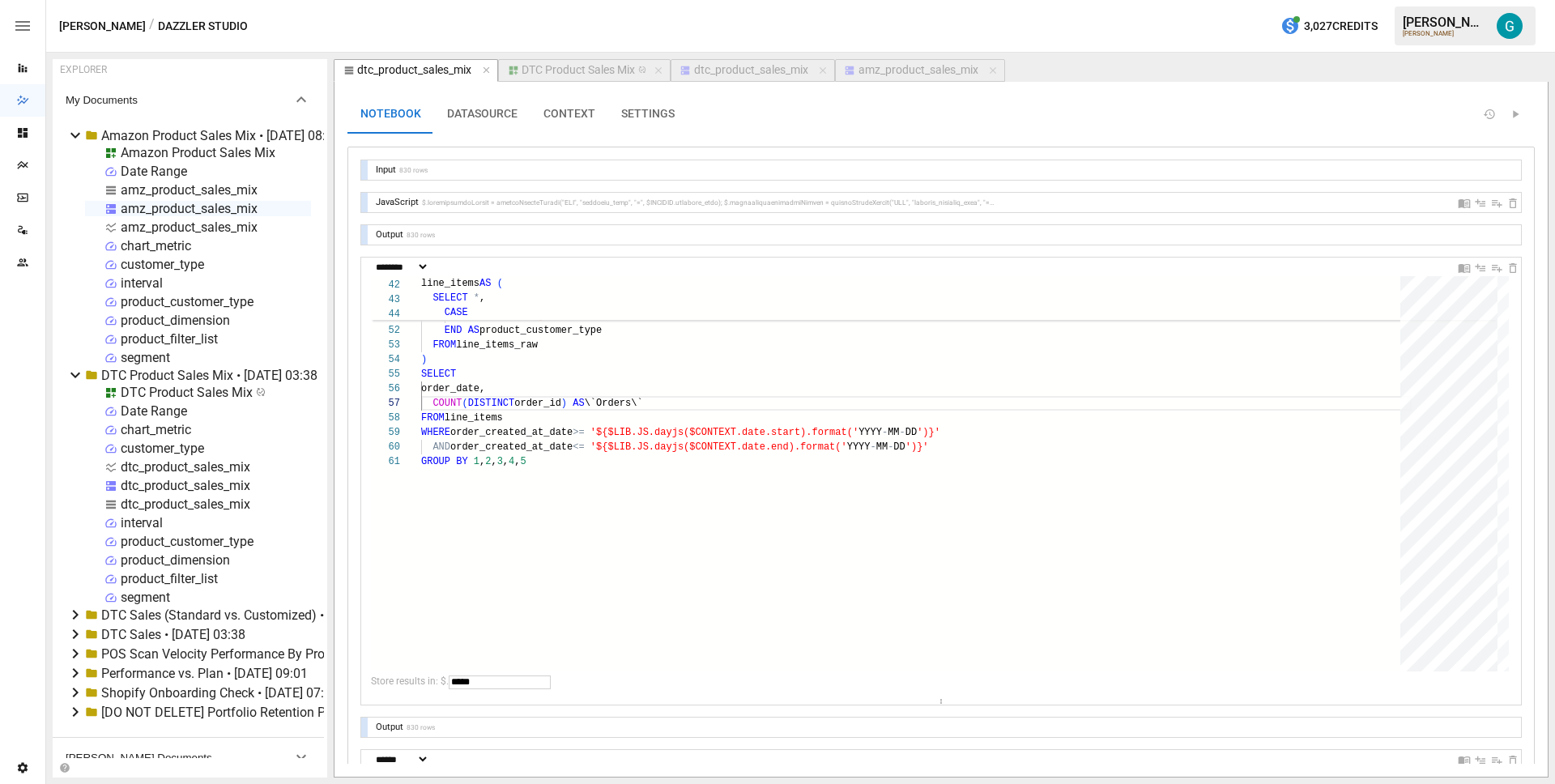
click at [531, 686] on input "*****" at bounding box center [499, 682] width 102 height 14
click at [645, 389] on div "FROM line_items WHERE order_created_at_date >= '${$LIB.JS.dayjs($CONTEXT.date.s…" at bounding box center [915, 215] width 990 height 1270
click at [538, 681] on input "*****" at bounding box center [499, 682] width 102 height 14
type input "******"
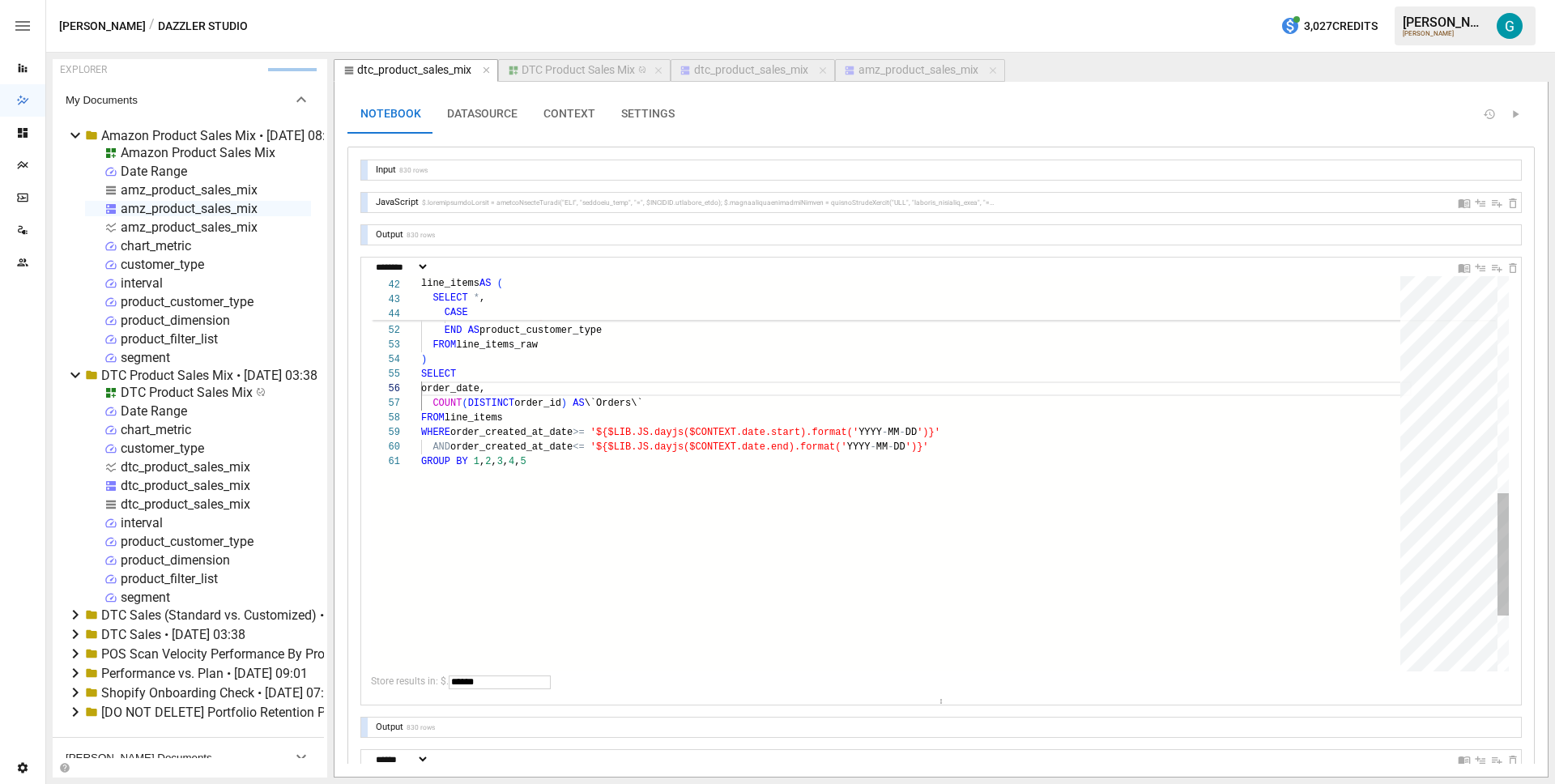
click at [691, 392] on div "FROM line_items WHERE order_created_at_date >= '${$LIB.JS.dayjs($CONTEXT.date.s…" at bounding box center [915, 215] width 990 height 1270
click at [764, 79] on button "dtc_product_sales_mix" at bounding box center [752, 70] width 164 height 23
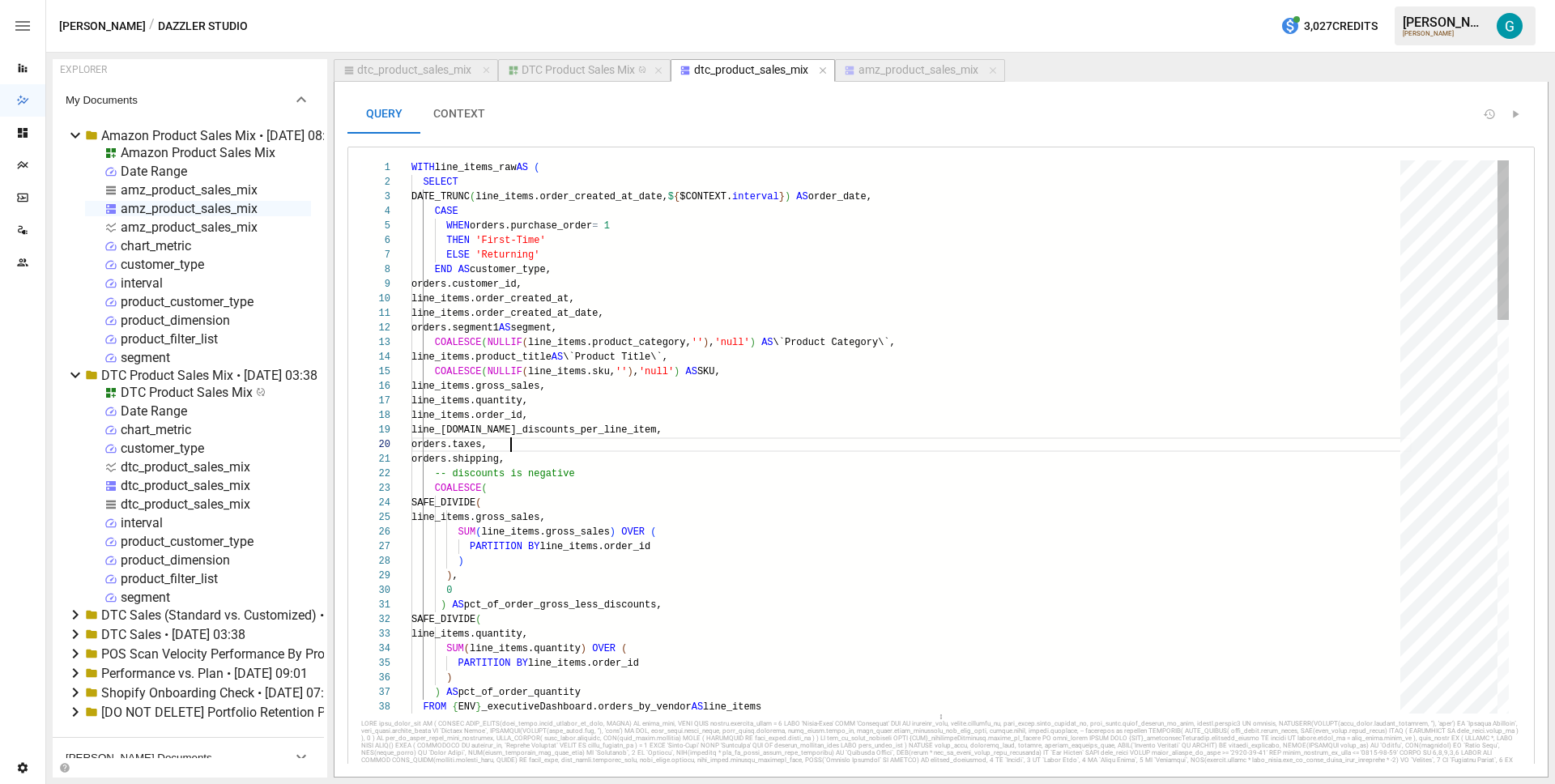
scroll to position [131, 100]
type textarea "**********"
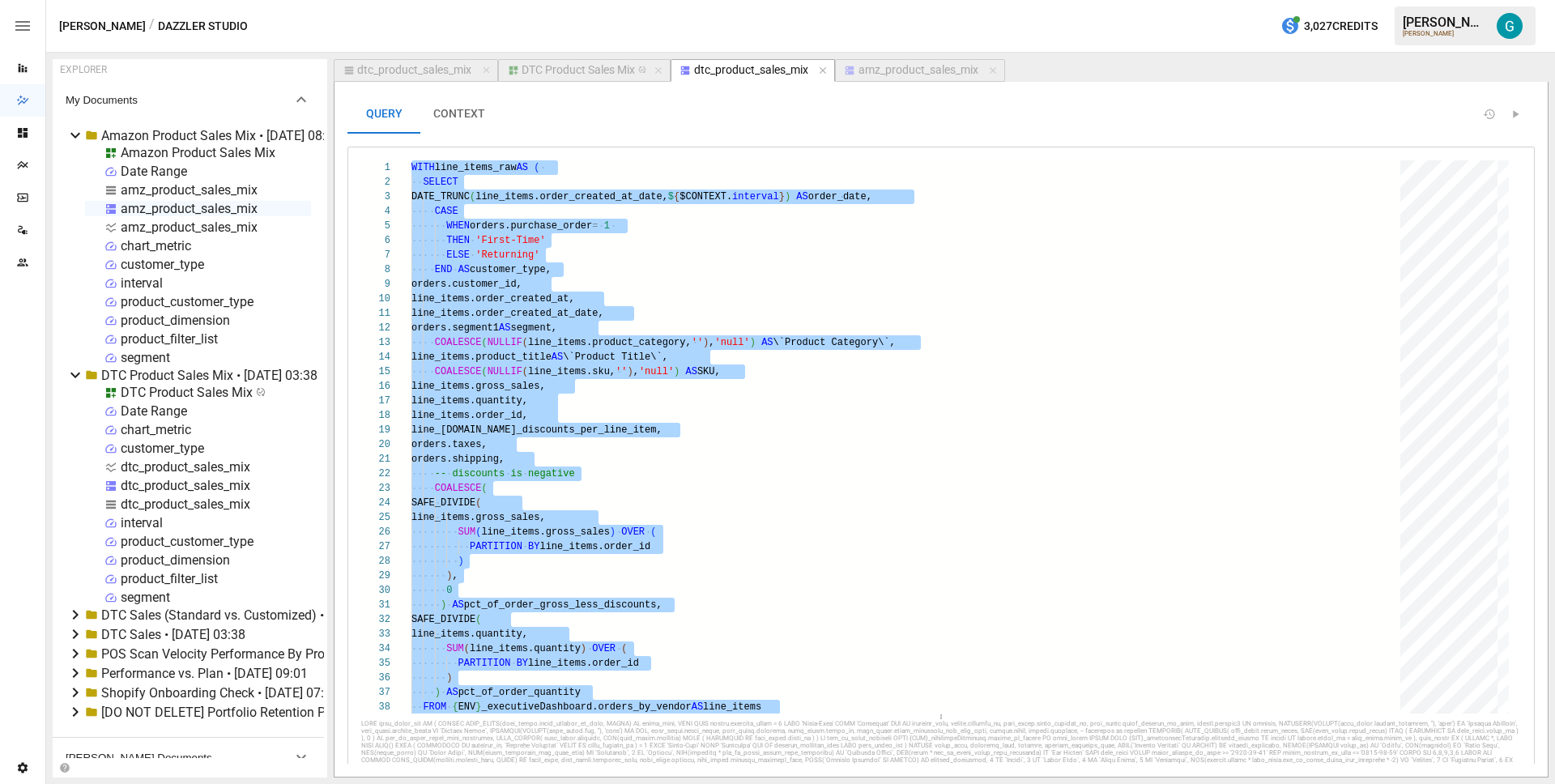
click at [435, 68] on div "dtc_product_sales_mix" at bounding box center [414, 70] width 114 height 15
select select "********"
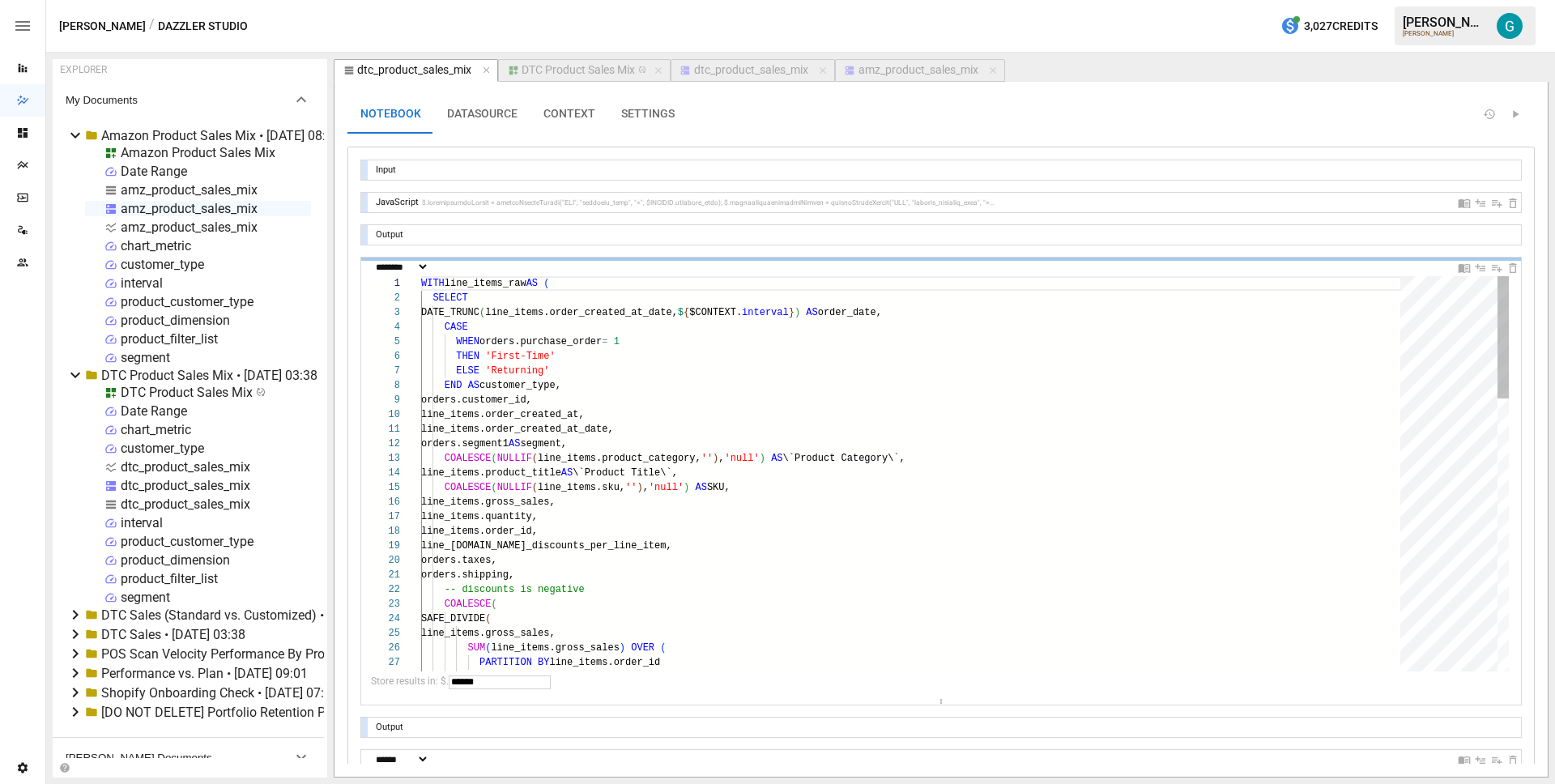
scroll to position [146, 88]
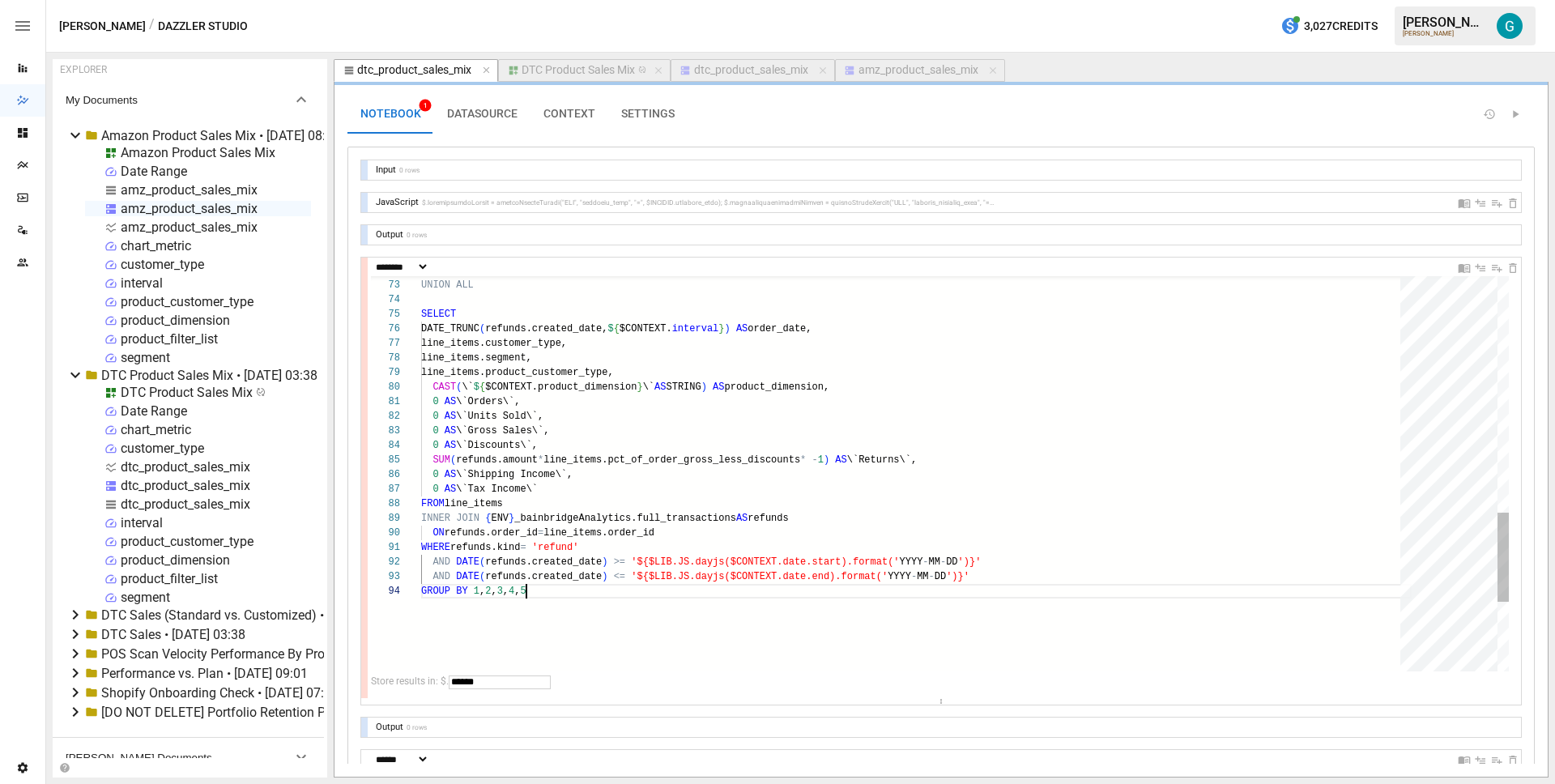
scroll to position [43, 105]
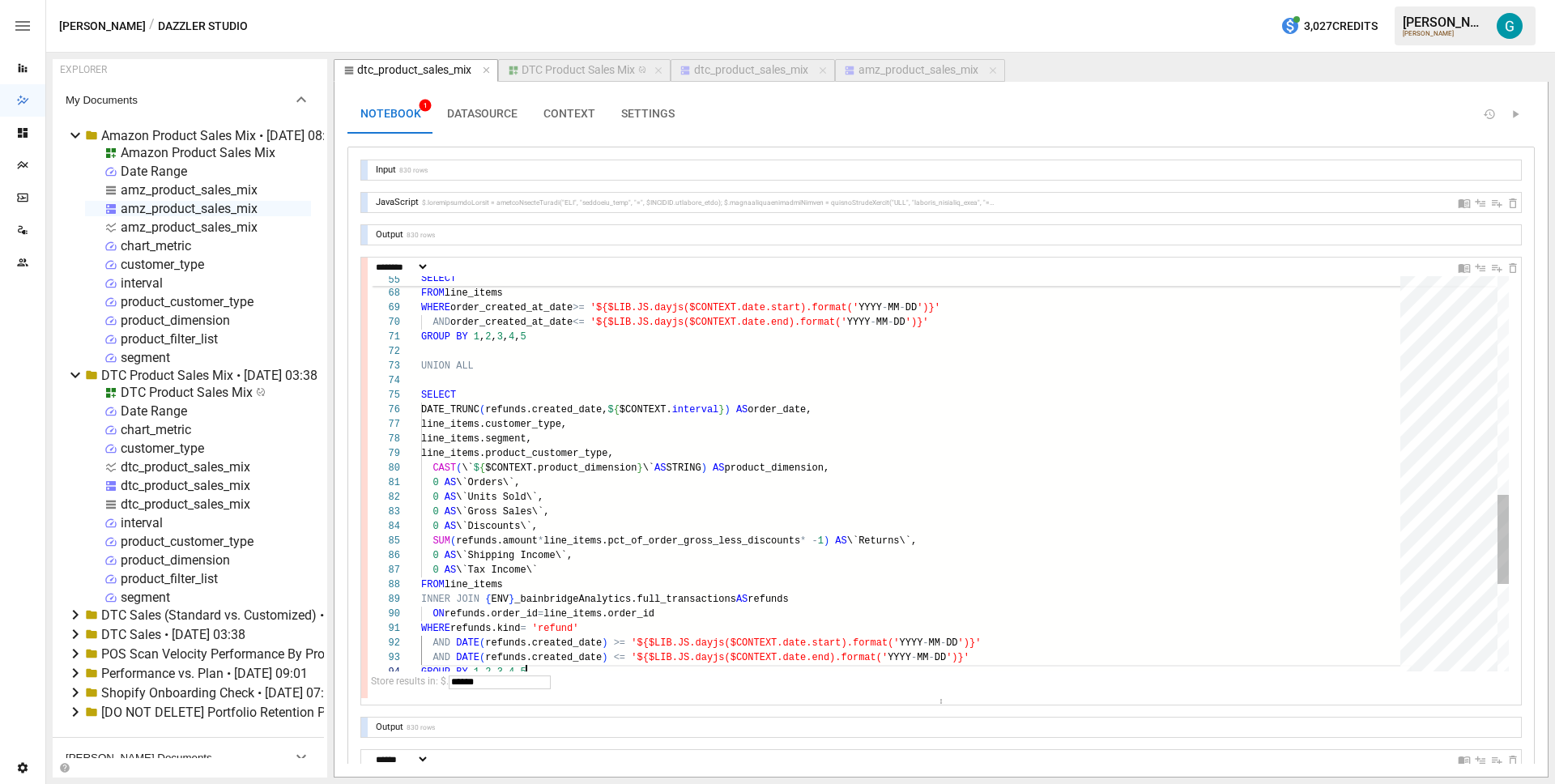
type textarea "**********"
click at [727, 430] on div "UNION ALL SELECT DATE_TRUNC ( refunds.created_date, $ { $CONTEXT. interval } ) …" at bounding box center [915, 184] width 990 height 1751
drag, startPoint x: 707, startPoint y: 456, endPoint x: 359, endPoint y: 431, distance: 348.9
click at [421, 431] on div "UNION ALL SELECT DATE_TRUNC ( refunds.created_date, $ { $CONTEXT. interval } ) …" at bounding box center [915, 184] width 990 height 1751
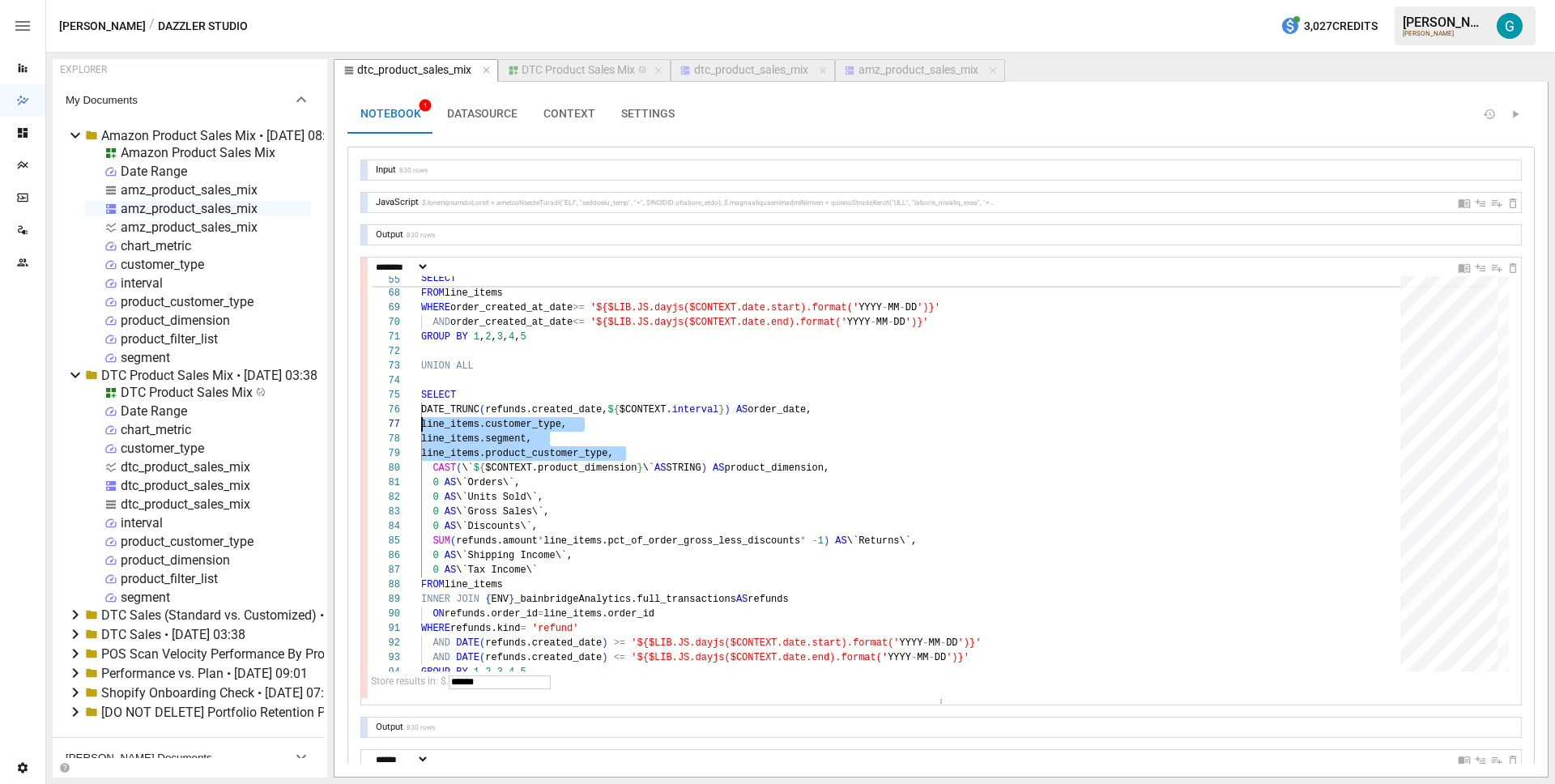
click at [523, 681] on input "******" at bounding box center [499, 682] width 102 height 14
type input "**********"
click at [729, 451] on div "UNION ALL SELECT DATE_TRUNC ( refunds.created_date, $ { $CONTEXT. interval } ) …" at bounding box center [915, 184] width 990 height 1751
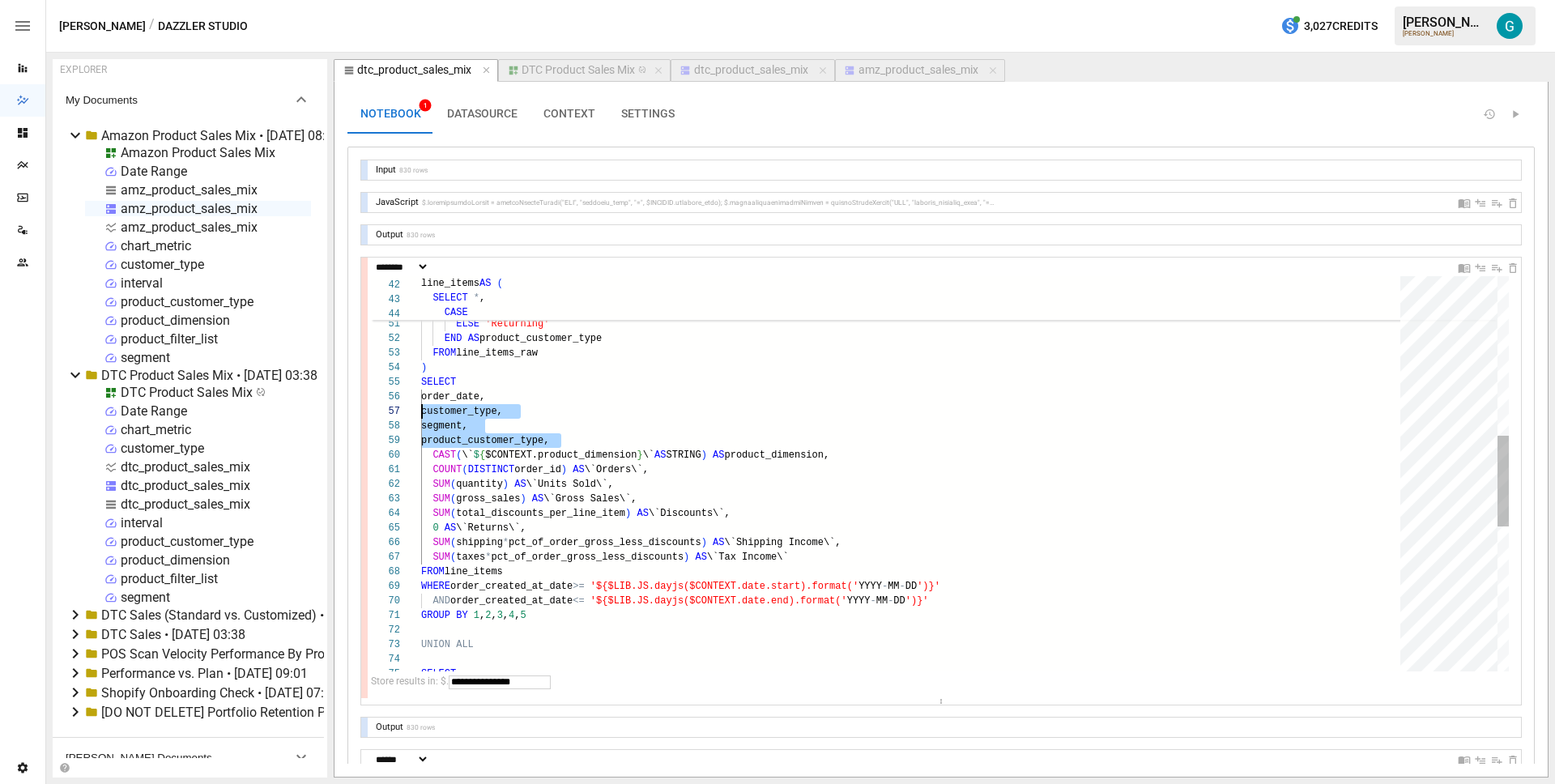
drag, startPoint x: 609, startPoint y: 442, endPoint x: 337, endPoint y: 417, distance: 273.1
click at [421, 417] on div "ORDER BY order_created_at ) = 1 THEN 'First-Time' ELSE 'Returning' END AS produ…" at bounding box center [915, 442] width 990 height 1707
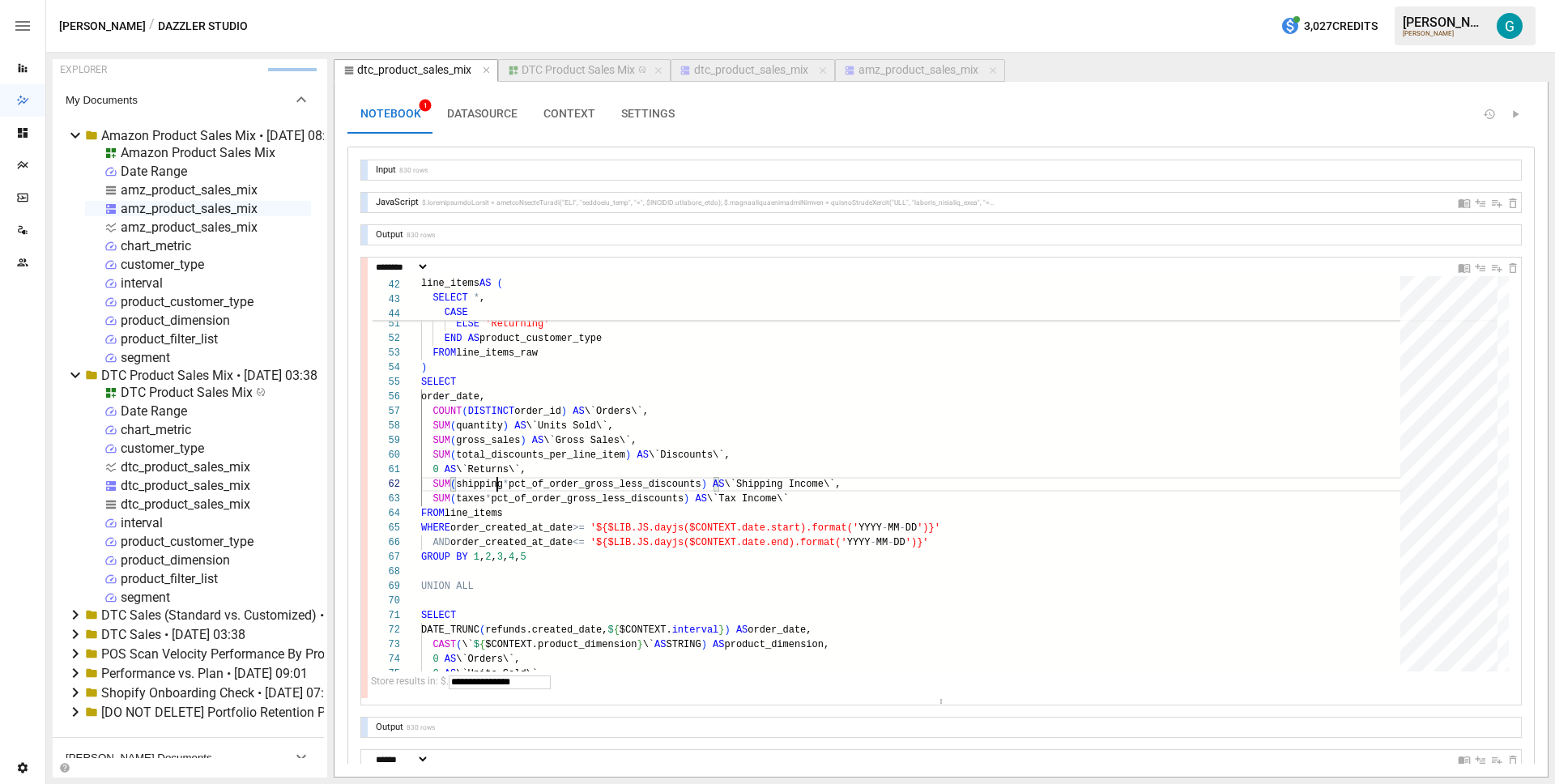
scroll to position [30, 76]
click at [502, 368] on div "ORDER BY order_created_at ) = 1 THEN 'First-Time' ELSE 'Returning' END AS produ…" at bounding box center [915, 412] width 990 height 1649
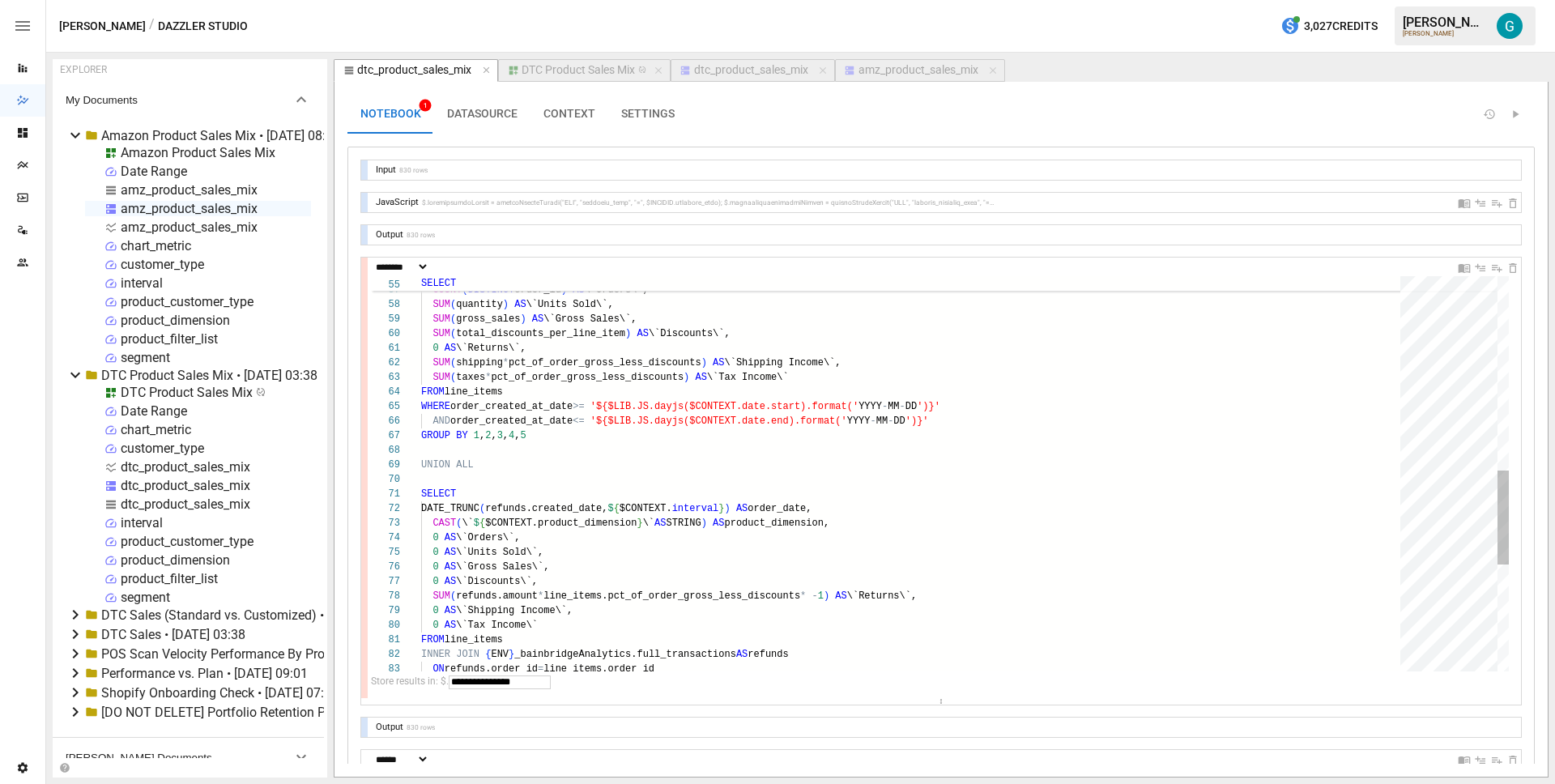
click at [696, 409] on div "SUM ( shipping * pct_of_order_gross_less_discounts ) AS \`Shipping Income\`, SU…" at bounding box center [915, 290] width 990 height 1649
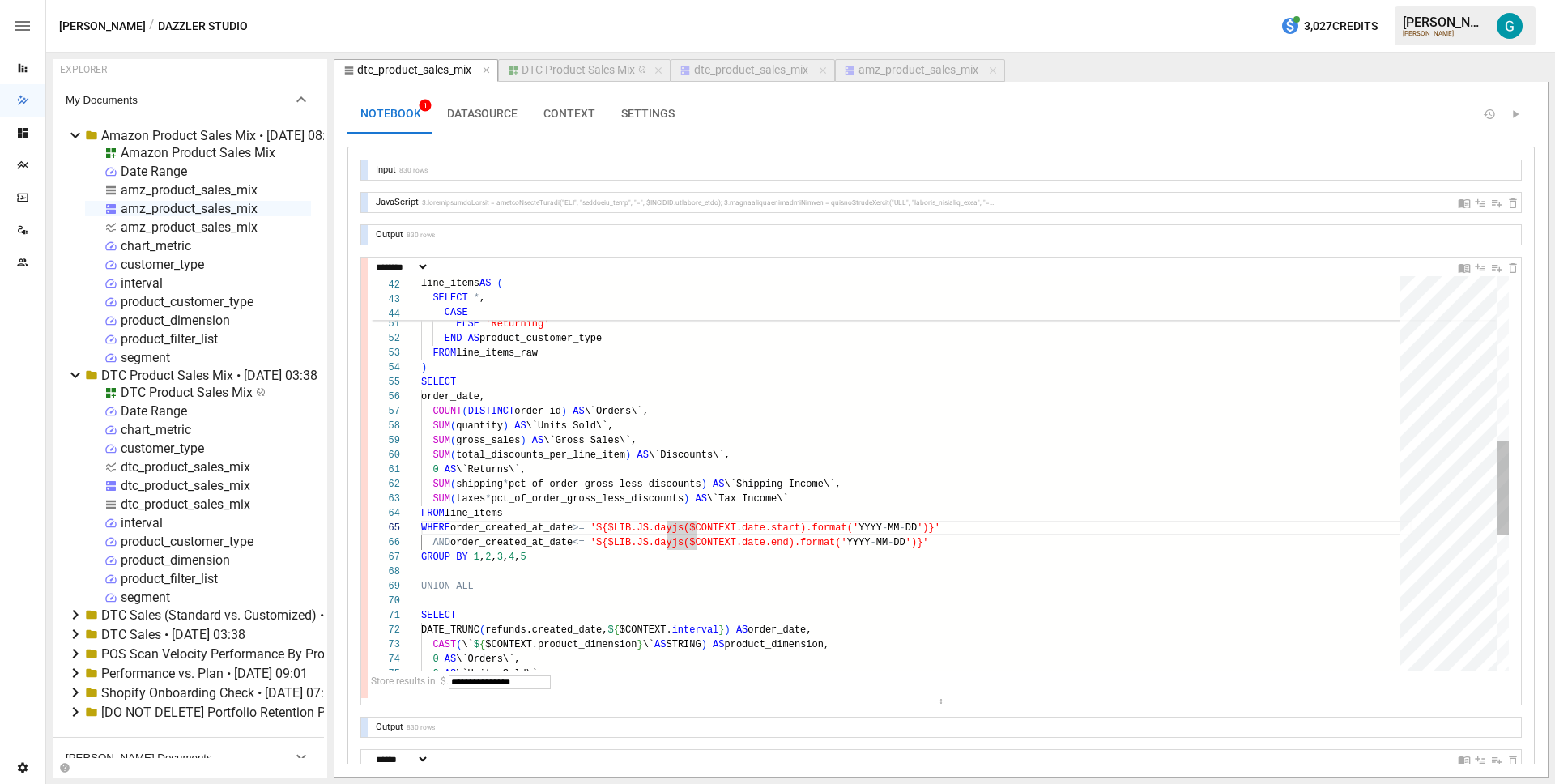
click at [449, 371] on div "SUM ( shipping * pct_of_order_gross_less_discounts ) AS \`Shipping Income\`, SU…" at bounding box center [915, 412] width 990 height 1649
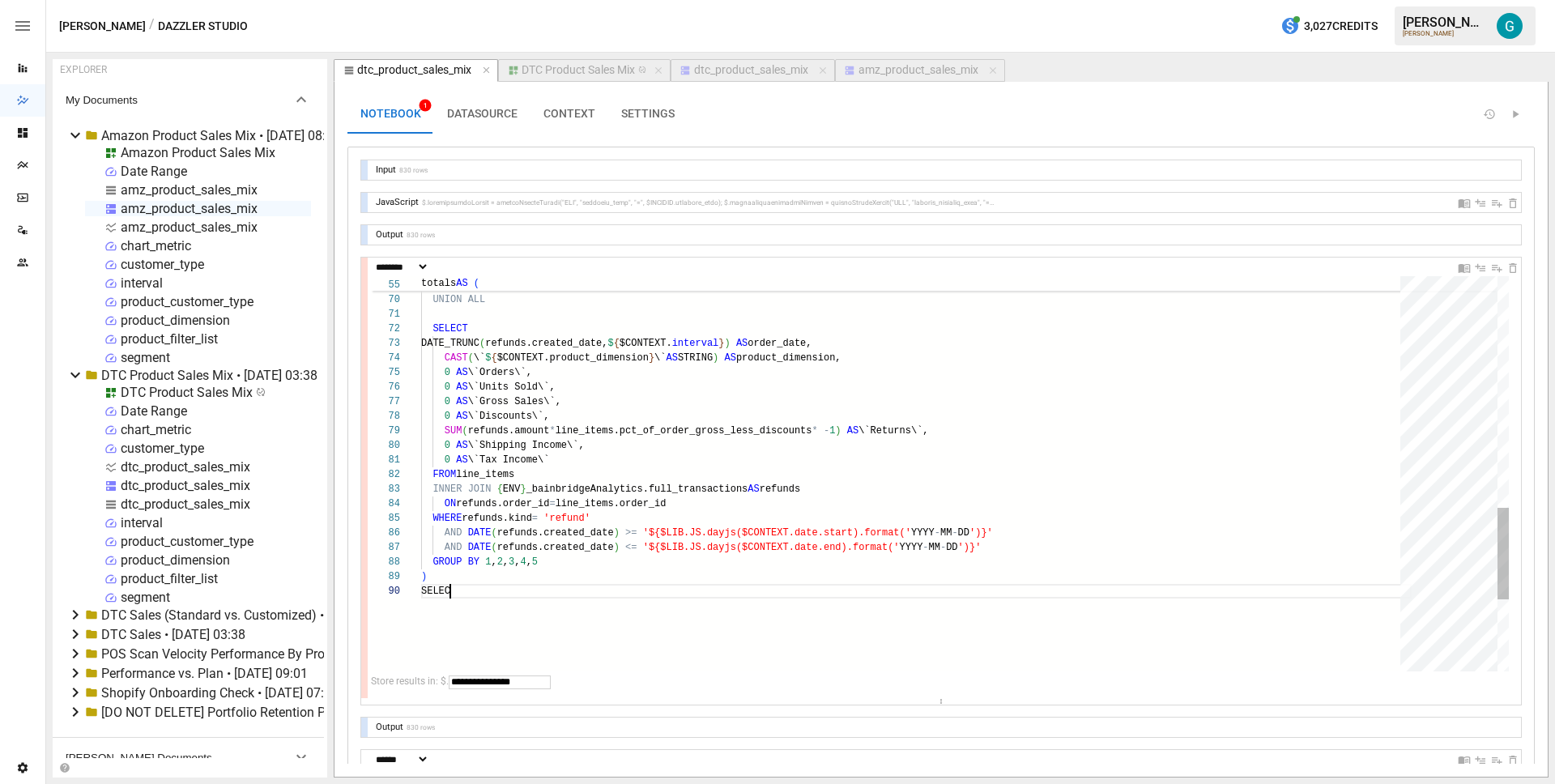
scroll to position [131, 42]
type textarea "**********"
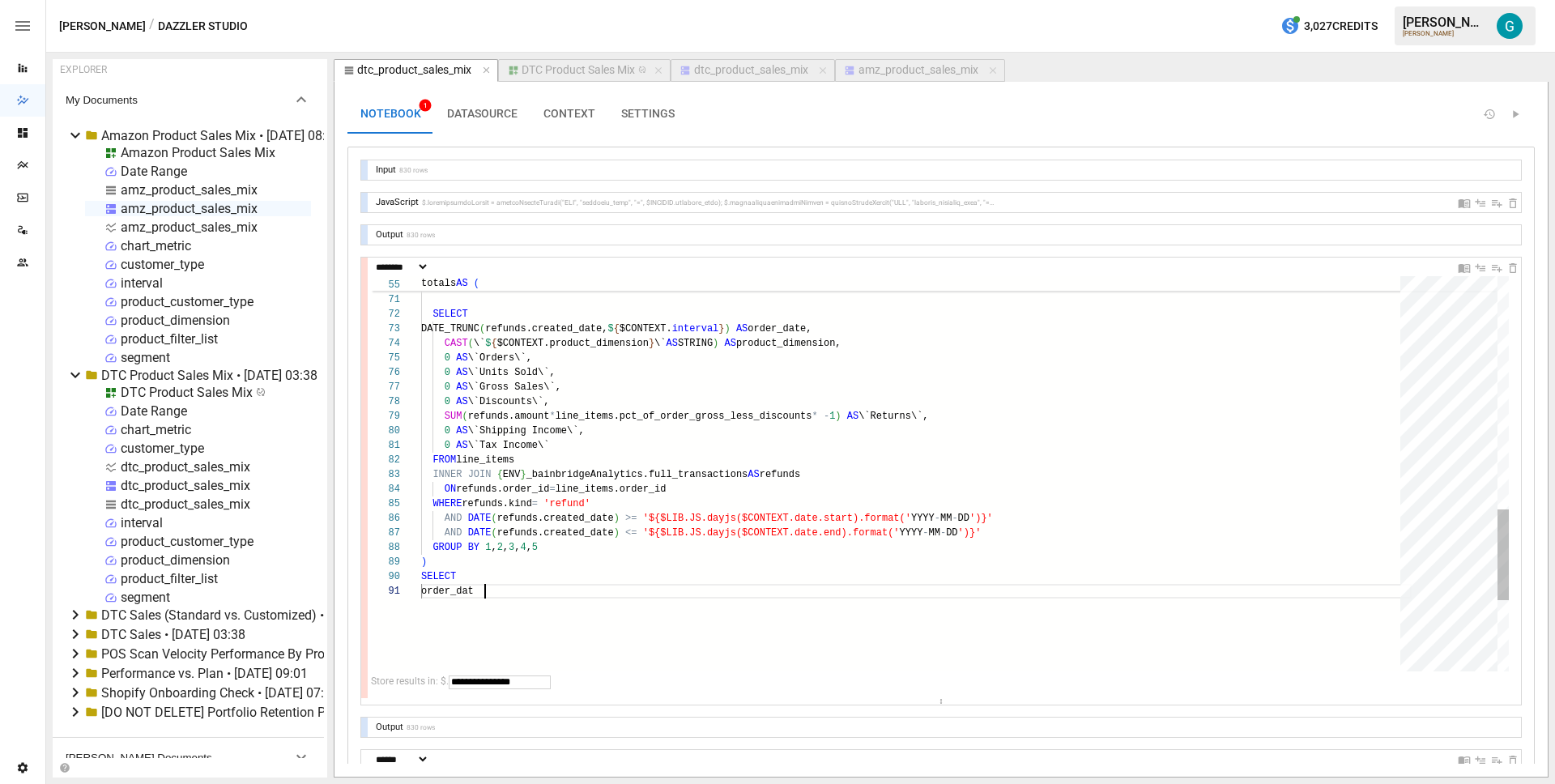
scroll to position [0, 69]
click at [934, 340] on div "SUM ( refunds.amount * line_items.pct_of_order_gross_less_discounts * - 1 ) AS …" at bounding box center [915, 126] width 990 height 1707
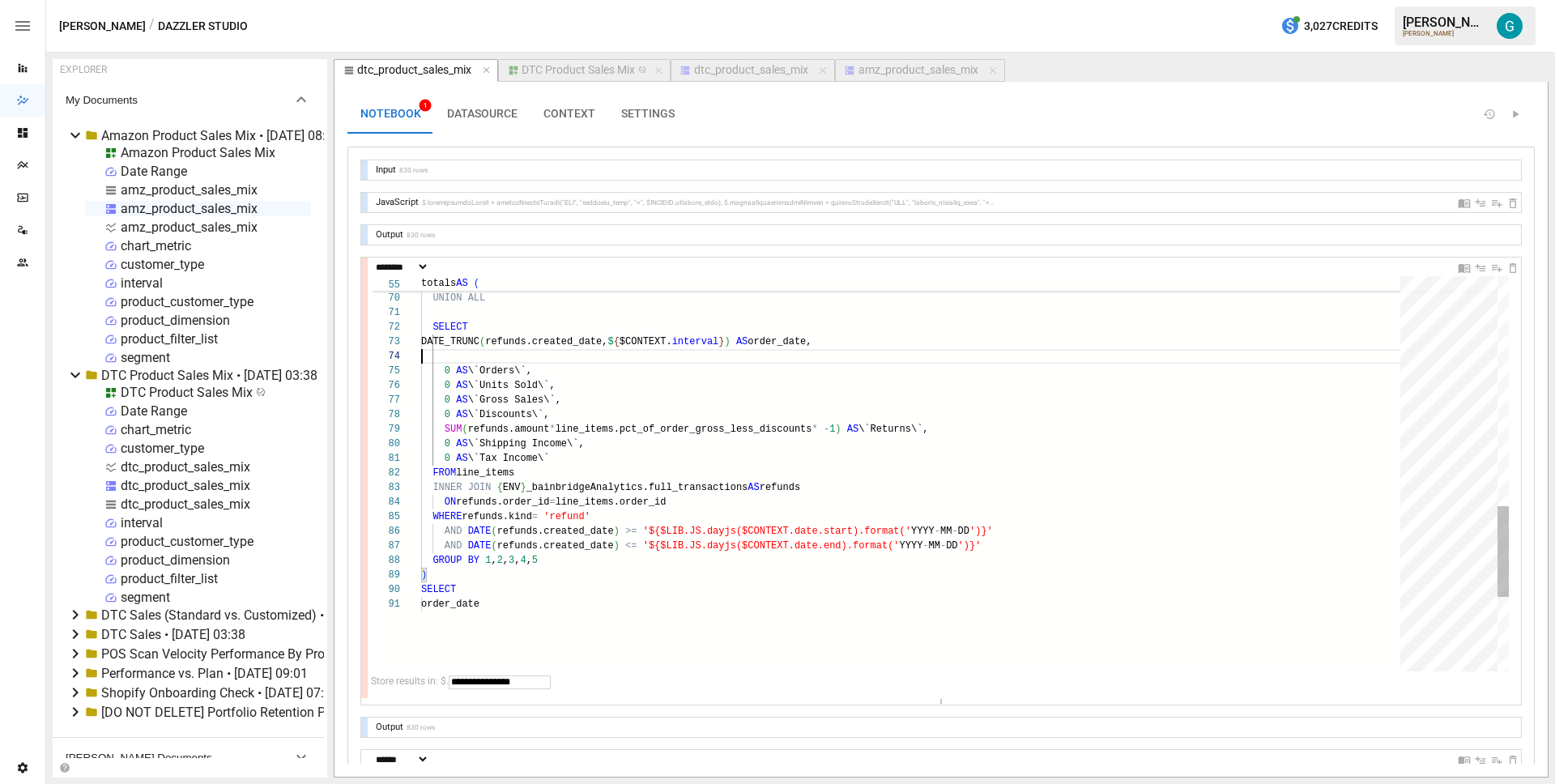
scroll to position [30, 428]
click at [532, 604] on div "SUM ( refunds.amount * line_items.pct_of_order_gross_less_discounts * - 1 ) AS …" at bounding box center [915, 145] width 990 height 1692
type textarea "**********"
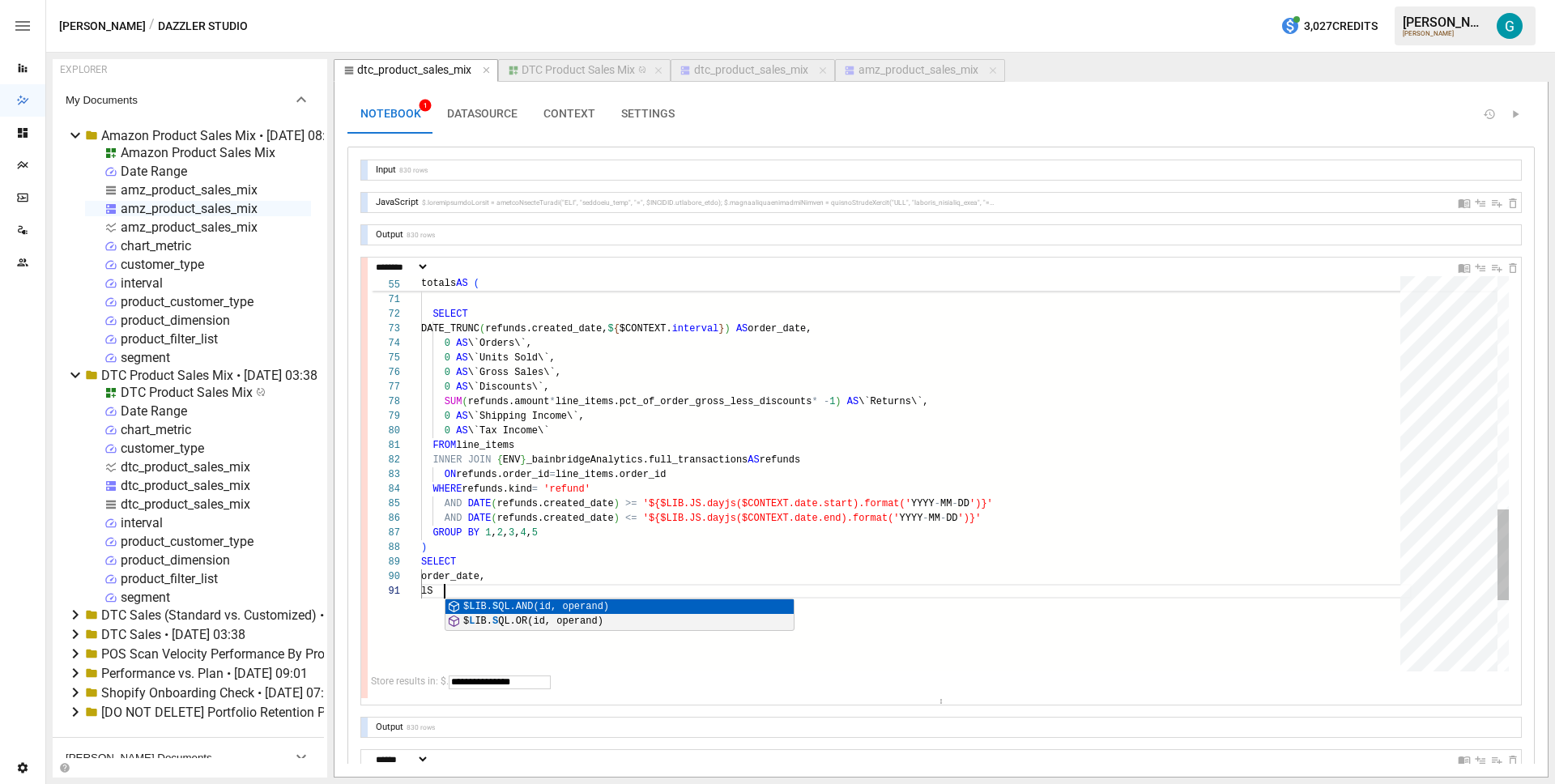
type textarea "*"
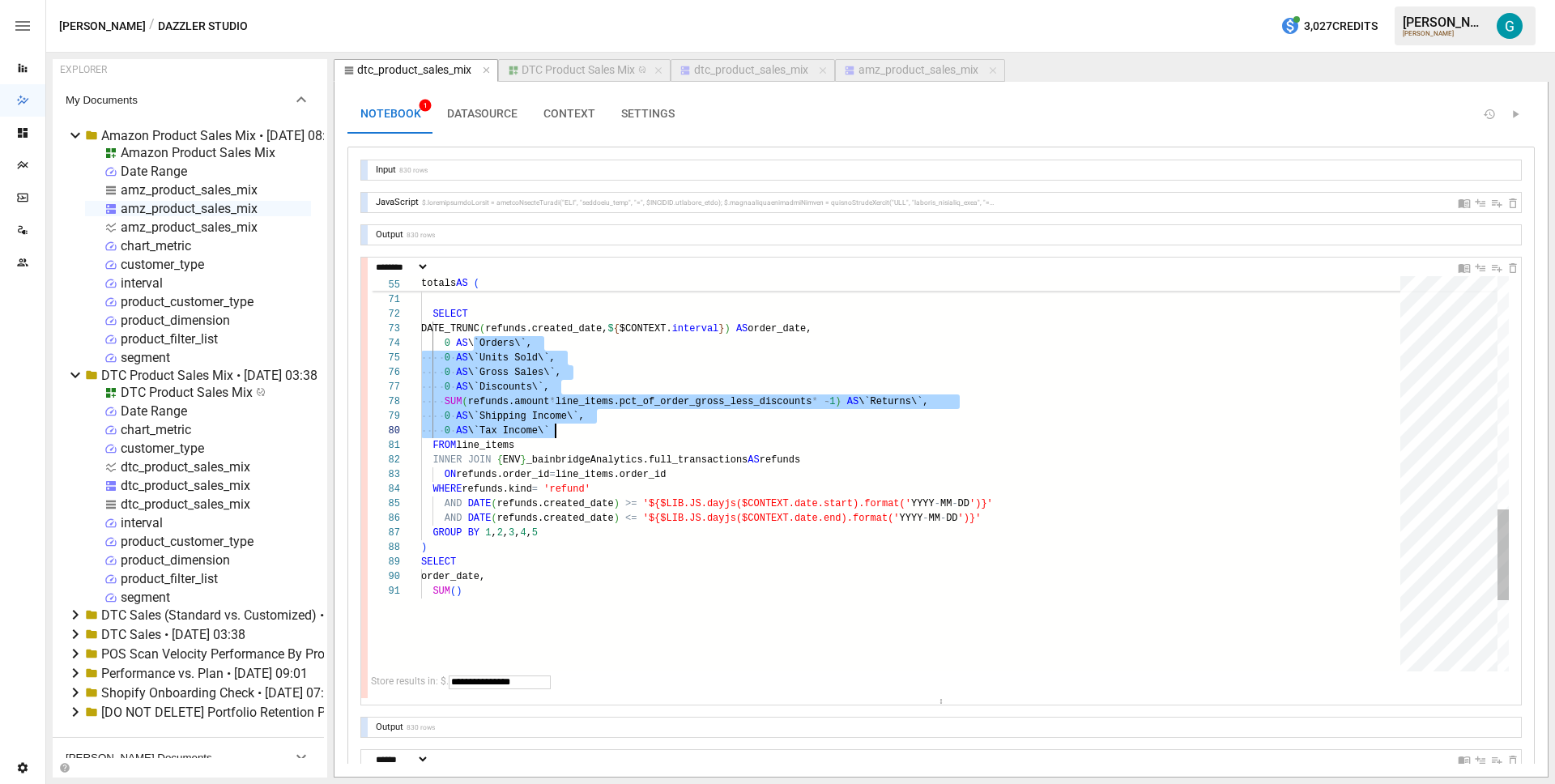
scroll to position [43, 135]
drag, startPoint x: 471, startPoint y: 342, endPoint x: 626, endPoint y: 427, distance: 176.8
click at [626, 427] on div "SUM ( refunds.amount * line_items.pct_of_order_gross_less_discounts * - 1 ) AS …" at bounding box center [915, 126] width 990 height 1707
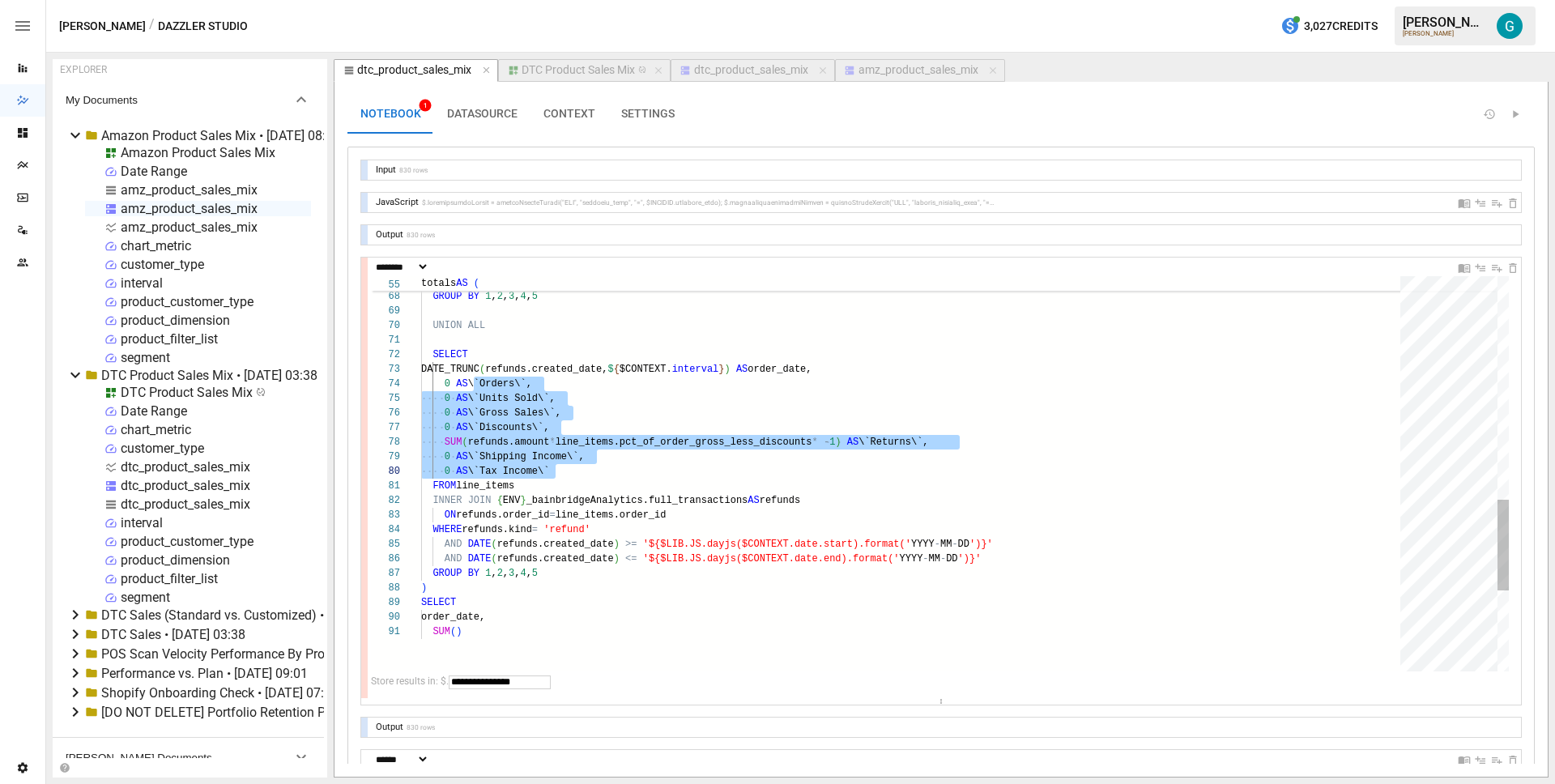
scroll to position [0, 35]
click at [455, 631] on div "SUM ( refunds.amount * line_items.pct_of_order_gross_less_discounts * - 1 ) AS …" at bounding box center [915, 166] width 990 height 1707
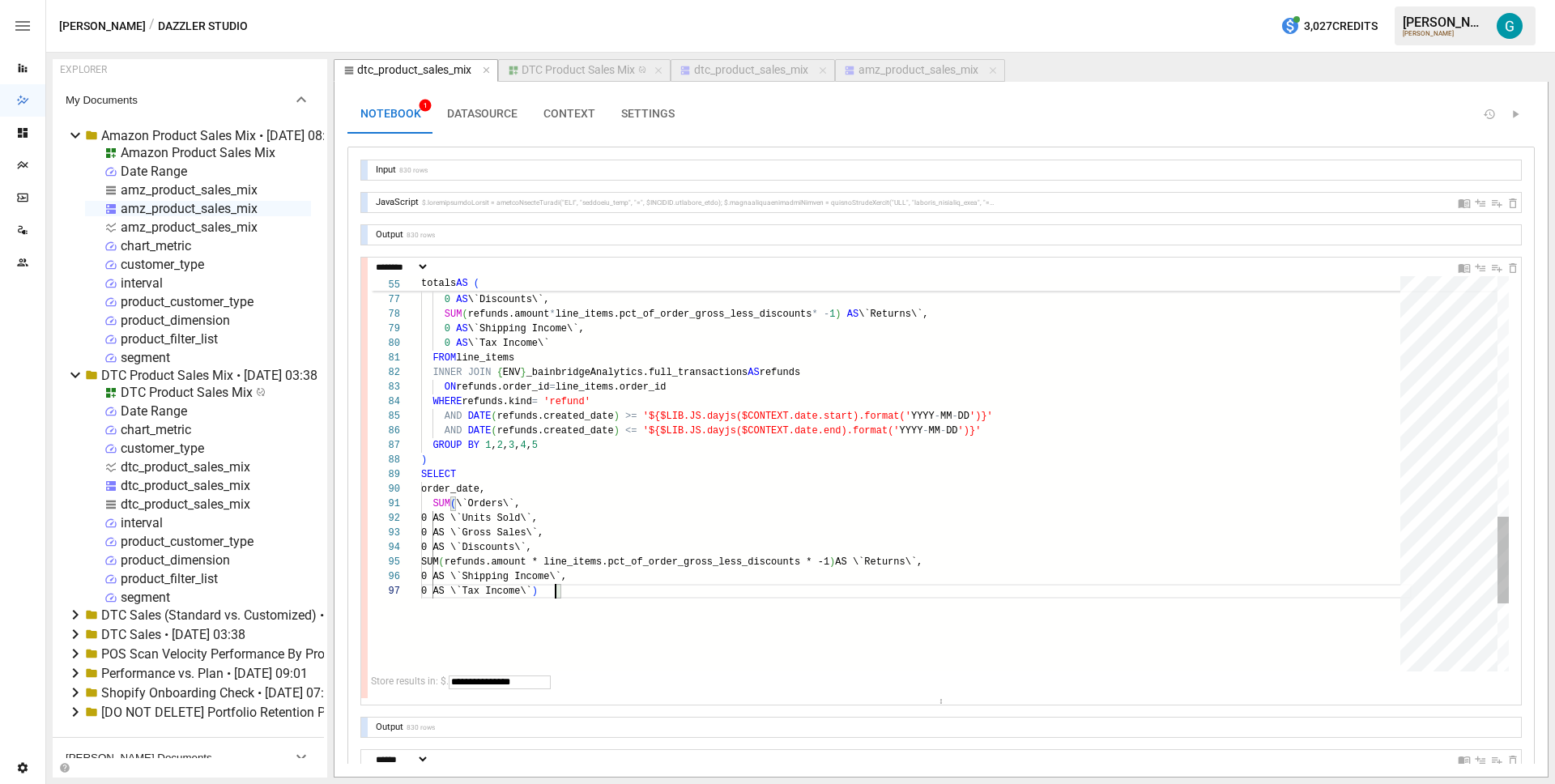
scroll to position [88, 135]
click at [579, 487] on div "SUM ( refunds.amount * line_items.pct_of_order_gross_less_discounts * - 1 ) AS …" at bounding box center [915, 82] width 990 height 1794
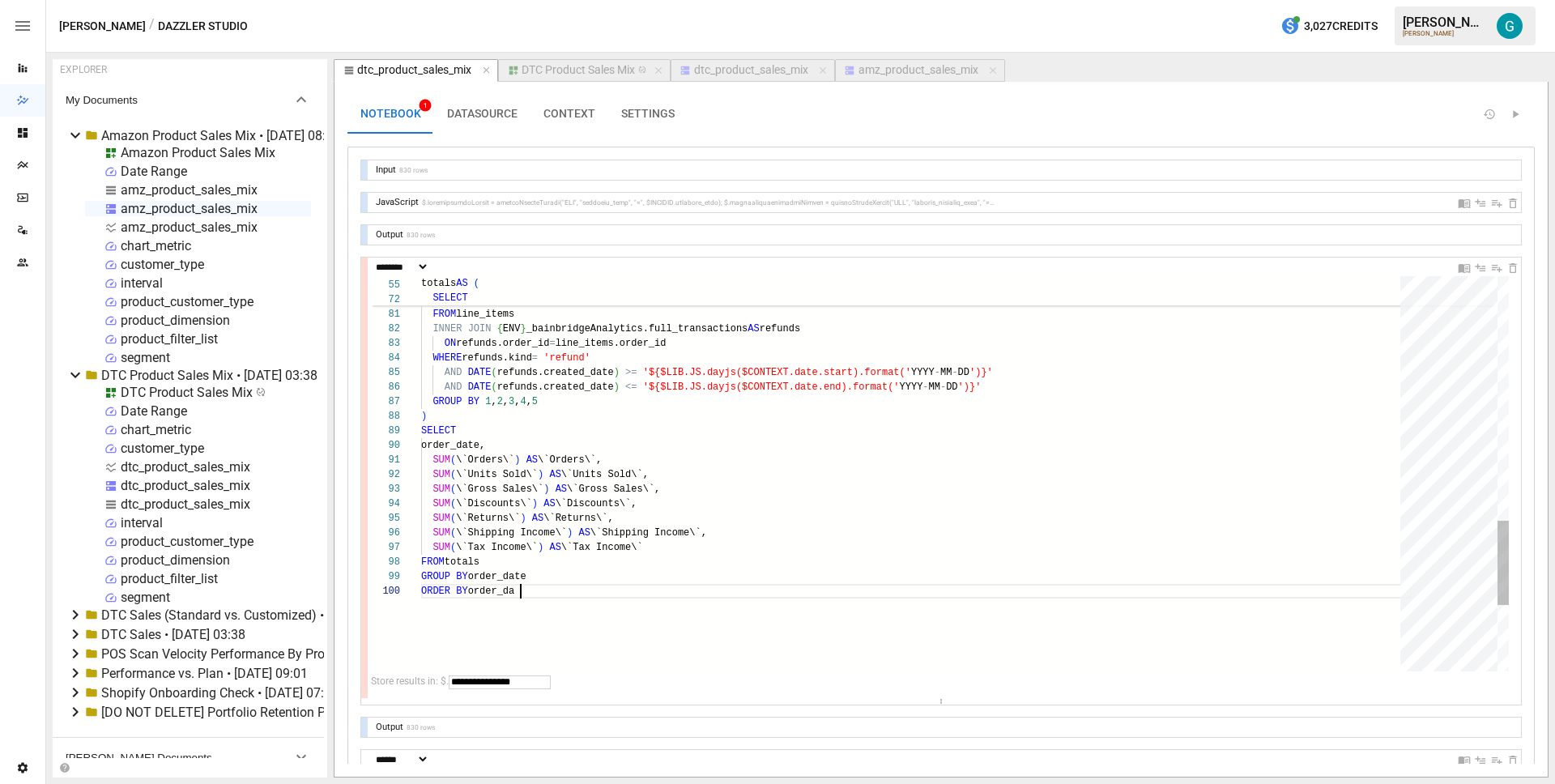
scroll to position [131, 111]
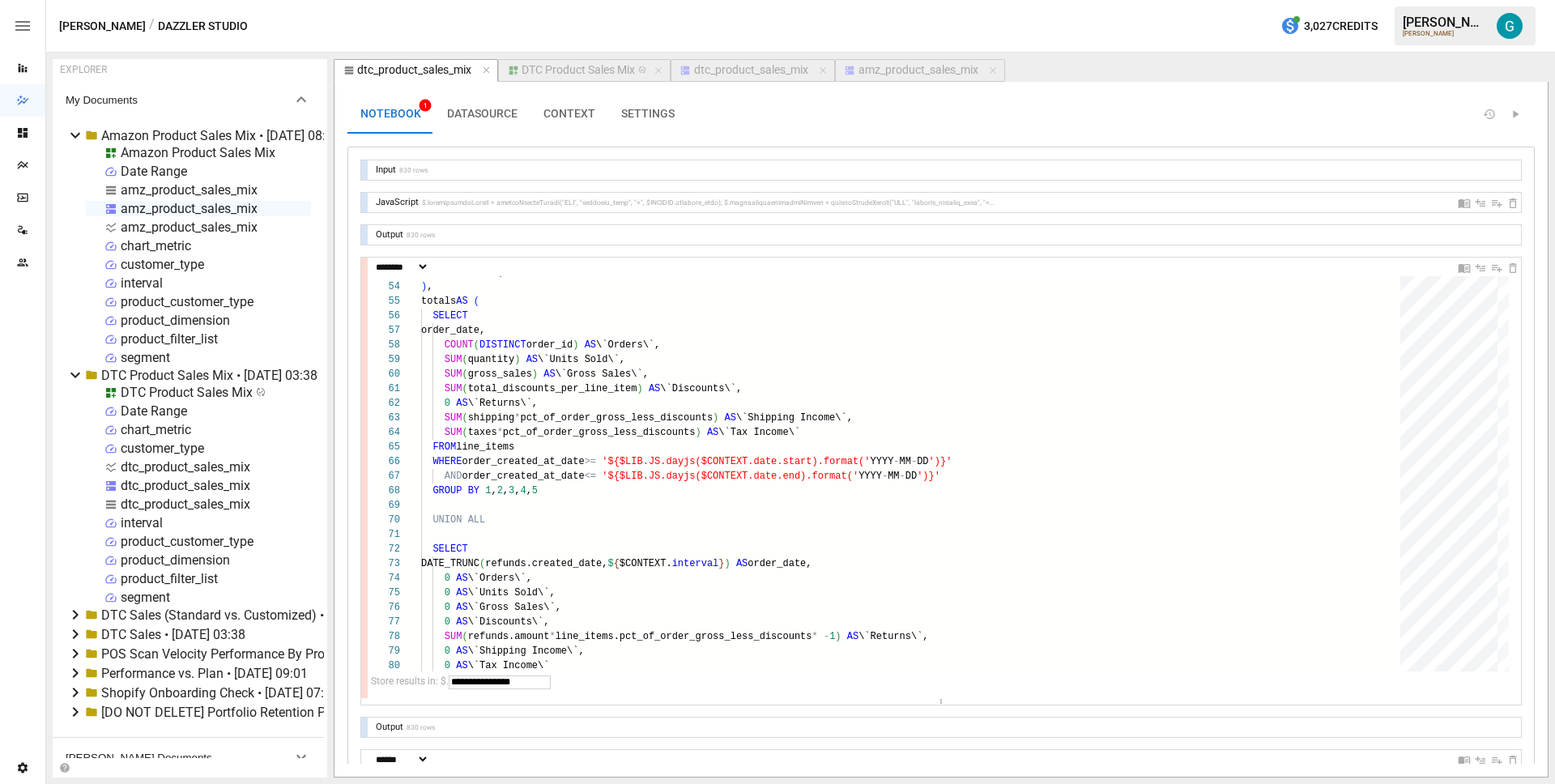
type textarea "**********"
